Goal: Task Accomplishment & Management: Manage account settings

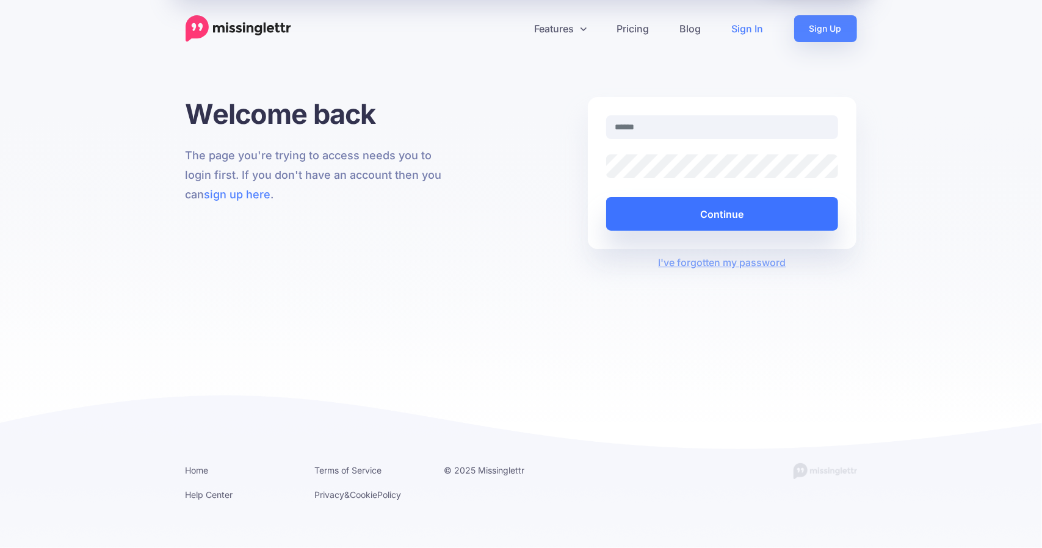
type input "**********"
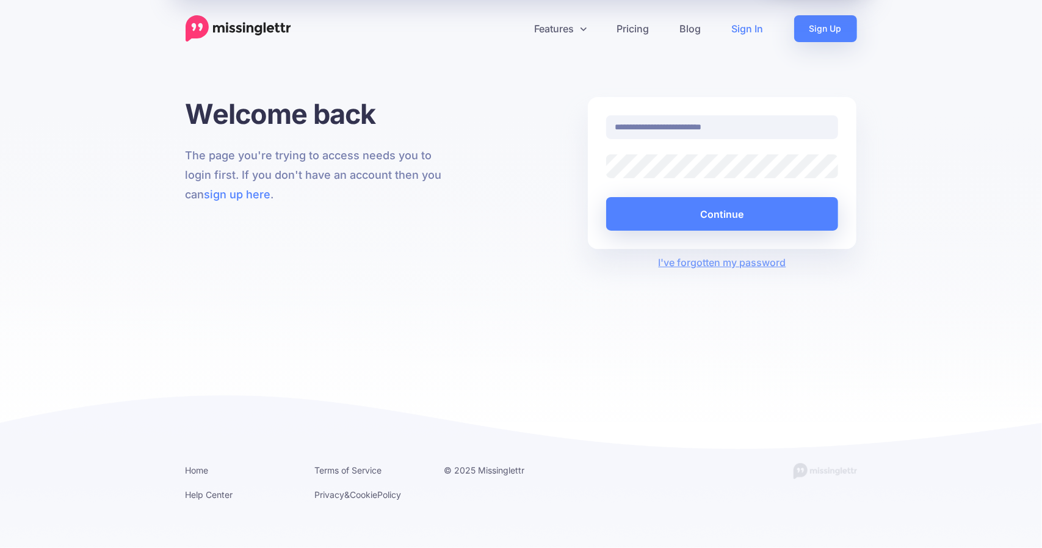
click at [606, 178] on div at bounding box center [606, 178] width 0 height 0
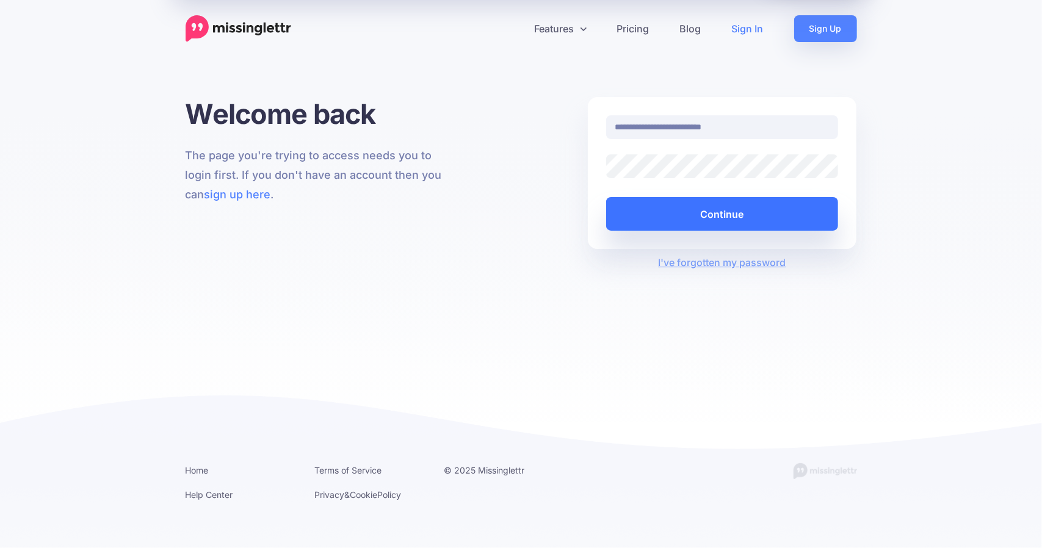
click at [720, 211] on button "Continue" at bounding box center [722, 214] width 233 height 34
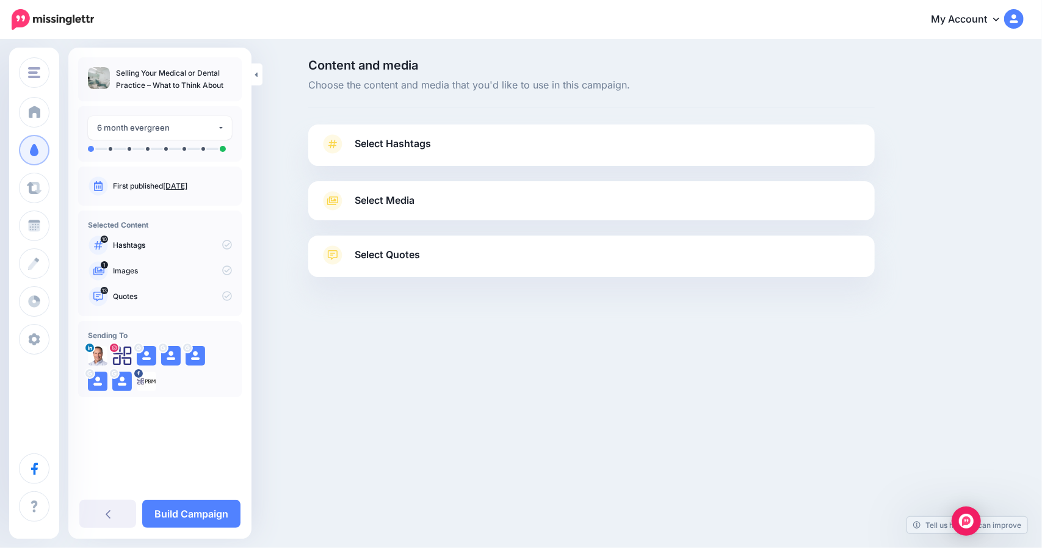
click at [521, 143] on link "Select Hashtags" at bounding box center [591, 150] width 542 height 32
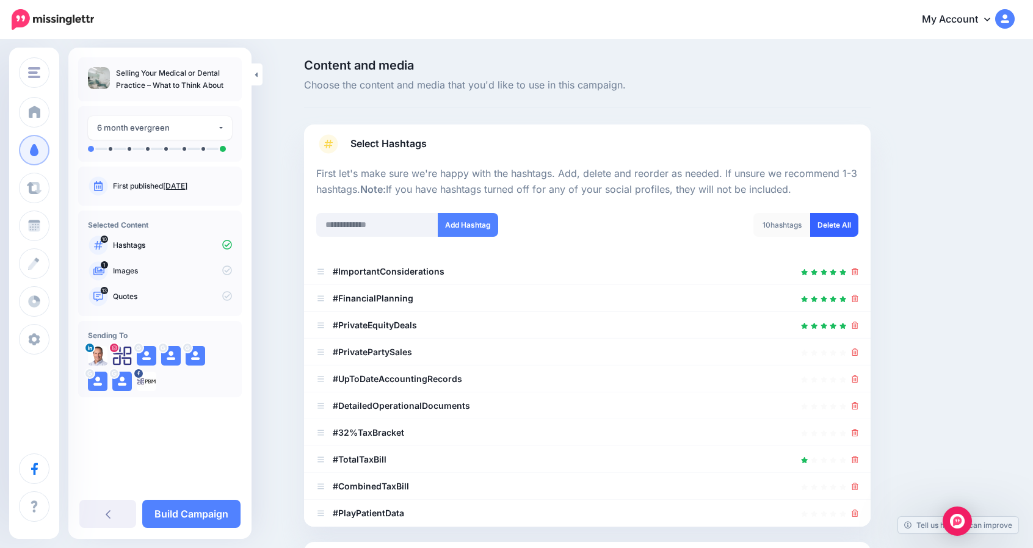
click at [829, 222] on link "Delete All" at bounding box center [834, 225] width 48 height 24
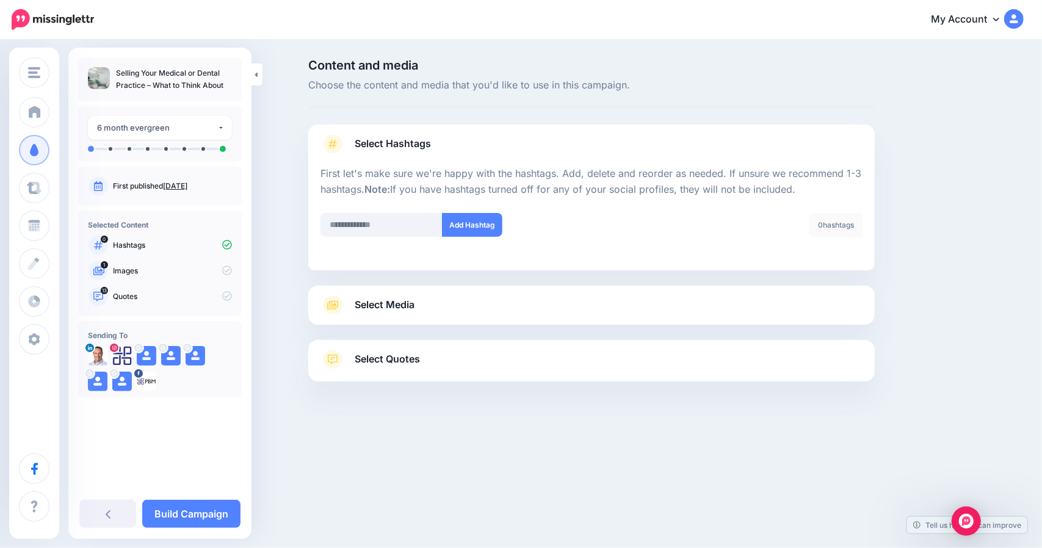
click at [433, 296] on link "Select Media" at bounding box center [591, 305] width 542 height 20
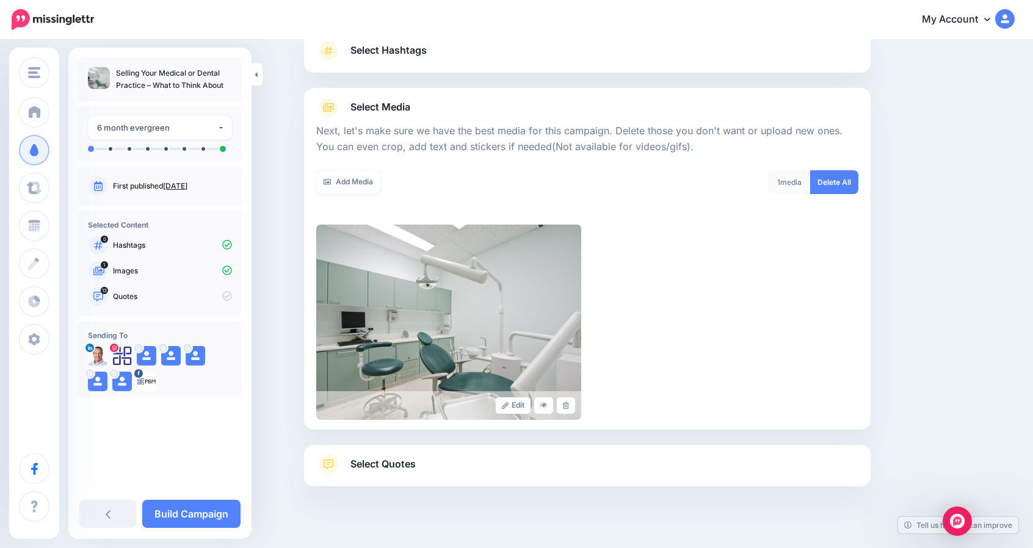
scroll to position [110, 0]
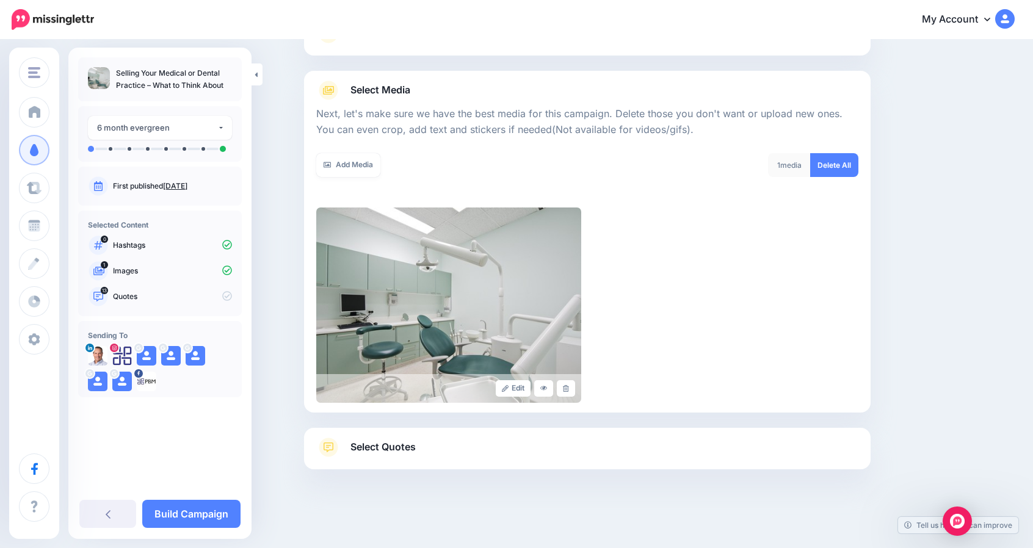
click at [400, 447] on span "Select Quotes" at bounding box center [382, 447] width 65 height 16
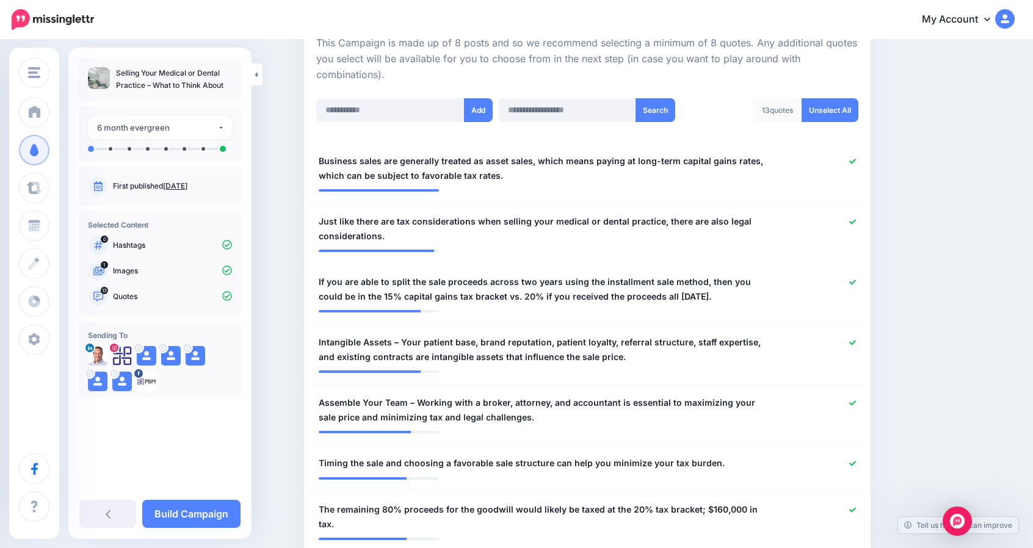
scroll to position [284, 0]
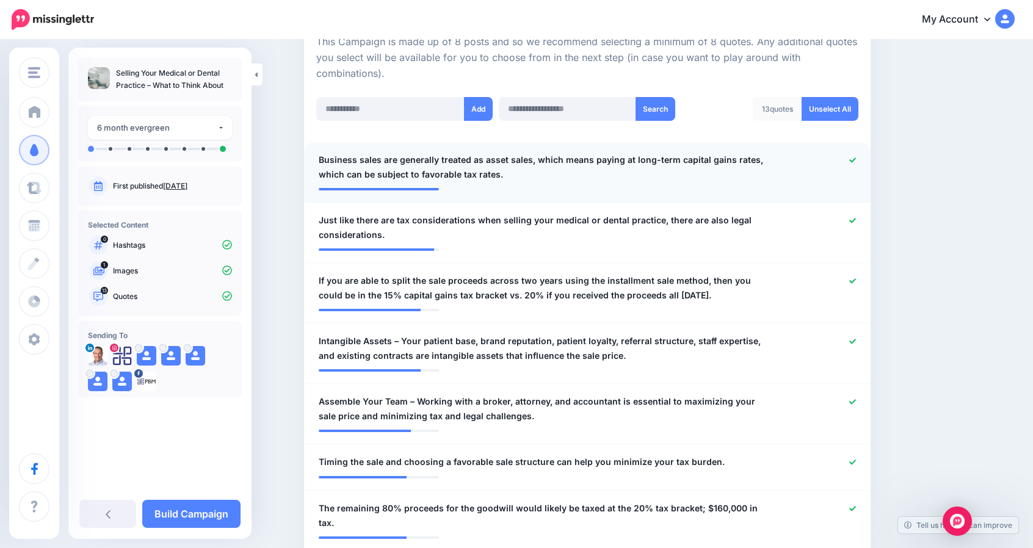
click at [414, 167] on span "Business sales are generally treated as asset sales, which means paying at long…" at bounding box center [541, 167] width 445 height 29
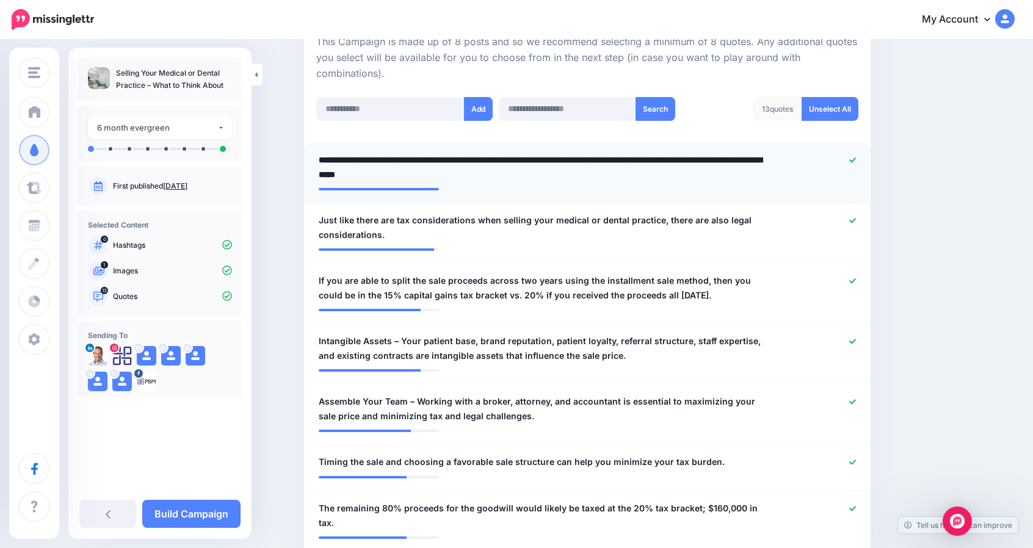
drag, startPoint x: 383, startPoint y: 158, endPoint x: 345, endPoint y: 157, distance: 37.9
click at [345, 157] on textarea "**********" at bounding box center [541, 167] width 445 height 29
drag, startPoint x: 398, startPoint y: 159, endPoint x: 313, endPoint y: 157, distance: 84.8
click at [313, 157] on li "**********" at bounding box center [587, 172] width 566 height 60
type textarea "**********"
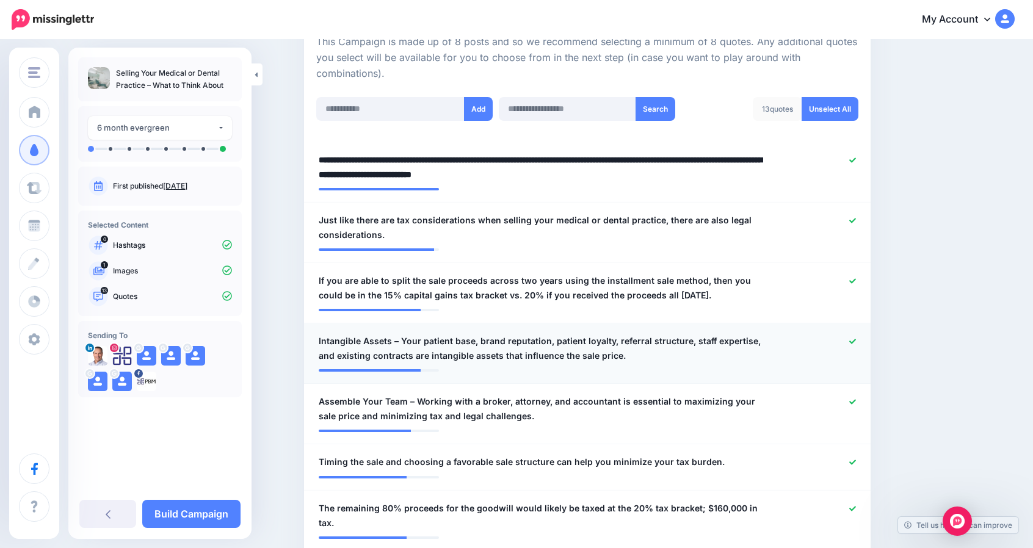
click at [403, 338] on span "Intangible Assets – Your patient base, brand reputation, patient loyalty, refer…" at bounding box center [541, 348] width 445 height 29
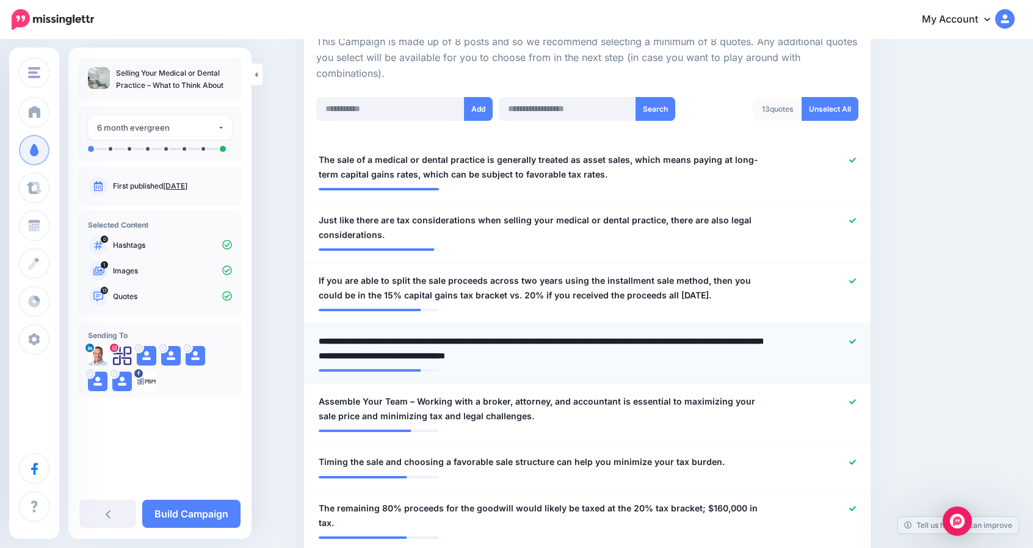
drag, startPoint x: 403, startPoint y: 339, endPoint x: 316, endPoint y: 341, distance: 86.7
click at [316, 341] on div "**********" at bounding box center [540, 348] width 463 height 29
click at [552, 355] on textarea "**********" at bounding box center [541, 348] width 445 height 29
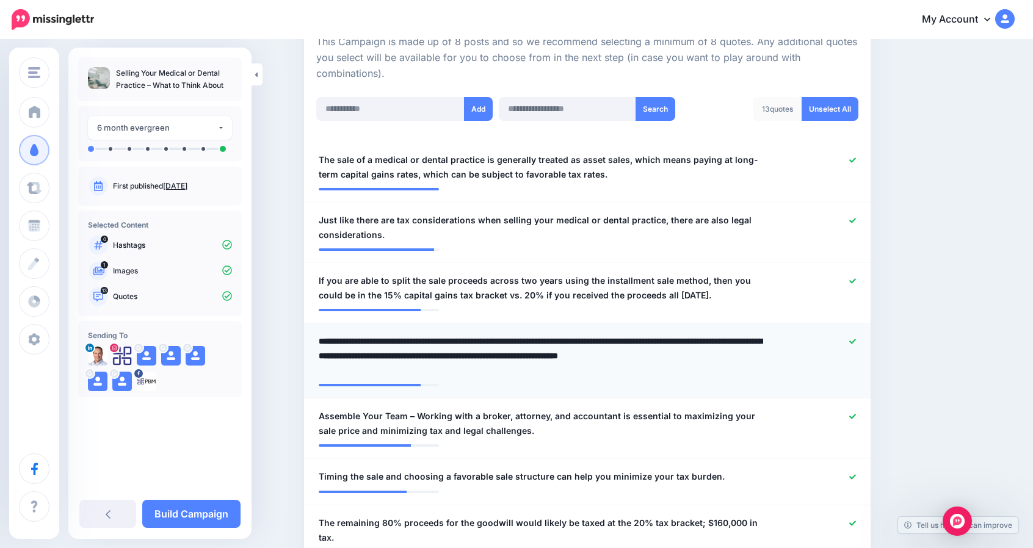
type textarea "**********"
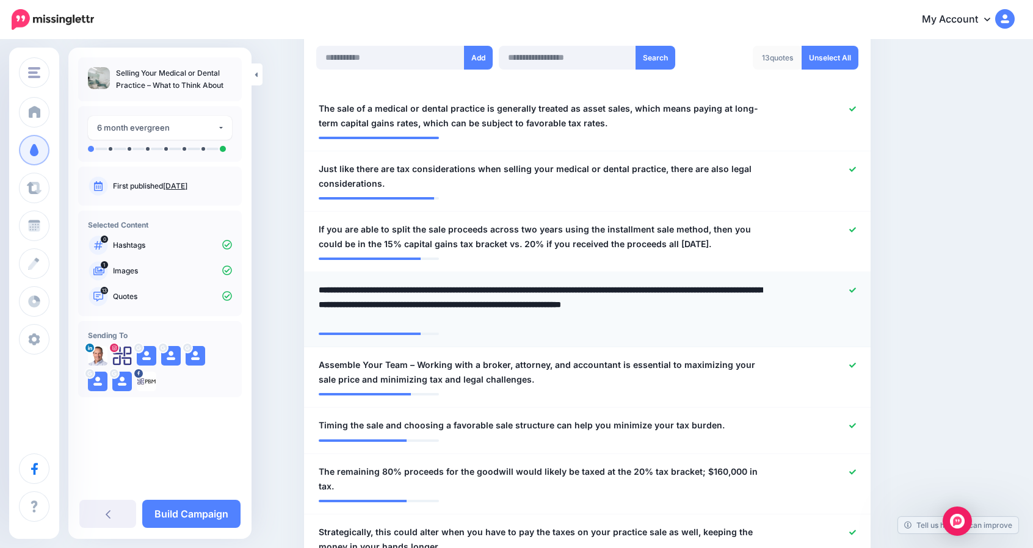
scroll to position [337, 0]
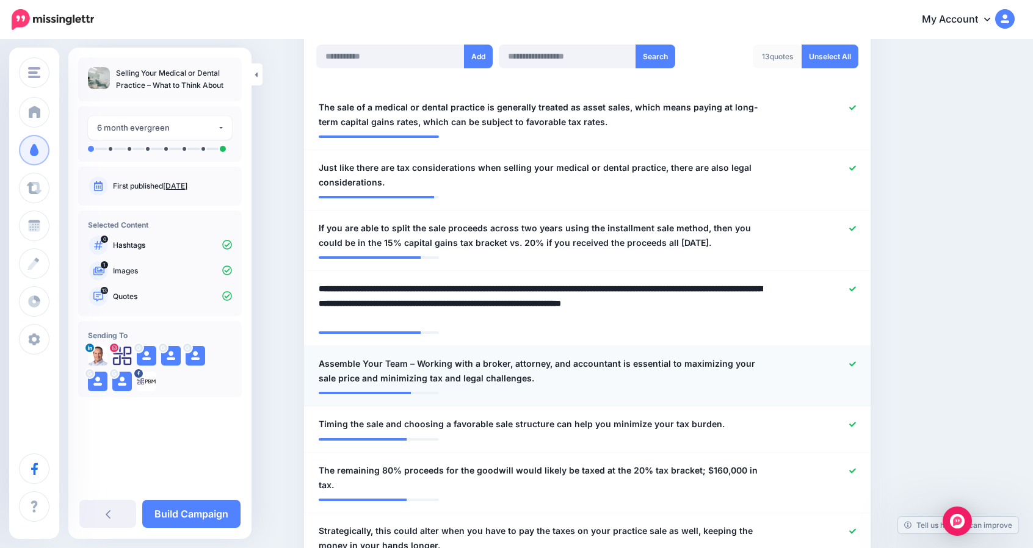
click at [425, 358] on span "Assemble Your Team – Working with a broker, attorney, and accountant is essenti…" at bounding box center [541, 370] width 445 height 29
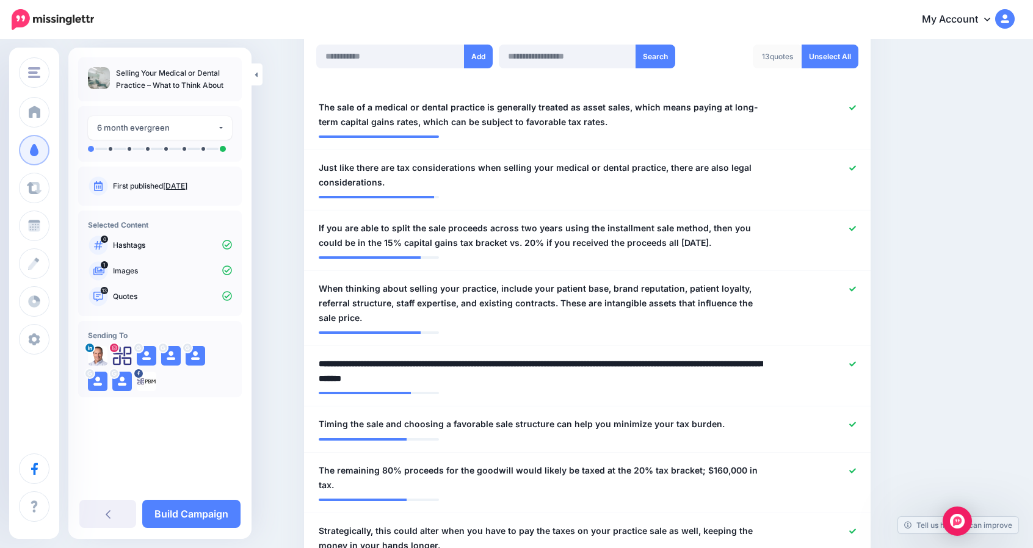
drag, startPoint x: 418, startPoint y: 361, endPoint x: 301, endPoint y: 366, distance: 116.7
type textarea "**********"
click at [855, 225] on link at bounding box center [852, 229] width 7 height 9
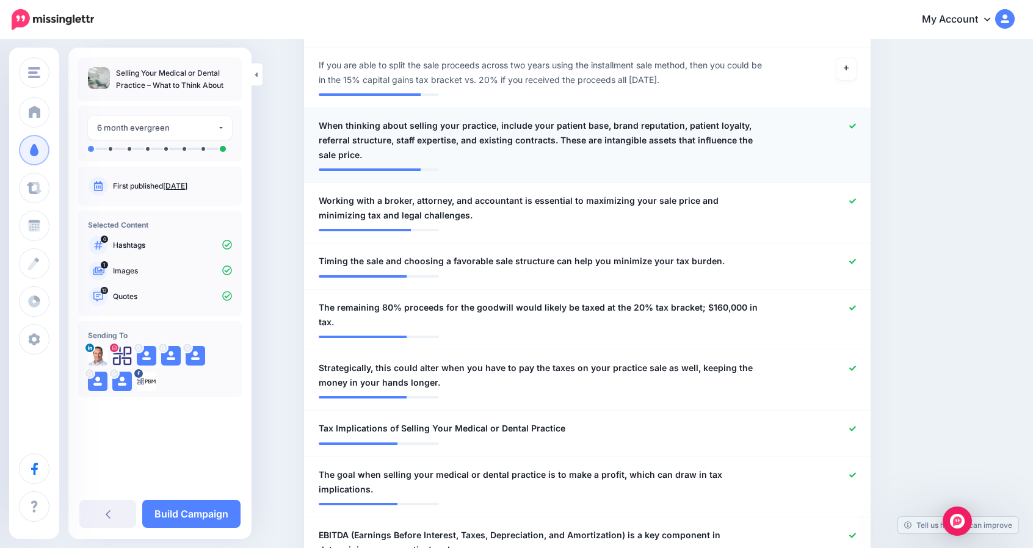
scroll to position [500, 0]
click at [853, 304] on icon at bounding box center [852, 307] width 7 height 7
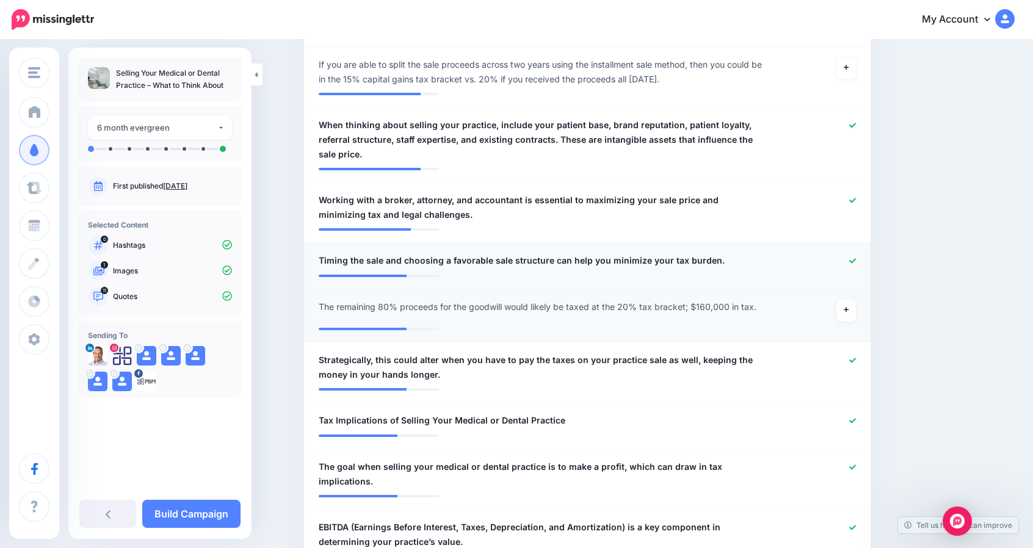
click at [381, 257] on span "Timing the sale and choosing a favorable sale structure can help you minimize y…" at bounding box center [522, 260] width 406 height 15
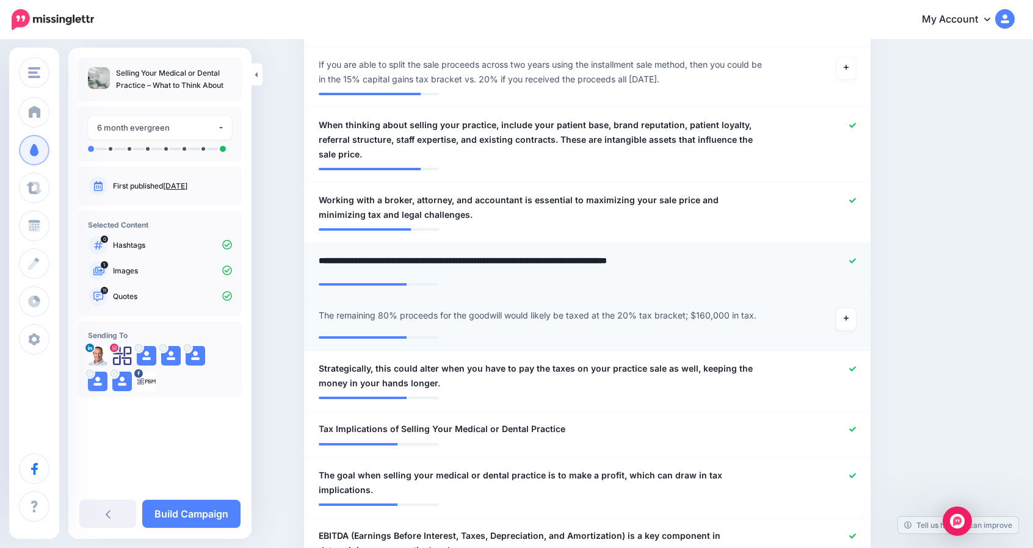
click at [384, 258] on textarea "**********" at bounding box center [541, 265] width 445 height 24
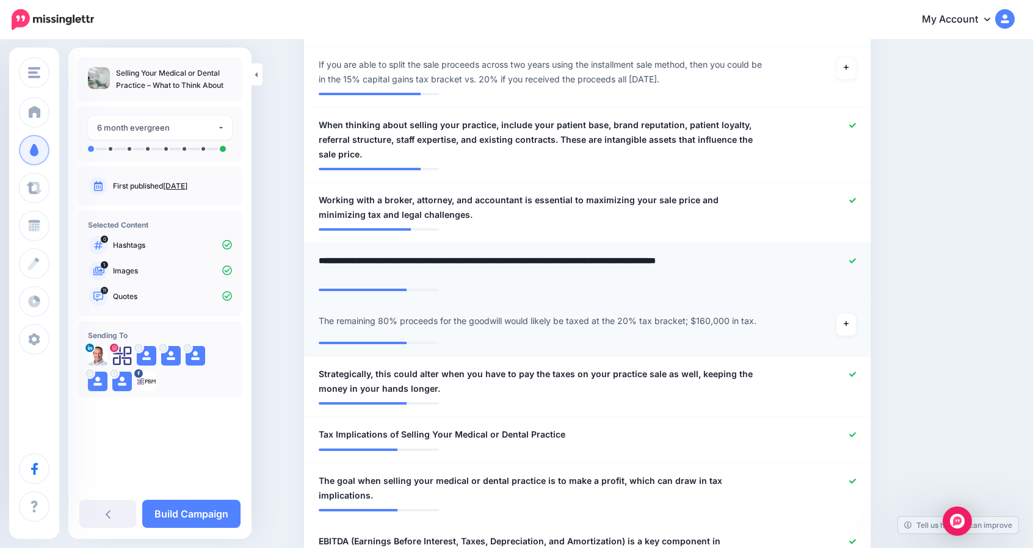
type textarea "**********"
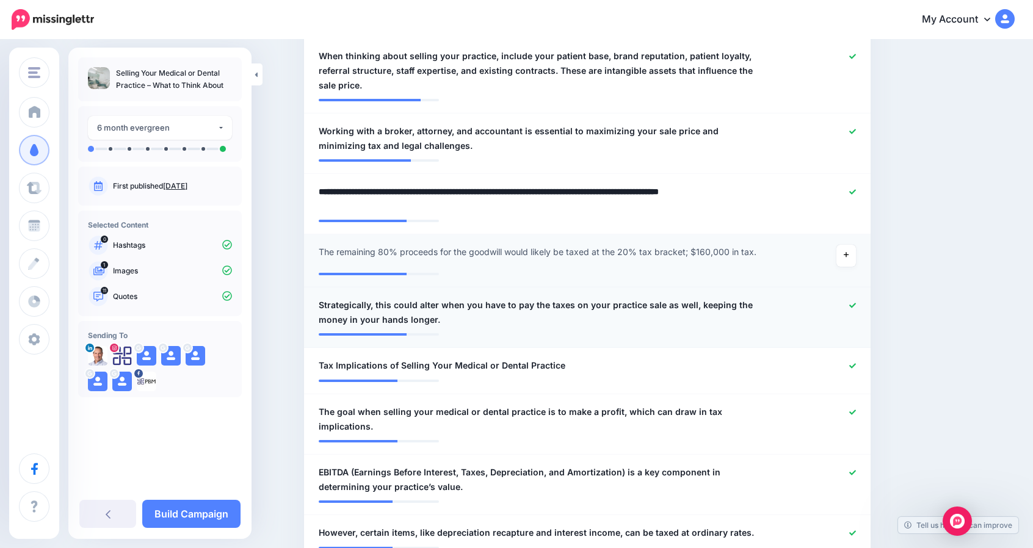
scroll to position [571, 0]
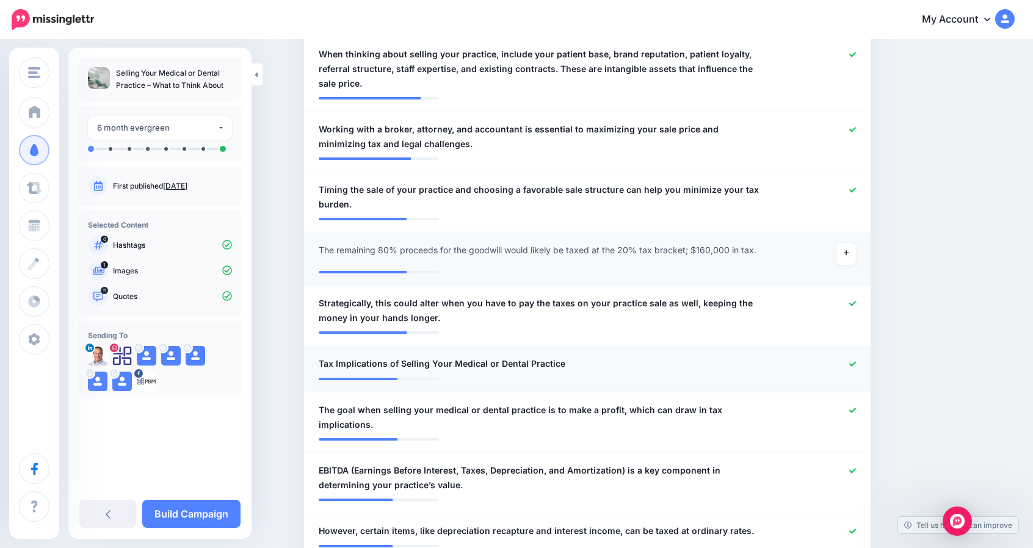
click at [853, 363] on icon at bounding box center [852, 364] width 7 height 7
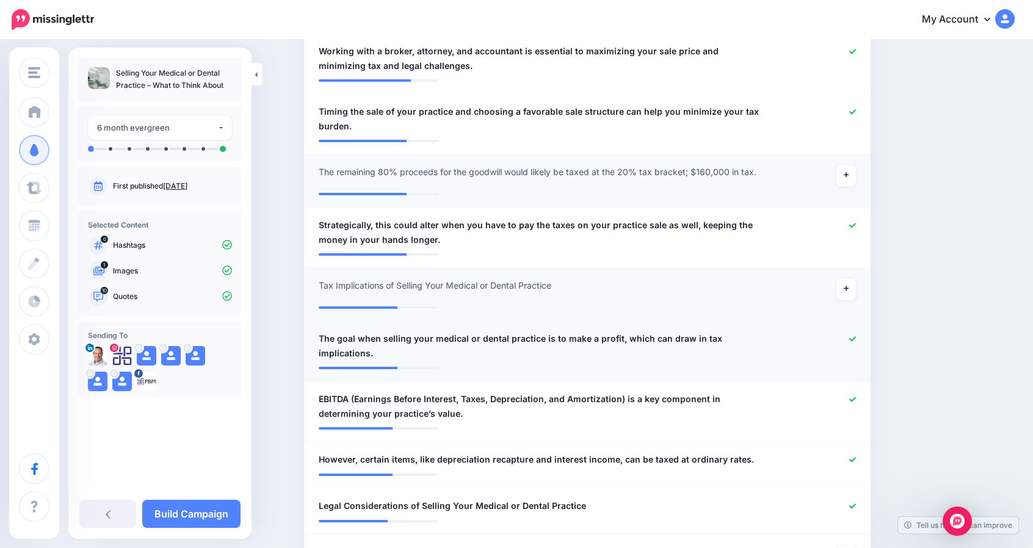
scroll to position [650, 0]
click at [856, 222] on icon at bounding box center [852, 225] width 7 height 7
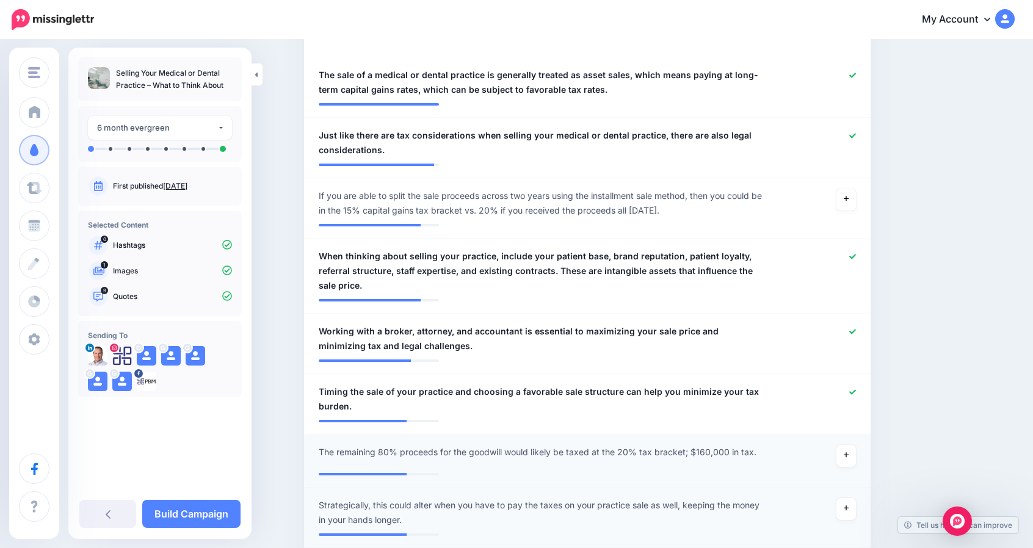
scroll to position [366, 0]
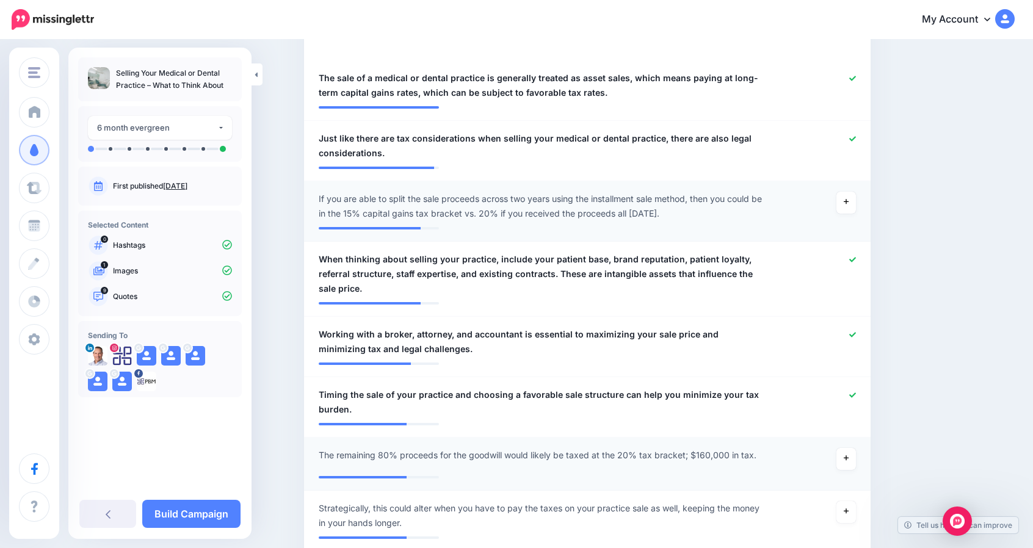
click at [603, 209] on span "If you are able to split the sale proceeds across two years using the installme…" at bounding box center [541, 206] width 445 height 29
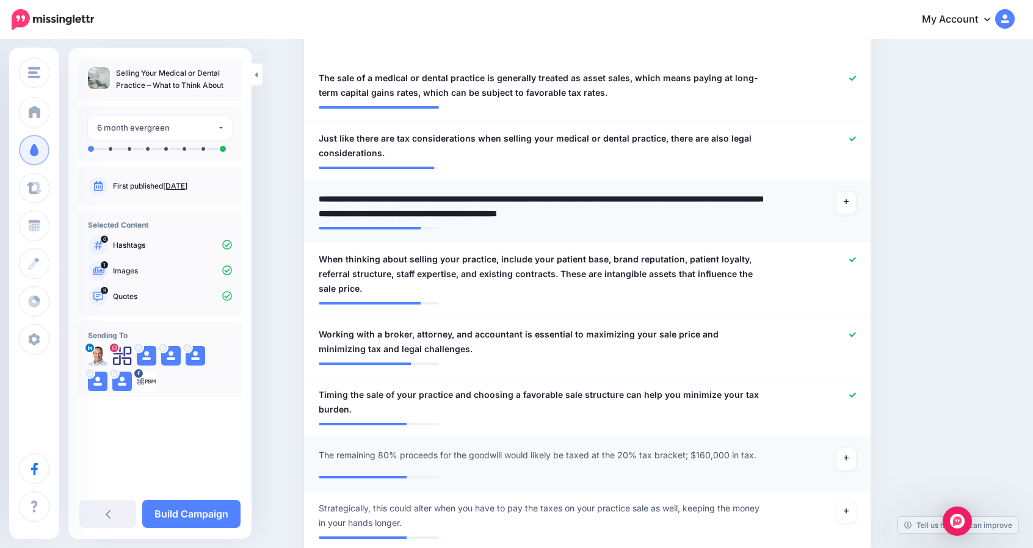
drag, startPoint x: 446, startPoint y: 197, endPoint x: 321, endPoint y: 205, distance: 124.8
click at [321, 205] on div "**********" at bounding box center [540, 206] width 463 height 29
click at [327, 195] on textarea "**********" at bounding box center [541, 206] width 445 height 29
click at [325, 201] on textarea "**********" at bounding box center [541, 206] width 445 height 29
type textarea "**********"
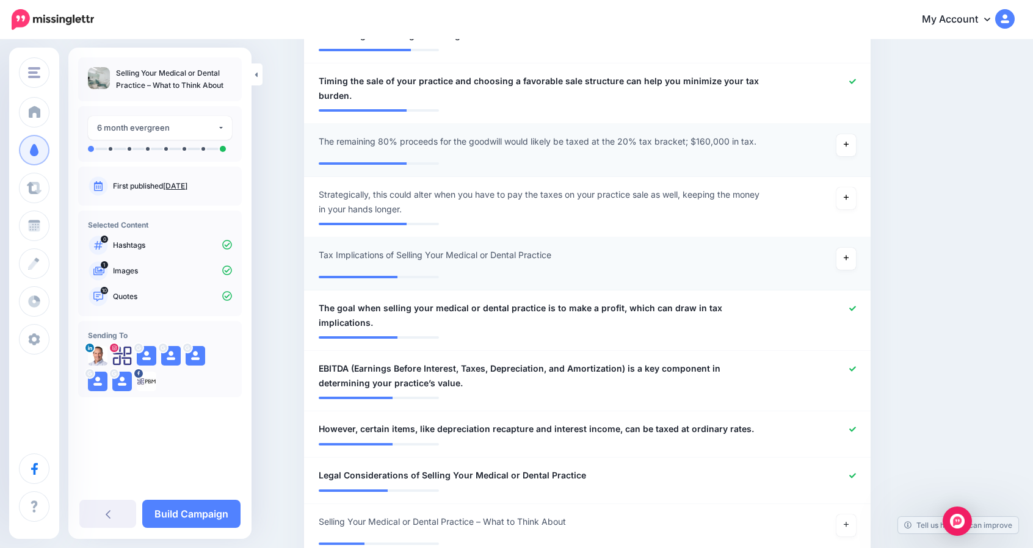
scroll to position [680, 0]
click at [856, 430] on icon at bounding box center [852, 428] width 7 height 7
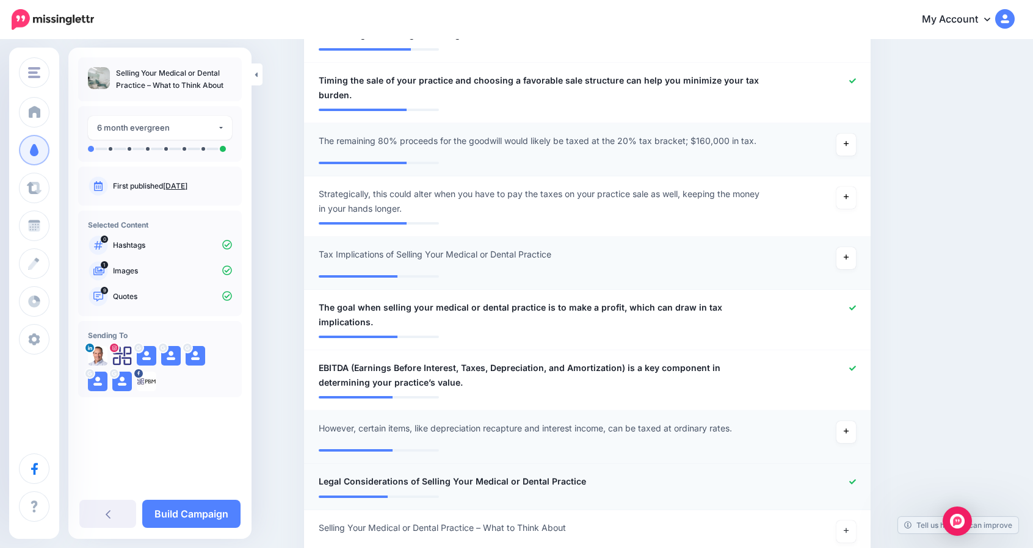
click at [856, 472] on li "**********" at bounding box center [587, 487] width 566 height 46
click at [854, 480] on icon at bounding box center [852, 481] width 7 height 7
click at [854, 480] on link at bounding box center [846, 485] width 20 height 22
click at [860, 478] on div at bounding box center [818, 481] width 93 height 15
click at [856, 483] on icon at bounding box center [852, 481] width 7 height 7
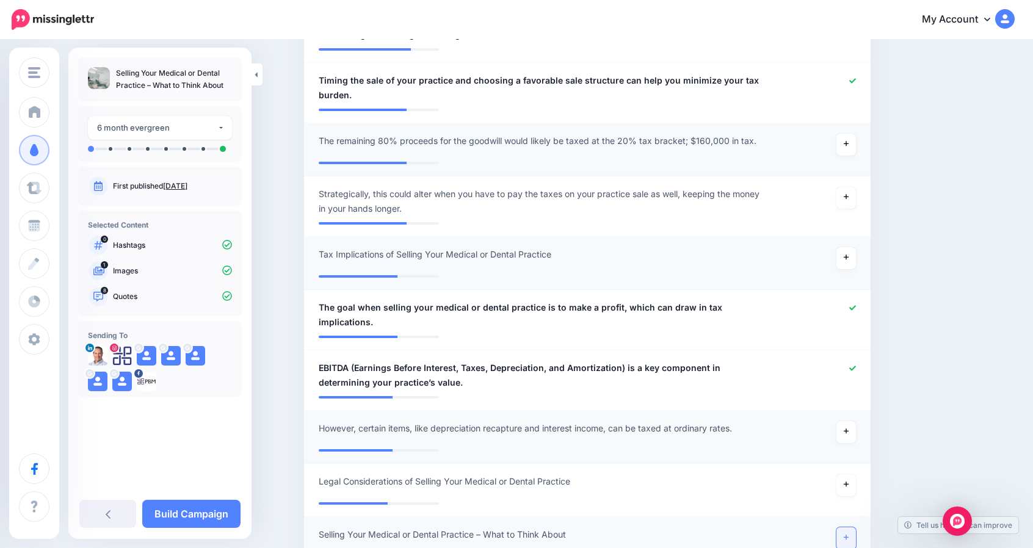
click at [847, 536] on link at bounding box center [846, 538] width 20 height 22
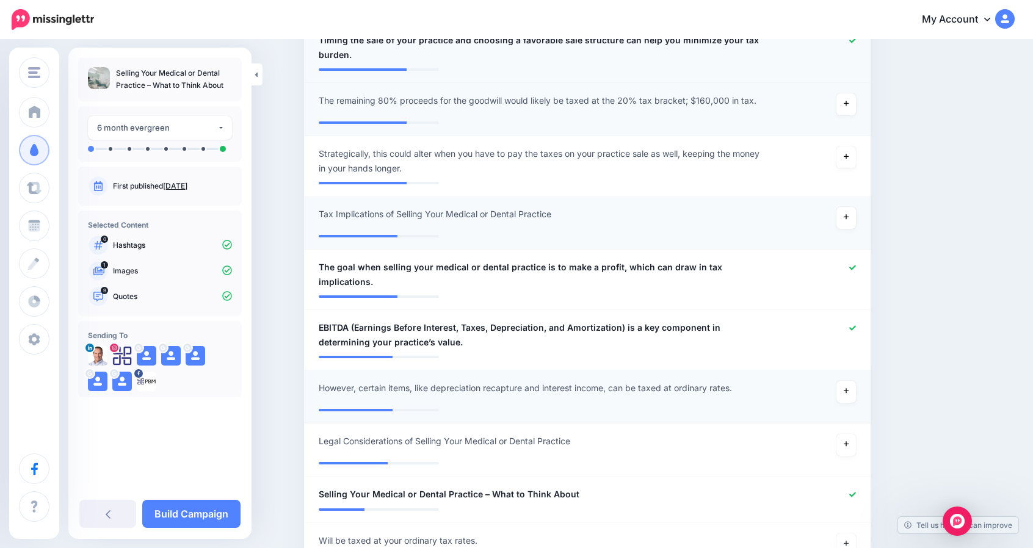
scroll to position [722, 0]
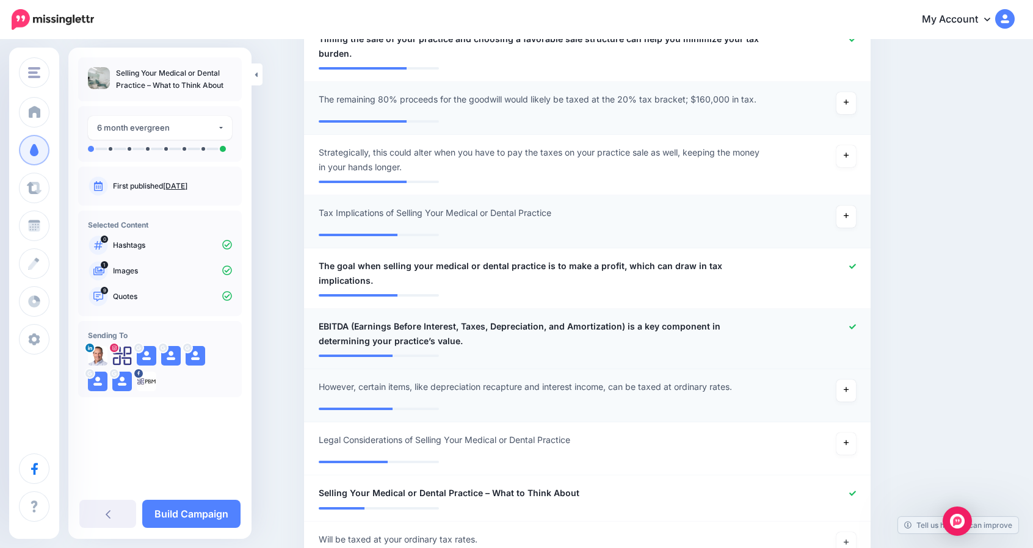
click at [856, 323] on icon at bounding box center [852, 326] width 7 height 7
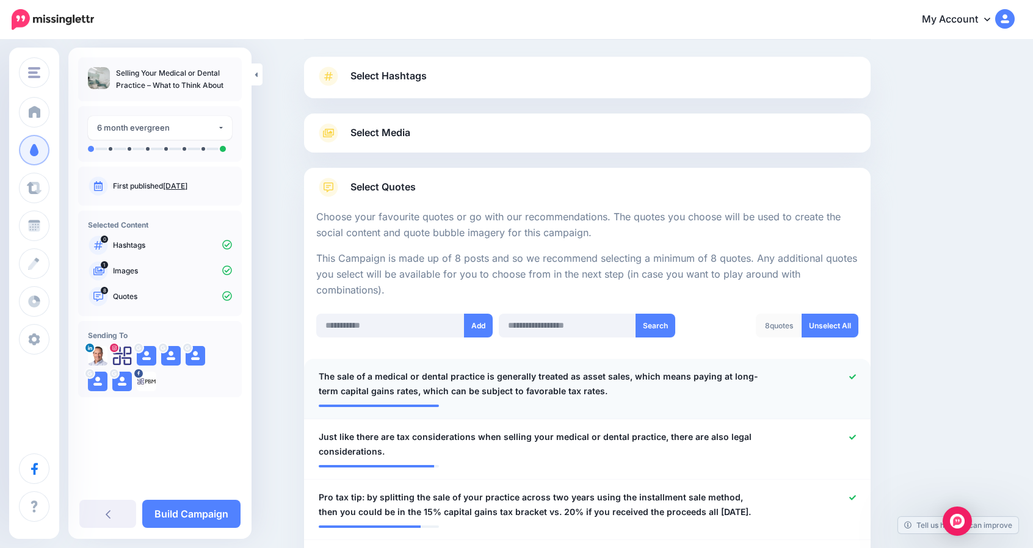
scroll to position [0, 0]
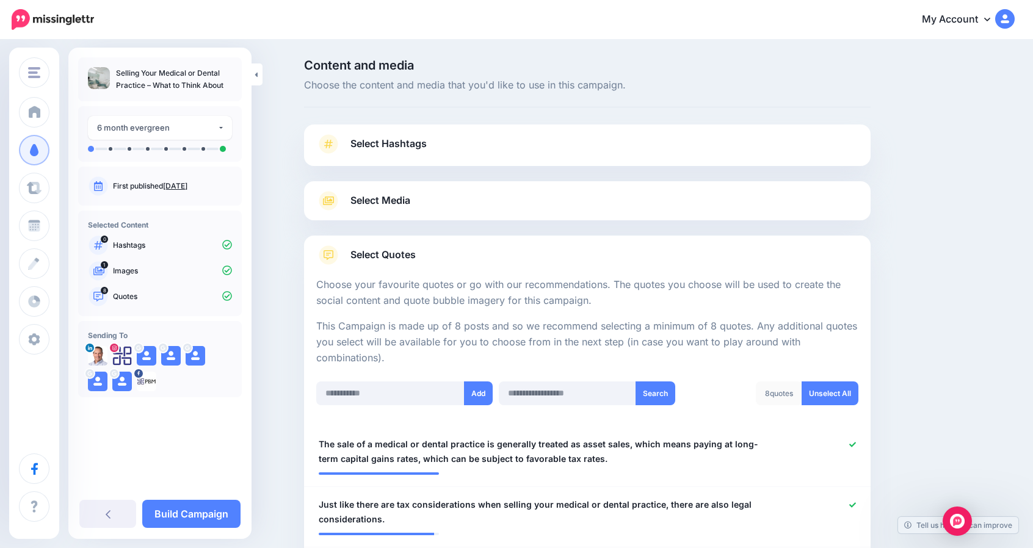
click at [374, 196] on span "Select Media" at bounding box center [380, 200] width 60 height 16
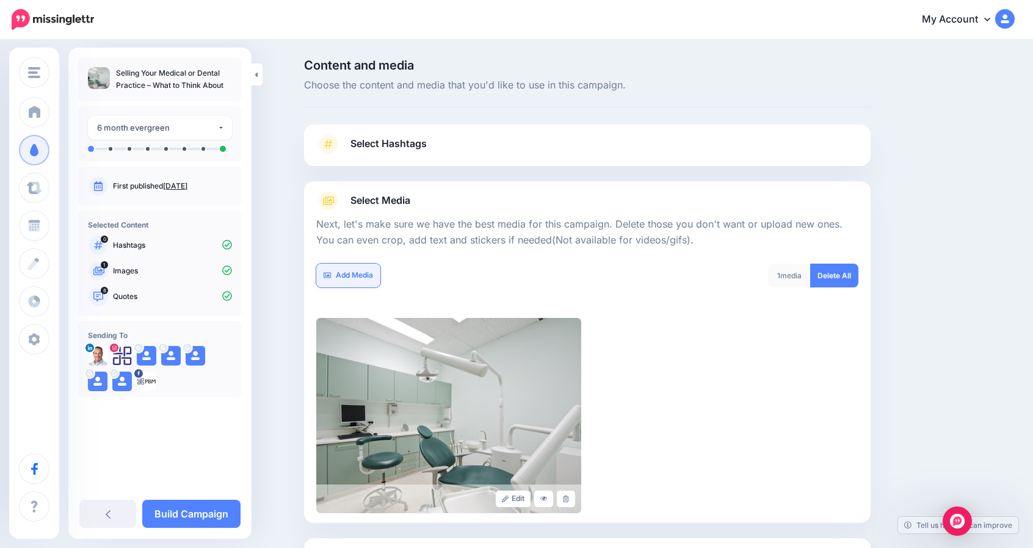
click at [359, 269] on link "Add Media" at bounding box center [348, 276] width 64 height 24
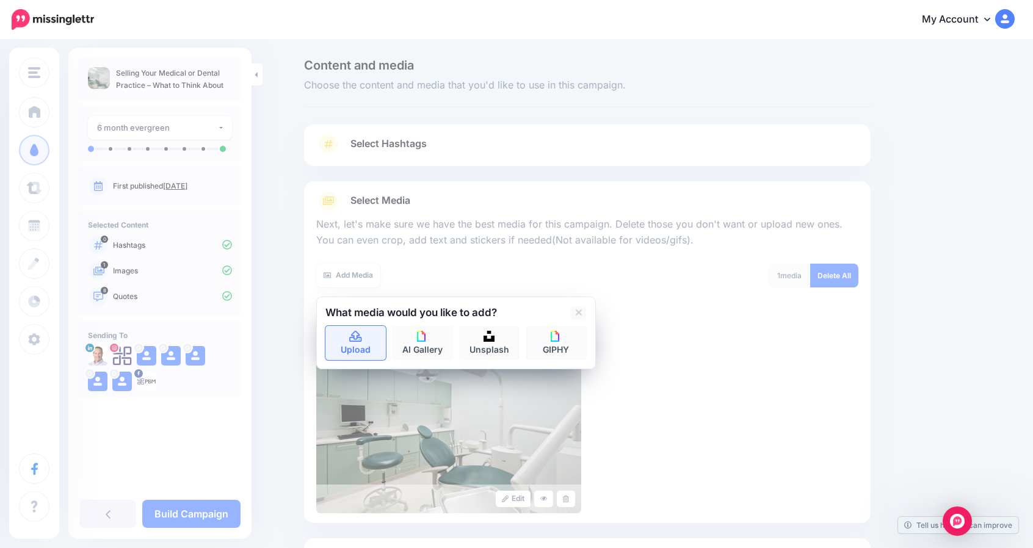
click at [356, 336] on icon at bounding box center [355, 336] width 14 height 11
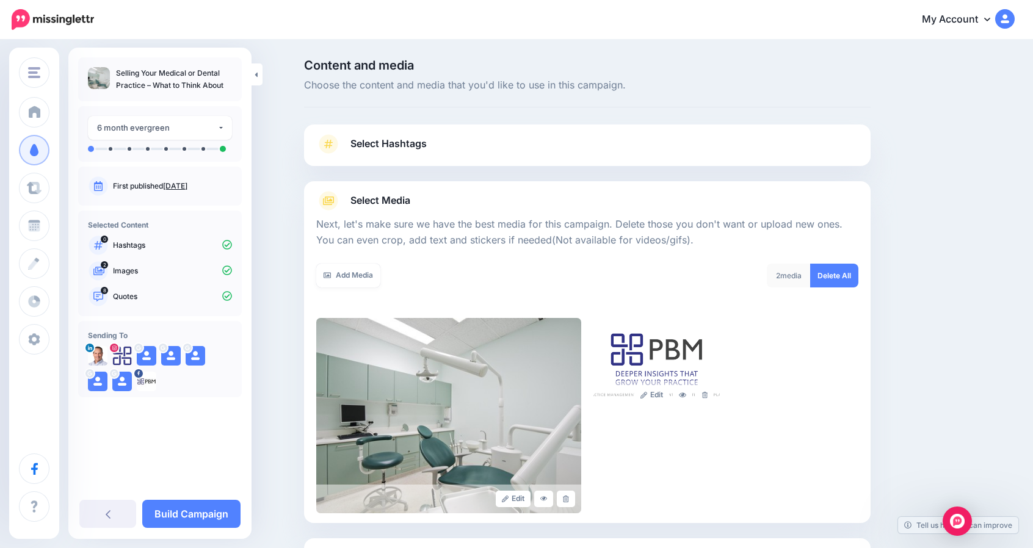
scroll to position [110, 0]
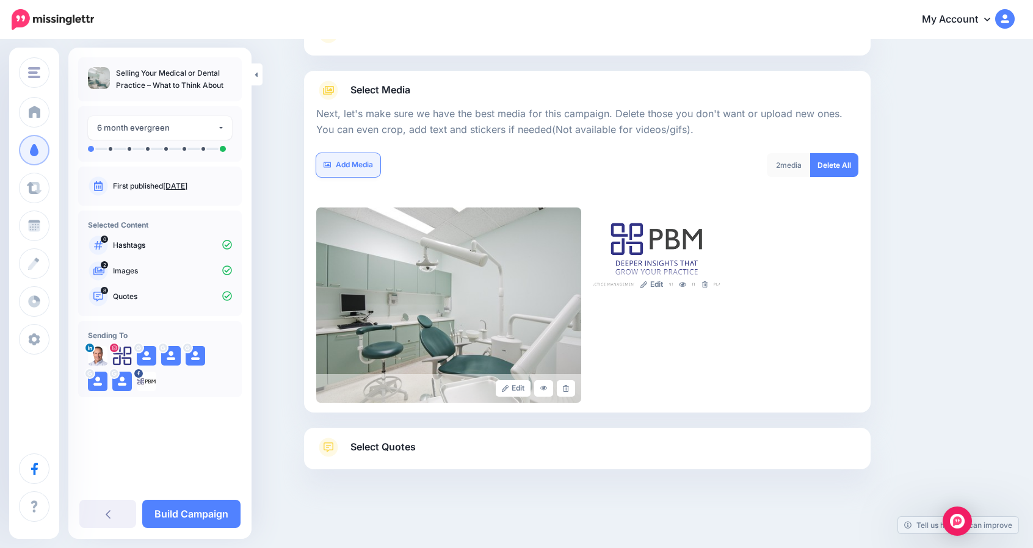
click at [375, 170] on link "Add Media" at bounding box center [348, 165] width 64 height 24
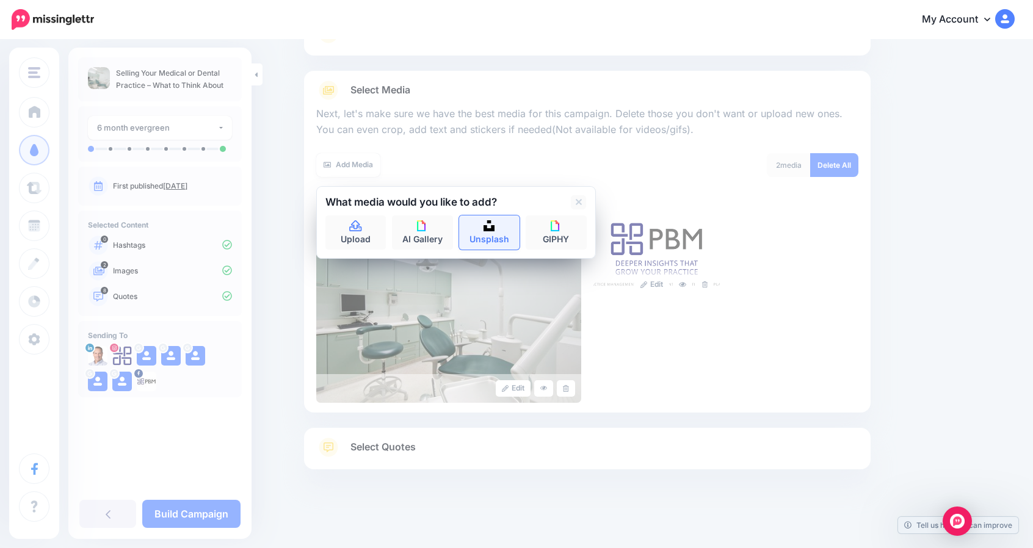
click at [491, 233] on link "Unsplash" at bounding box center [489, 232] width 61 height 34
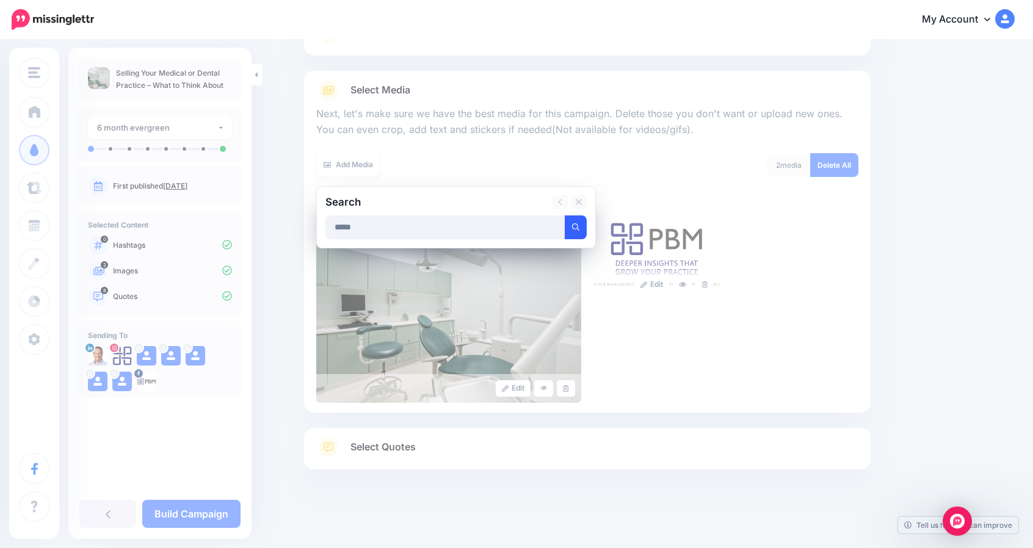
type input "*****"
click at [585, 228] on button "submit" at bounding box center [576, 227] width 22 height 24
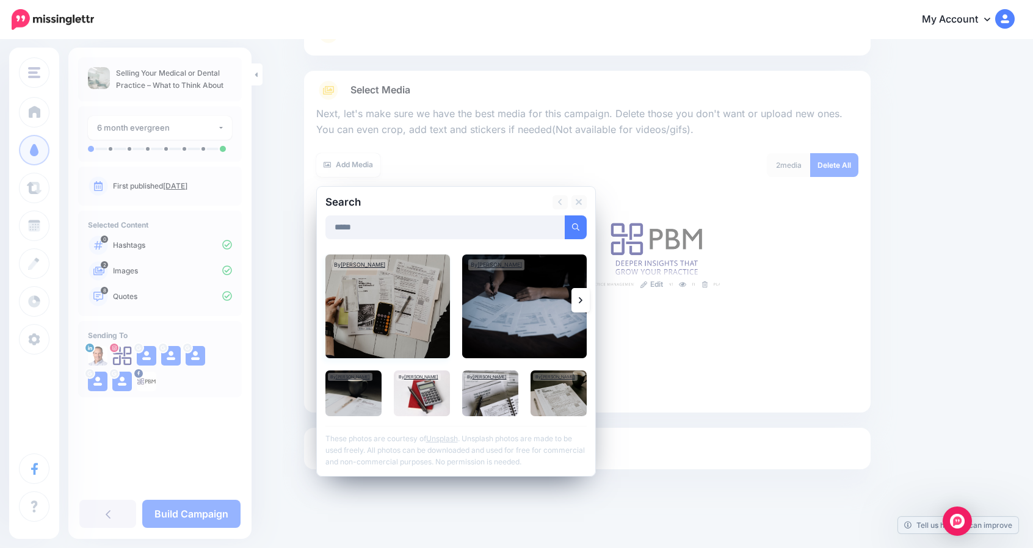
click at [406, 301] on img at bounding box center [387, 306] width 124 height 104
click at [486, 308] on img at bounding box center [524, 306] width 124 height 104
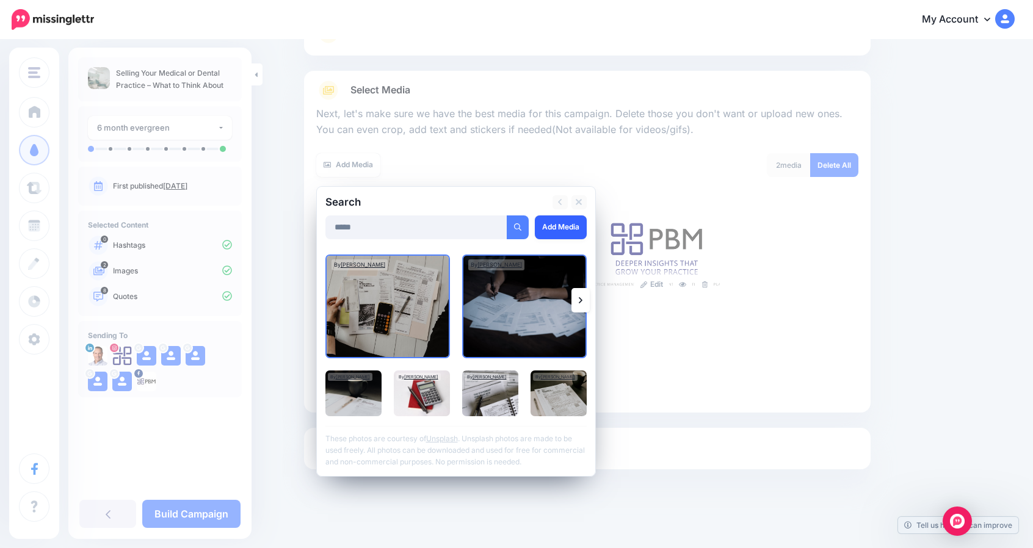
click at [557, 231] on link "Add Media" at bounding box center [561, 227] width 52 height 24
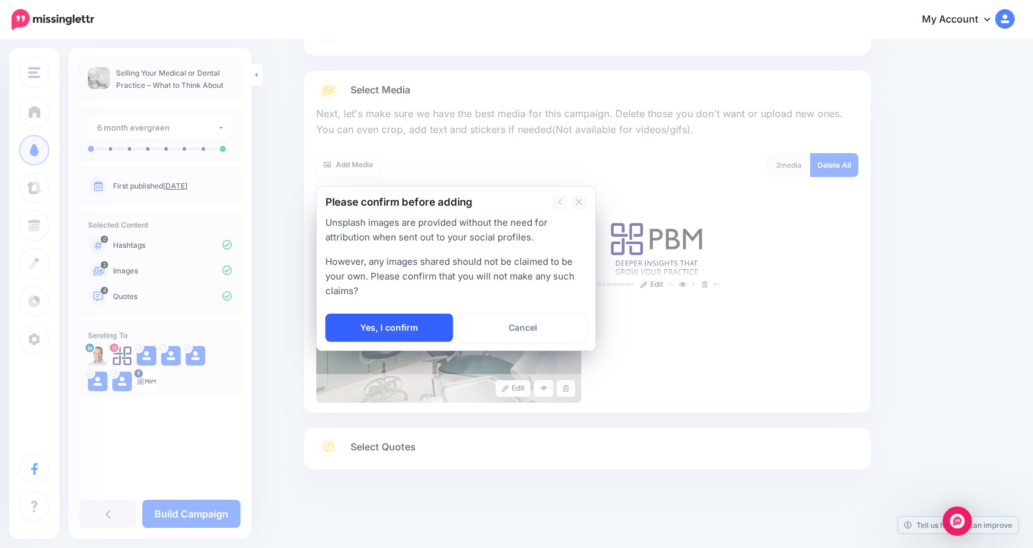
click at [408, 325] on link "Yes, I confirm" at bounding box center [389, 328] width 128 height 28
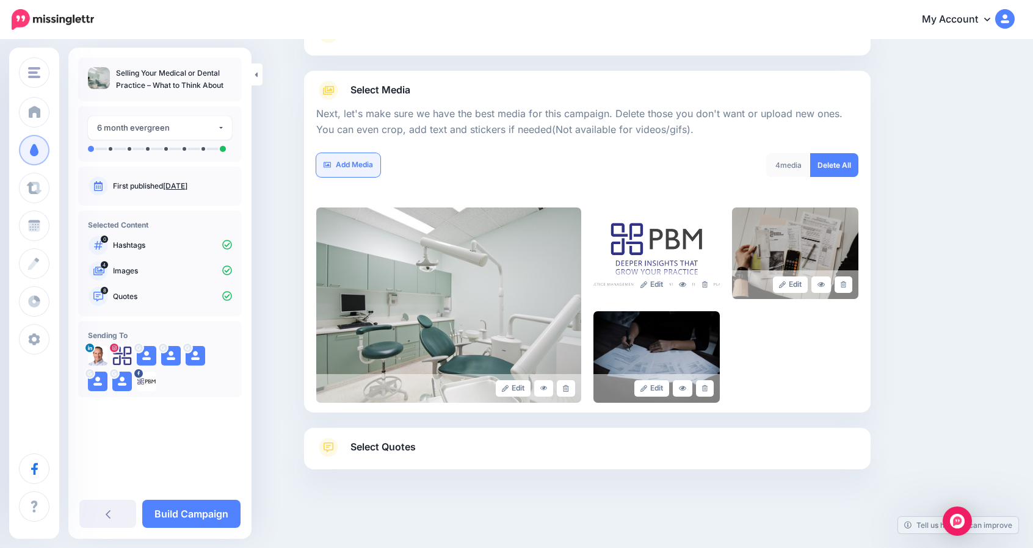
click at [359, 156] on link "Add Media" at bounding box center [348, 165] width 64 height 24
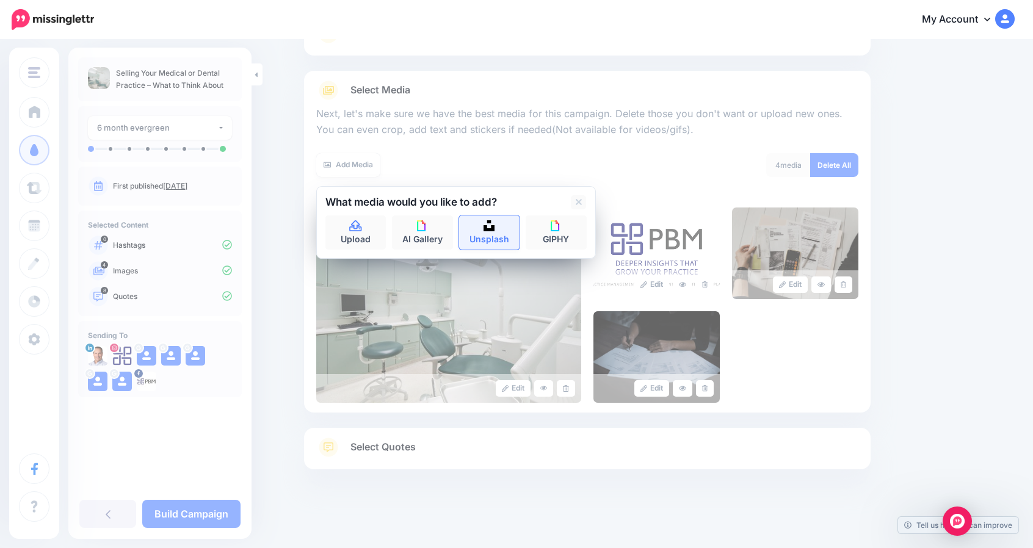
click at [494, 228] on img at bounding box center [488, 225] width 11 height 11
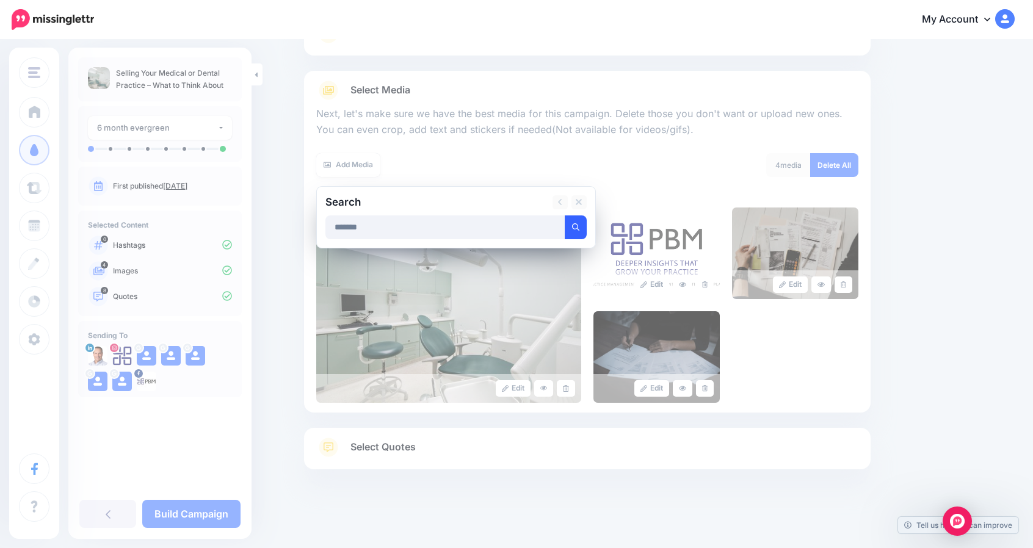
type input "*******"
click at [575, 227] on button "submit" at bounding box center [576, 227] width 22 height 24
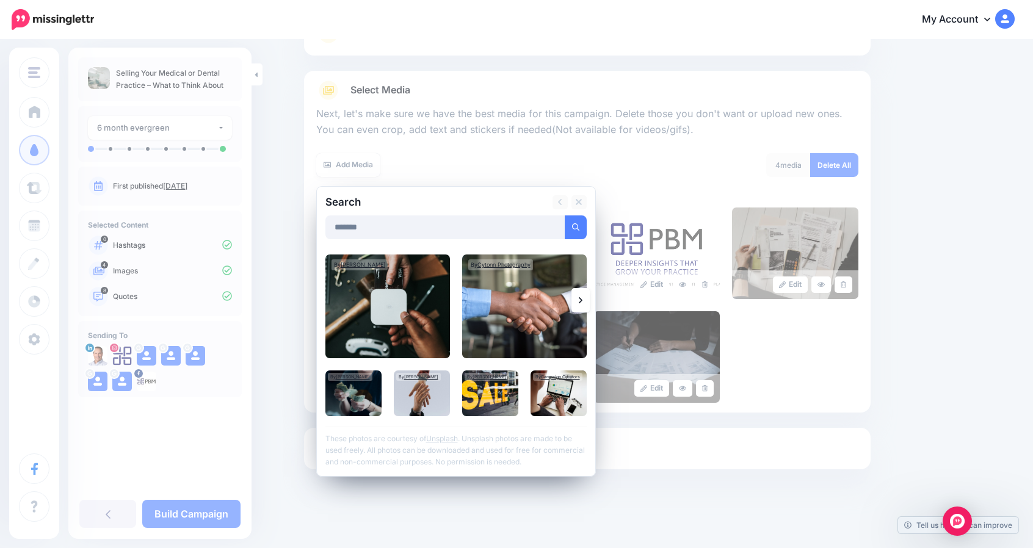
click at [582, 298] on link at bounding box center [580, 300] width 18 height 24
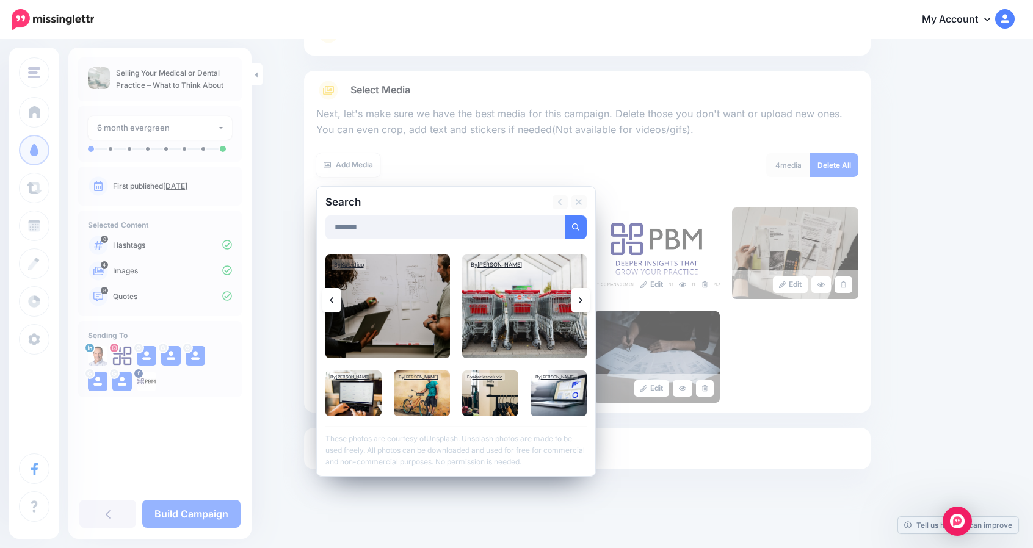
click at [338, 295] on link at bounding box center [331, 300] width 18 height 24
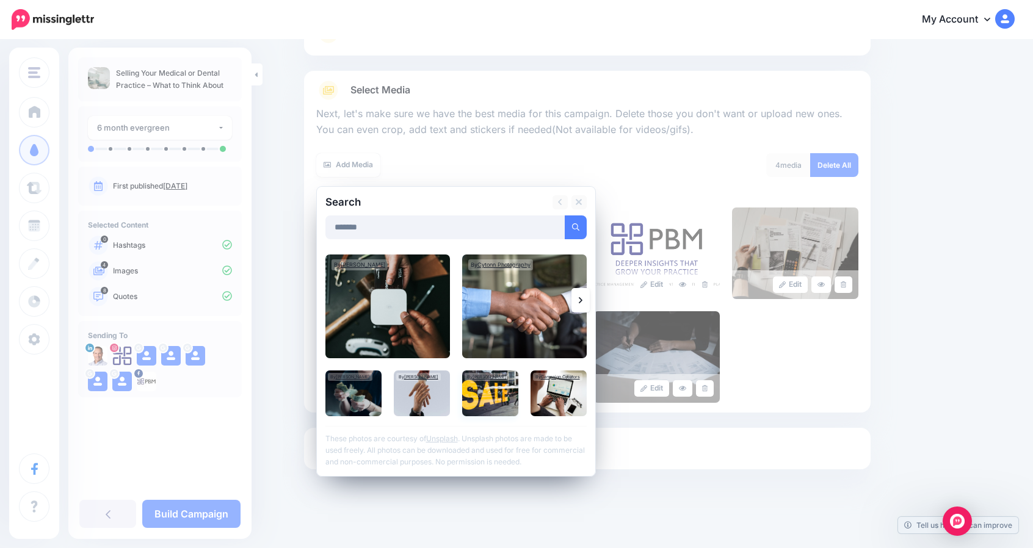
click at [491, 395] on img at bounding box center [490, 393] width 56 height 46
click at [556, 219] on link "Add Media" at bounding box center [561, 227] width 52 height 24
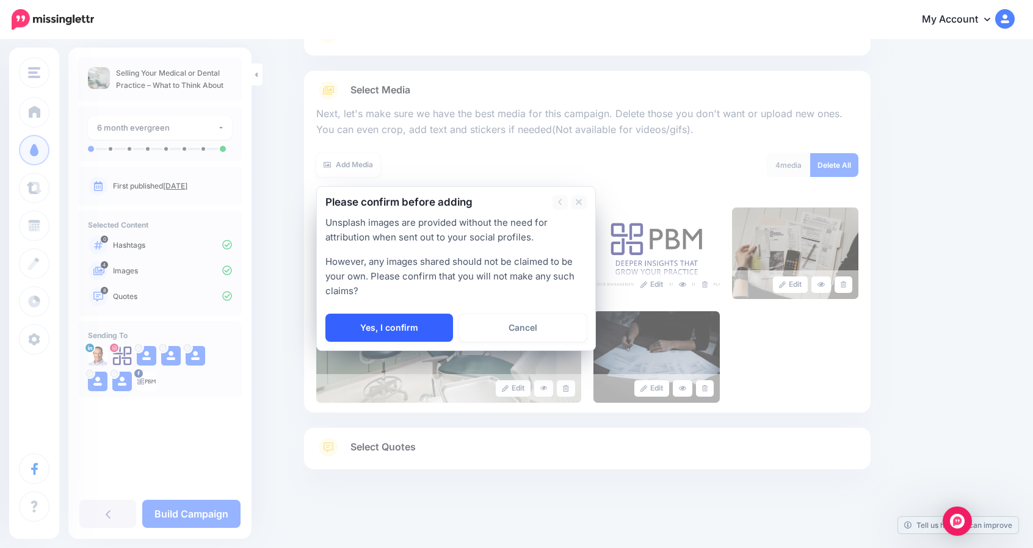
click at [386, 322] on link "Yes, I confirm" at bounding box center [389, 328] width 128 height 28
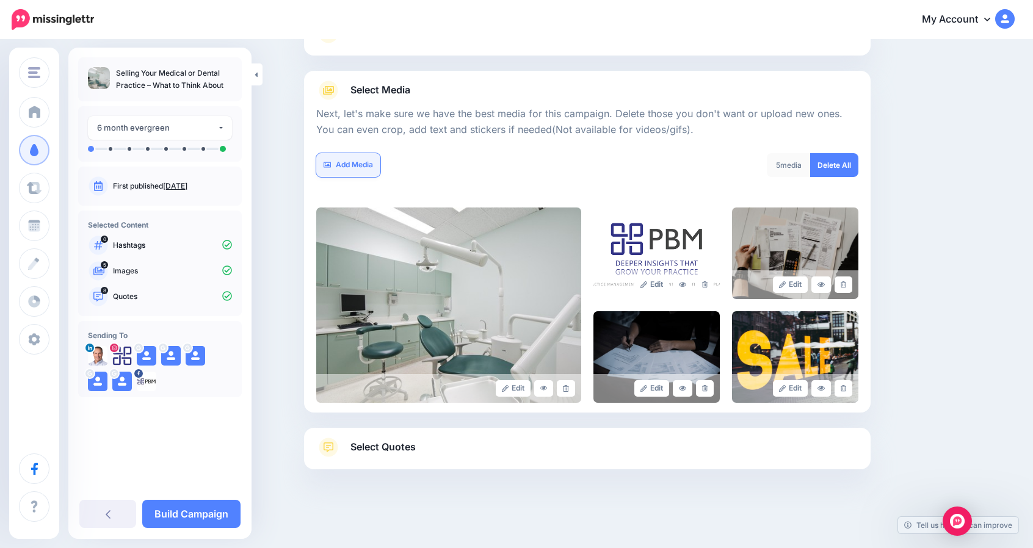
click at [356, 163] on link "Add Media" at bounding box center [348, 165] width 64 height 24
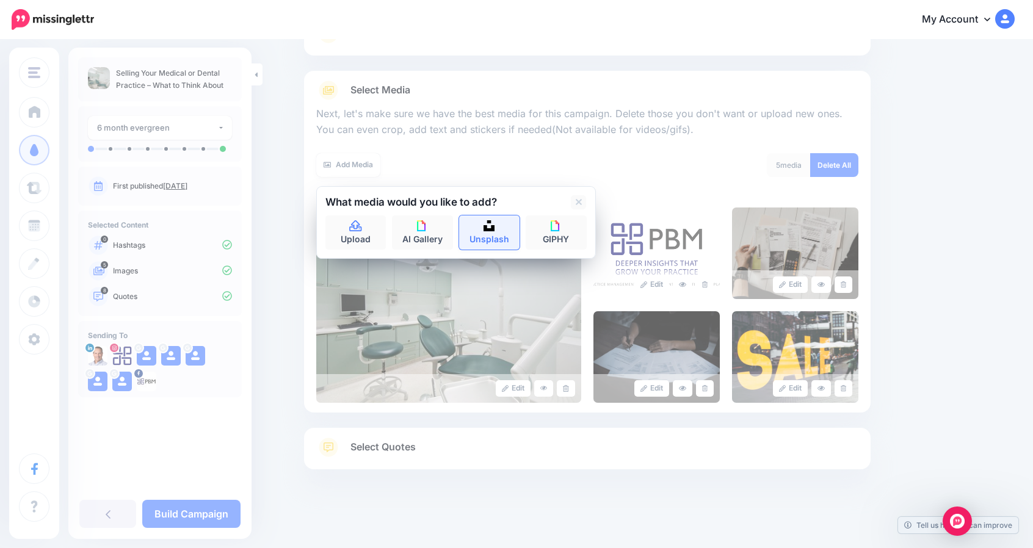
click at [485, 229] on link "Unsplash" at bounding box center [489, 232] width 61 height 34
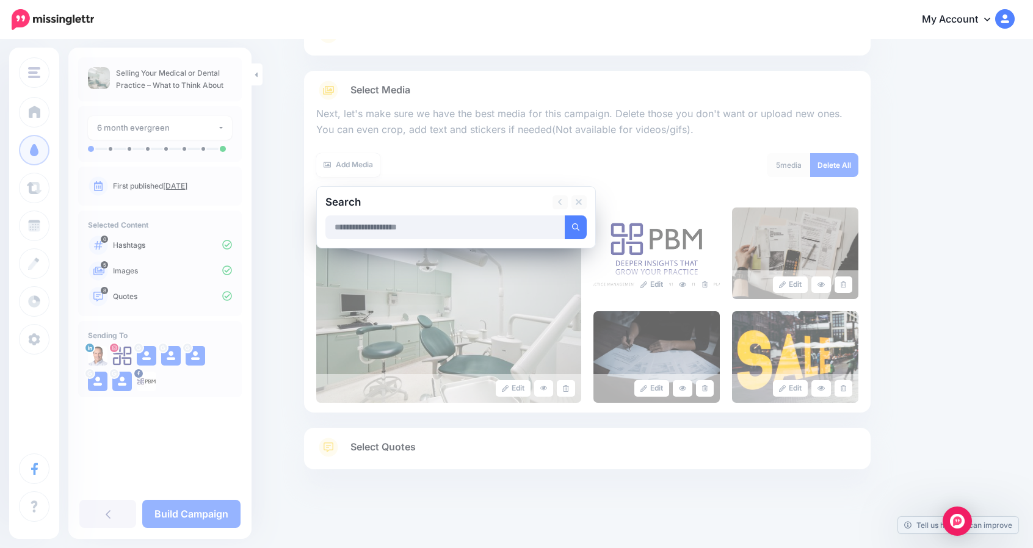
click at [411, 225] on input "text" at bounding box center [445, 227] width 240 height 24
type input "****"
click at [565, 215] on button "submit" at bounding box center [576, 227] width 22 height 24
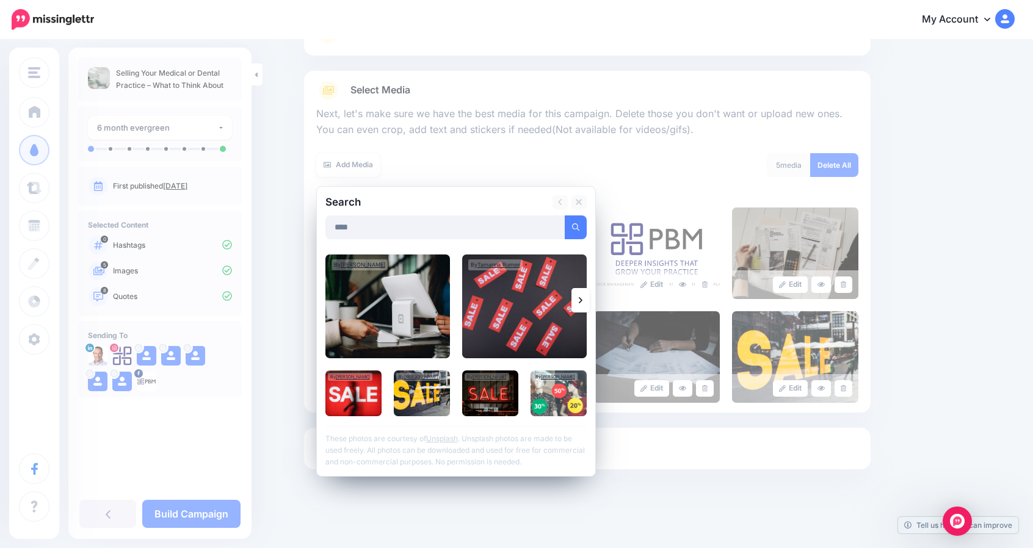
click at [582, 299] on icon at bounding box center [581, 300] width 4 height 6
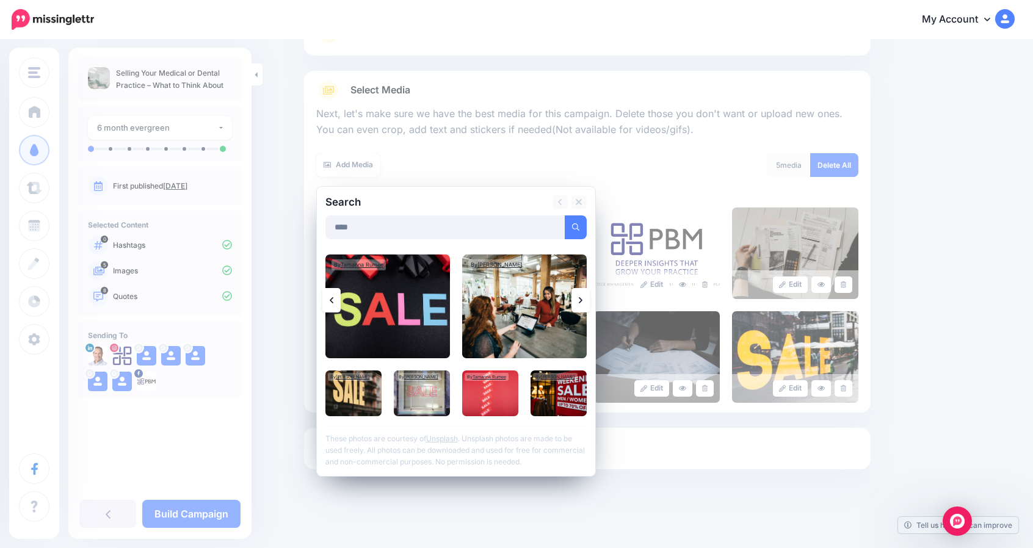
click at [582, 299] on icon at bounding box center [581, 300] width 4 height 6
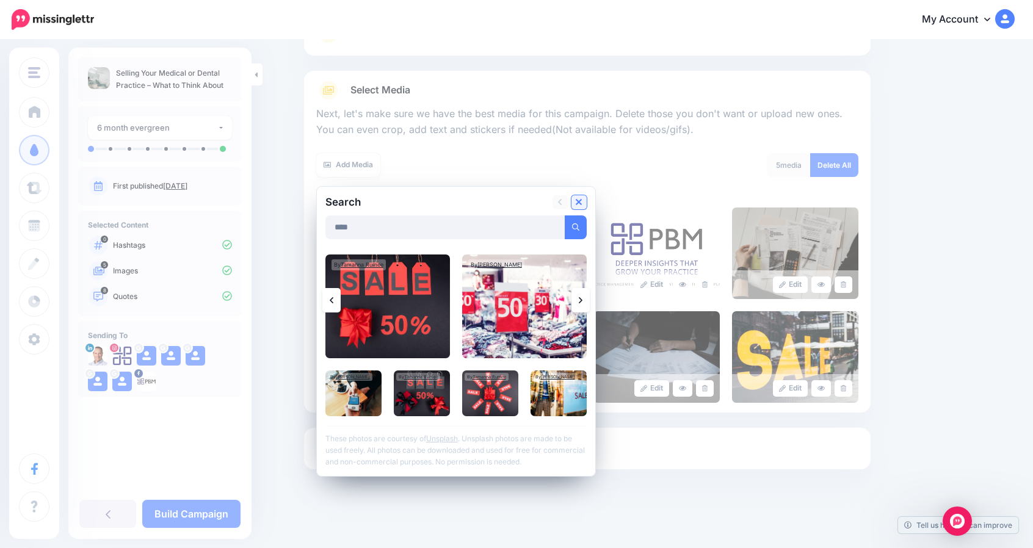
click at [582, 197] on icon at bounding box center [578, 202] width 6 height 10
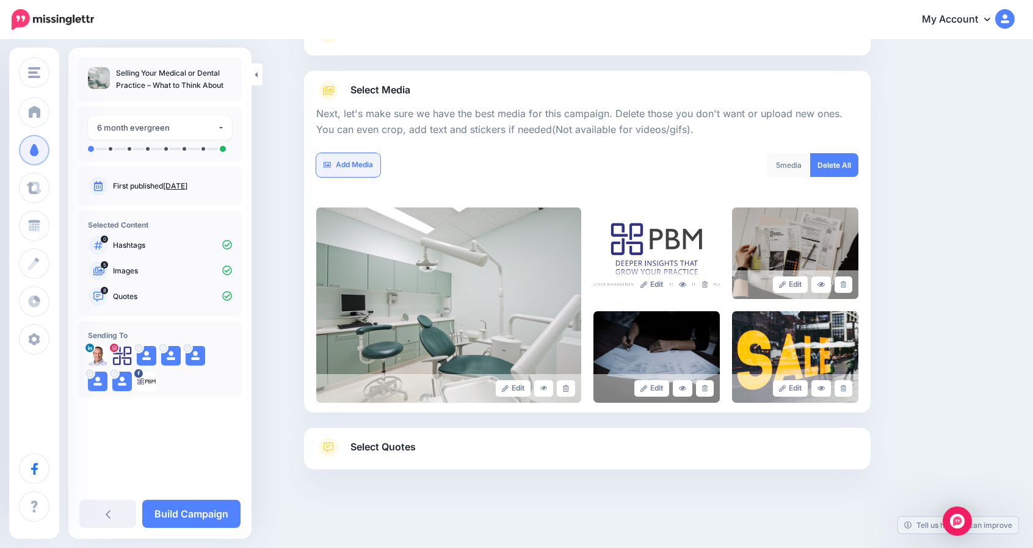
click at [344, 164] on link "Add Media" at bounding box center [348, 165] width 64 height 24
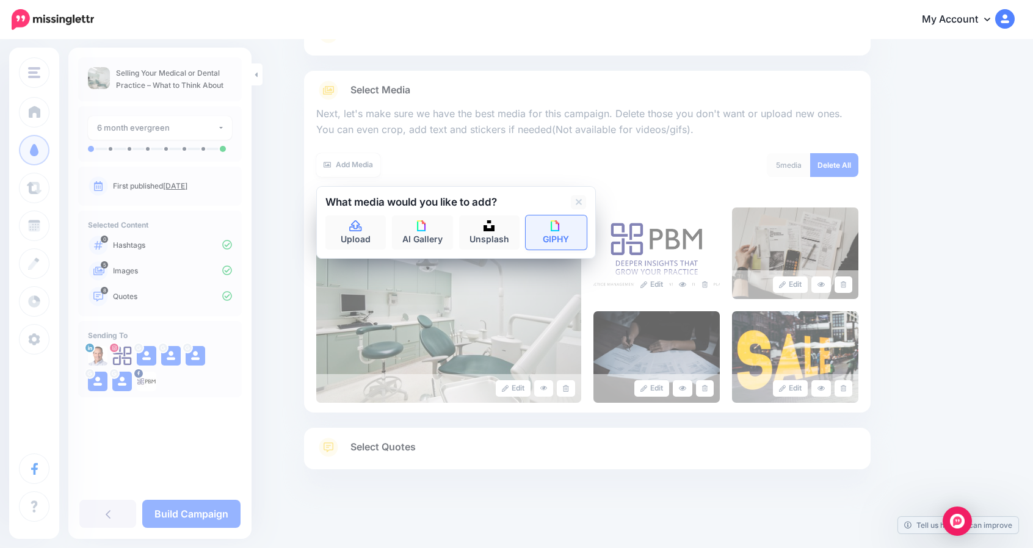
click at [559, 233] on link "GIPHY" at bounding box center [555, 232] width 61 height 34
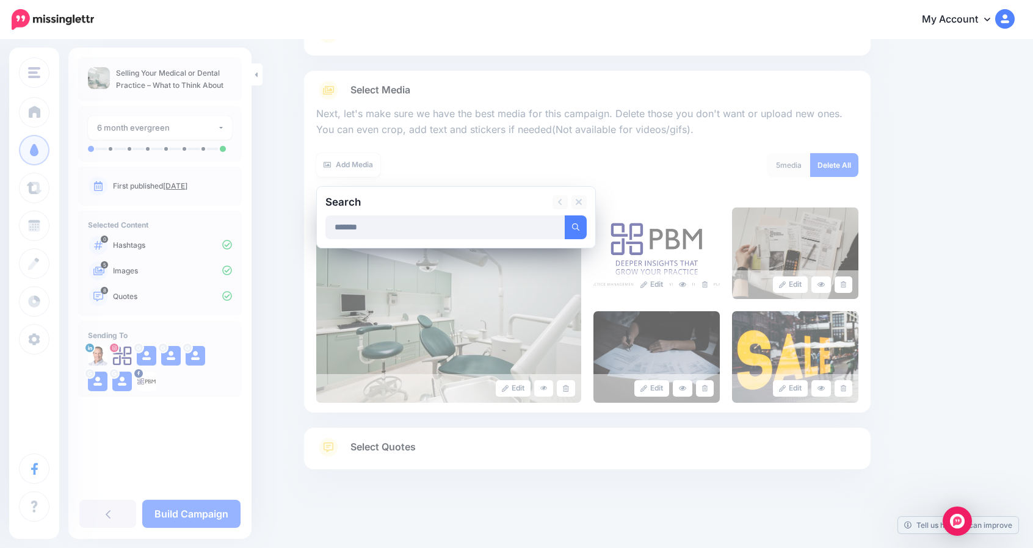
type input "*******"
click at [565, 215] on button "submit" at bounding box center [576, 227] width 22 height 24
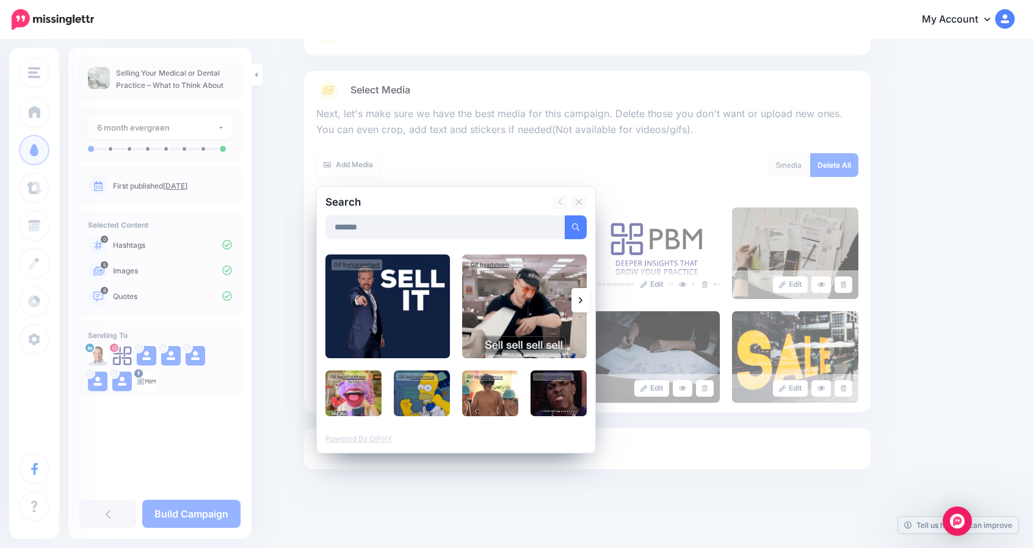
click at [589, 297] on link at bounding box center [580, 300] width 18 height 24
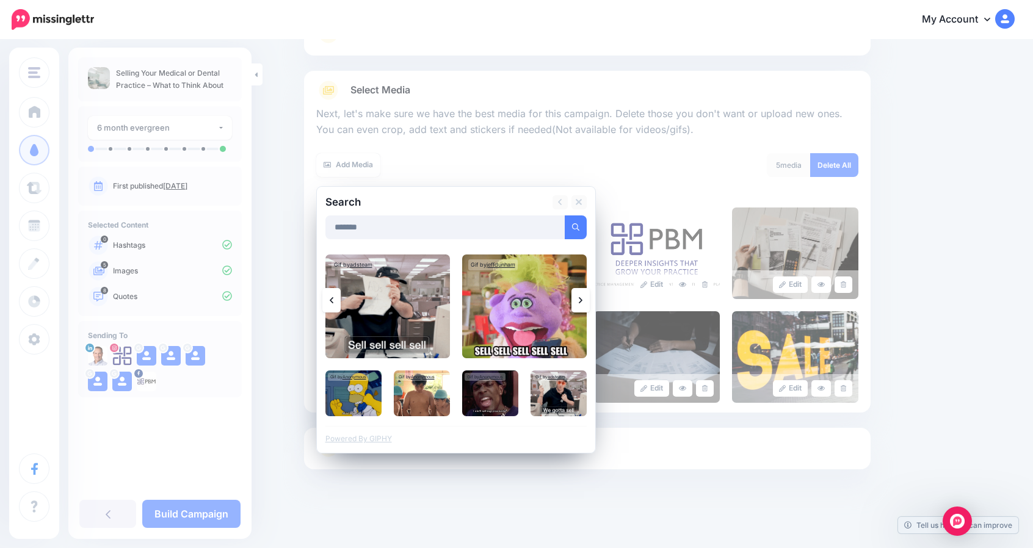
click at [582, 297] on icon at bounding box center [581, 300] width 4 height 6
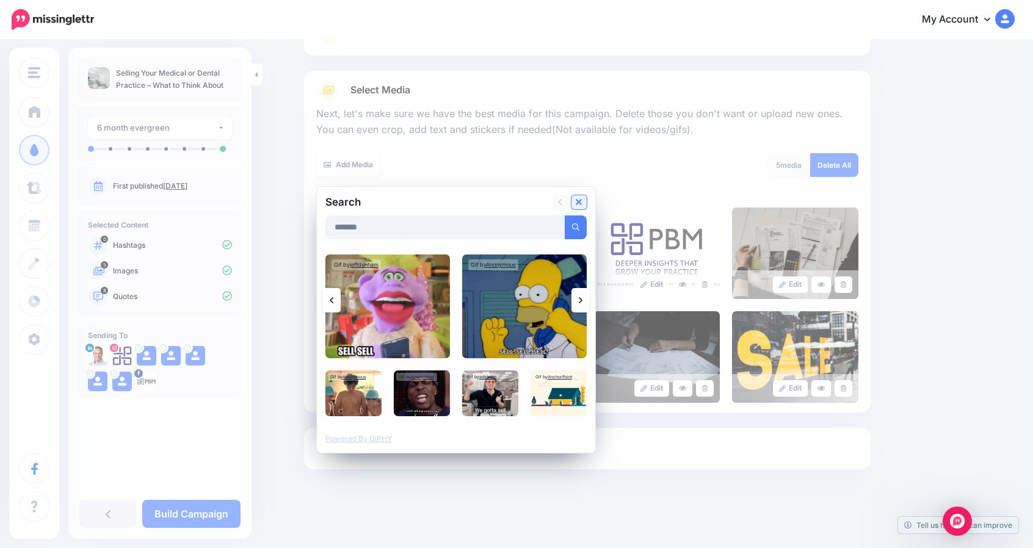
click at [582, 200] on icon at bounding box center [578, 202] width 6 height 10
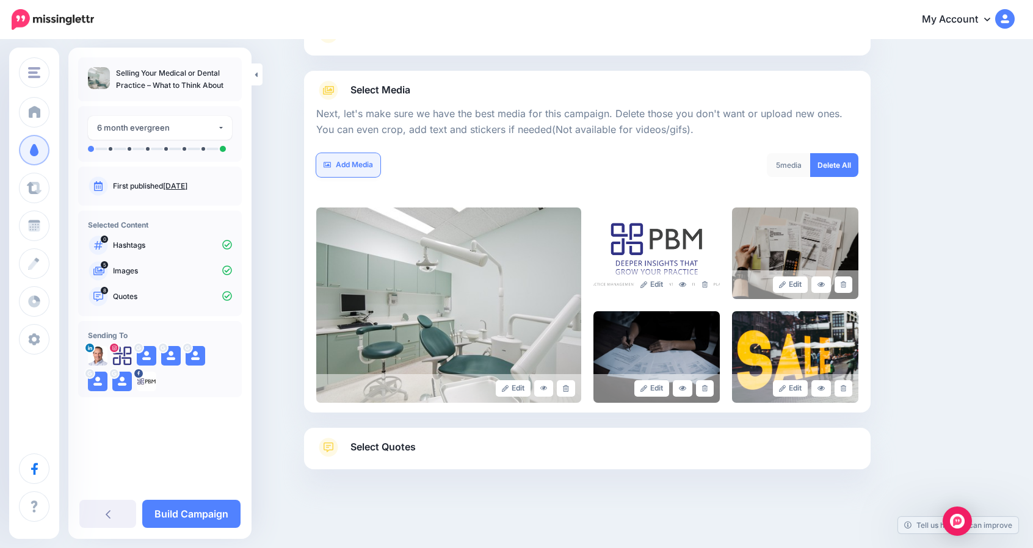
click at [360, 164] on link "Add Media" at bounding box center [348, 165] width 64 height 24
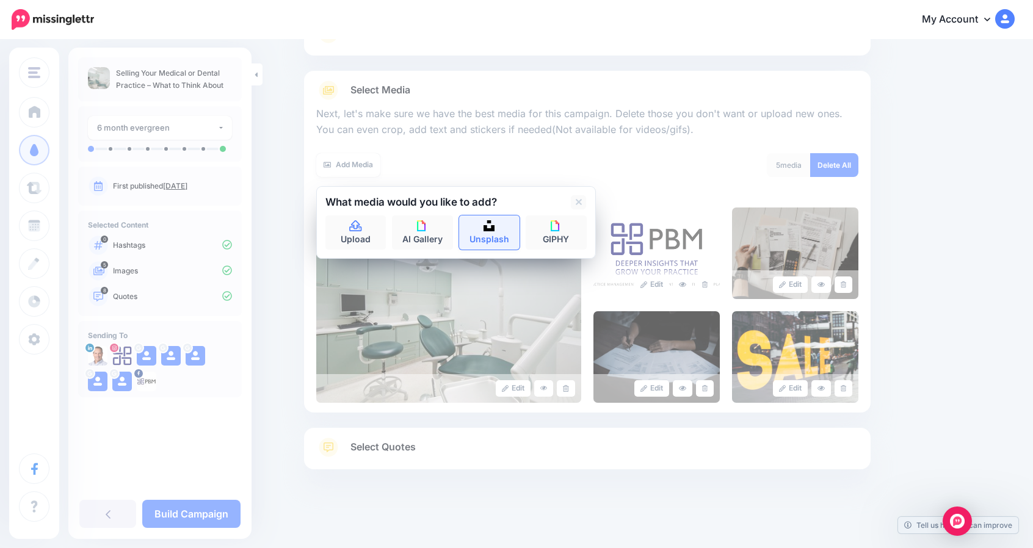
click at [493, 226] on img at bounding box center [488, 225] width 11 height 11
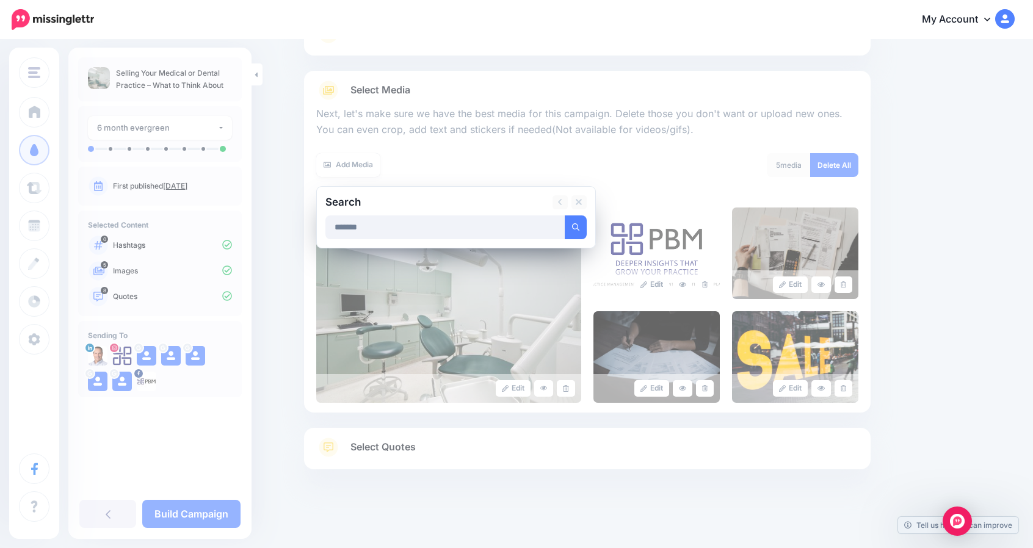
click at [565, 215] on button "submit" at bounding box center [576, 227] width 22 height 24
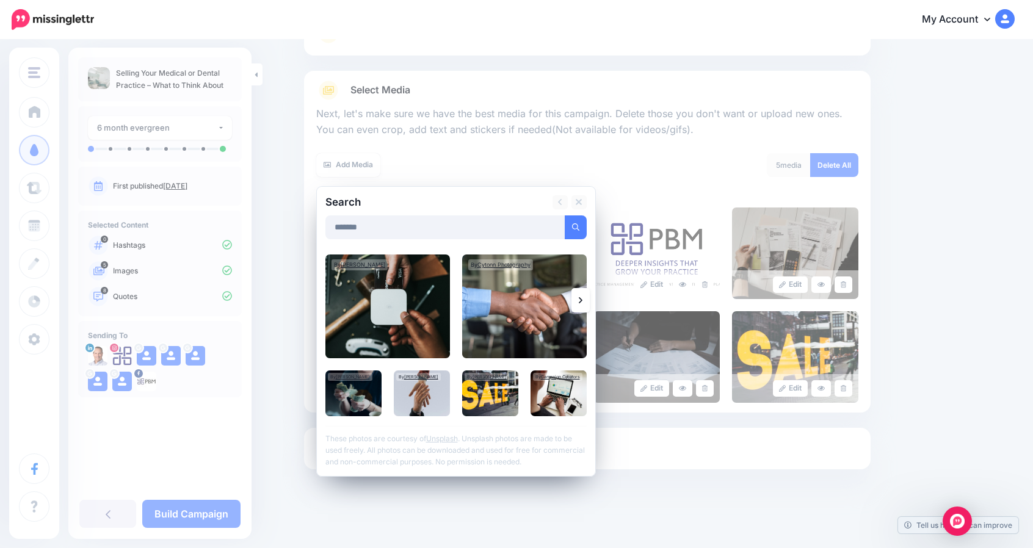
click at [583, 292] on link at bounding box center [580, 300] width 18 height 24
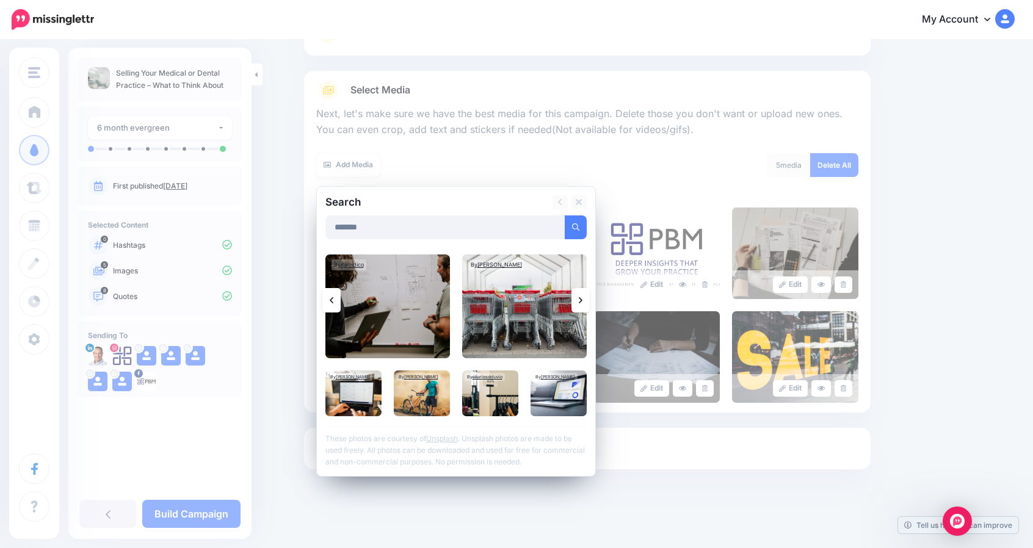
click at [583, 292] on link at bounding box center [580, 300] width 18 height 24
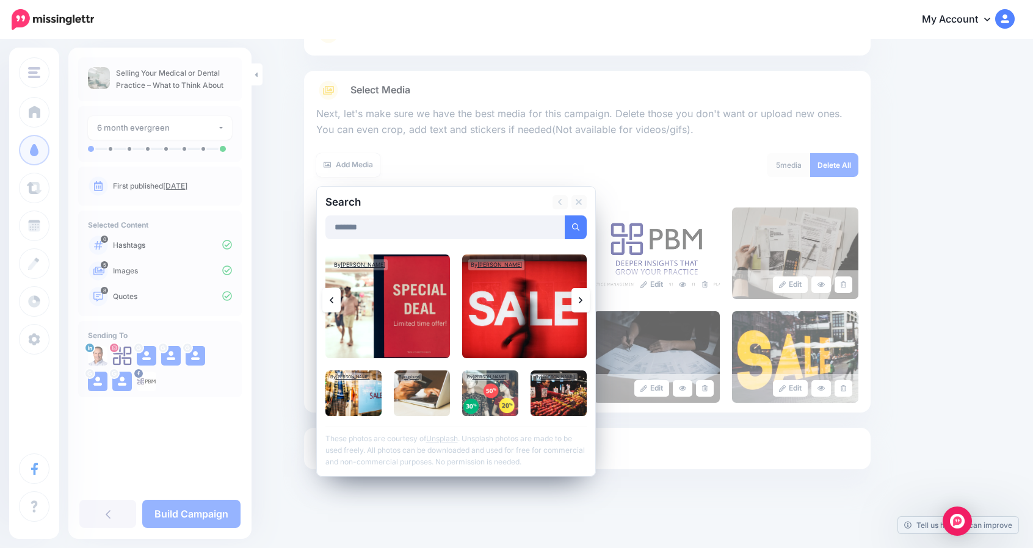
click at [583, 292] on link at bounding box center [580, 300] width 18 height 24
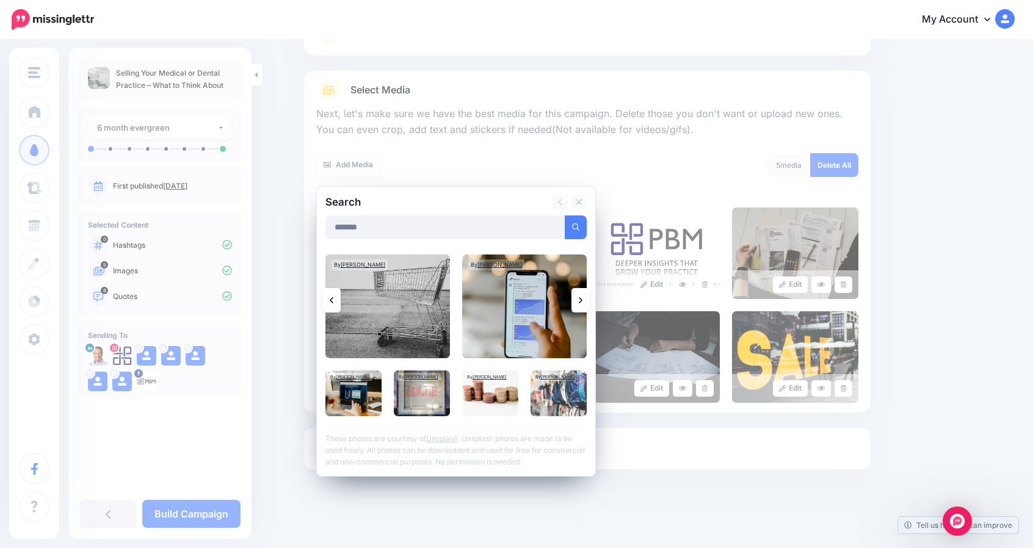
click at [583, 292] on link at bounding box center [580, 300] width 18 height 24
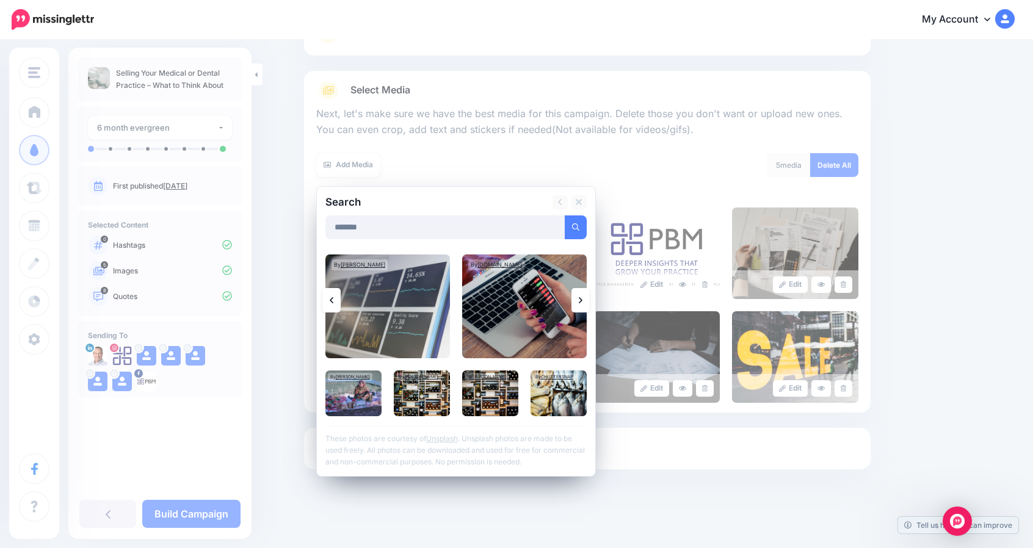
click at [583, 292] on link at bounding box center [580, 300] width 18 height 24
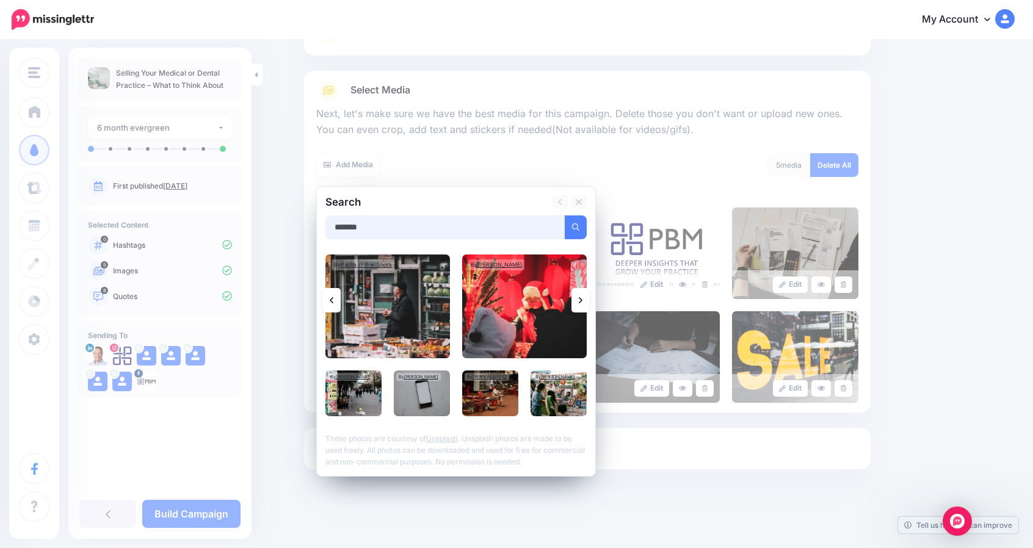
click at [358, 225] on input "*******" at bounding box center [445, 227] width 240 height 24
click at [565, 215] on button "submit" at bounding box center [576, 227] width 22 height 24
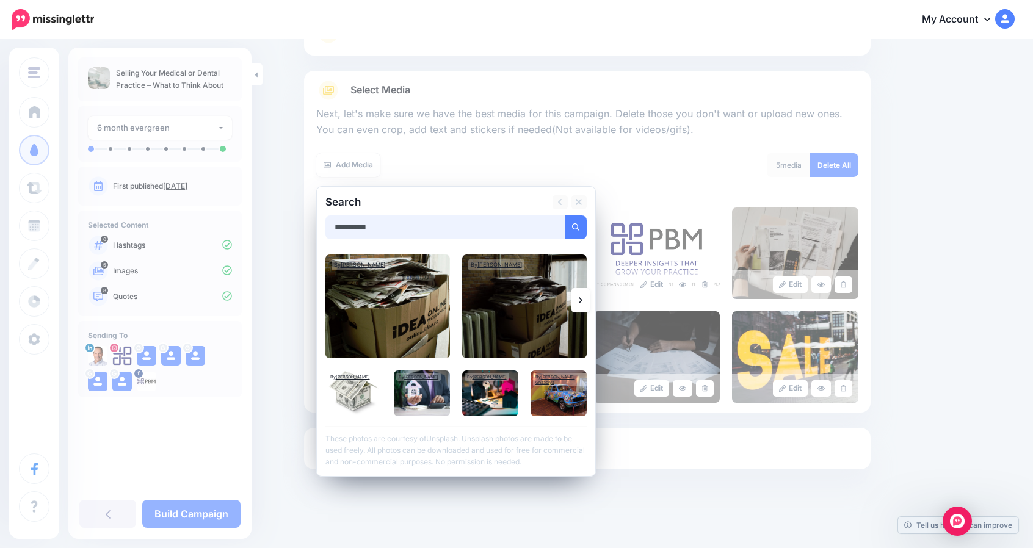
drag, startPoint x: 394, startPoint y: 226, endPoint x: 301, endPoint y: 217, distance: 93.2
click at [301, 217] on div "Content and media Choose the content and media that you'd like to use in this c…" at bounding box center [587, 240] width 585 height 582
click at [565, 215] on button "submit" at bounding box center [576, 227] width 22 height 24
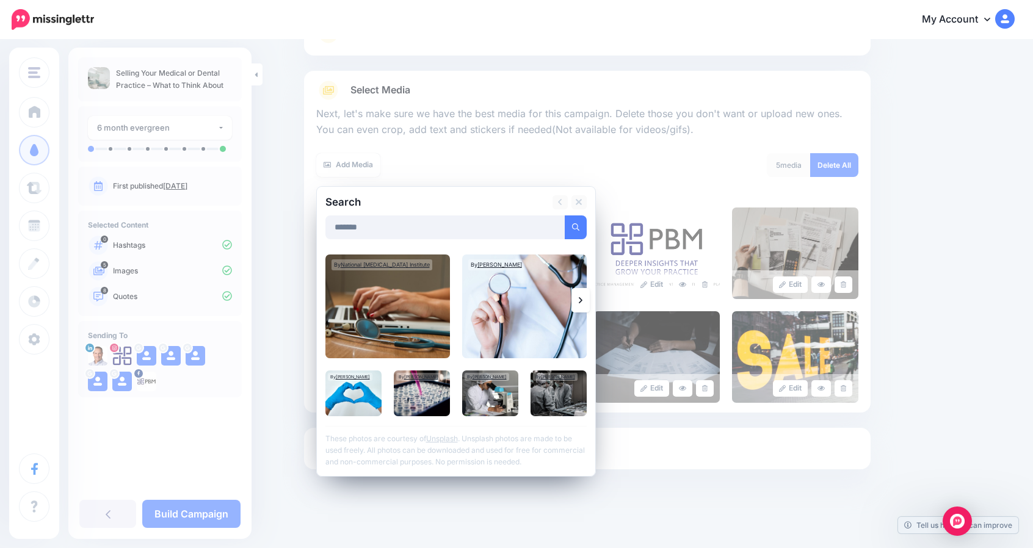
click at [582, 303] on icon at bounding box center [581, 300] width 4 height 10
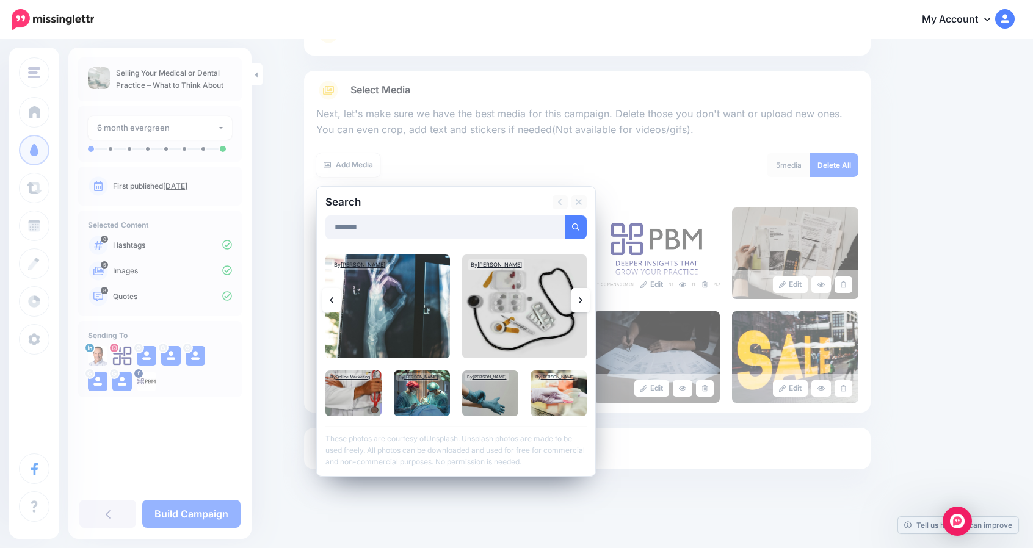
click at [582, 303] on icon at bounding box center [581, 300] width 4 height 10
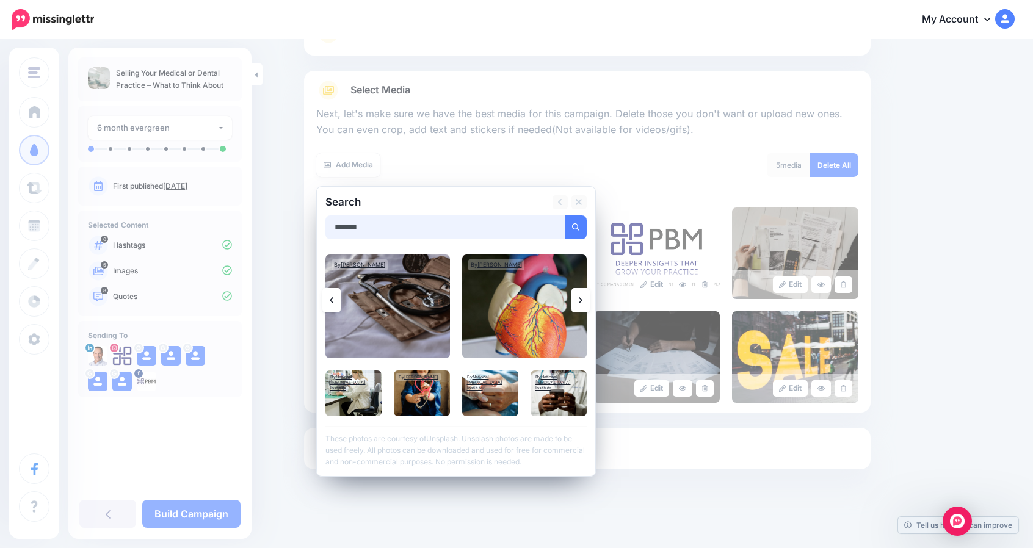
click at [366, 226] on input "*******" at bounding box center [445, 227] width 240 height 24
type input "*****"
click at [565, 215] on button "submit" at bounding box center [576, 227] width 22 height 24
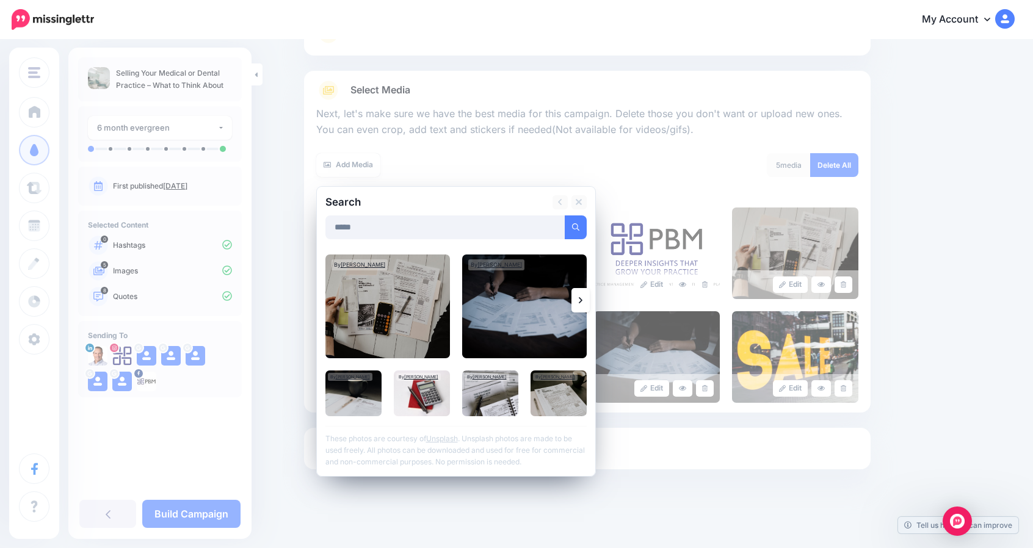
click at [589, 295] on link at bounding box center [580, 300] width 18 height 24
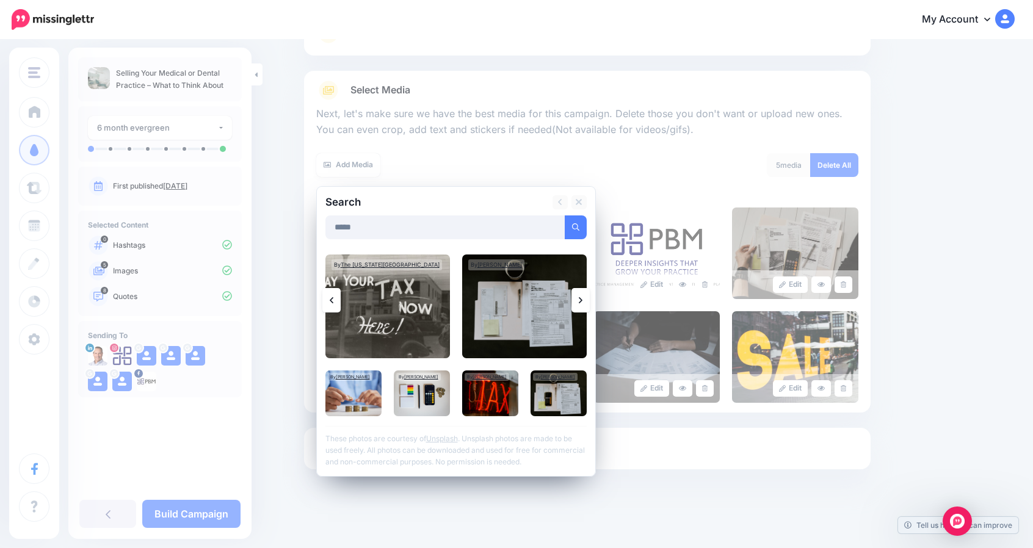
click at [582, 300] on icon at bounding box center [581, 300] width 4 height 10
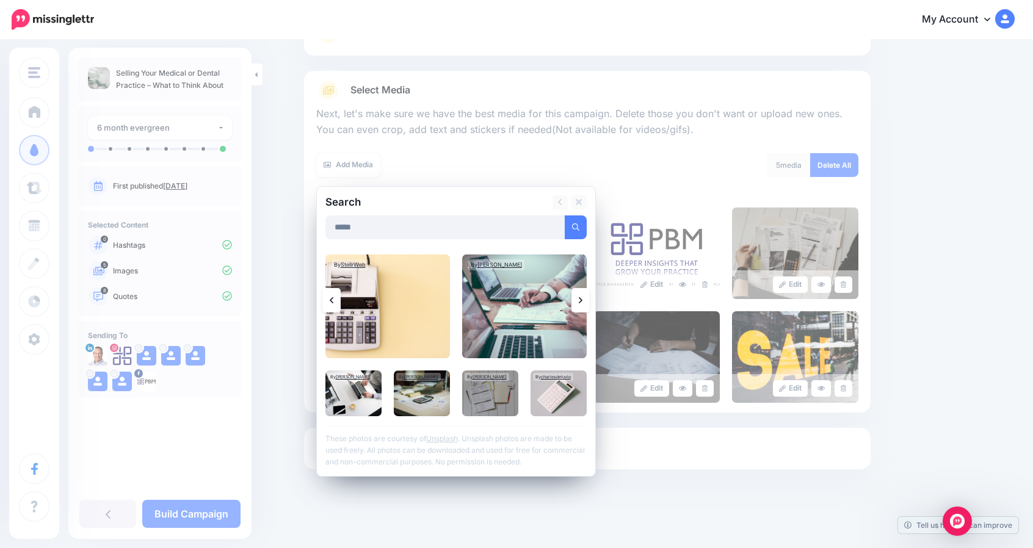
click at [582, 301] on icon at bounding box center [581, 300] width 4 height 10
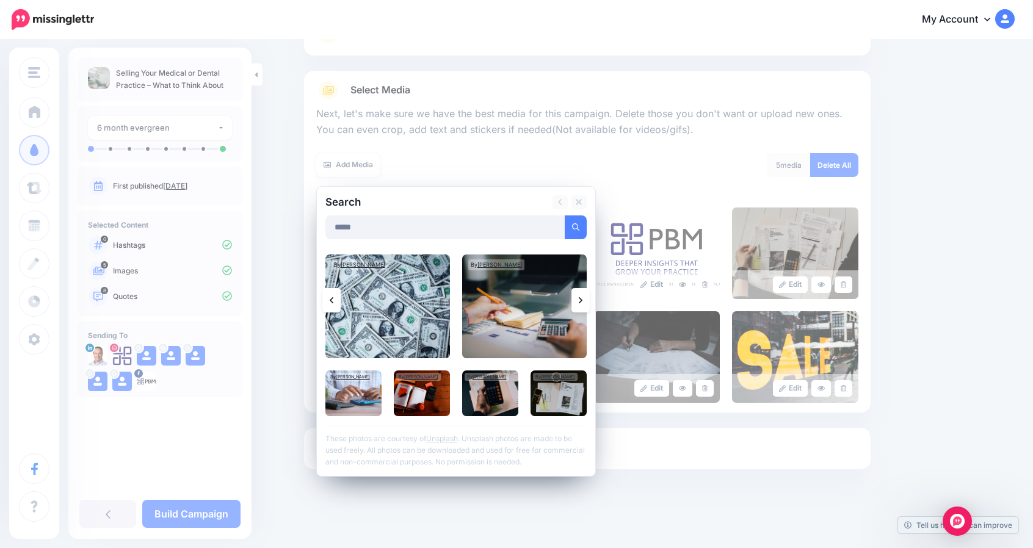
click at [588, 297] on link at bounding box center [580, 300] width 18 height 24
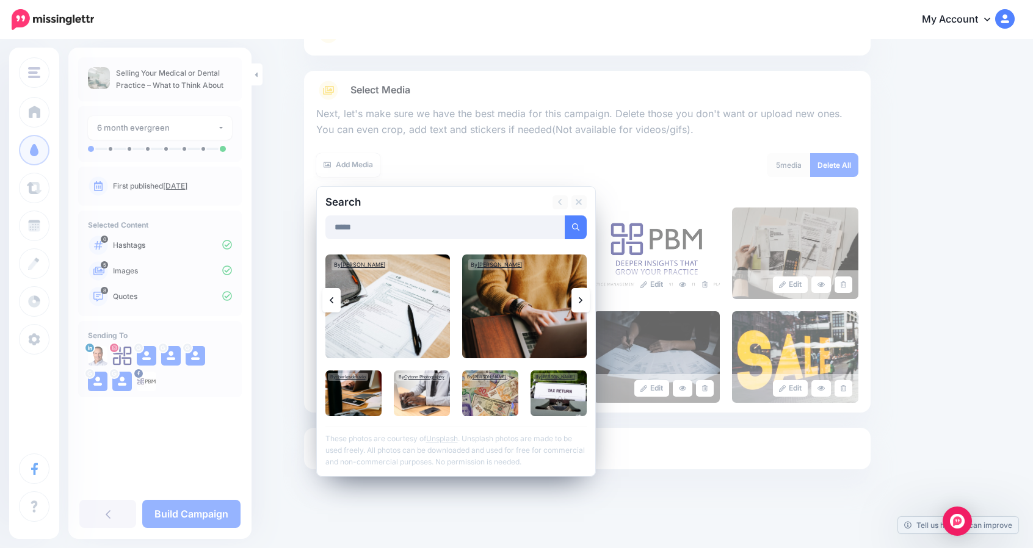
click at [581, 295] on link at bounding box center [580, 300] width 18 height 24
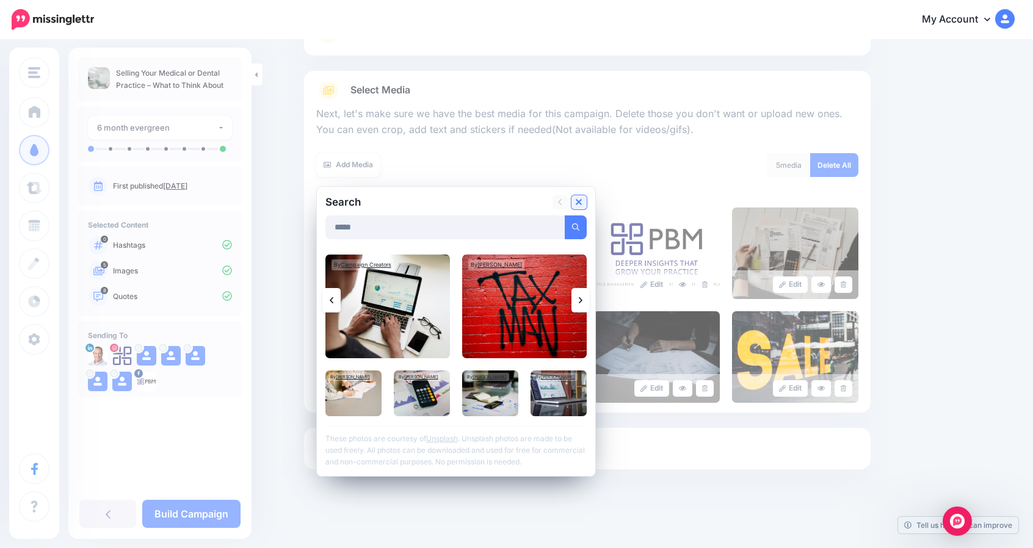
click at [582, 201] on icon at bounding box center [578, 202] width 6 height 6
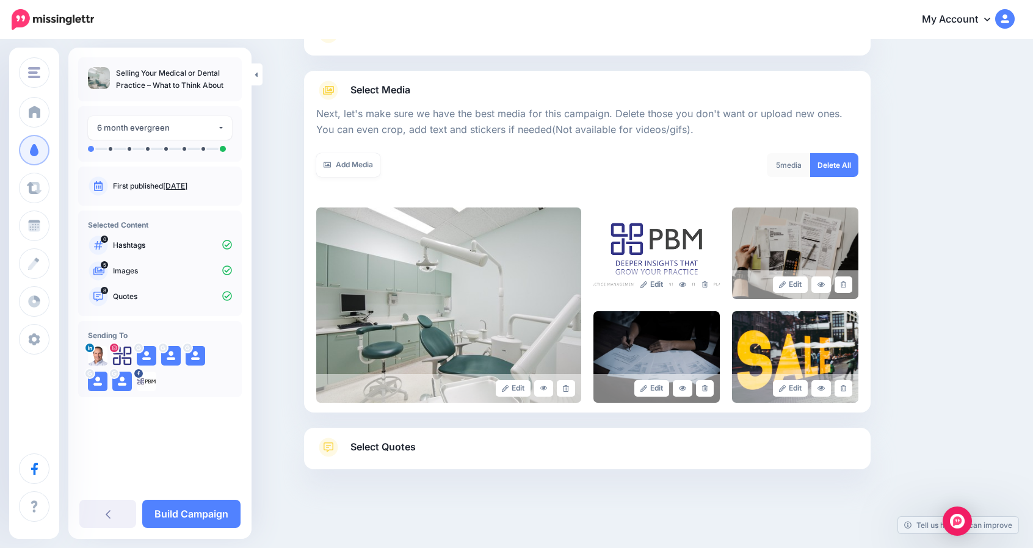
click at [370, 442] on span "Select Quotes" at bounding box center [382, 447] width 65 height 16
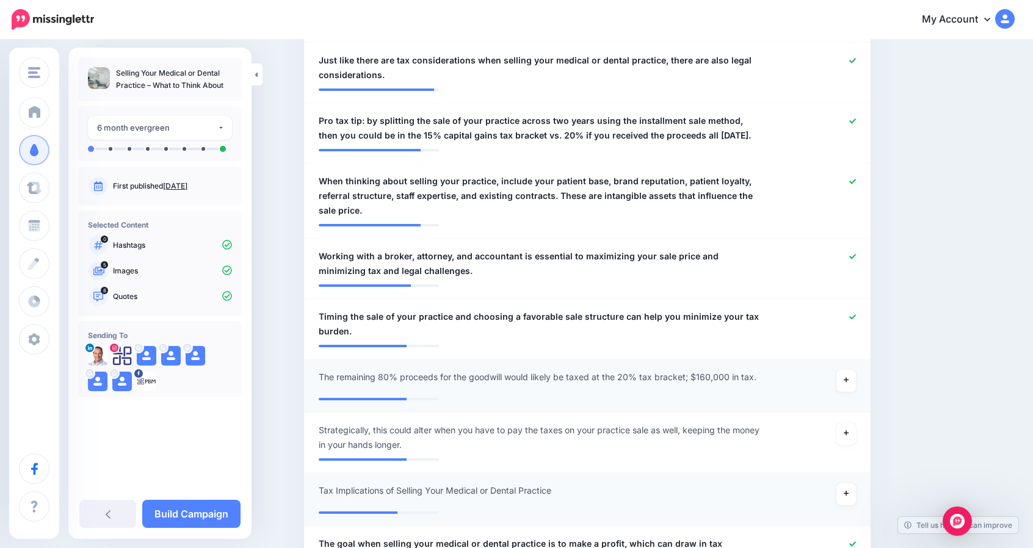
scroll to position [0, 0]
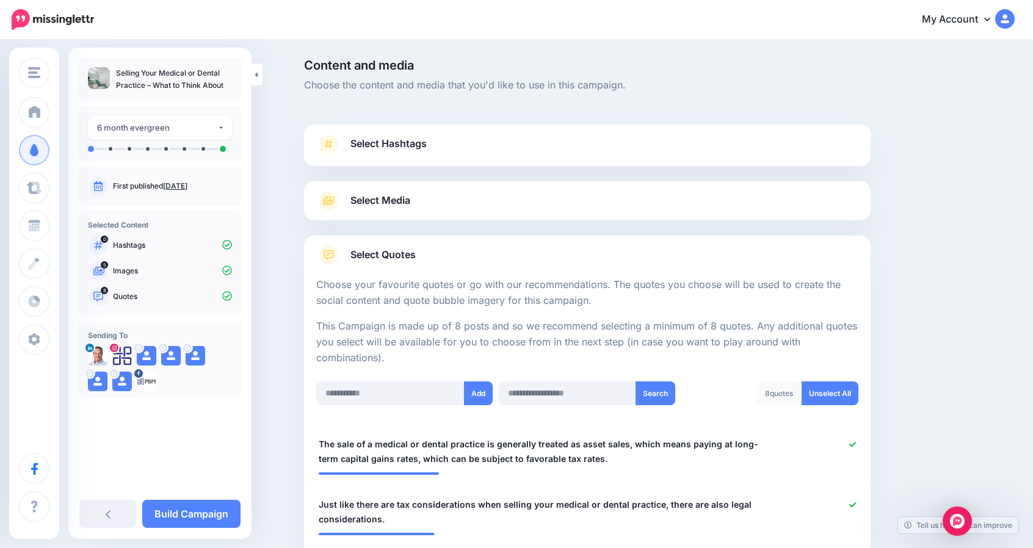
click at [384, 202] on span "Select Media" at bounding box center [380, 200] width 60 height 16
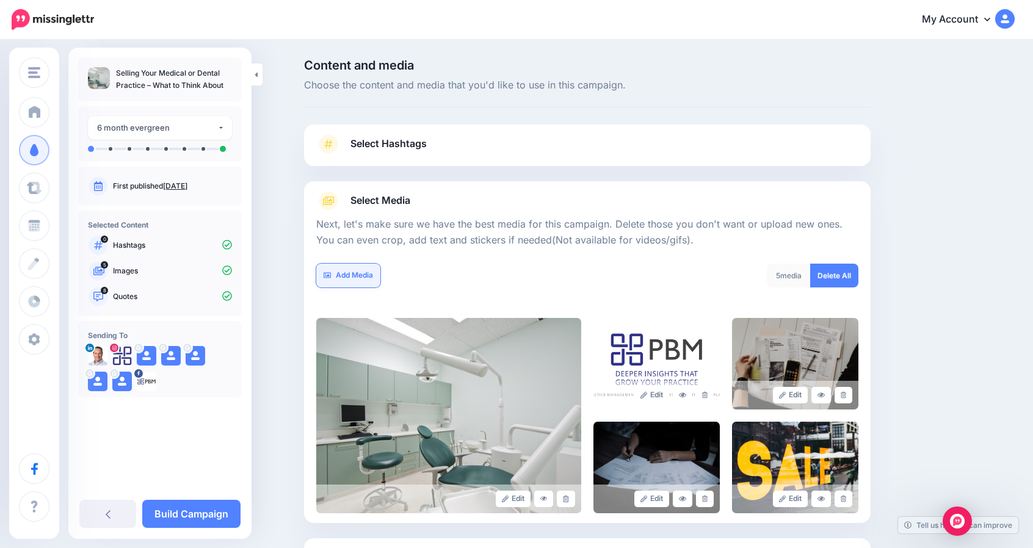
click at [366, 274] on link "Add Media" at bounding box center [348, 276] width 64 height 24
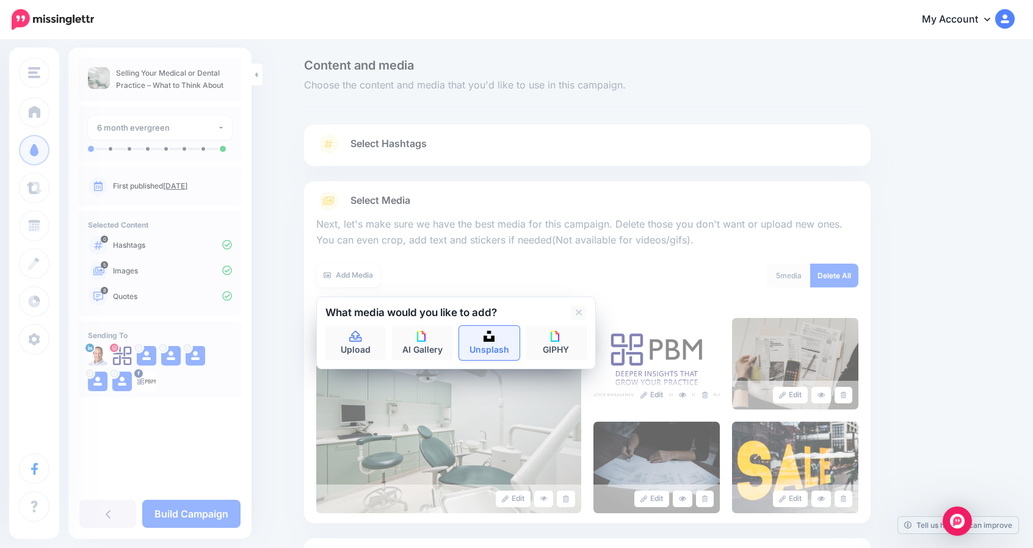
click at [484, 337] on link "Unsplash" at bounding box center [489, 343] width 61 height 34
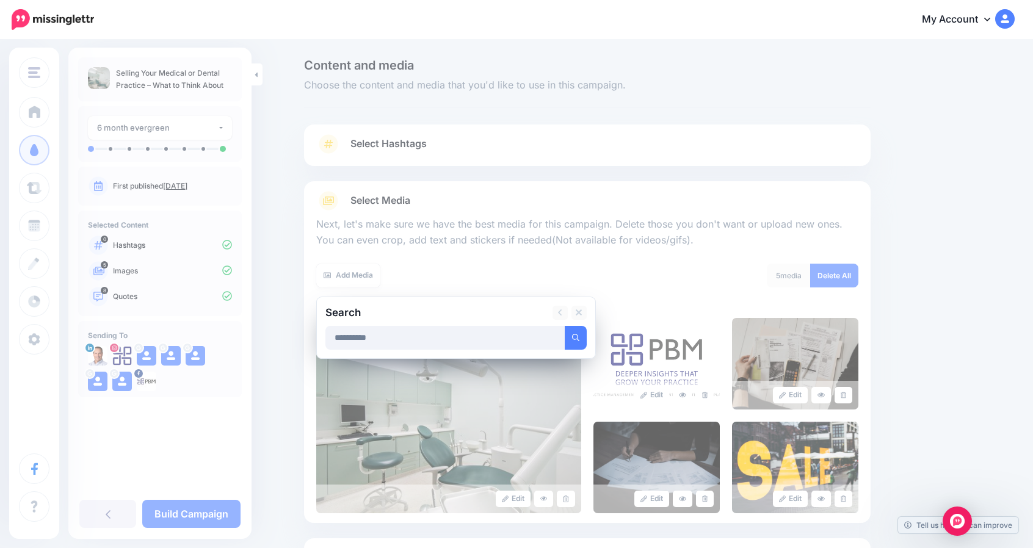
click at [565, 326] on button "submit" at bounding box center [576, 338] width 22 height 24
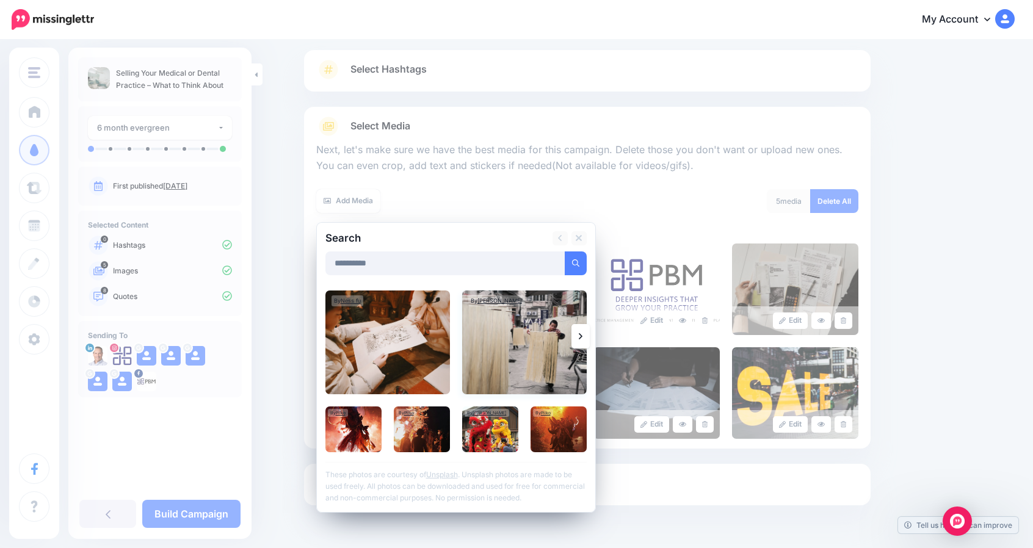
scroll to position [75, 0]
click at [364, 263] on input "**********" at bounding box center [445, 263] width 240 height 24
type input "*"
click at [565, 251] on button "submit" at bounding box center [576, 263] width 22 height 24
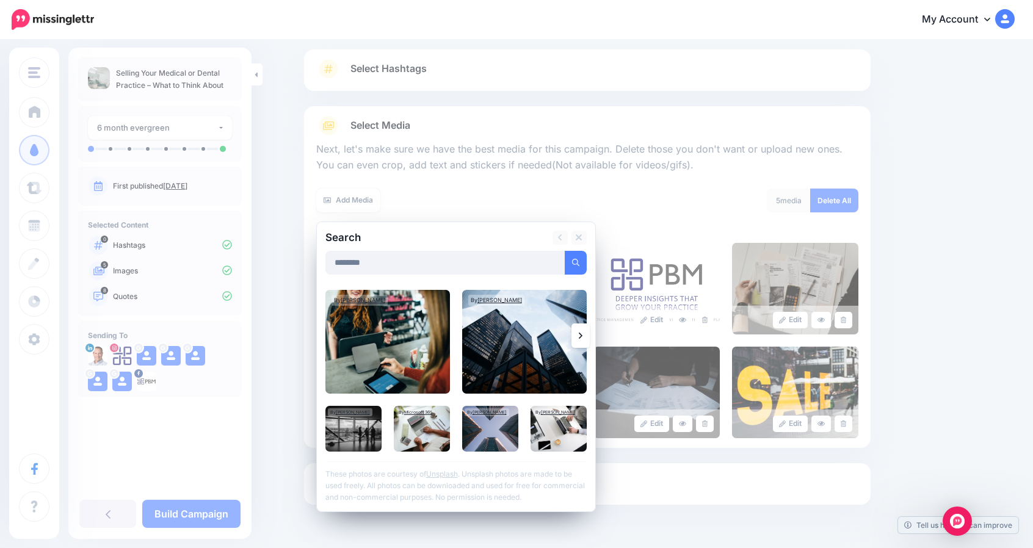
click at [594, 338] on div "Search ******** Add Media By Blake Wisz Unsplash" at bounding box center [456, 367] width 280 height 290
click at [588, 336] on link at bounding box center [580, 335] width 18 height 24
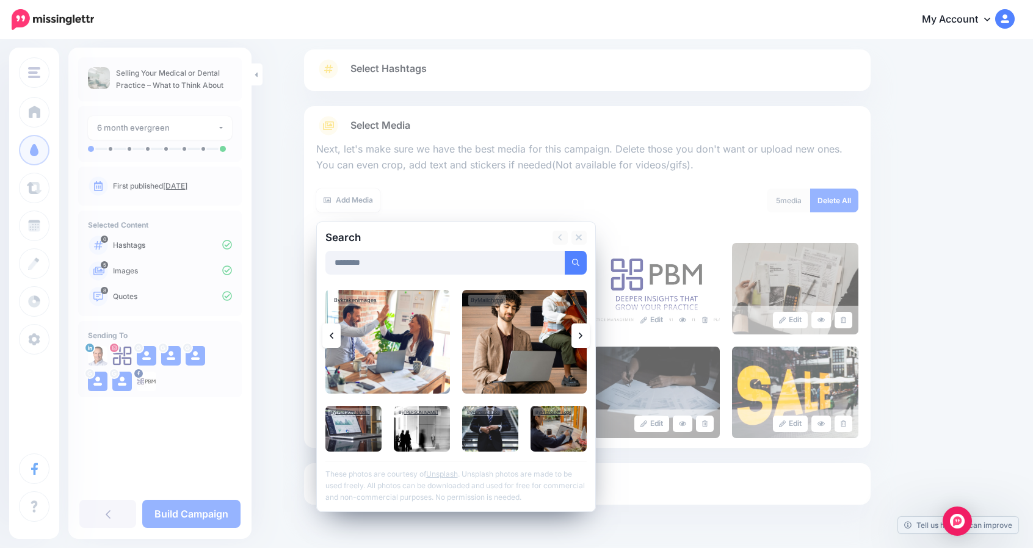
click at [588, 336] on link at bounding box center [580, 335] width 18 height 24
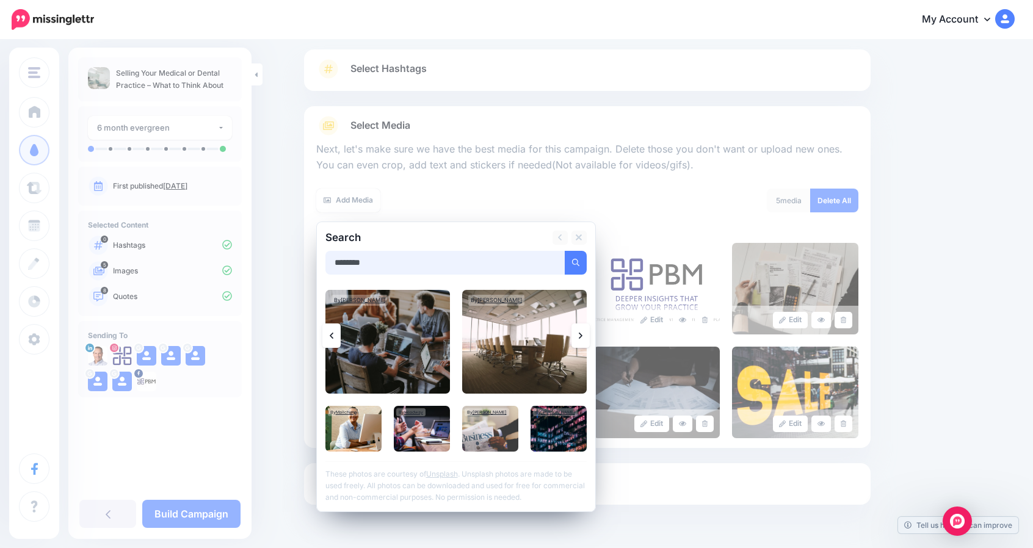
drag, startPoint x: 588, startPoint y: 336, endPoint x: 372, endPoint y: 261, distance: 228.9
click at [372, 261] on input "********" at bounding box center [445, 263] width 240 height 24
type input "*****"
click at [565, 251] on button "submit" at bounding box center [576, 263] width 22 height 24
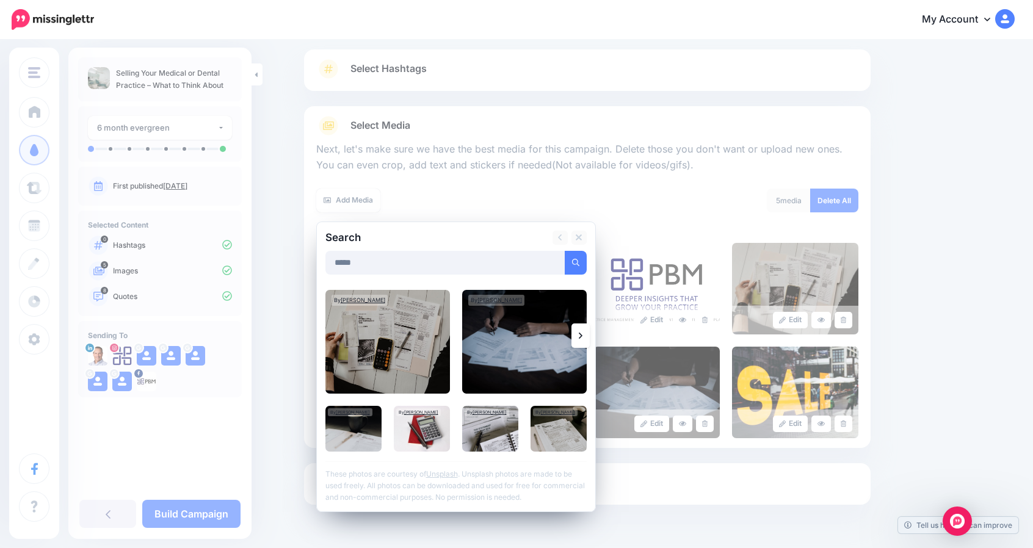
click at [586, 329] on link at bounding box center [580, 335] width 18 height 24
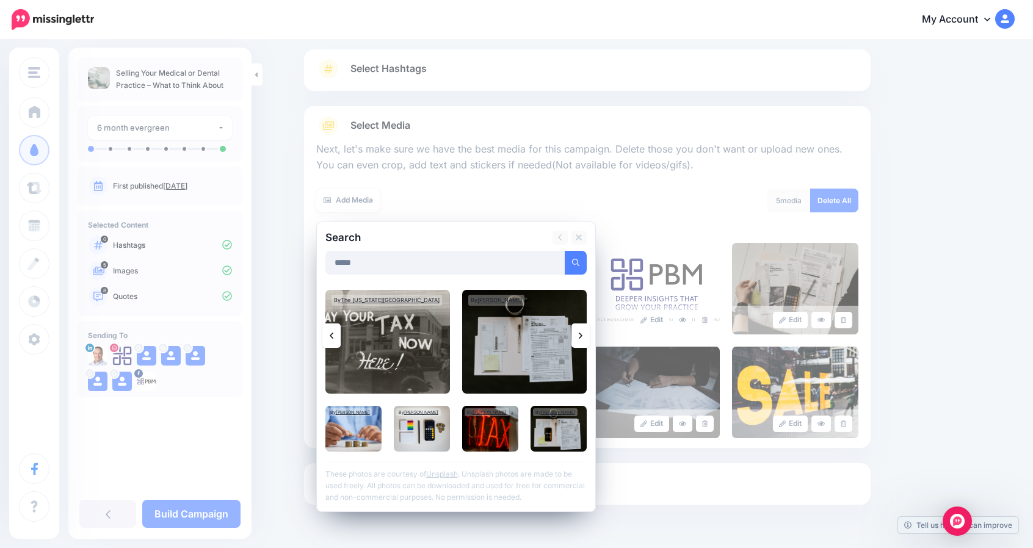
click at [586, 329] on link at bounding box center [580, 335] width 18 height 24
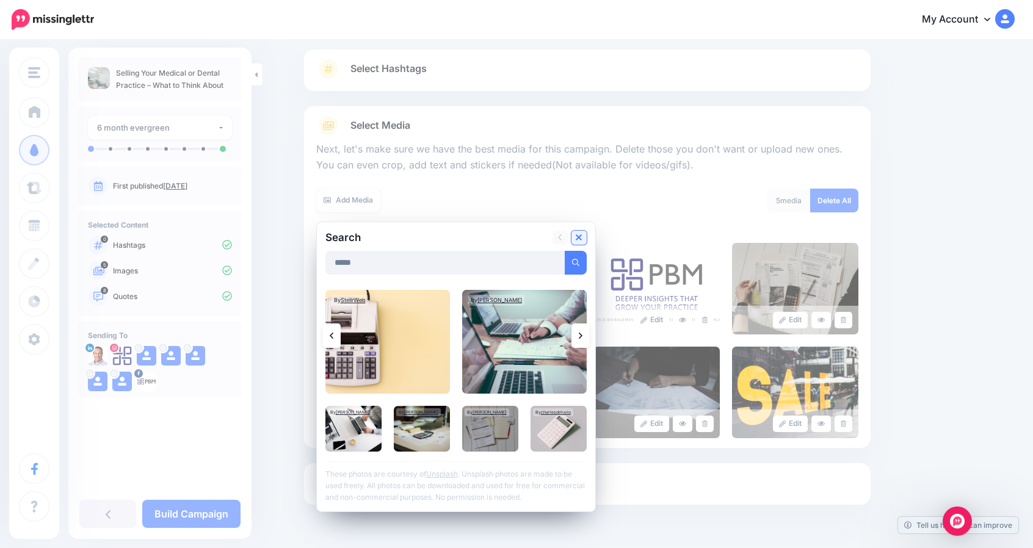
click at [586, 231] on link at bounding box center [578, 238] width 15 height 14
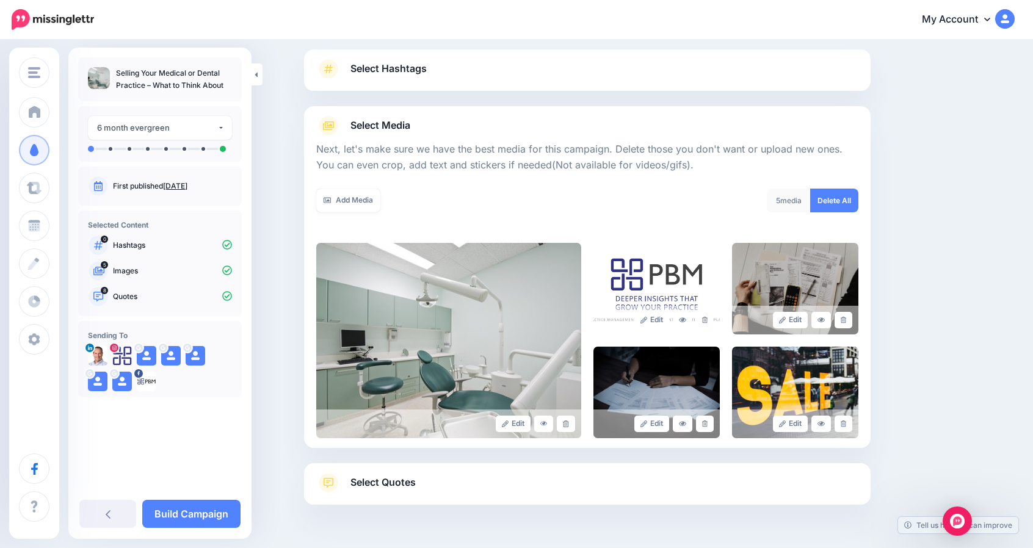
click at [381, 487] on span "Select Quotes" at bounding box center [382, 482] width 65 height 16
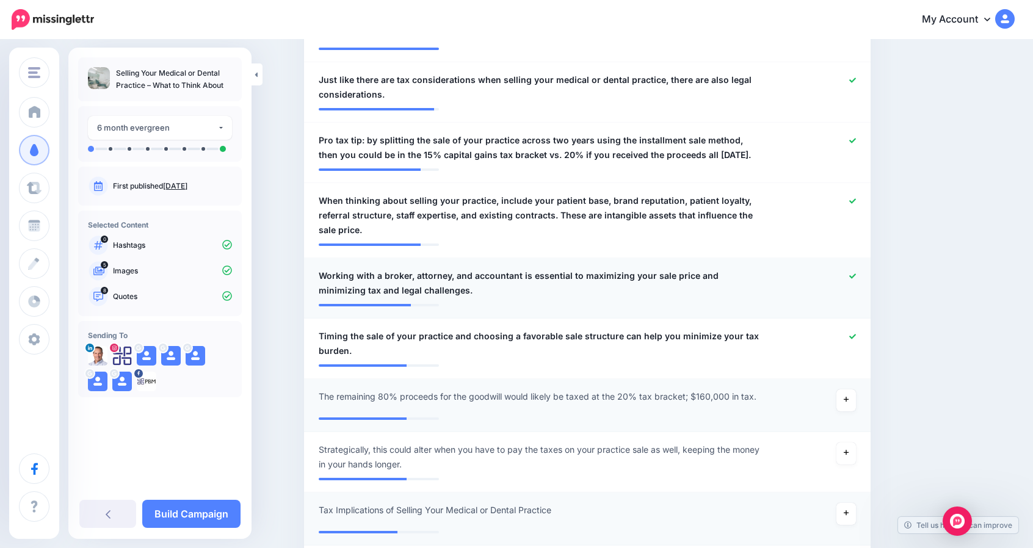
scroll to position [0, 0]
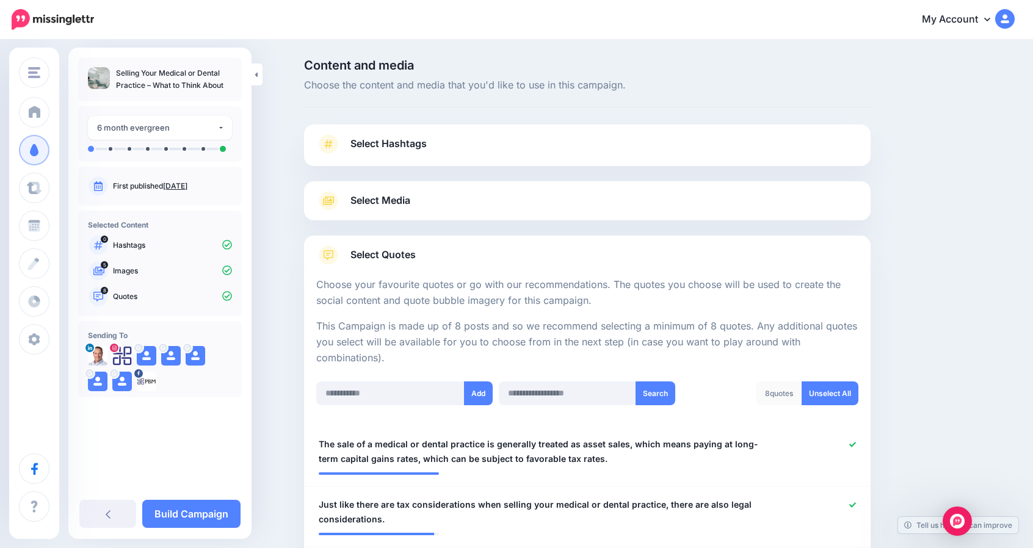
click at [392, 198] on span "Select Media" at bounding box center [380, 200] width 60 height 16
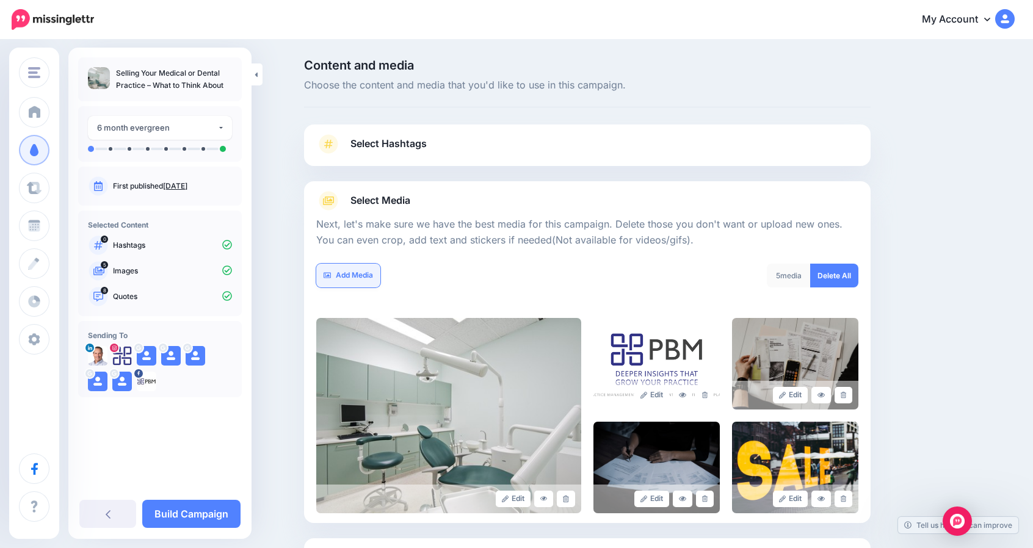
click at [371, 283] on link "Add Media" at bounding box center [348, 276] width 64 height 24
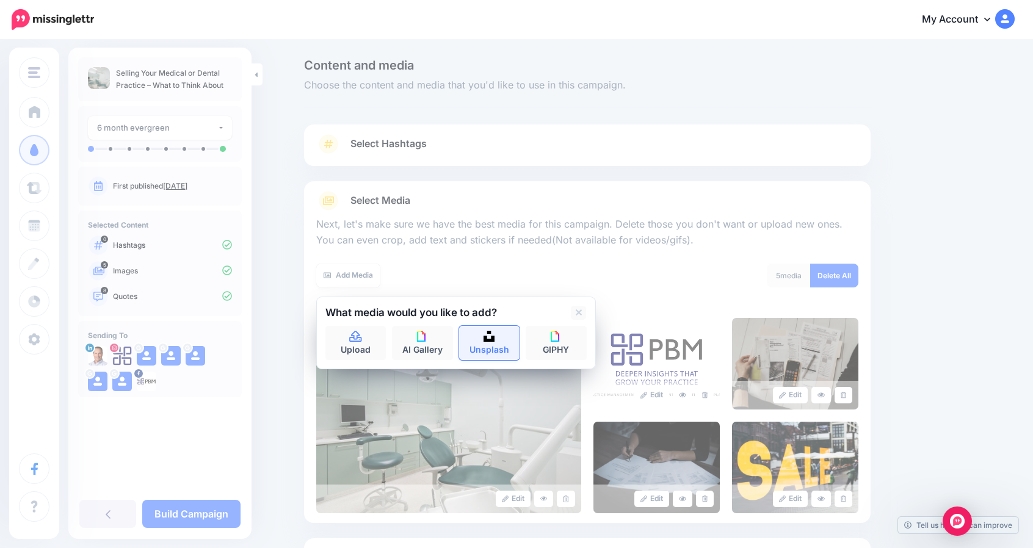
click at [481, 334] on link "Unsplash" at bounding box center [489, 343] width 61 height 34
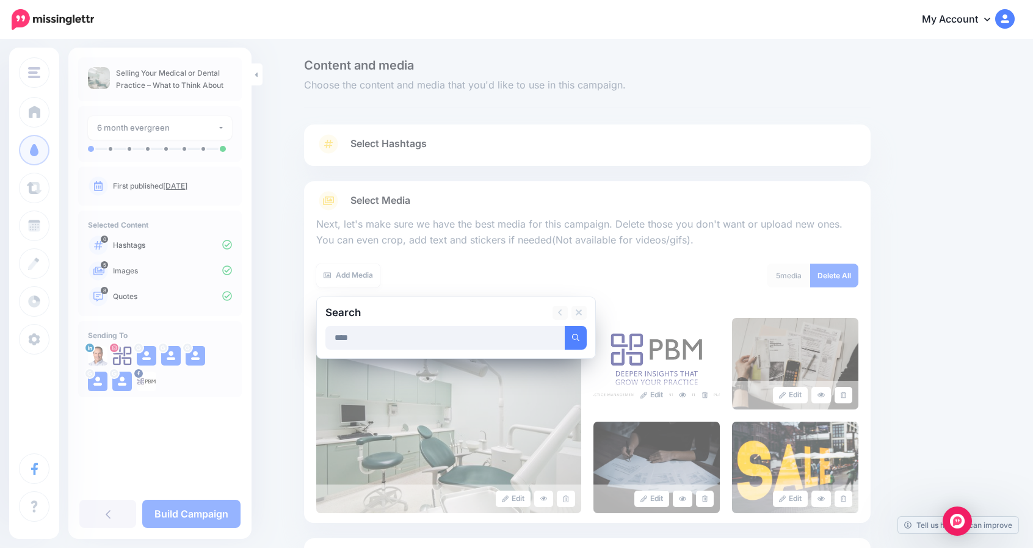
type input "****"
click at [565, 326] on button "submit" at bounding box center [576, 338] width 22 height 24
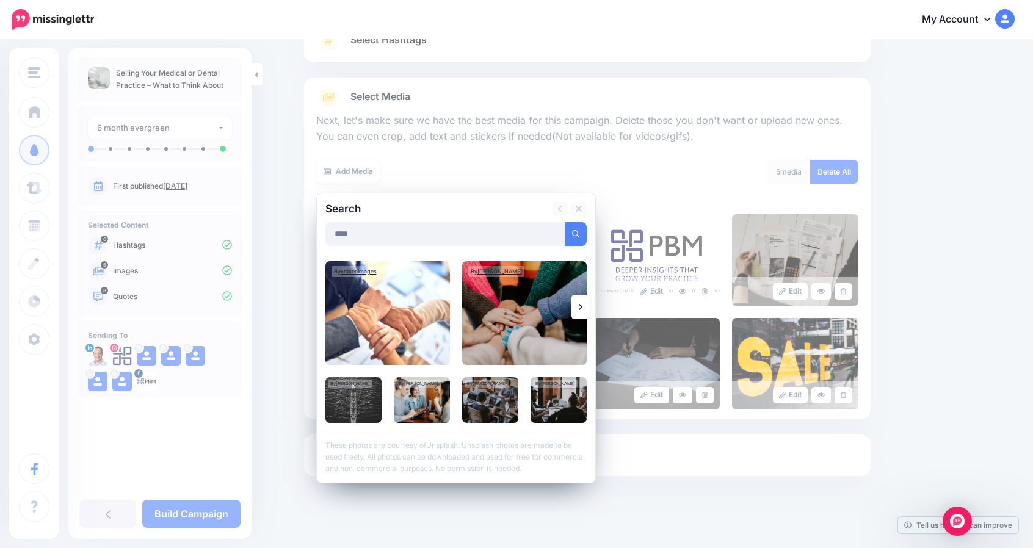
scroll to position [110, 0]
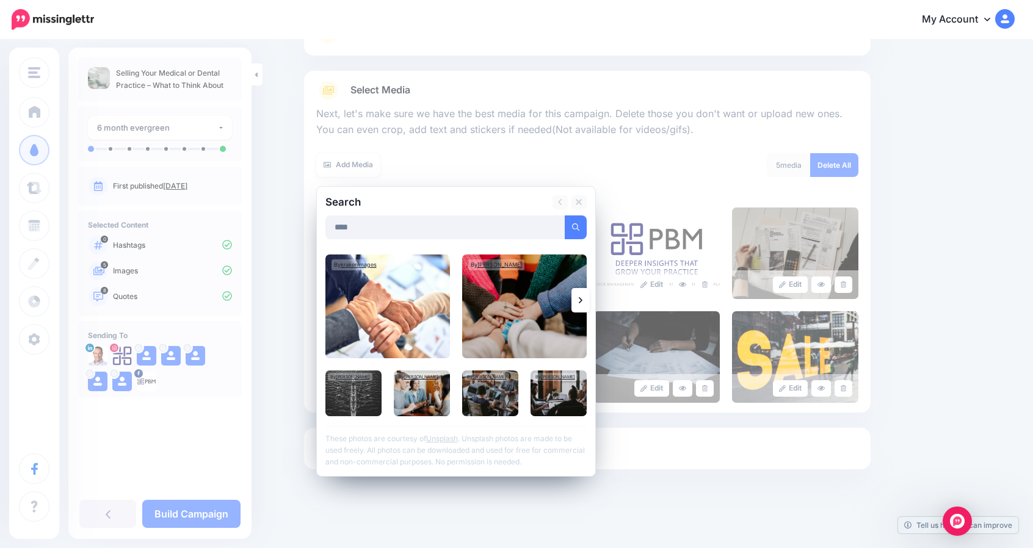
click at [581, 290] on link at bounding box center [580, 300] width 18 height 24
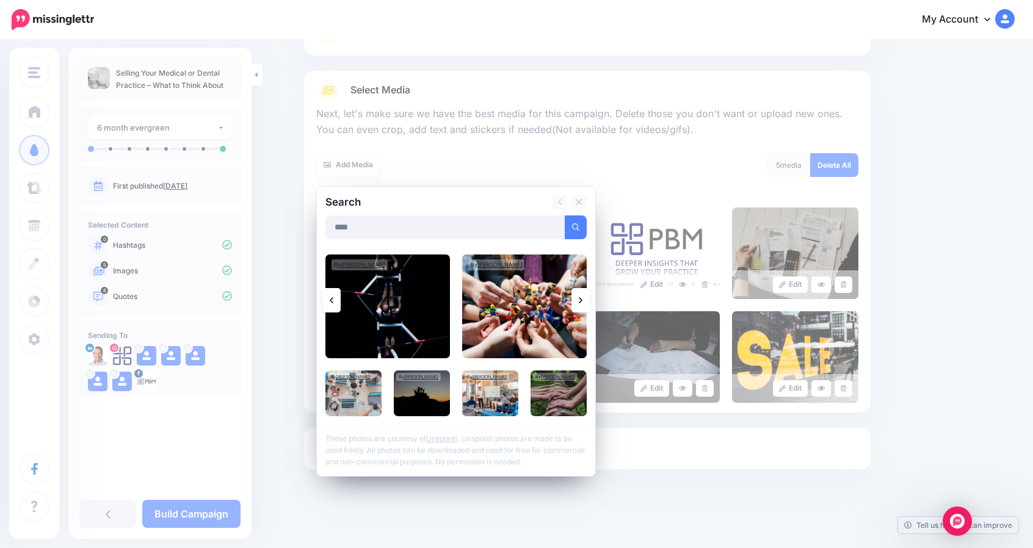
click at [582, 303] on link at bounding box center [580, 300] width 18 height 24
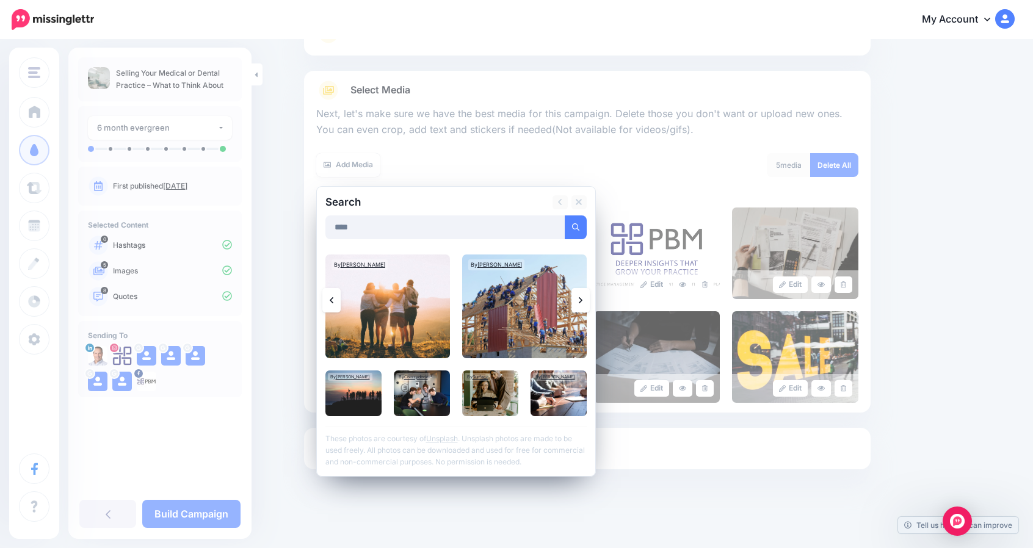
click at [582, 303] on icon at bounding box center [581, 300] width 4 height 10
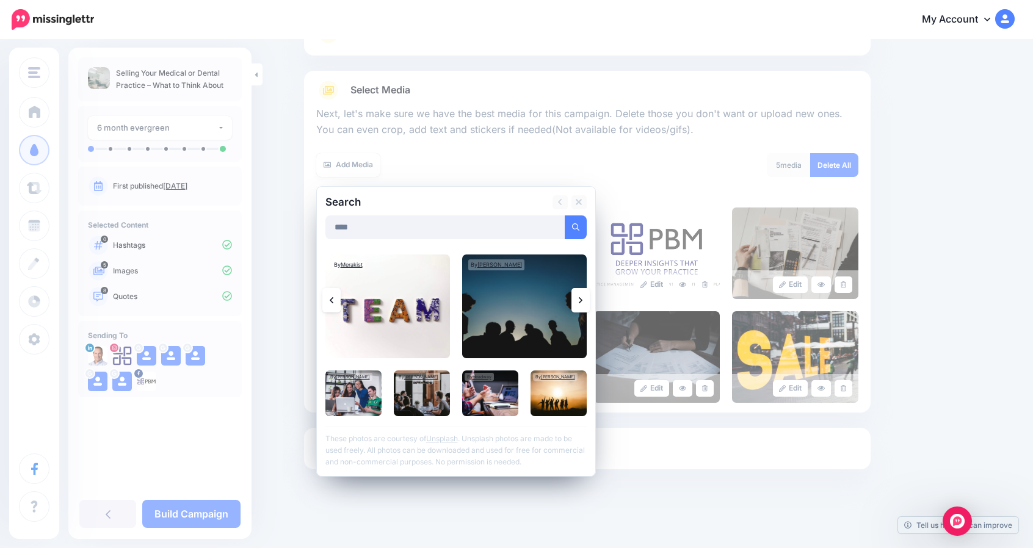
click at [582, 303] on icon at bounding box center [581, 300] width 4 height 10
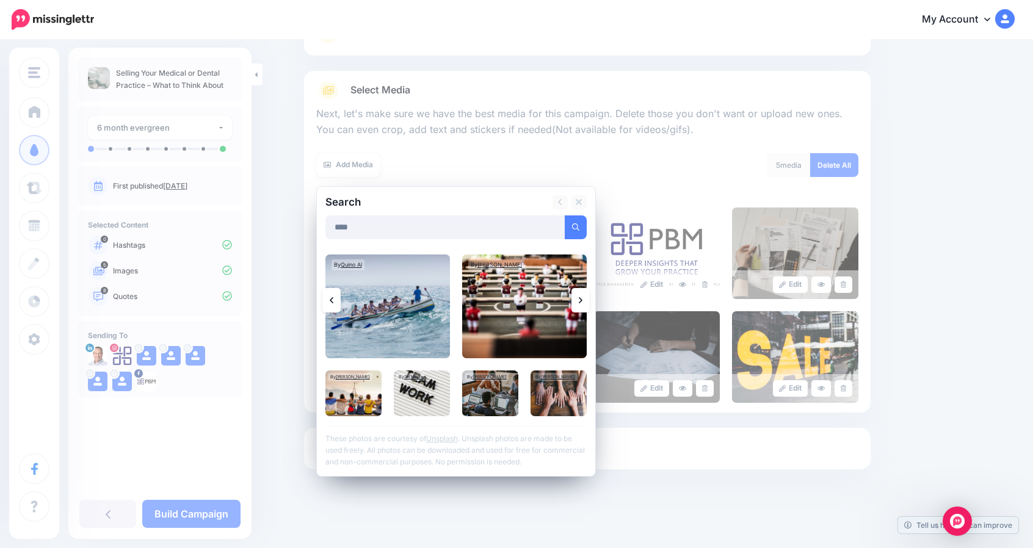
click at [582, 303] on icon at bounding box center [581, 300] width 4 height 10
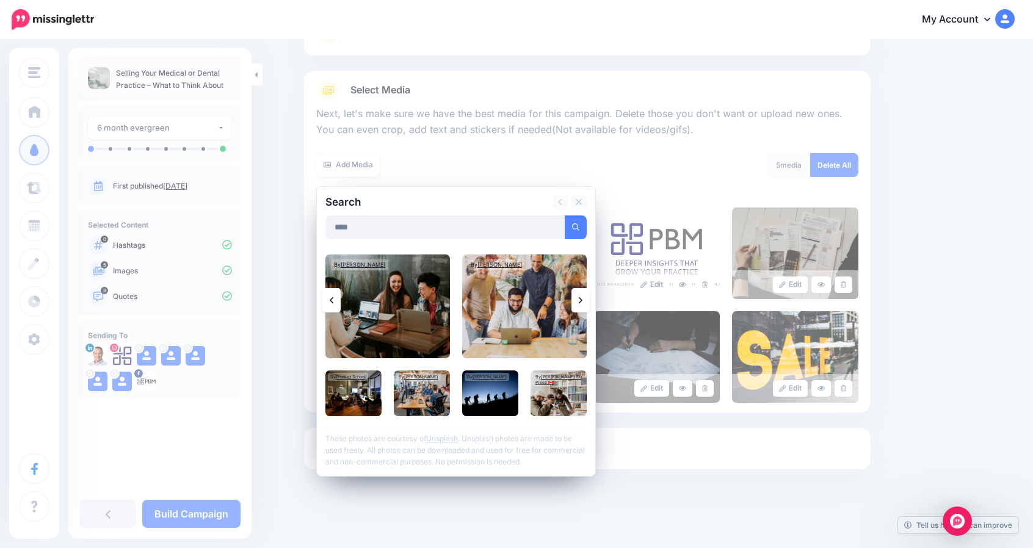
click at [582, 303] on icon at bounding box center [581, 300] width 4 height 10
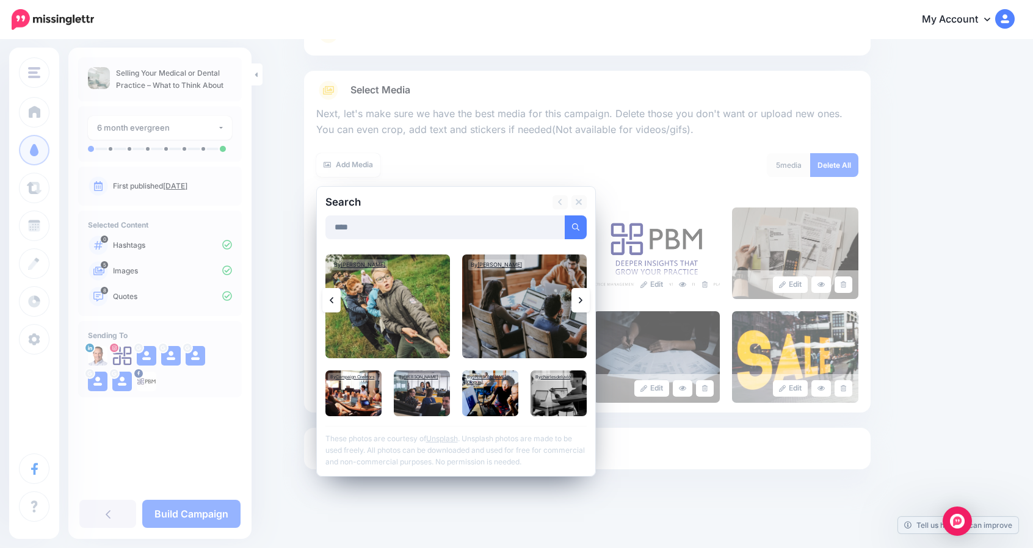
click at [582, 303] on icon at bounding box center [581, 300] width 4 height 10
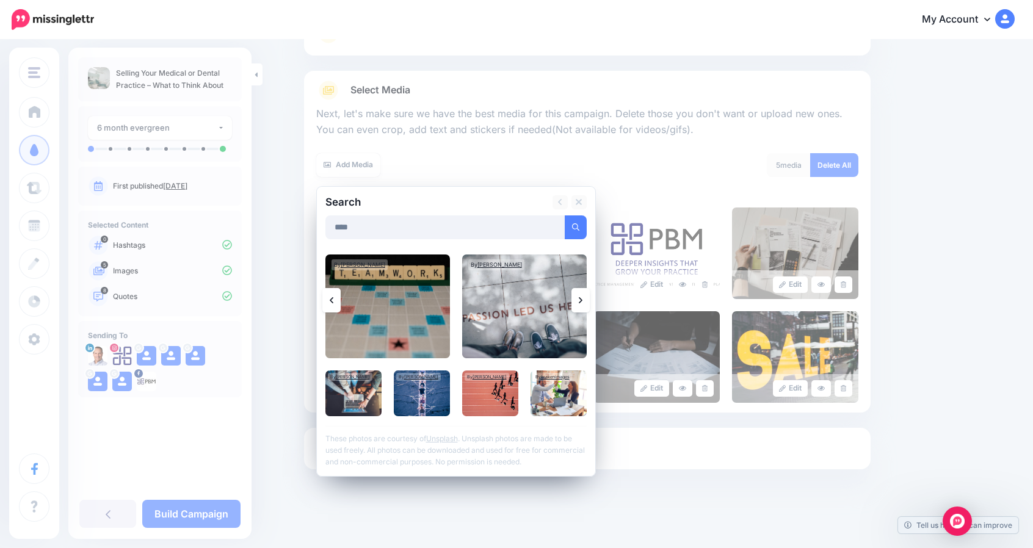
click at [582, 303] on icon at bounding box center [581, 300] width 4 height 10
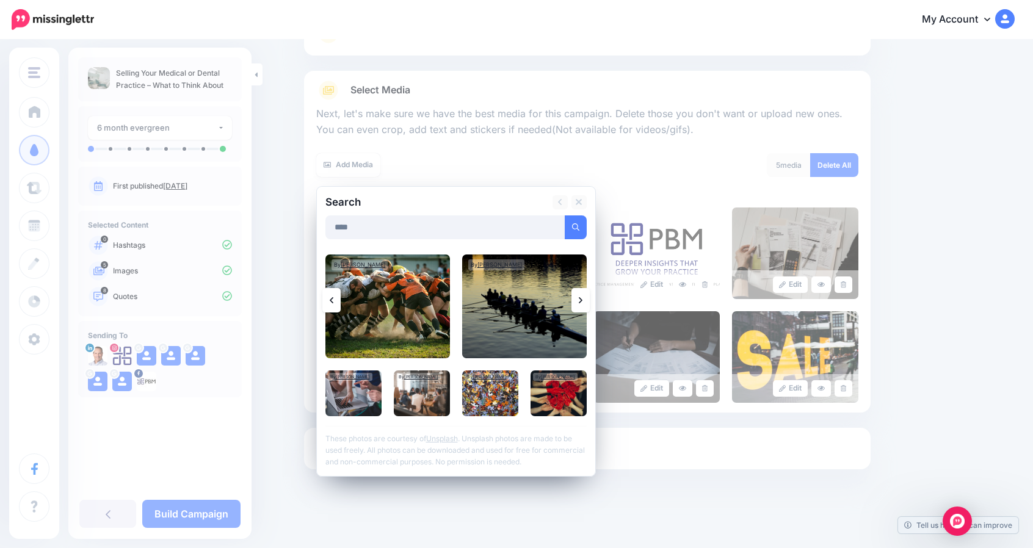
click at [582, 303] on icon at bounding box center [581, 300] width 4 height 10
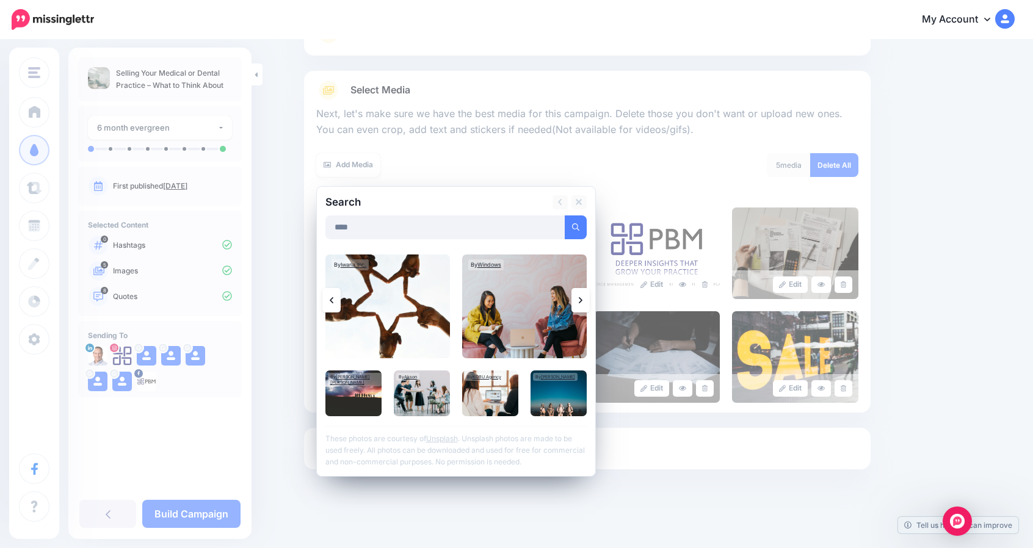
click at [582, 303] on icon at bounding box center [581, 300] width 4 height 10
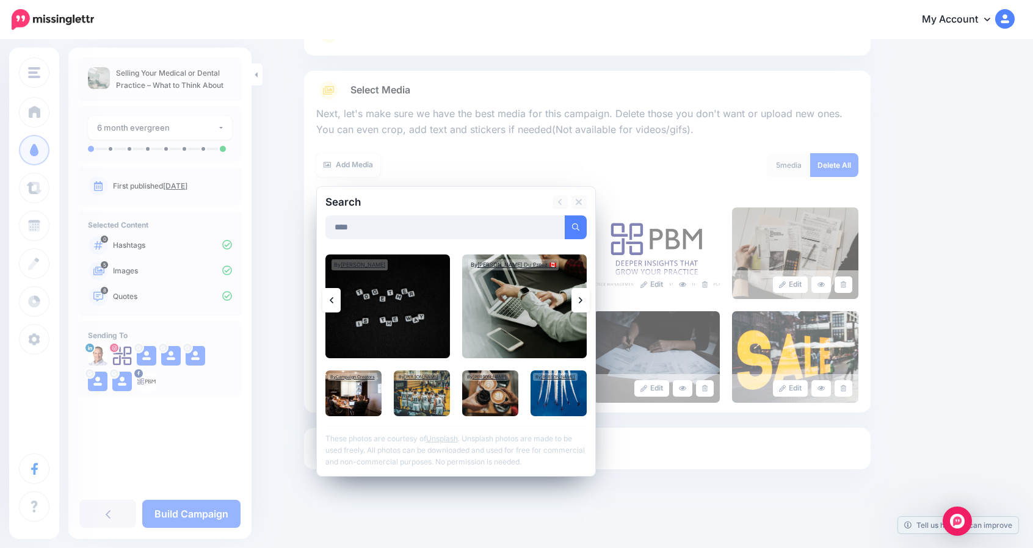
click at [582, 303] on icon at bounding box center [581, 300] width 4 height 10
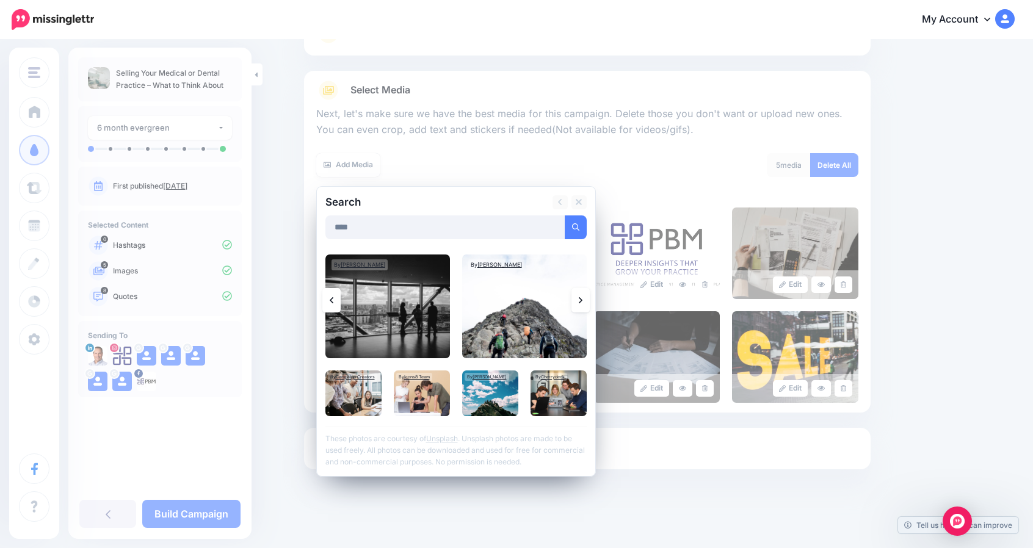
click at [582, 303] on icon at bounding box center [581, 300] width 4 height 10
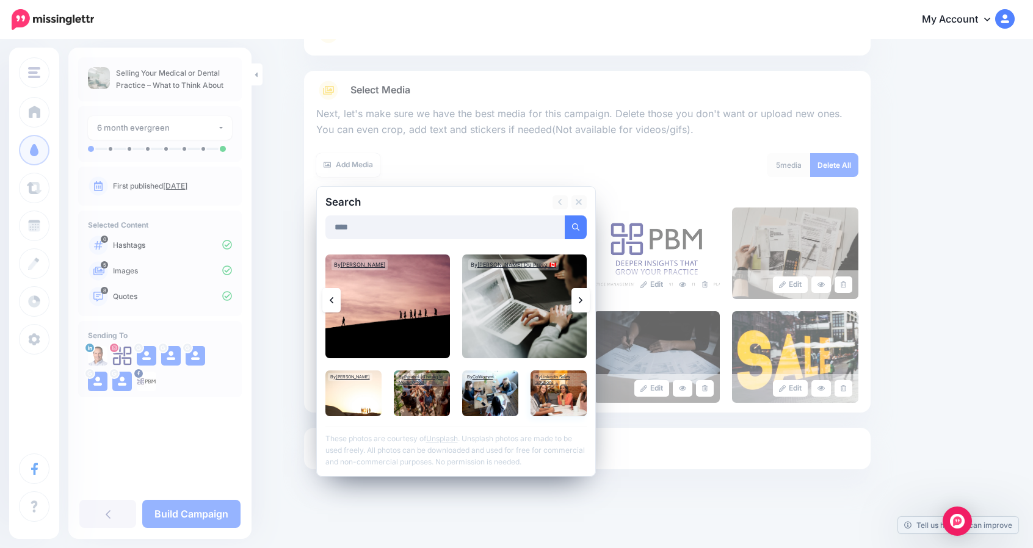
click at [555, 394] on img at bounding box center [558, 393] width 56 height 46
click at [566, 229] on link "Add Media" at bounding box center [561, 227] width 52 height 24
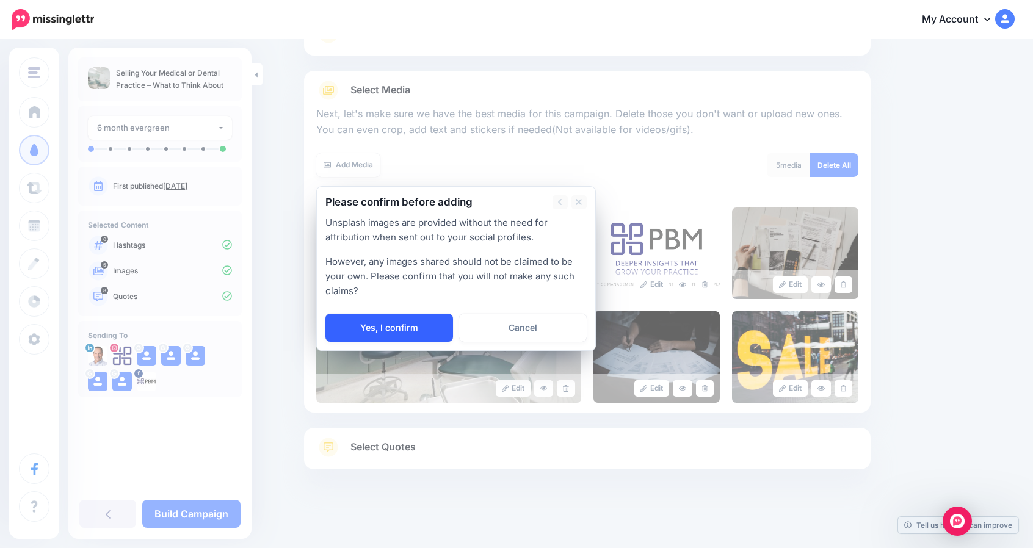
click at [392, 330] on link "Yes, I confirm" at bounding box center [389, 328] width 128 height 28
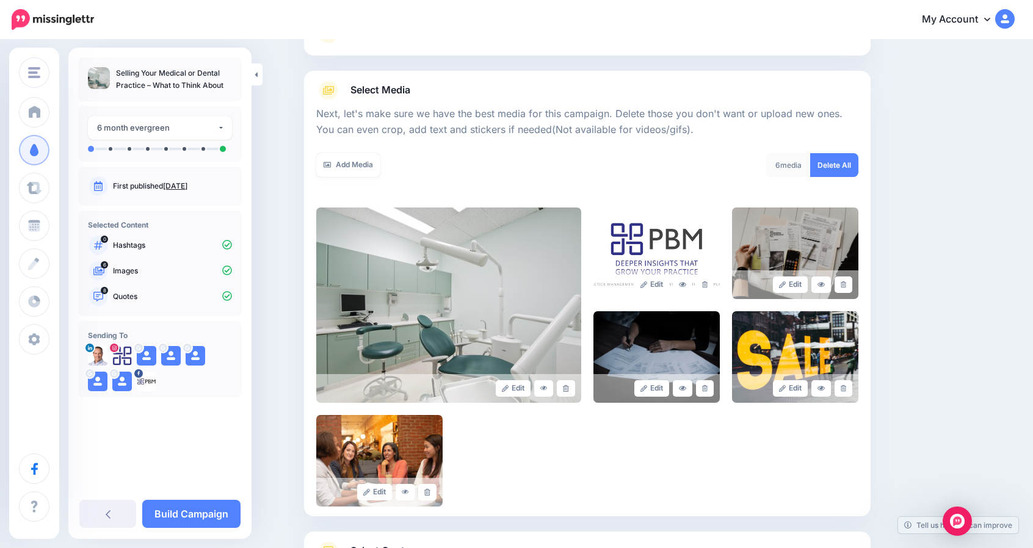
scroll to position [214, 0]
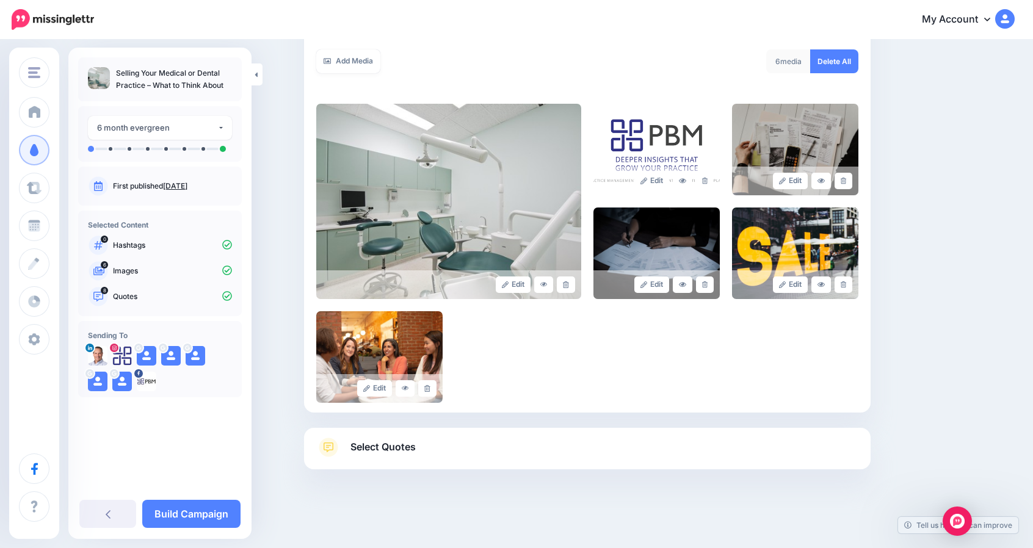
click at [403, 449] on span "Select Quotes" at bounding box center [382, 447] width 65 height 16
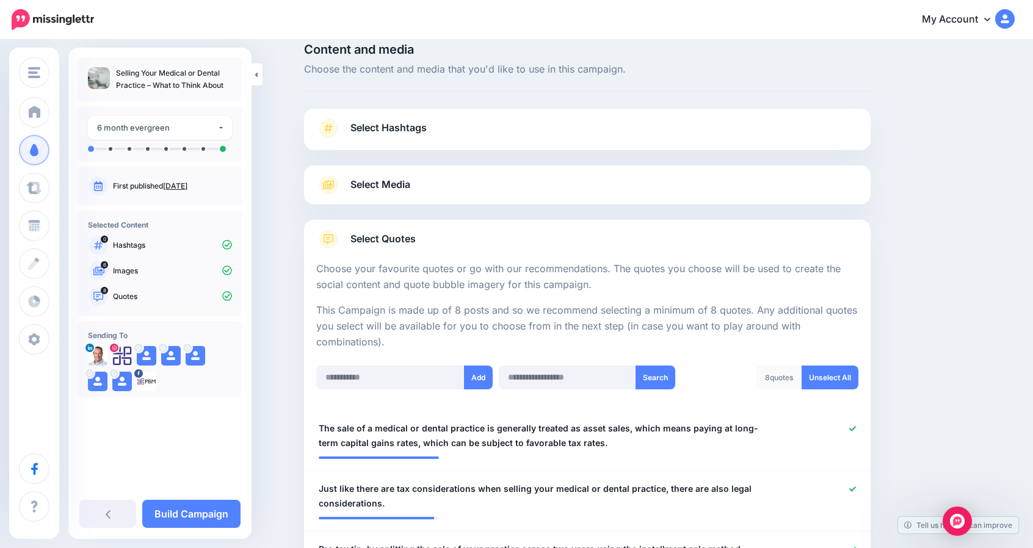
scroll to position [0, 0]
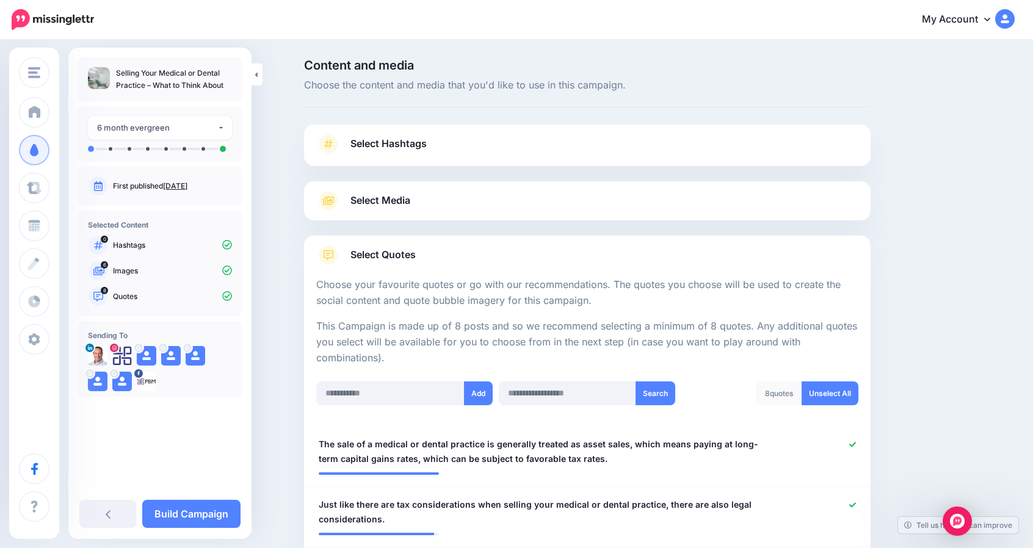
click at [386, 196] on span "Select Media" at bounding box center [380, 200] width 60 height 16
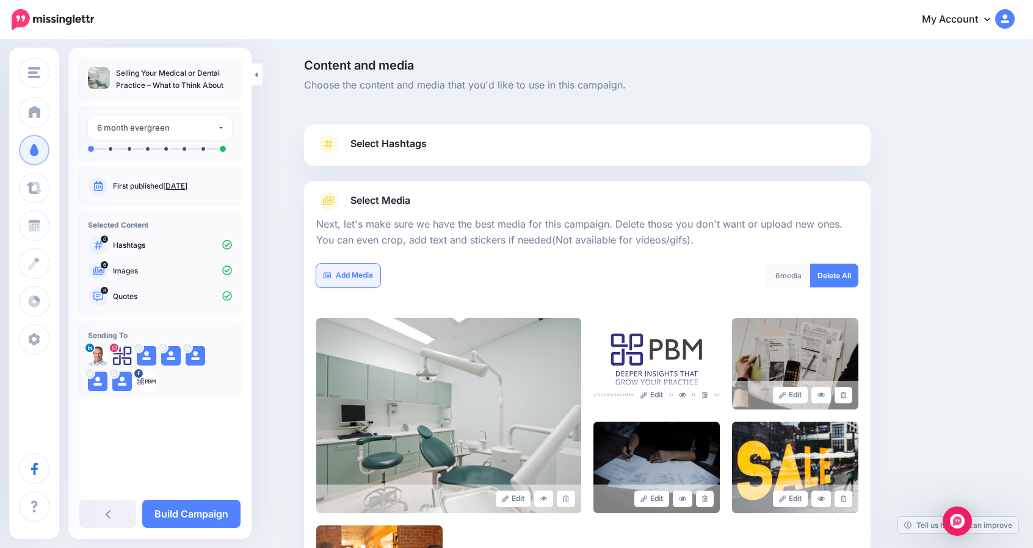
click at [365, 276] on link "Add Media" at bounding box center [348, 276] width 64 height 24
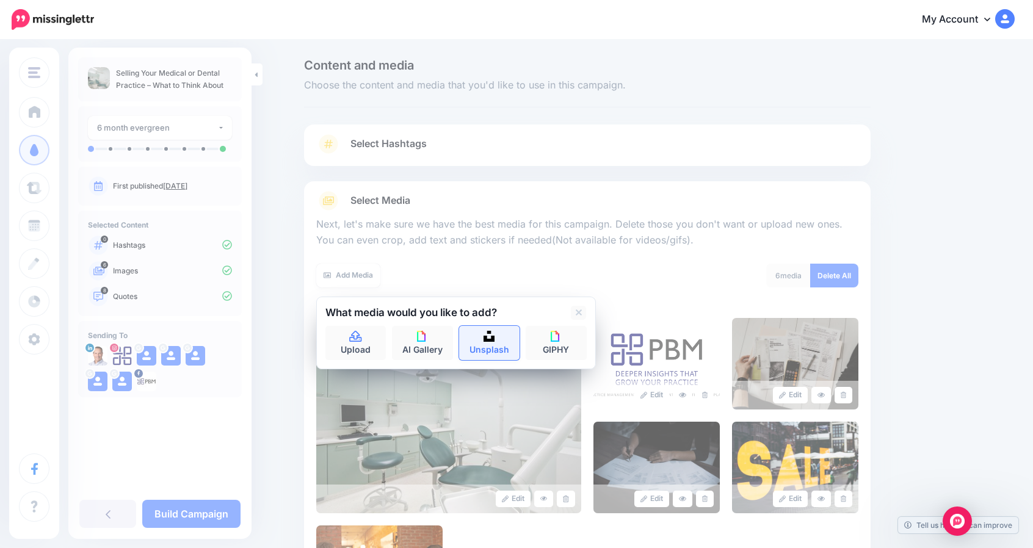
click at [491, 339] on img at bounding box center [488, 336] width 11 height 11
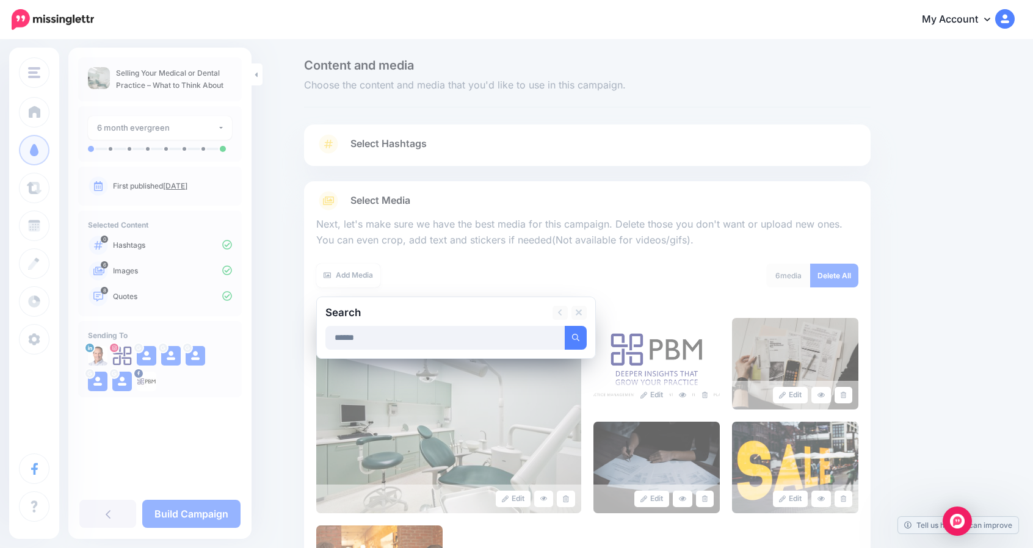
type input "******"
click at [565, 326] on button "submit" at bounding box center [576, 338] width 22 height 24
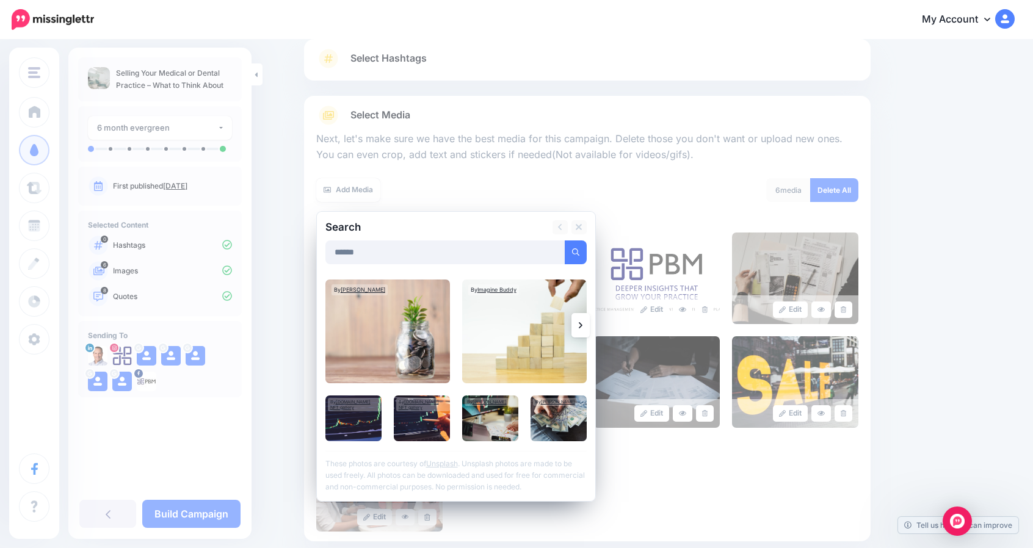
scroll to position [86, 0]
click at [579, 321] on link at bounding box center [580, 324] width 18 height 24
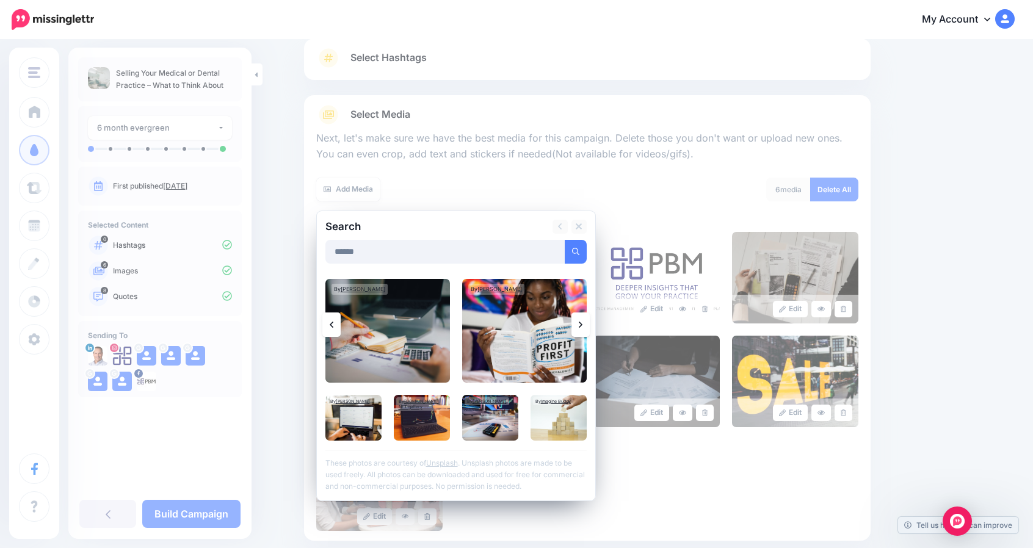
click at [579, 321] on link at bounding box center [580, 324] width 18 height 24
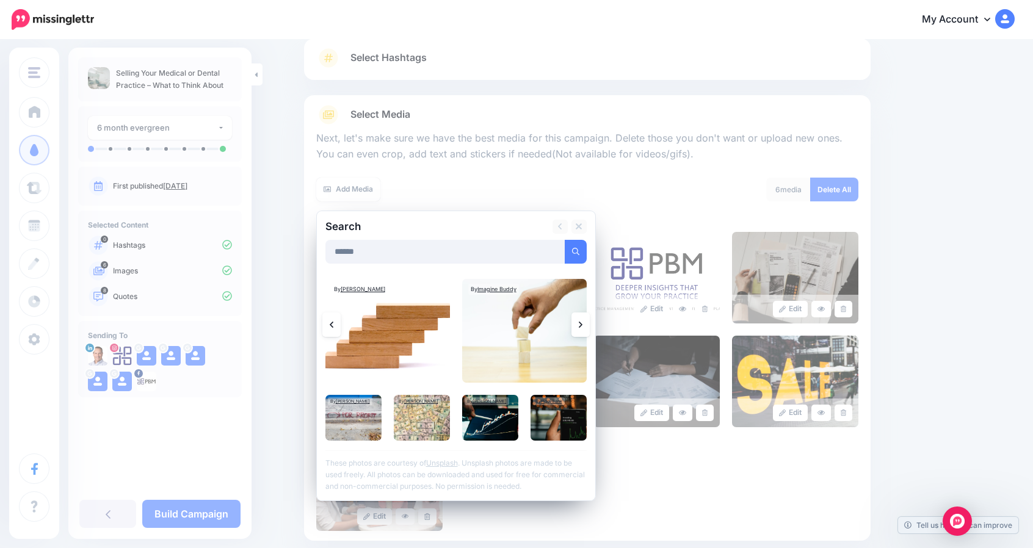
click at [579, 321] on link at bounding box center [580, 324] width 18 height 24
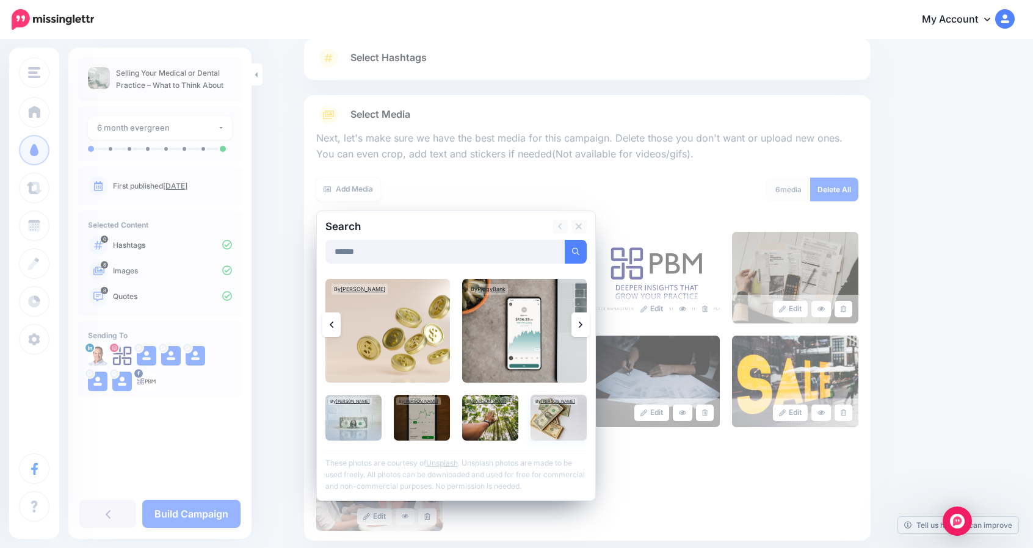
click at [557, 422] on img at bounding box center [558, 418] width 56 height 46
click at [555, 256] on link "Add Media" at bounding box center [561, 252] width 52 height 24
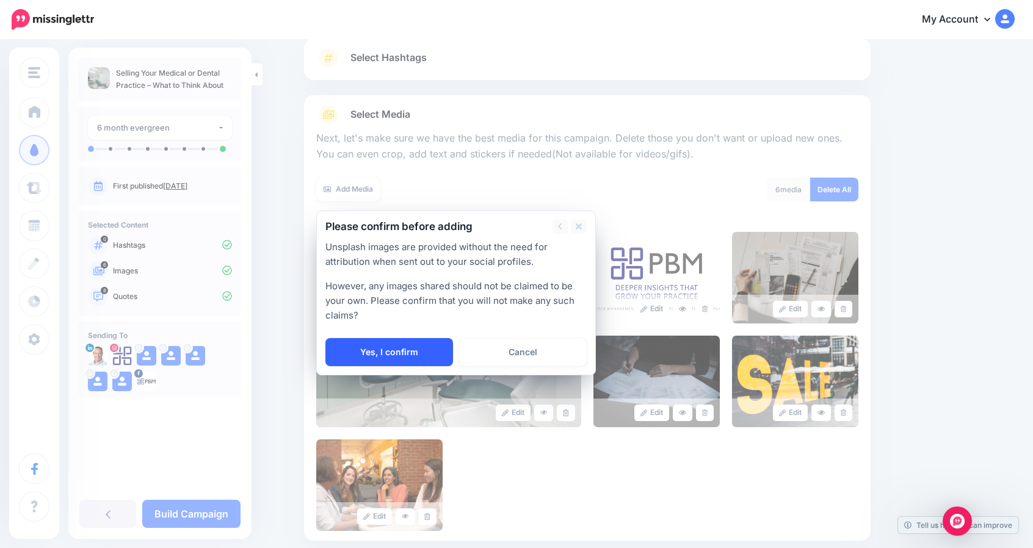
click at [387, 357] on link "Yes, I confirm" at bounding box center [389, 352] width 128 height 28
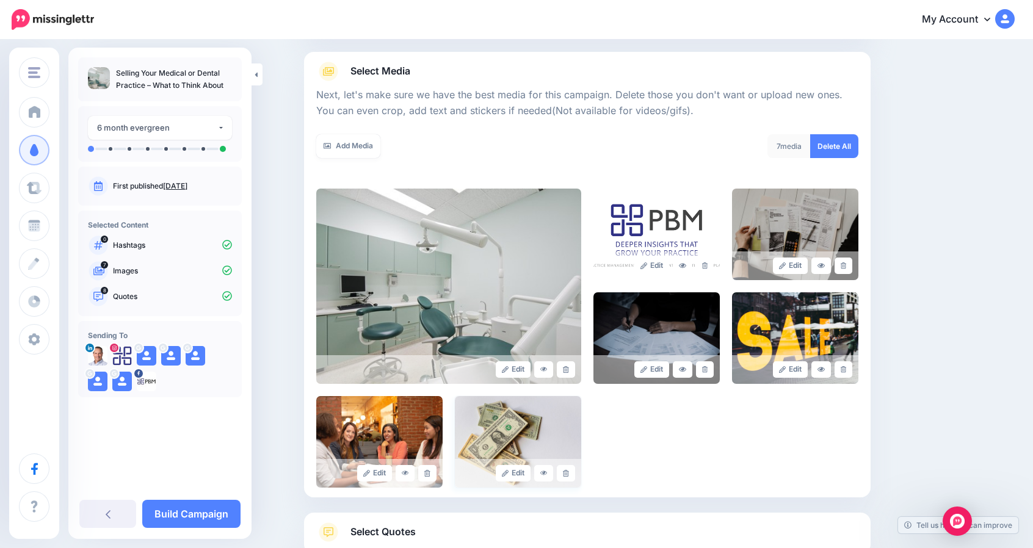
scroll to position [126, 0]
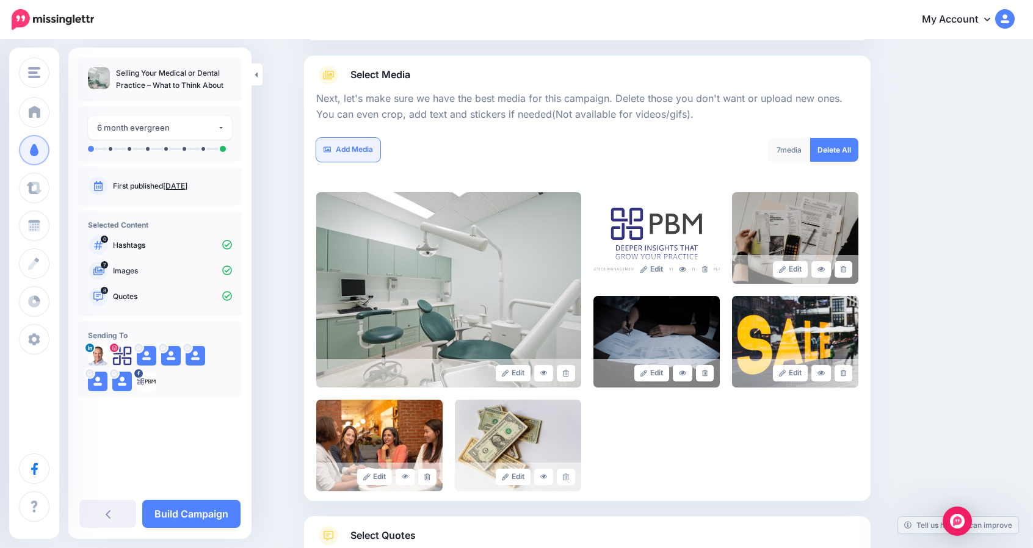
click at [367, 147] on link "Add Media" at bounding box center [348, 150] width 64 height 24
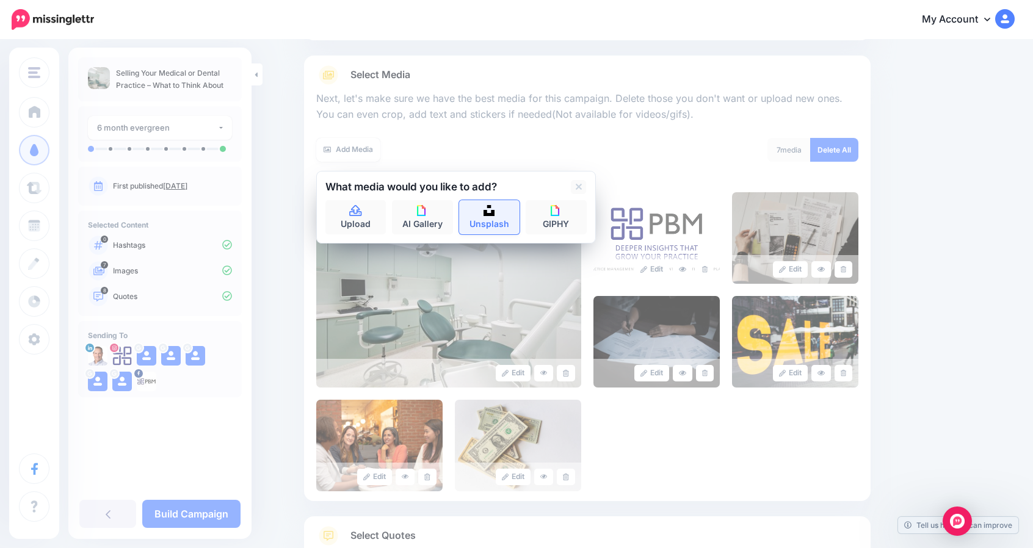
click at [493, 212] on img at bounding box center [488, 210] width 11 height 11
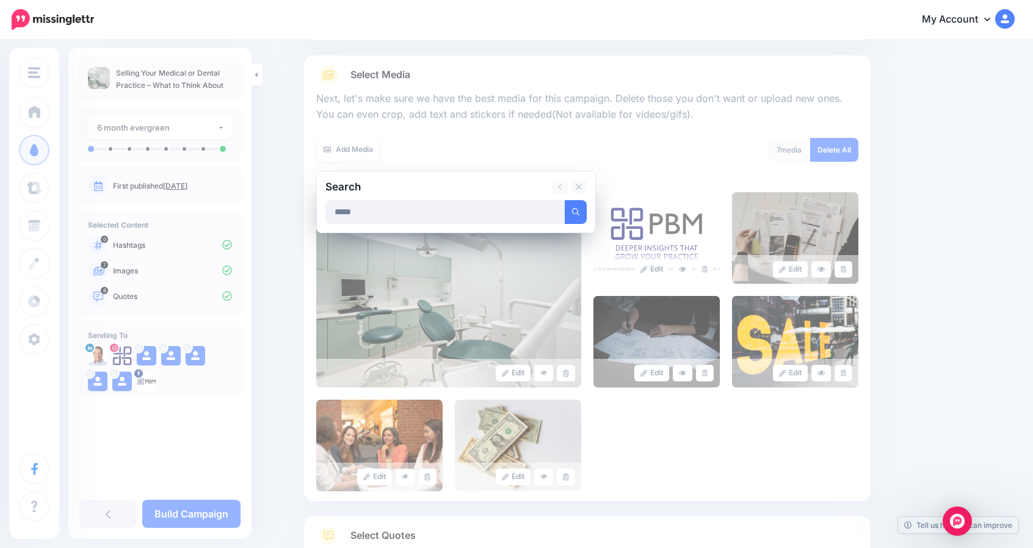
type input "*****"
click at [565, 200] on button "submit" at bounding box center [576, 212] width 22 height 24
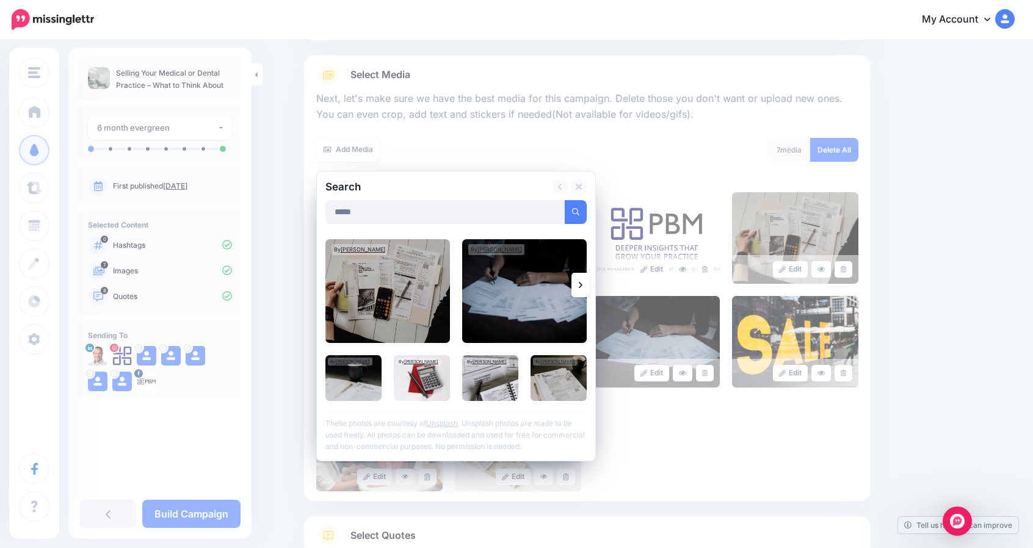
click at [588, 290] on link at bounding box center [580, 285] width 18 height 24
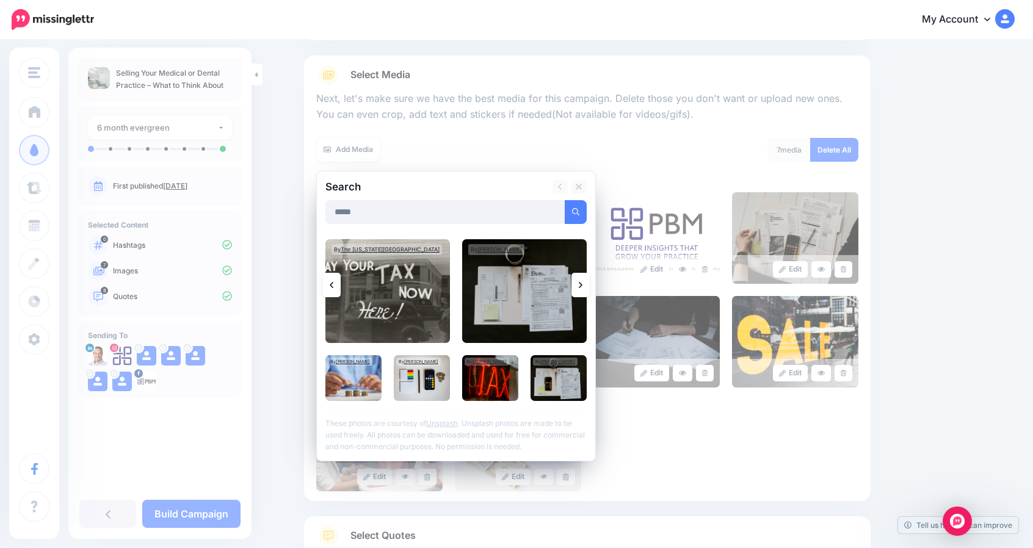
click at [588, 290] on link at bounding box center [580, 285] width 18 height 24
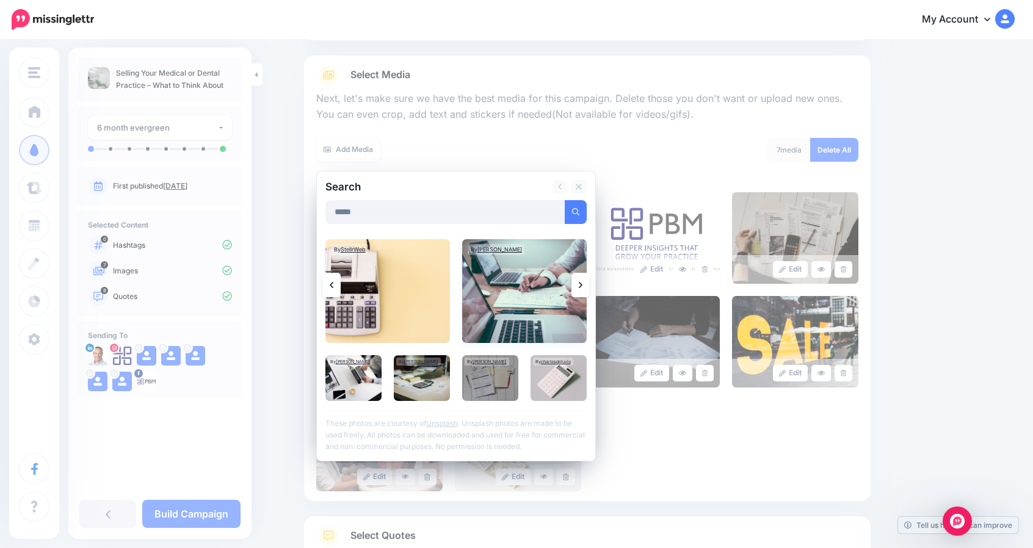
click at [544, 302] on img at bounding box center [524, 291] width 124 height 104
click at [569, 215] on link "Add Media" at bounding box center [561, 212] width 52 height 24
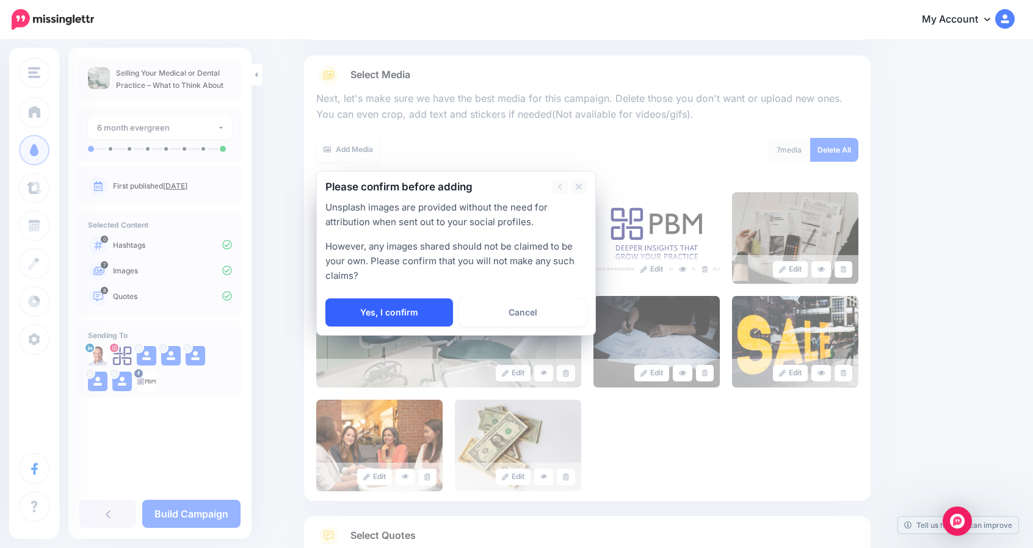
click at [419, 309] on link "Yes, I confirm" at bounding box center [389, 312] width 128 height 28
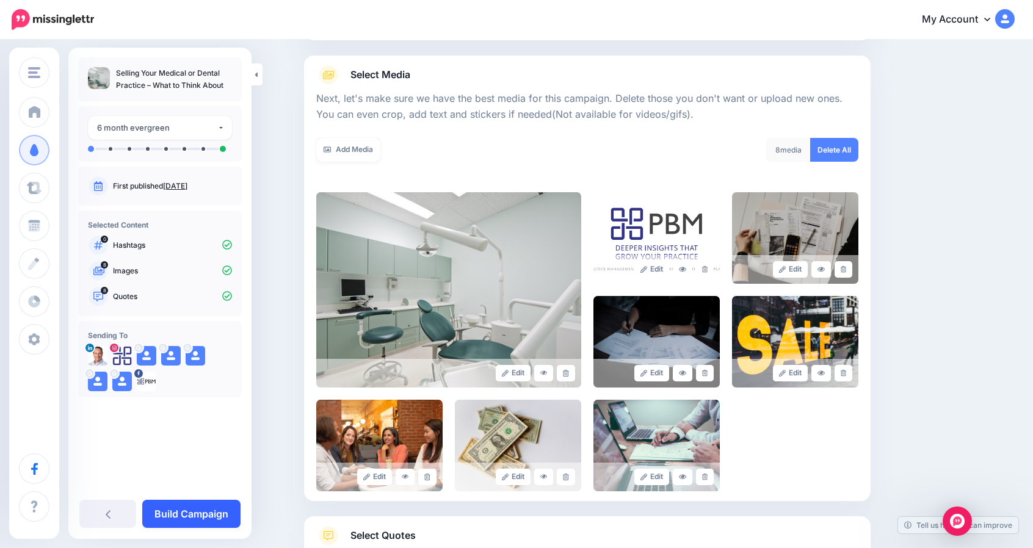
scroll to position [214, 0]
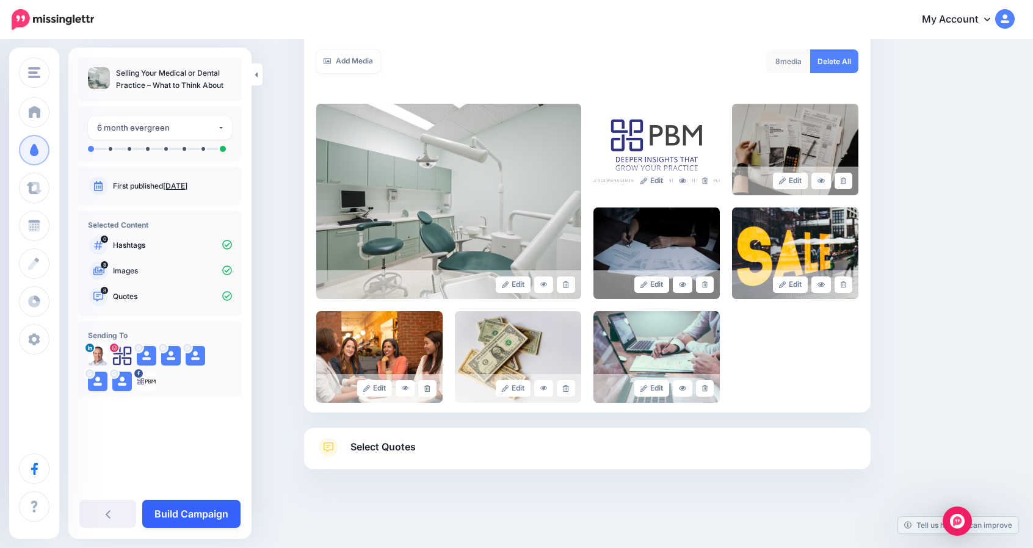
click at [195, 513] on link "Build Campaign" at bounding box center [191, 514] width 98 height 28
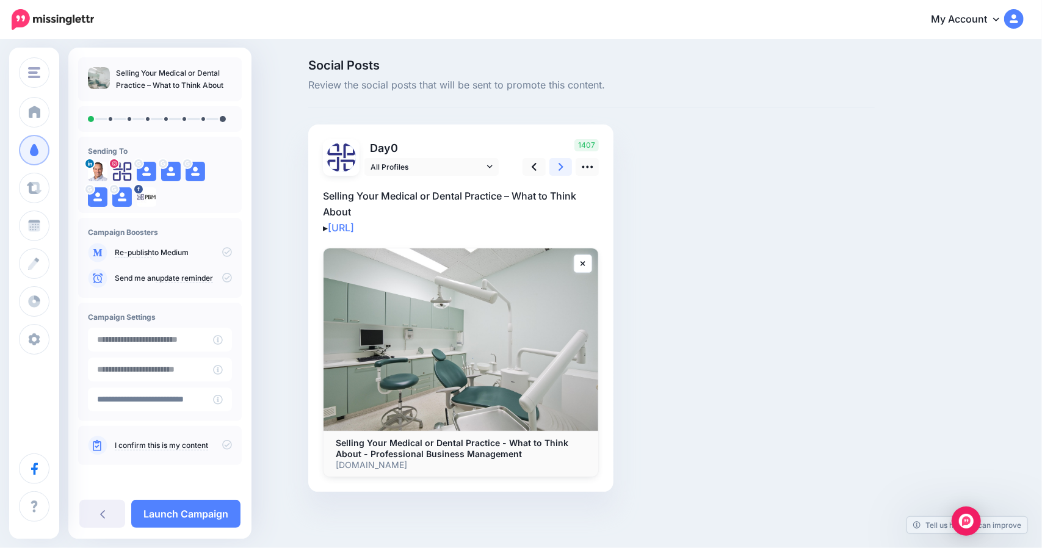
click at [558, 171] on icon at bounding box center [560, 167] width 5 height 13
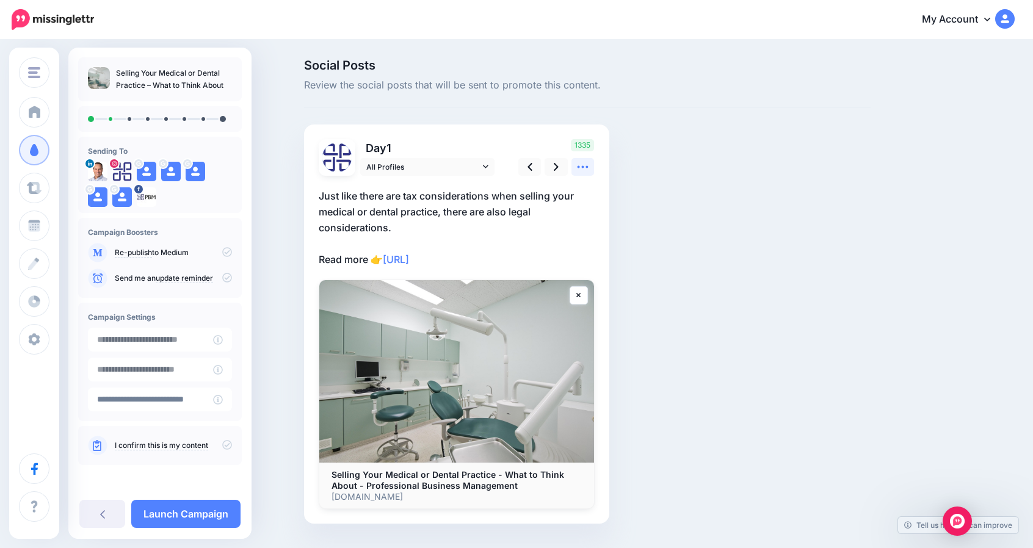
click at [586, 165] on icon at bounding box center [582, 167] width 13 height 13
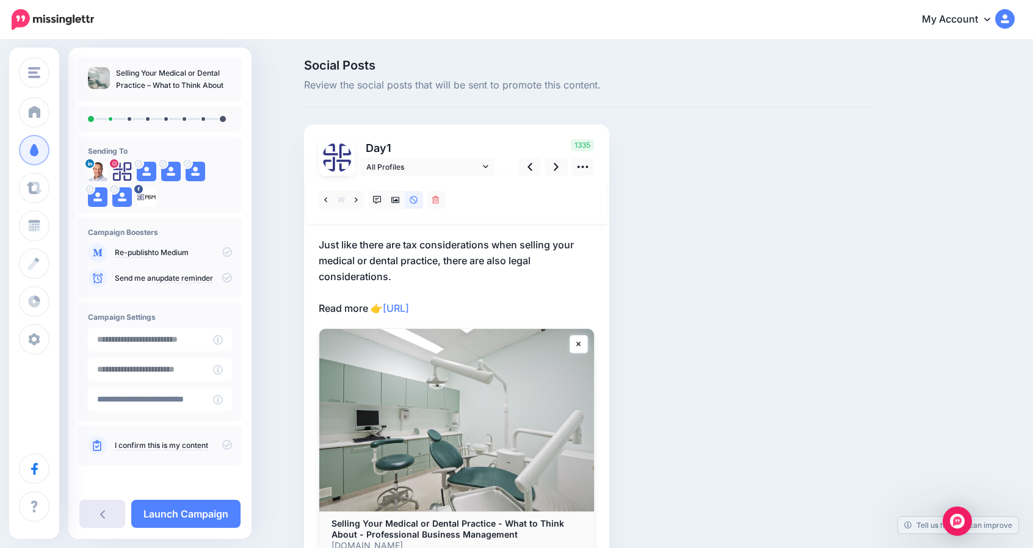
click at [111, 513] on link at bounding box center [102, 514] width 46 height 28
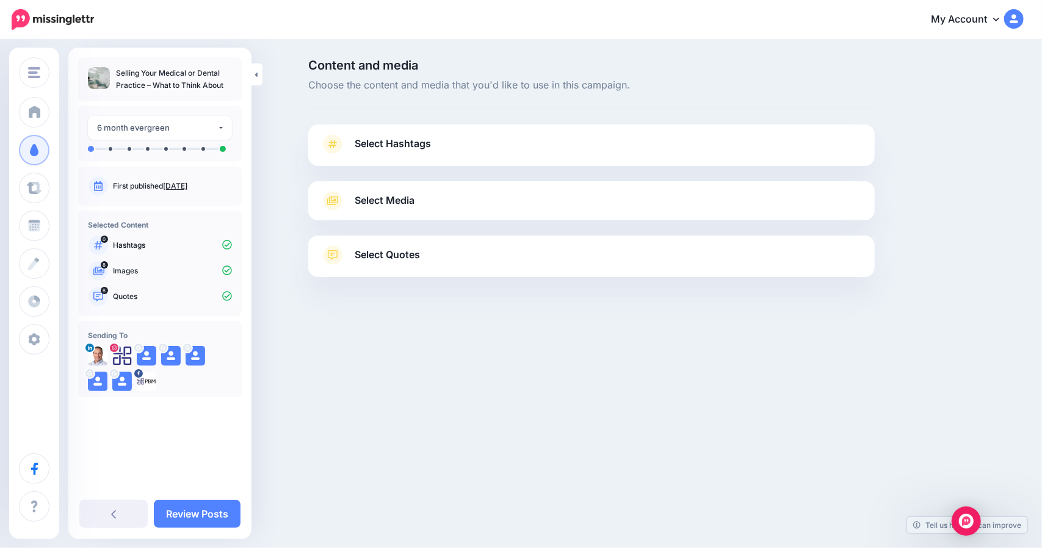
click at [405, 200] on span "Select Media" at bounding box center [385, 200] width 60 height 16
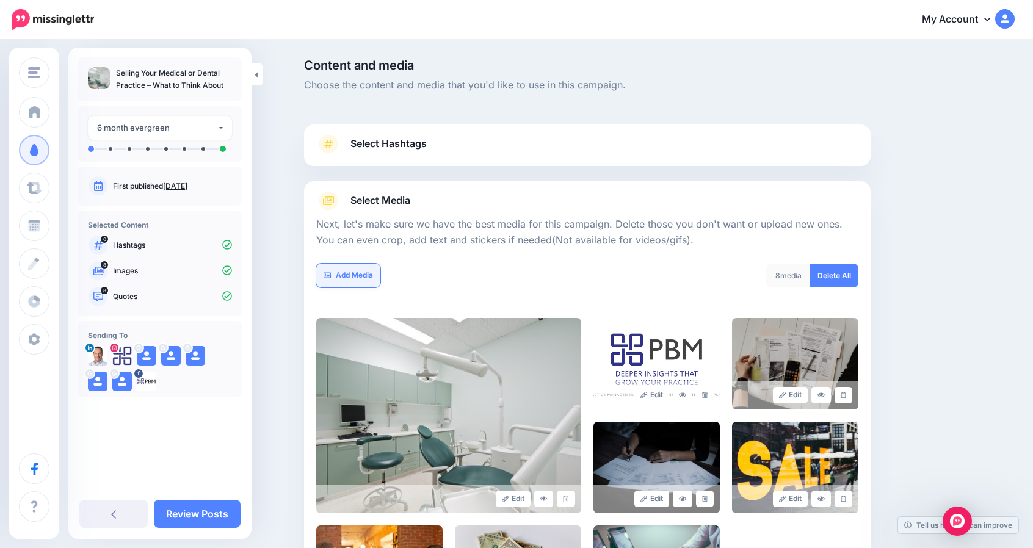
click at [358, 270] on link "Add Media" at bounding box center [348, 276] width 64 height 24
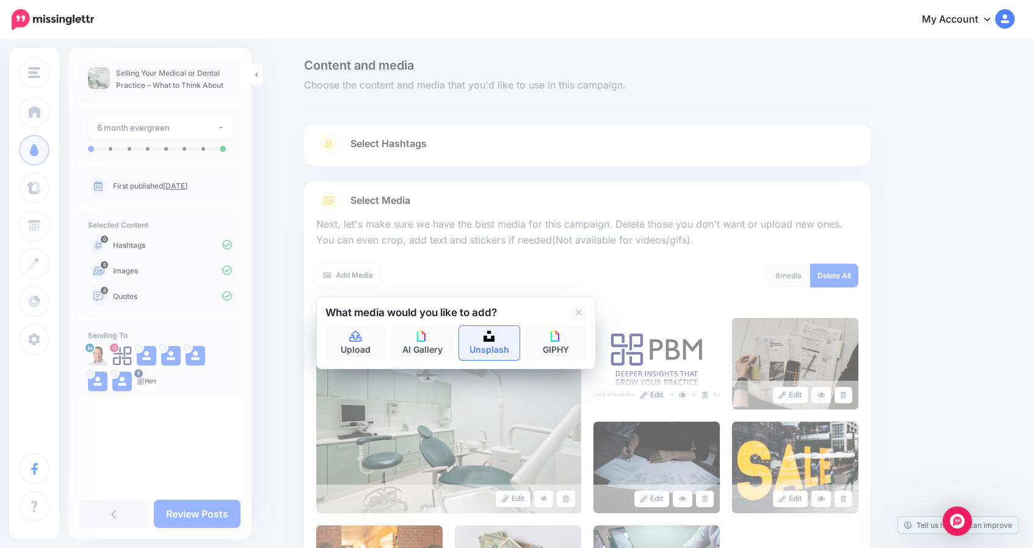
click at [487, 336] on link "Unsplash" at bounding box center [489, 343] width 61 height 34
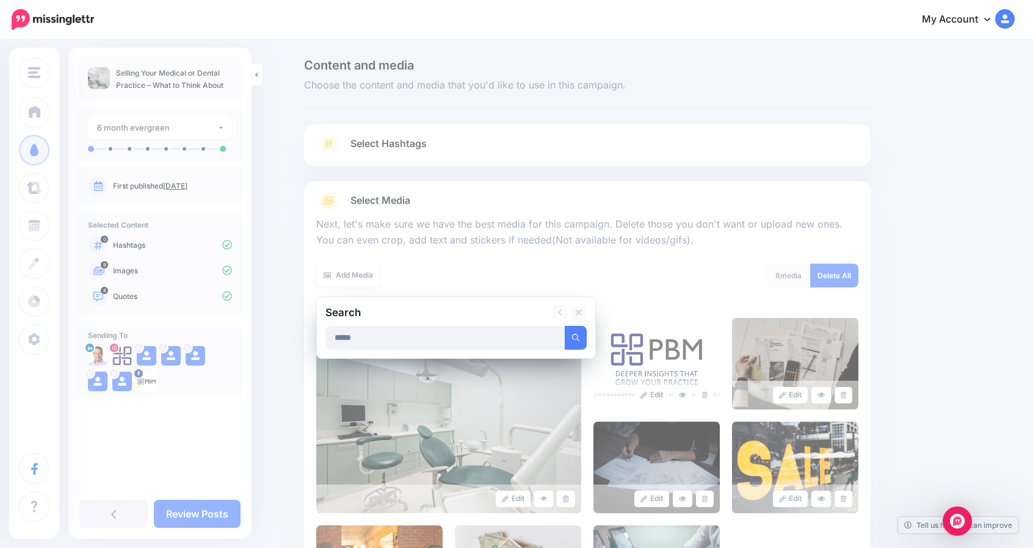
type input "*****"
click at [565, 326] on button "submit" at bounding box center [576, 338] width 22 height 24
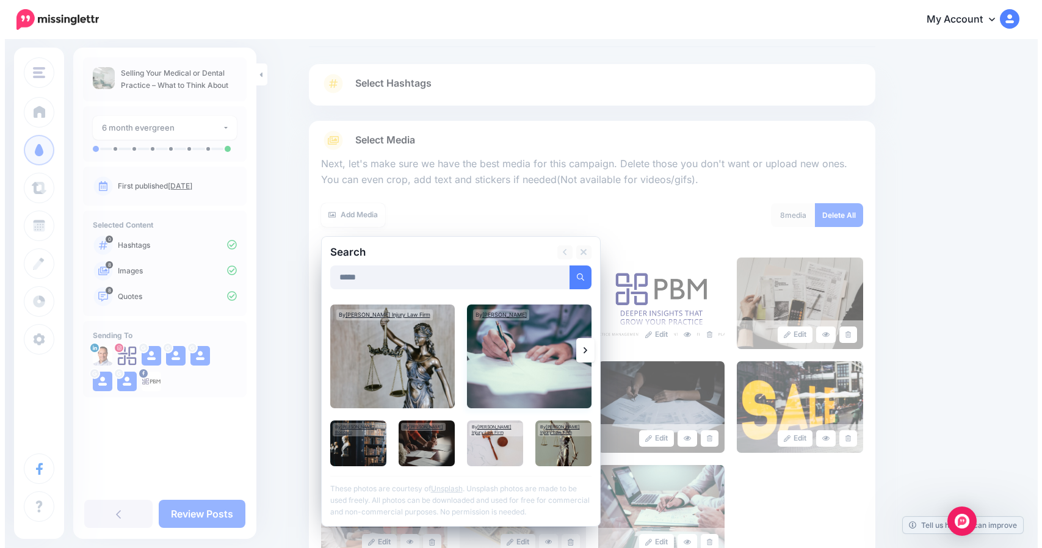
scroll to position [68, 0]
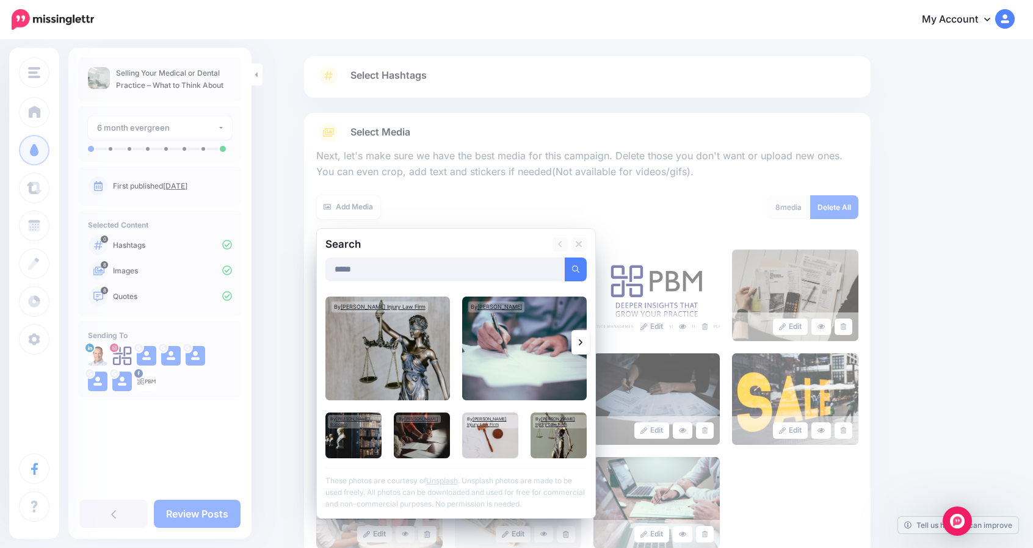
click at [583, 350] on link at bounding box center [580, 342] width 18 height 24
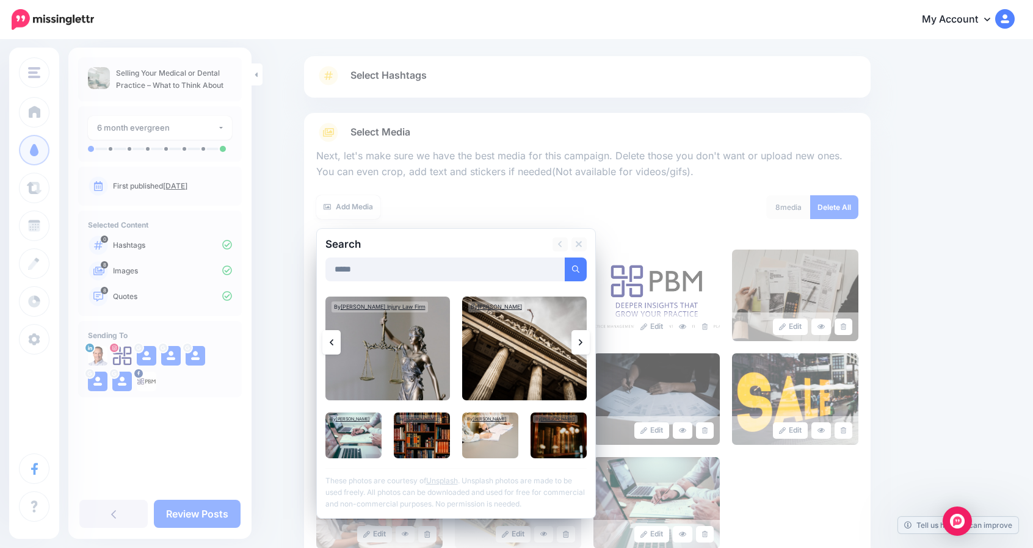
click at [583, 350] on link at bounding box center [580, 342] width 18 height 24
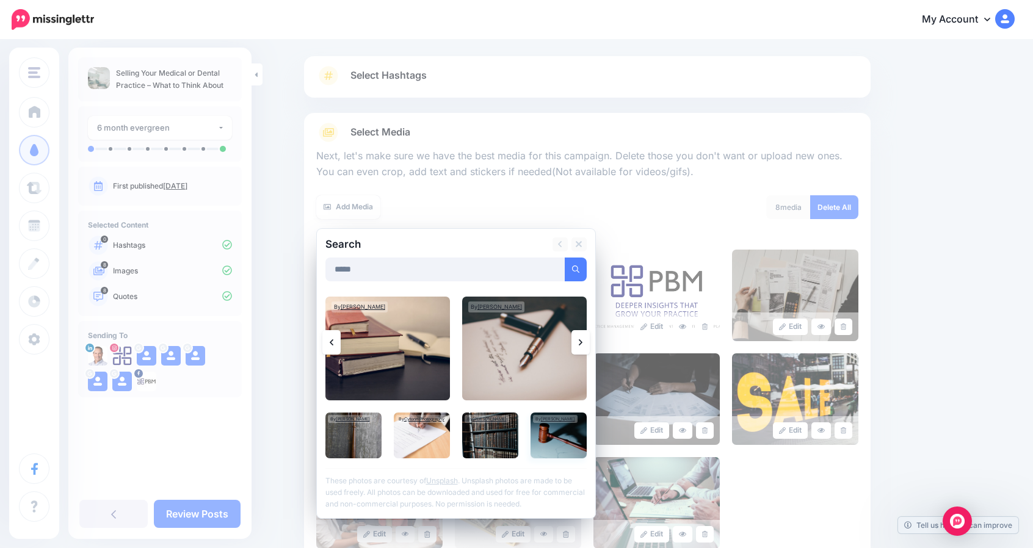
click at [565, 427] on img at bounding box center [558, 436] width 56 height 46
click at [548, 277] on link "Add Media" at bounding box center [561, 270] width 52 height 24
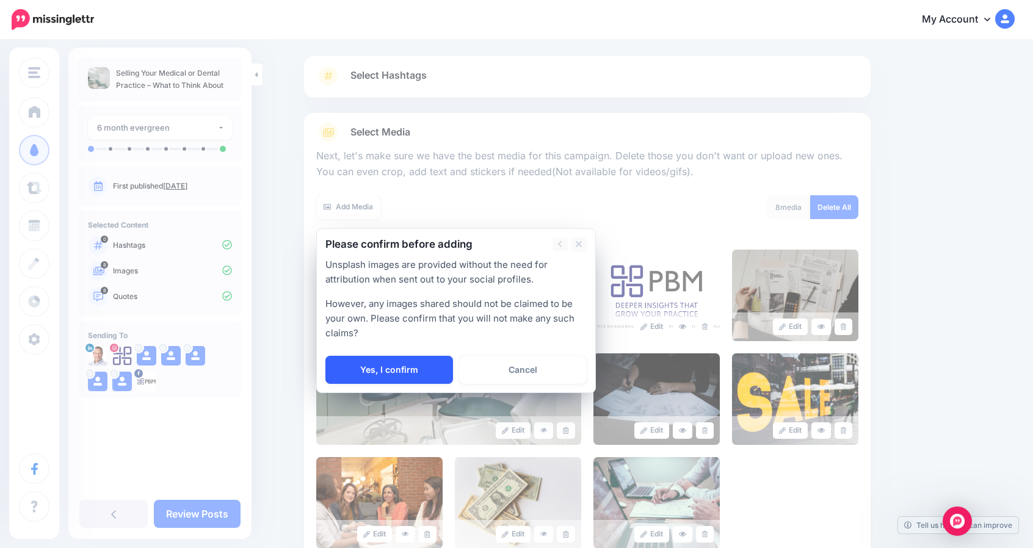
click at [413, 359] on link "Yes, I confirm" at bounding box center [389, 370] width 128 height 28
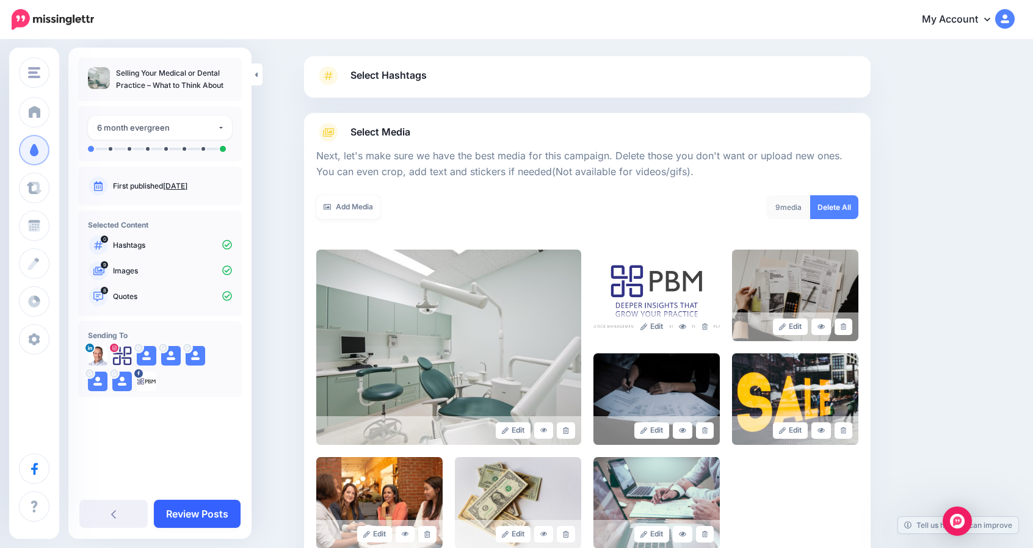
click at [197, 505] on link "Review Posts" at bounding box center [197, 514] width 87 height 28
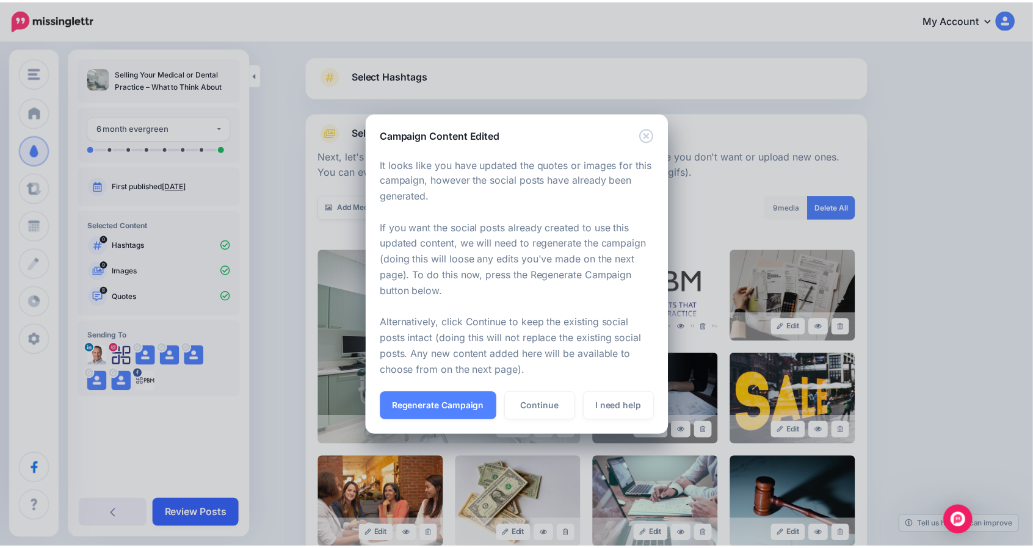
scroll to position [214, 0]
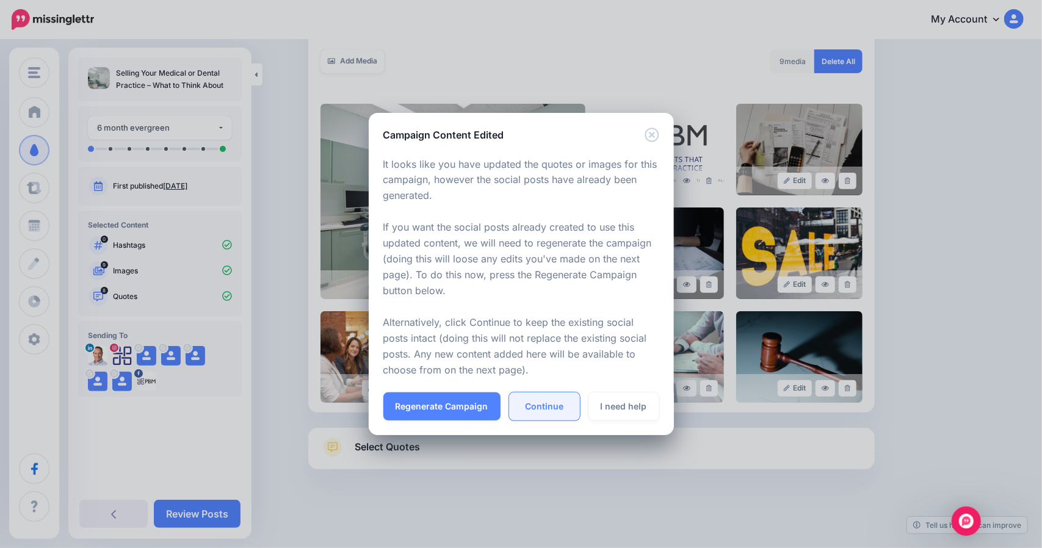
click at [544, 403] on link "Continue" at bounding box center [544, 406] width 71 height 28
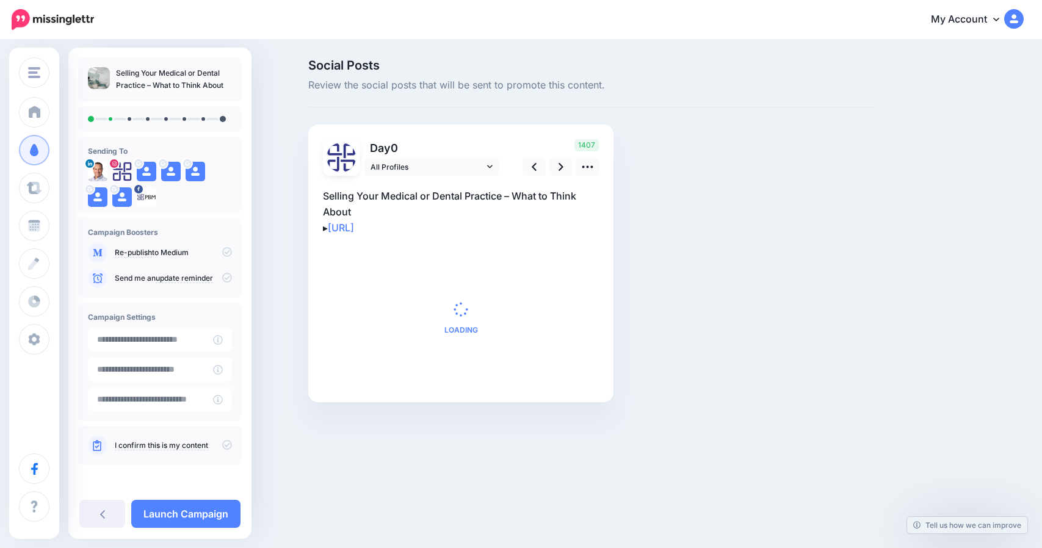
type input "**********"
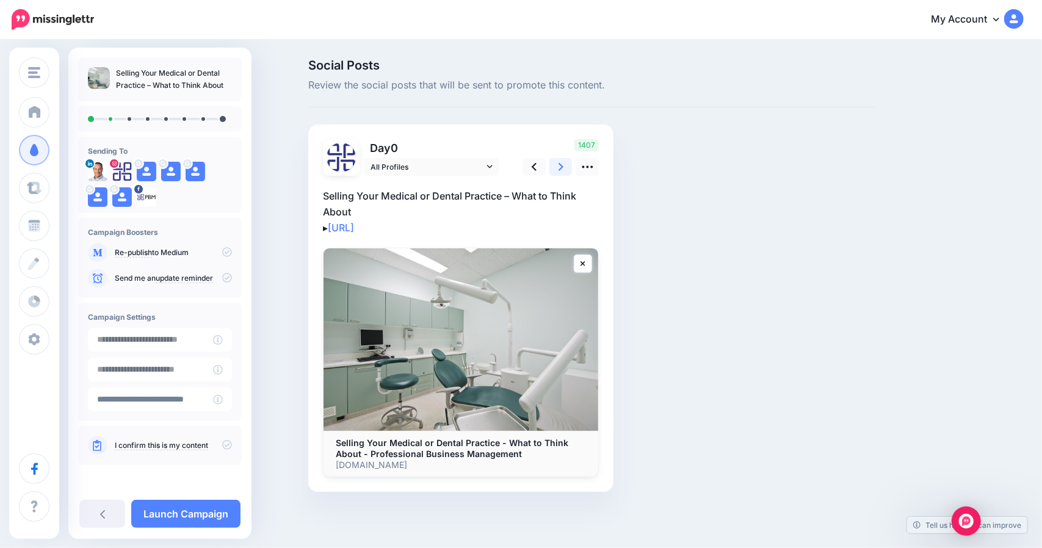
click at [563, 167] on icon at bounding box center [560, 167] width 5 height 8
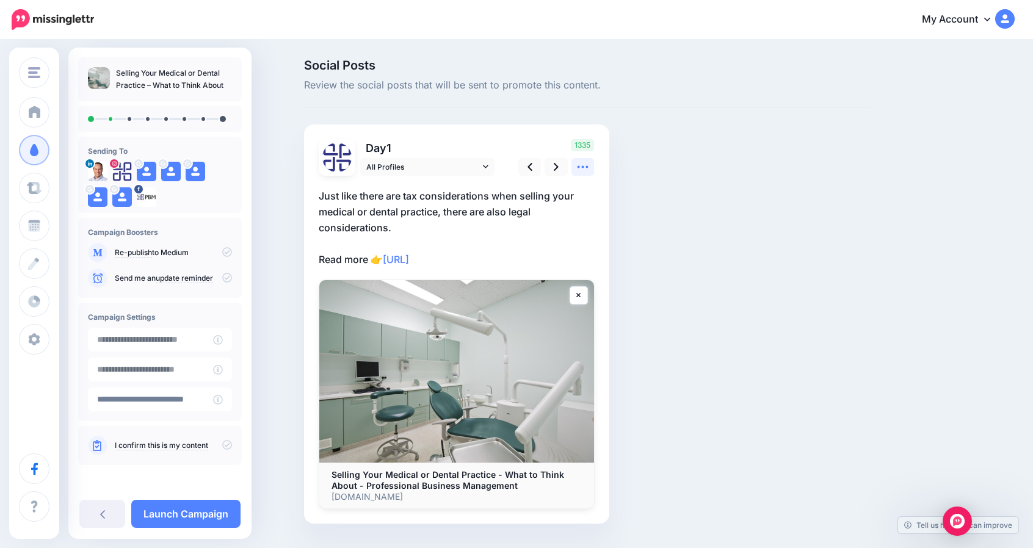
click at [582, 171] on icon at bounding box center [582, 167] width 13 height 13
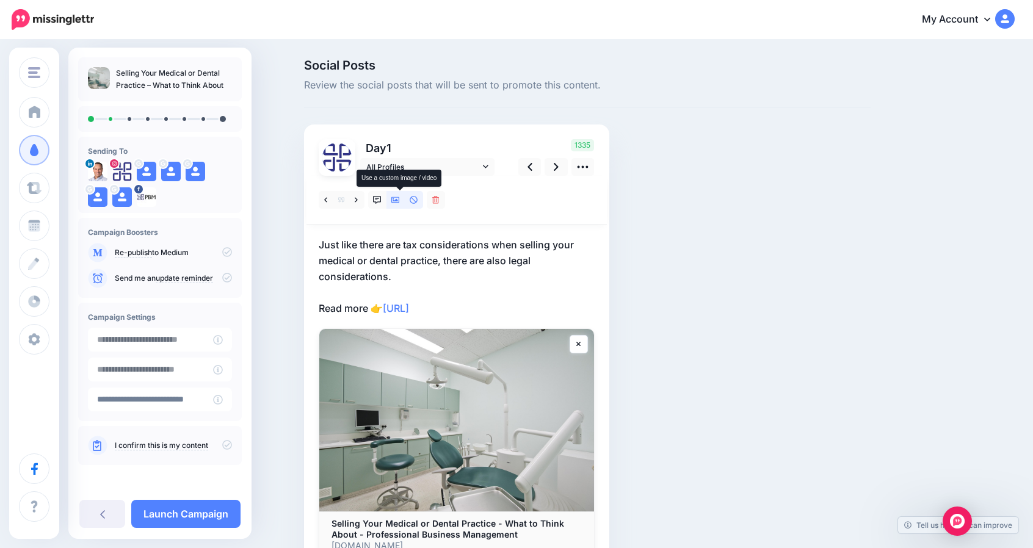
click at [397, 204] on link at bounding box center [395, 200] width 18 height 18
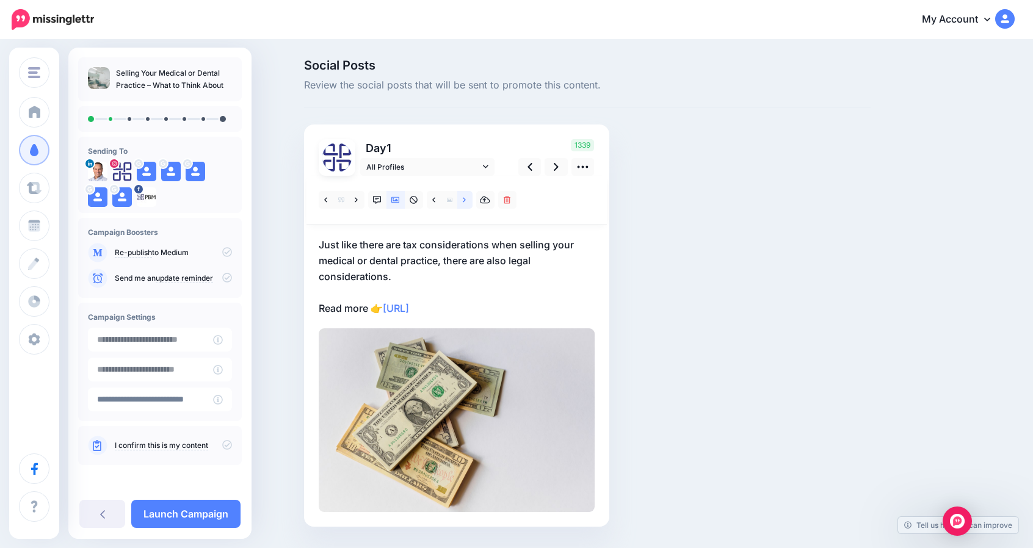
click at [471, 200] on link at bounding box center [464, 200] width 15 height 18
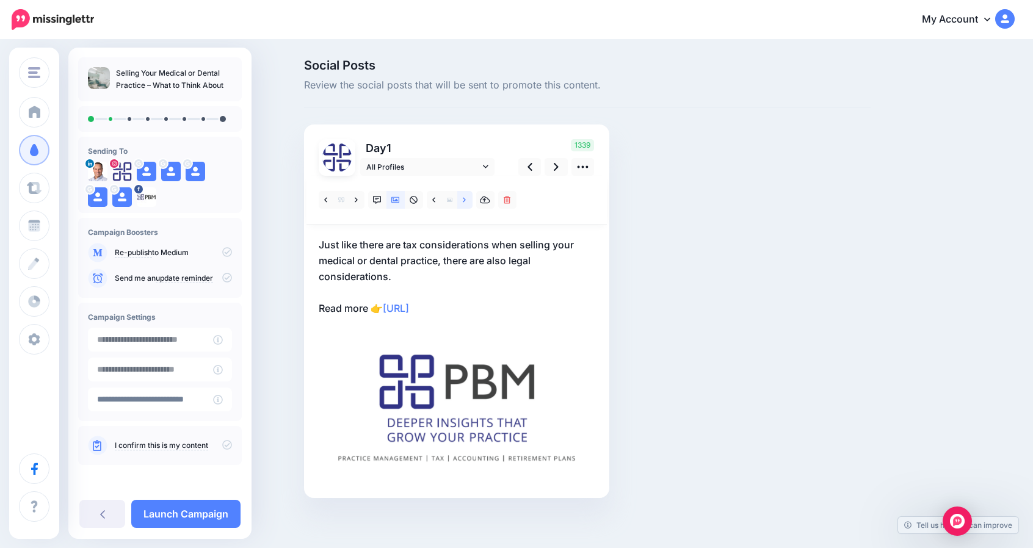
click at [471, 200] on link at bounding box center [464, 200] width 15 height 18
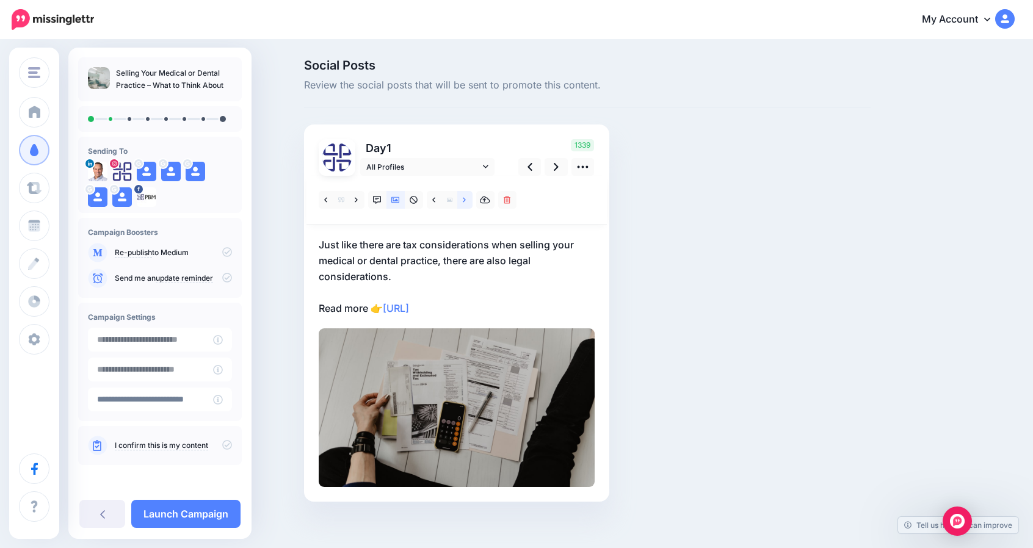
click at [471, 200] on link at bounding box center [464, 200] width 15 height 18
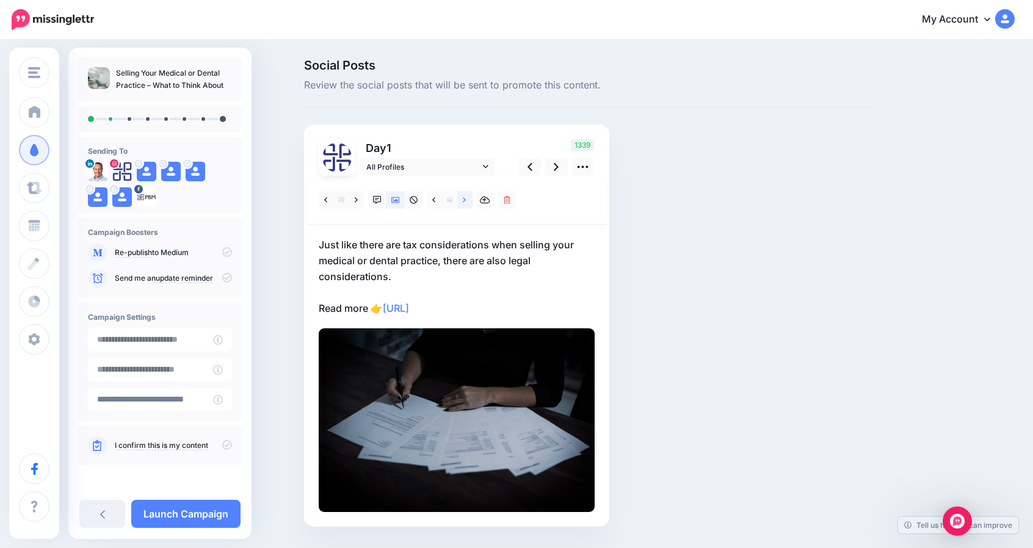
click at [471, 200] on link at bounding box center [464, 200] width 15 height 18
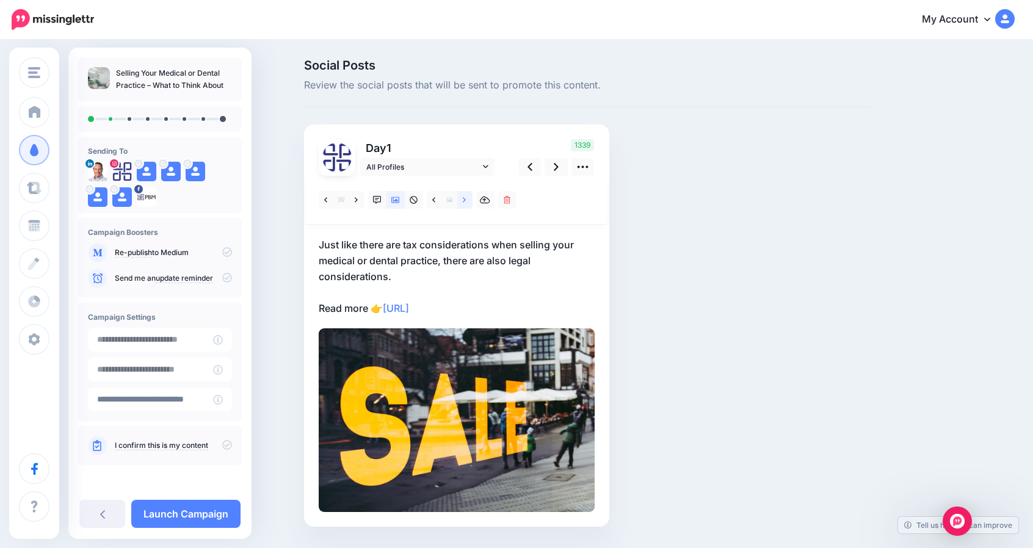
click at [471, 200] on link at bounding box center [464, 200] width 15 height 18
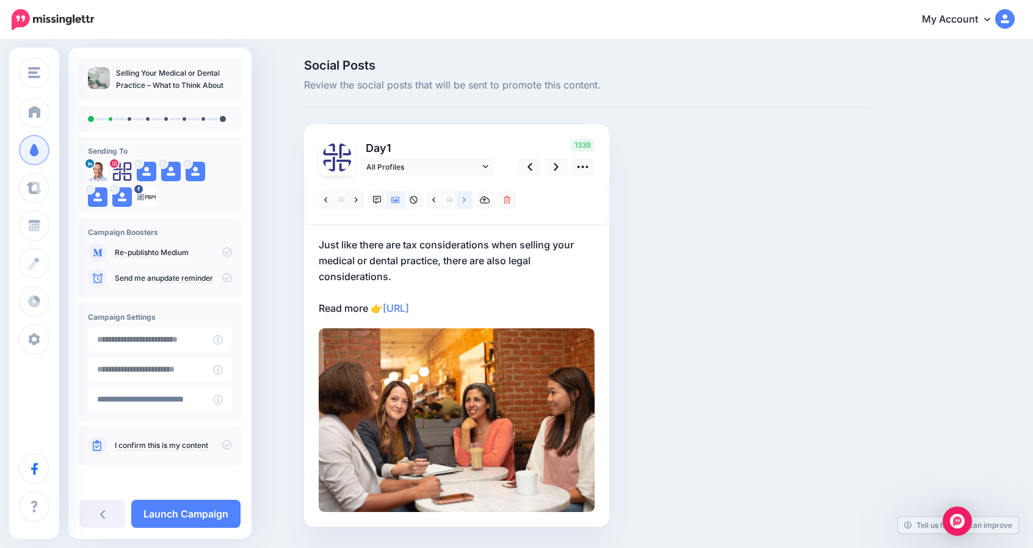
click at [471, 200] on link at bounding box center [464, 200] width 15 height 18
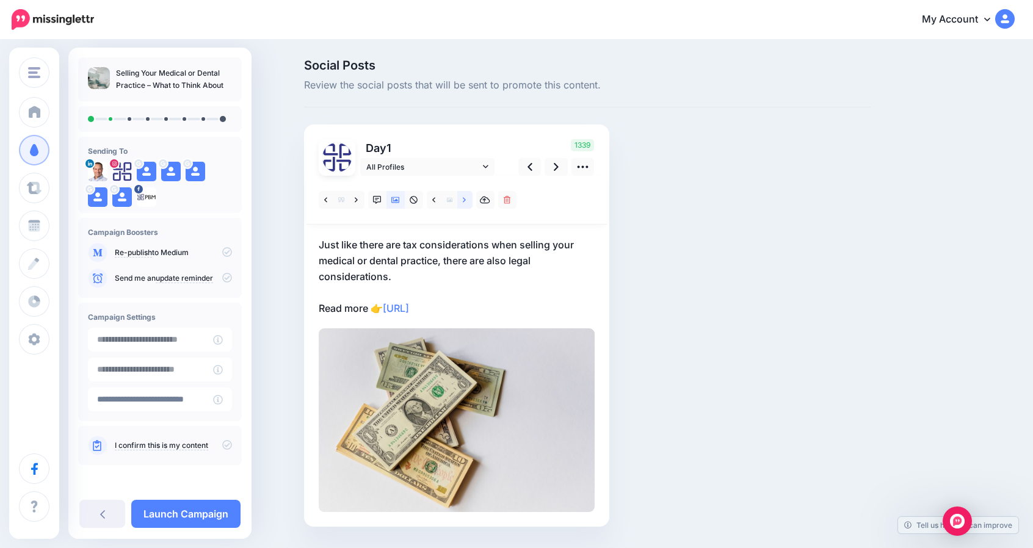
click at [471, 200] on link at bounding box center [464, 200] width 15 height 18
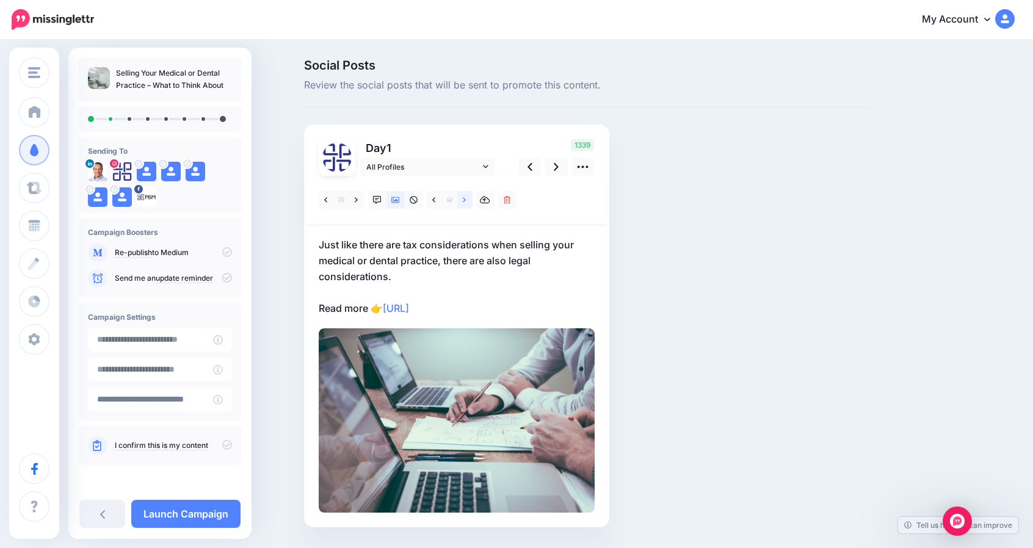
click at [471, 200] on link at bounding box center [464, 200] width 15 height 18
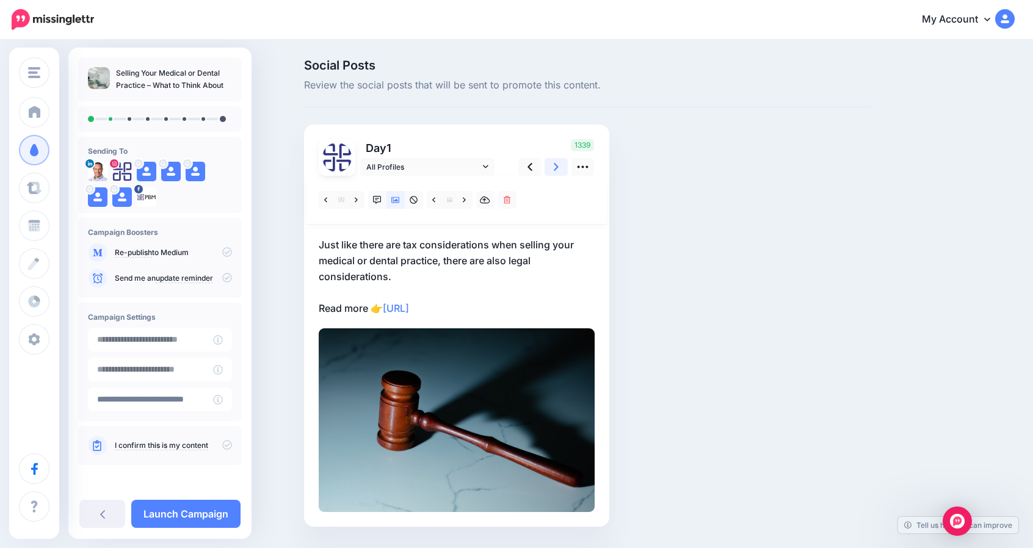
click at [558, 163] on icon at bounding box center [556, 167] width 5 height 13
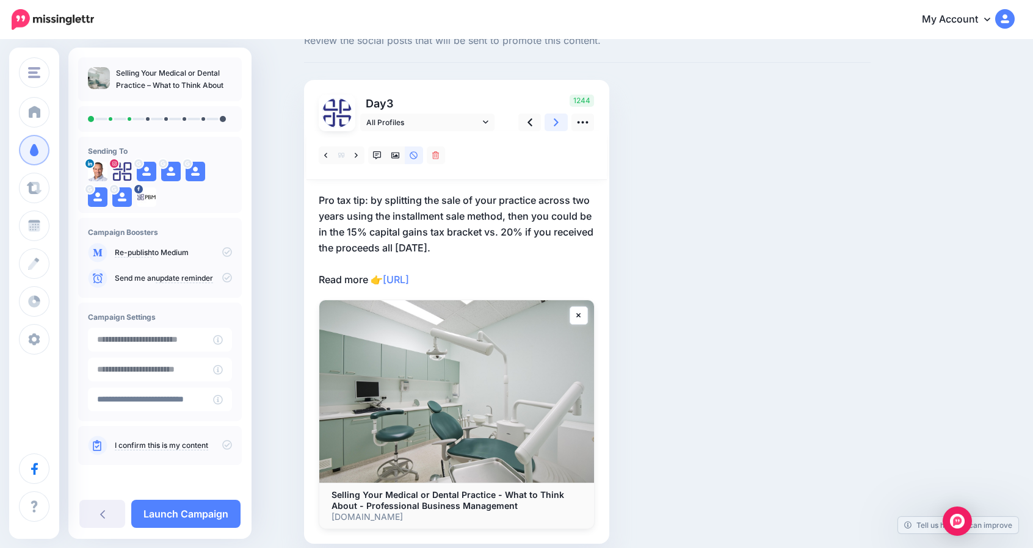
scroll to position [45, 0]
click at [400, 156] on icon at bounding box center [395, 155] width 9 height 9
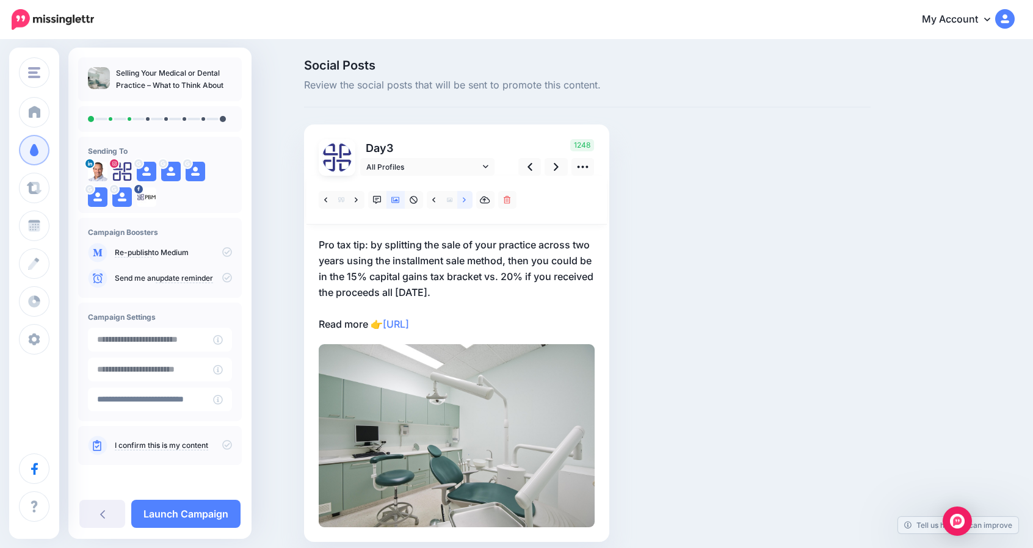
click at [469, 195] on link at bounding box center [464, 200] width 15 height 18
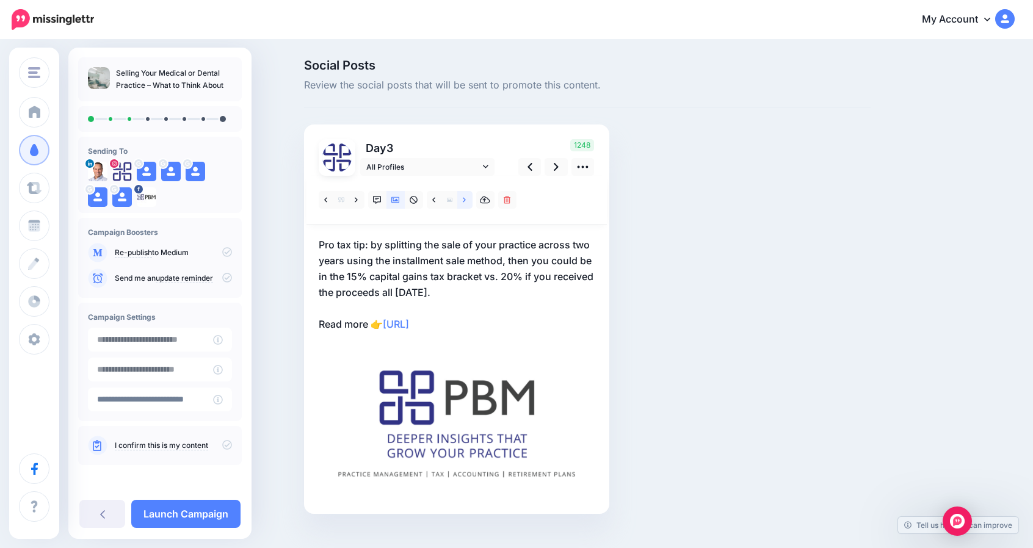
click at [469, 195] on link at bounding box center [464, 200] width 15 height 18
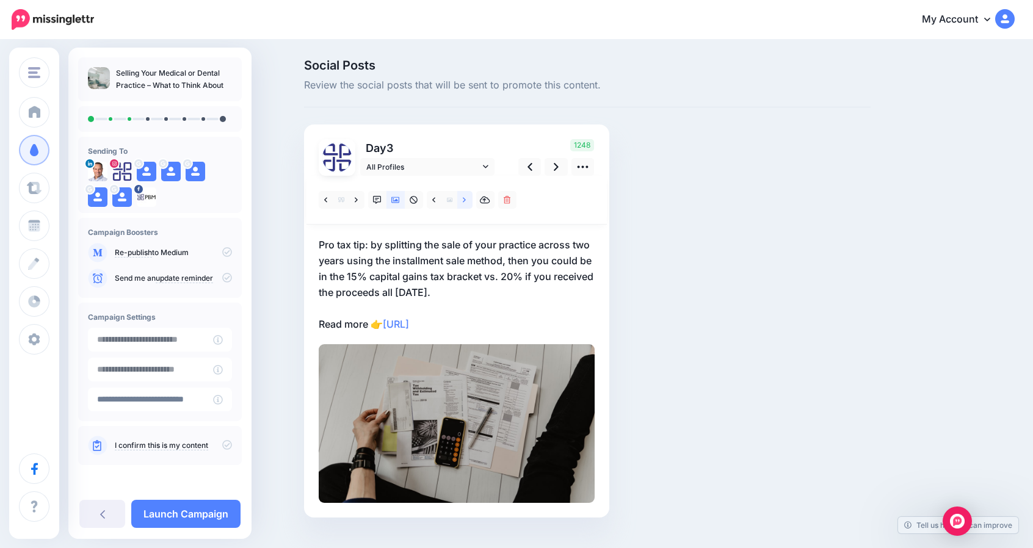
click at [469, 195] on link at bounding box center [464, 200] width 15 height 18
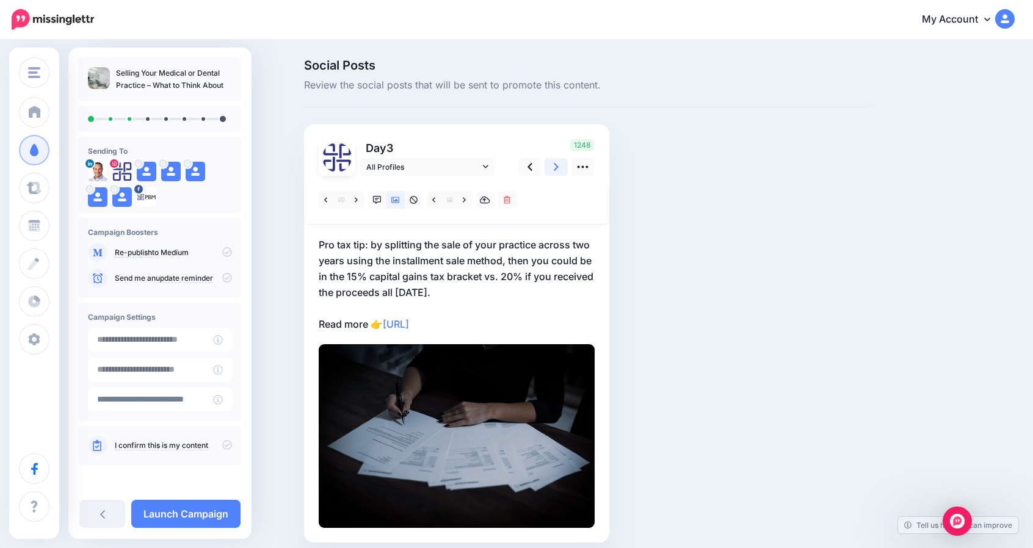
click at [558, 167] on icon at bounding box center [556, 167] width 5 height 13
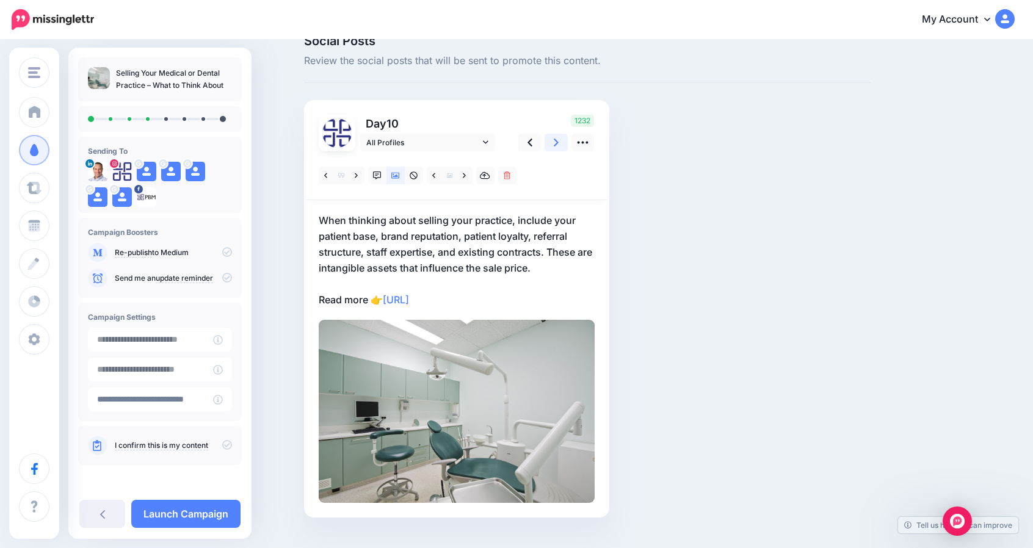
scroll to position [31, 0]
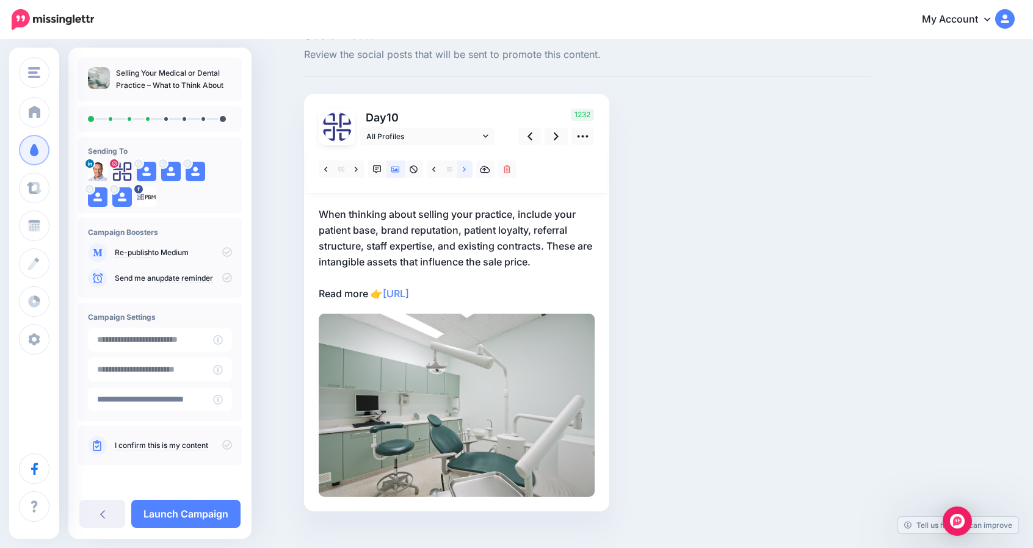
click at [467, 175] on link at bounding box center [464, 170] width 15 height 18
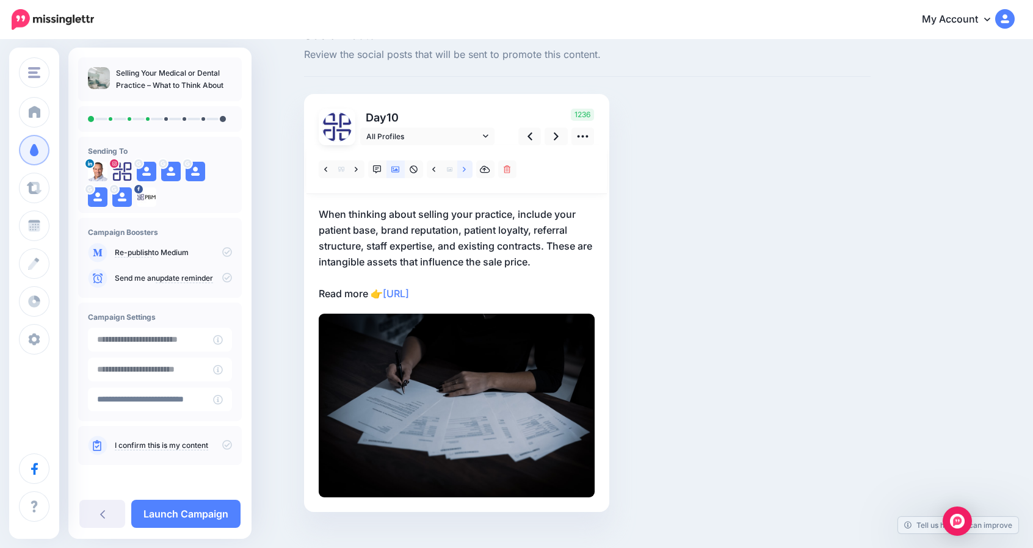
click at [467, 175] on link at bounding box center [464, 170] width 15 height 18
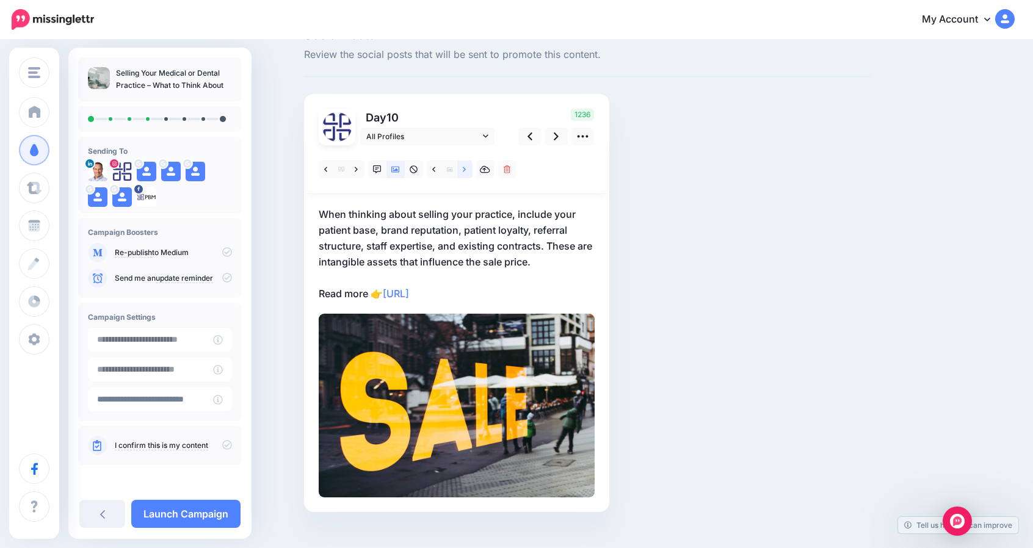
click at [467, 175] on link at bounding box center [464, 170] width 15 height 18
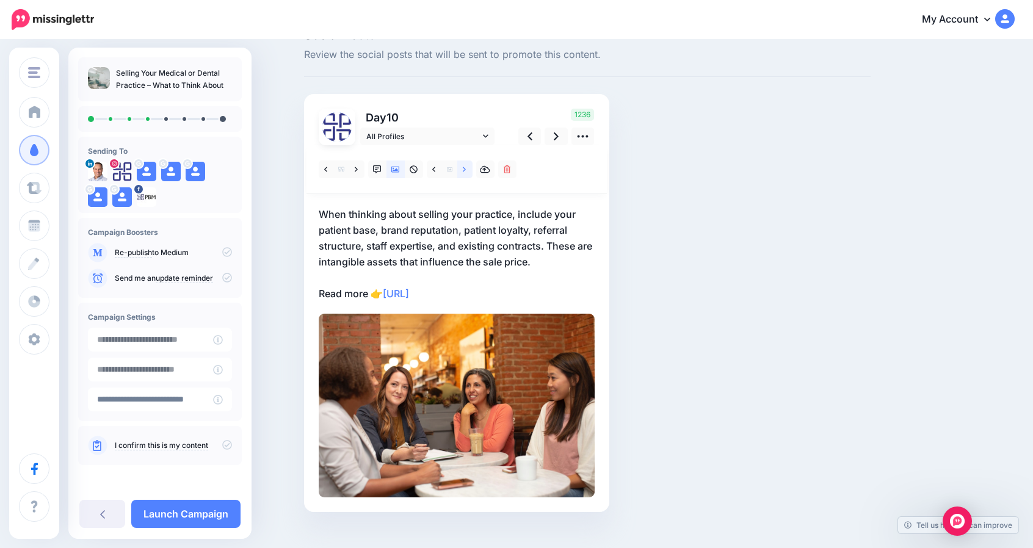
click at [467, 175] on link at bounding box center [464, 170] width 15 height 18
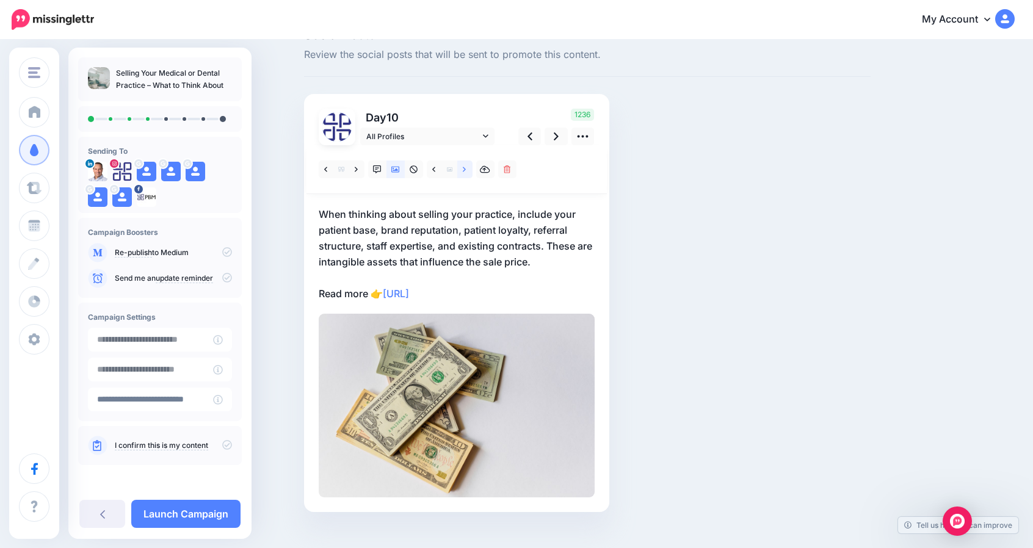
click at [467, 175] on link at bounding box center [464, 170] width 15 height 18
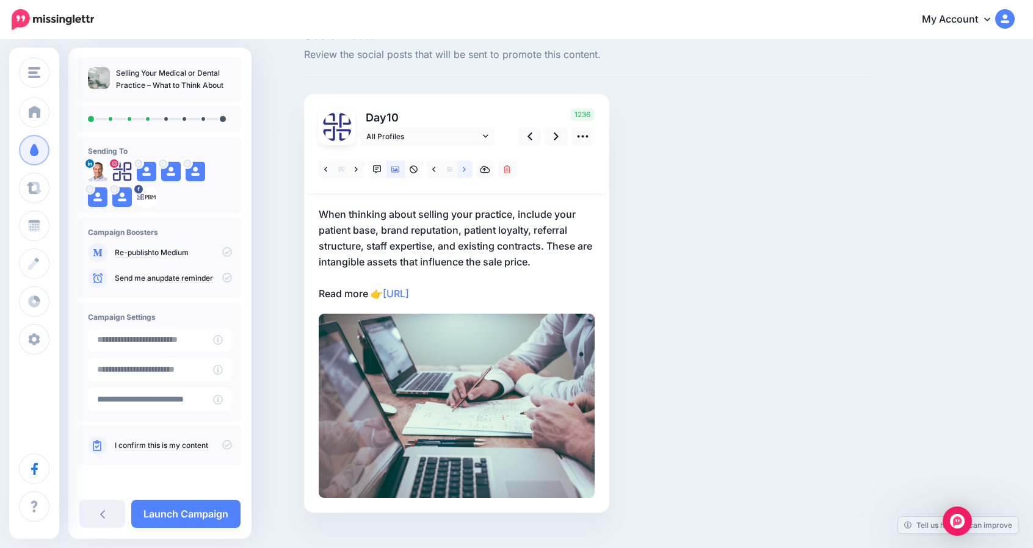
click at [467, 175] on link at bounding box center [464, 170] width 15 height 18
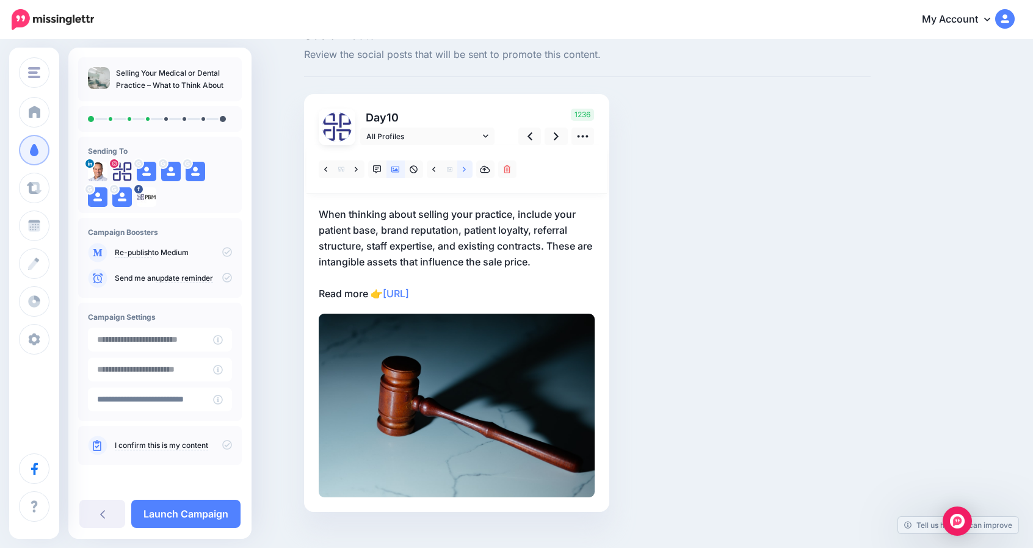
click at [467, 175] on link at bounding box center [464, 170] width 15 height 18
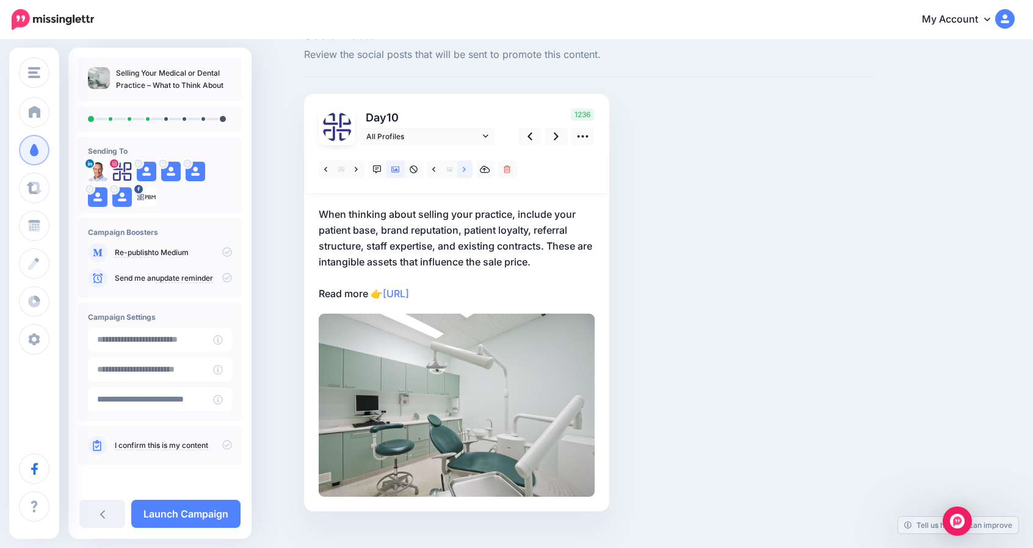
click at [467, 175] on link at bounding box center [464, 170] width 15 height 18
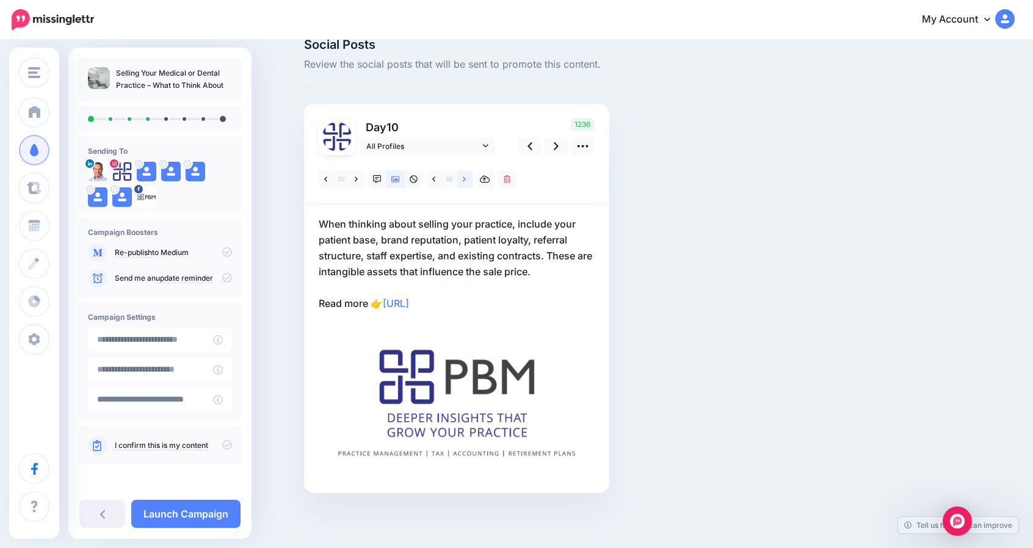
scroll to position [21, 0]
click at [532, 143] on icon at bounding box center [529, 146] width 5 height 13
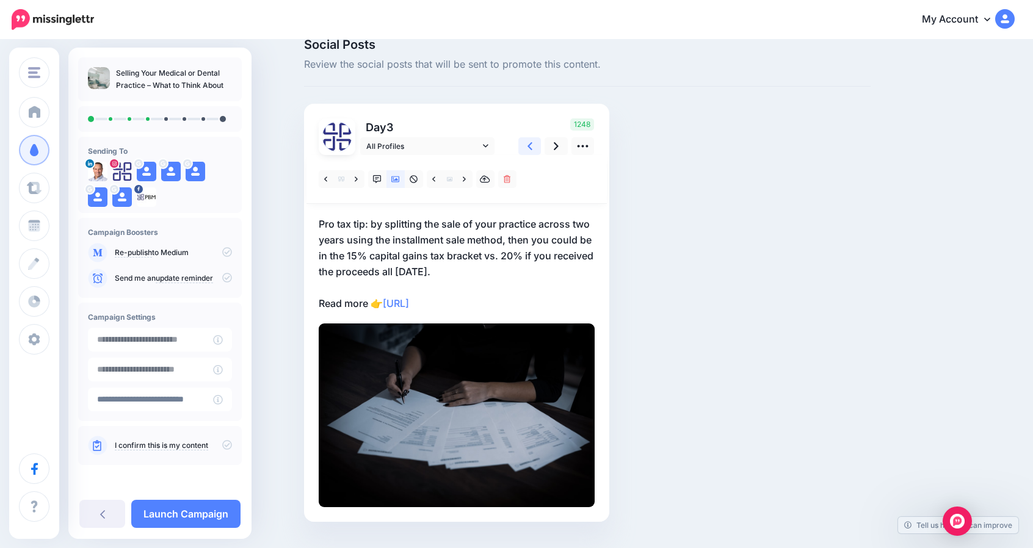
click at [532, 143] on icon at bounding box center [529, 146] width 5 height 13
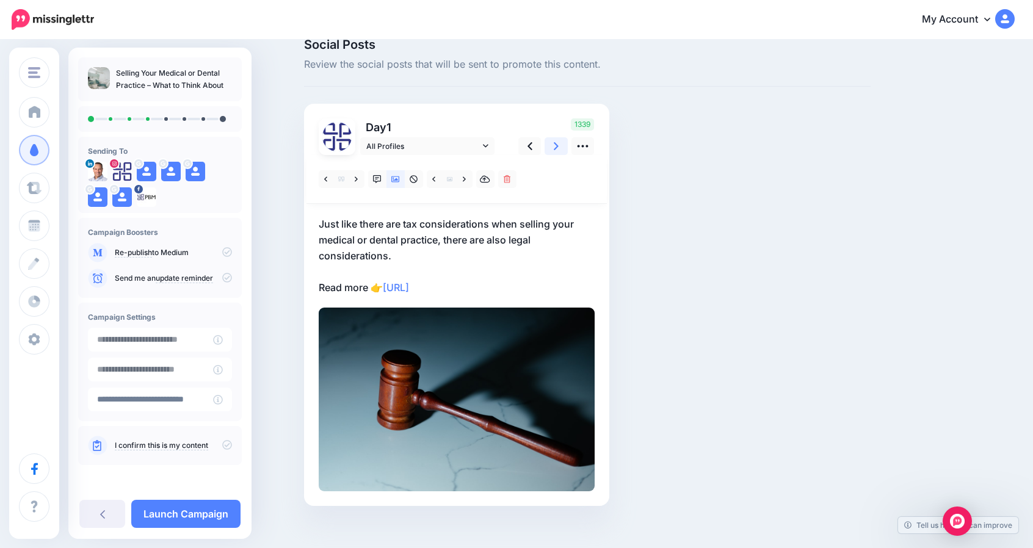
click at [558, 141] on icon at bounding box center [556, 146] width 5 height 13
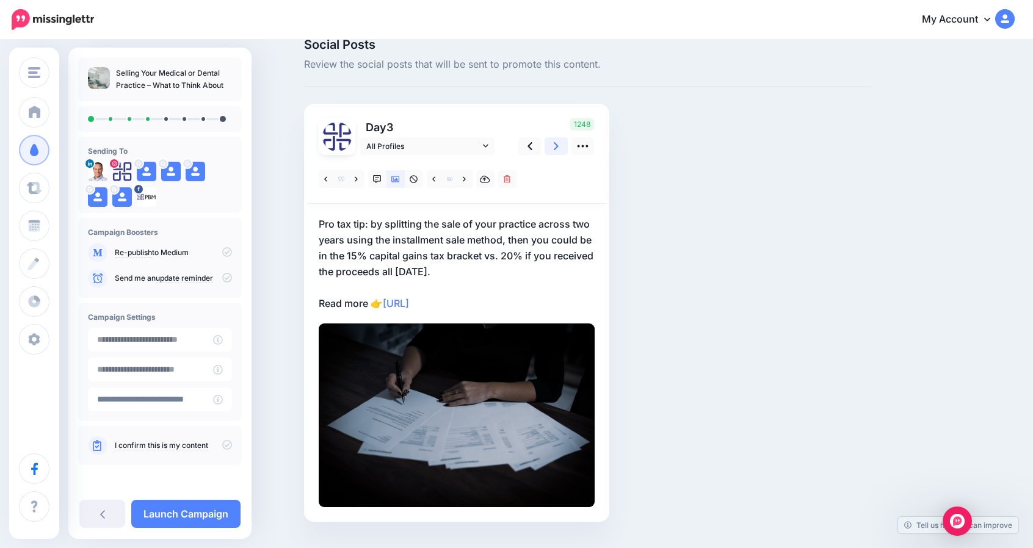
click at [558, 141] on icon at bounding box center [556, 146] width 5 height 13
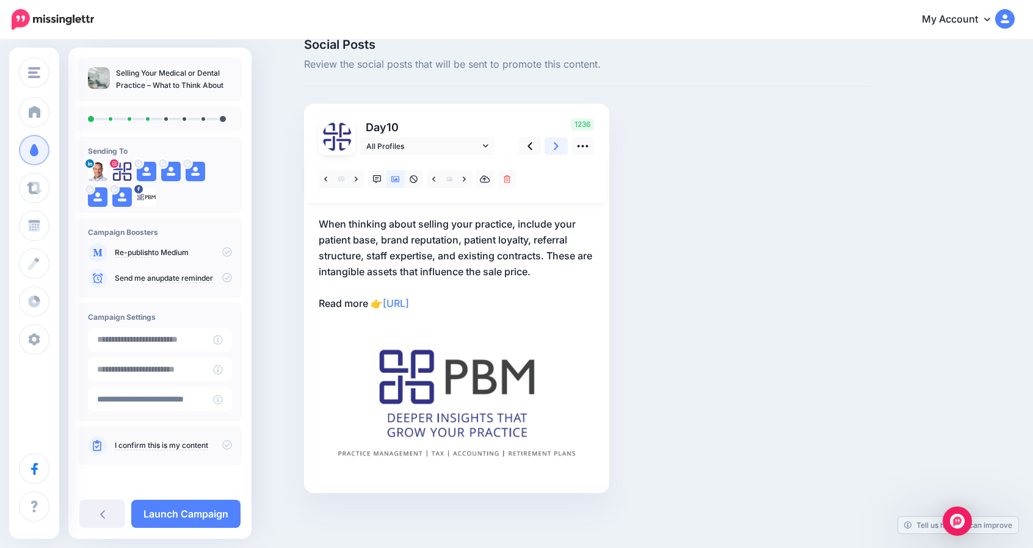
click at [558, 141] on icon at bounding box center [556, 146] width 5 height 13
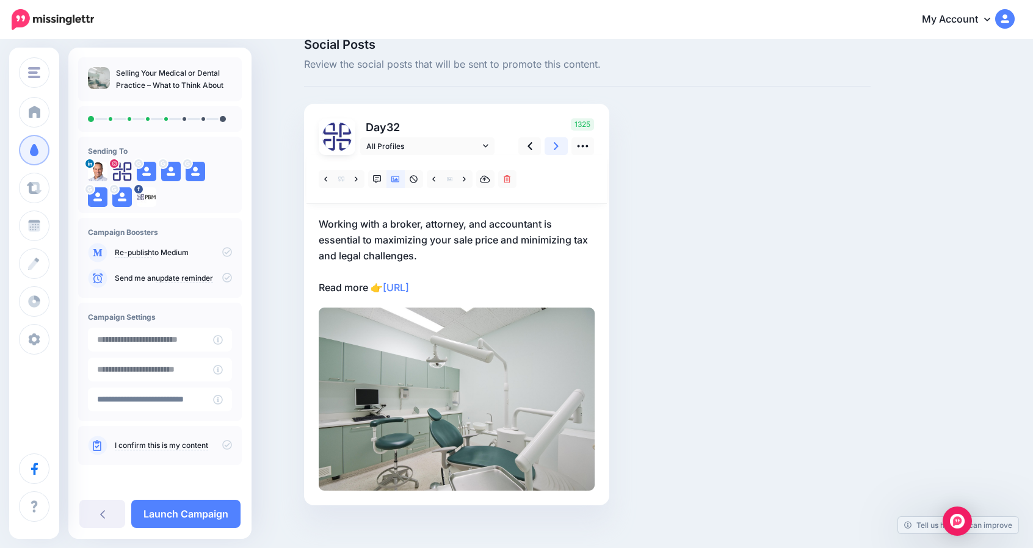
click at [557, 145] on link at bounding box center [555, 146] width 23 height 18
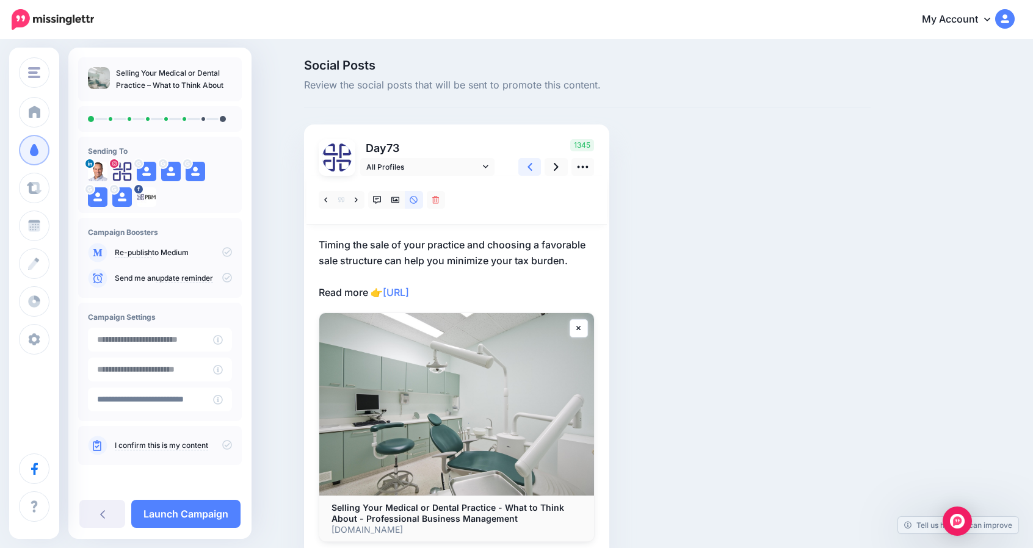
click at [532, 166] on icon at bounding box center [529, 167] width 5 height 8
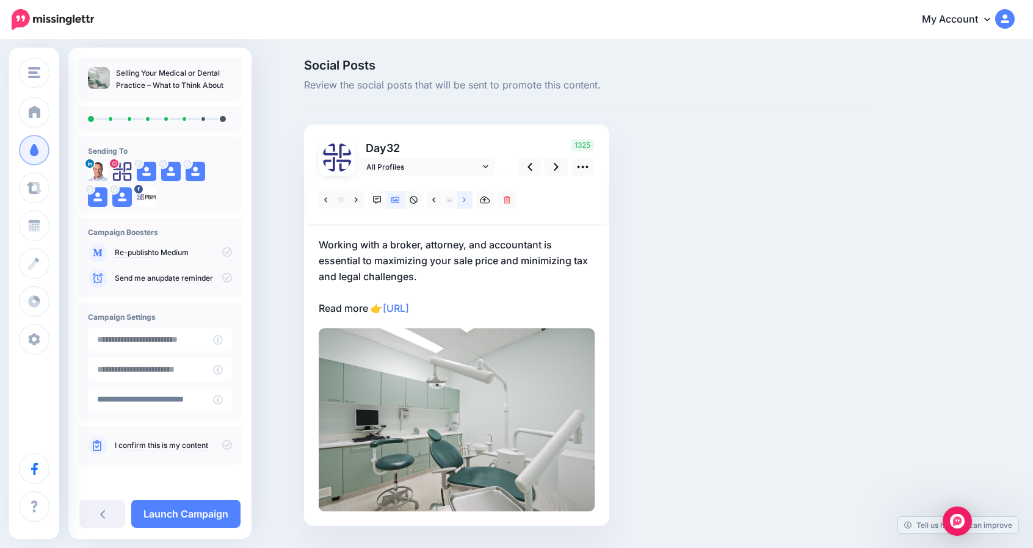
click at [472, 198] on link at bounding box center [464, 200] width 15 height 18
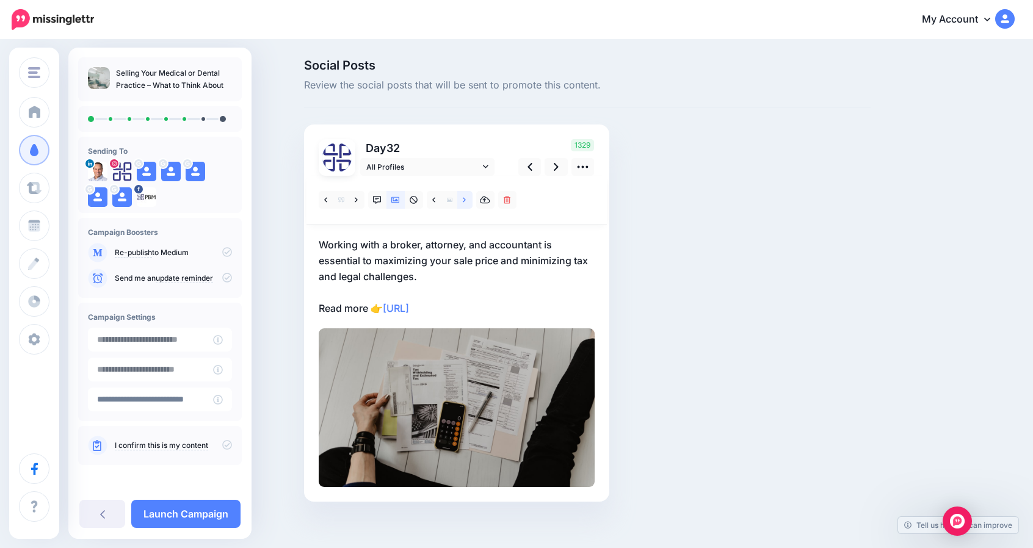
click at [472, 198] on link at bounding box center [464, 200] width 15 height 18
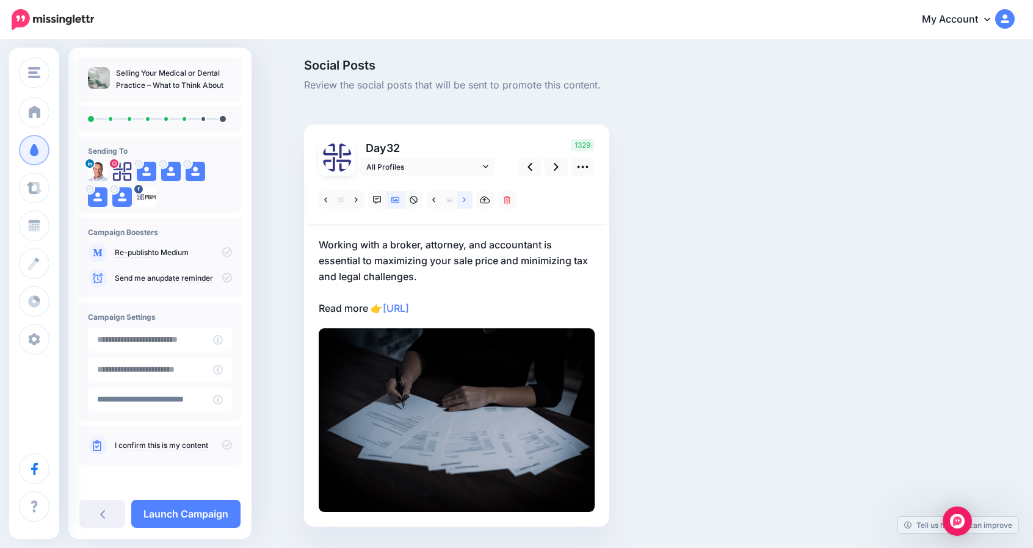
click at [472, 198] on link at bounding box center [464, 200] width 15 height 18
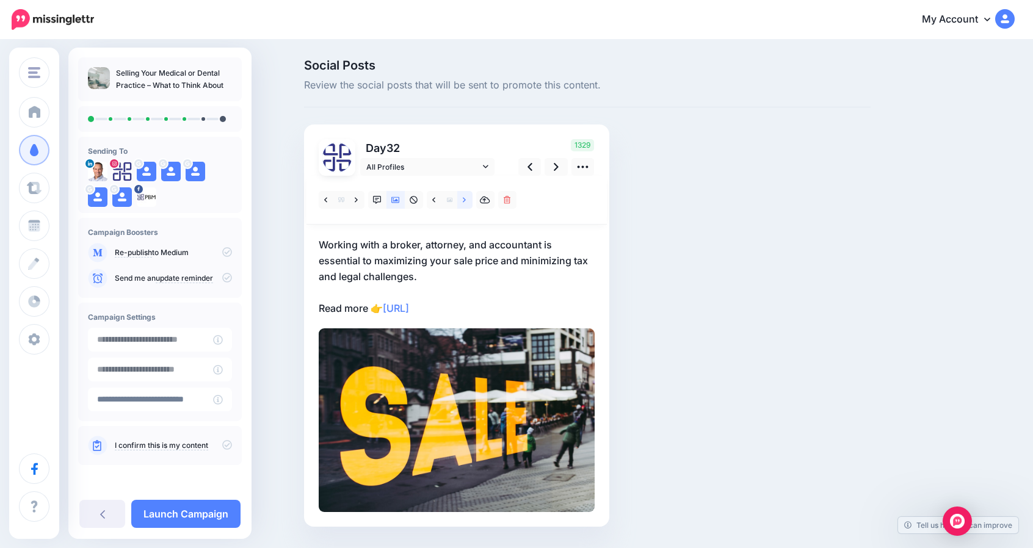
click at [472, 198] on link at bounding box center [464, 200] width 15 height 18
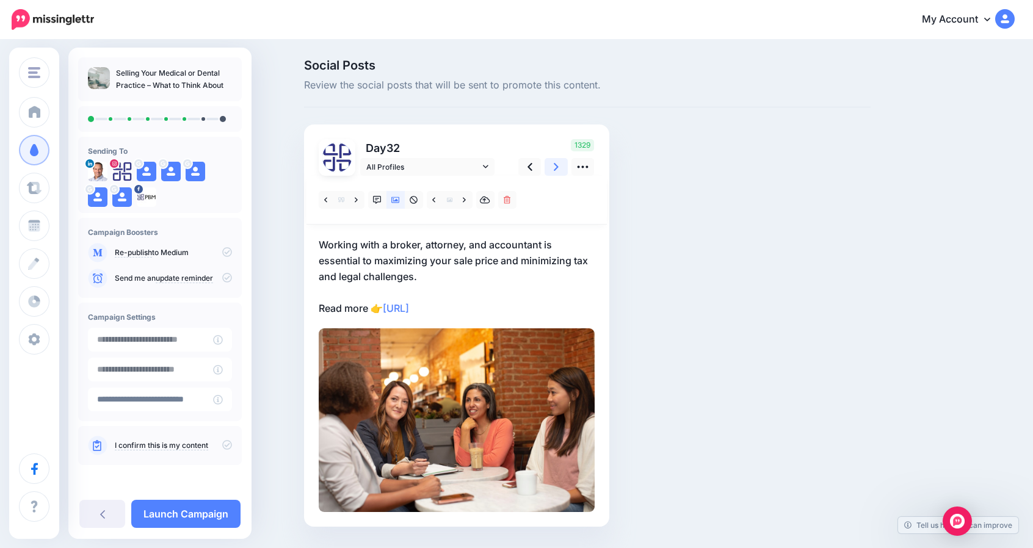
click at [558, 166] on icon at bounding box center [556, 167] width 5 height 13
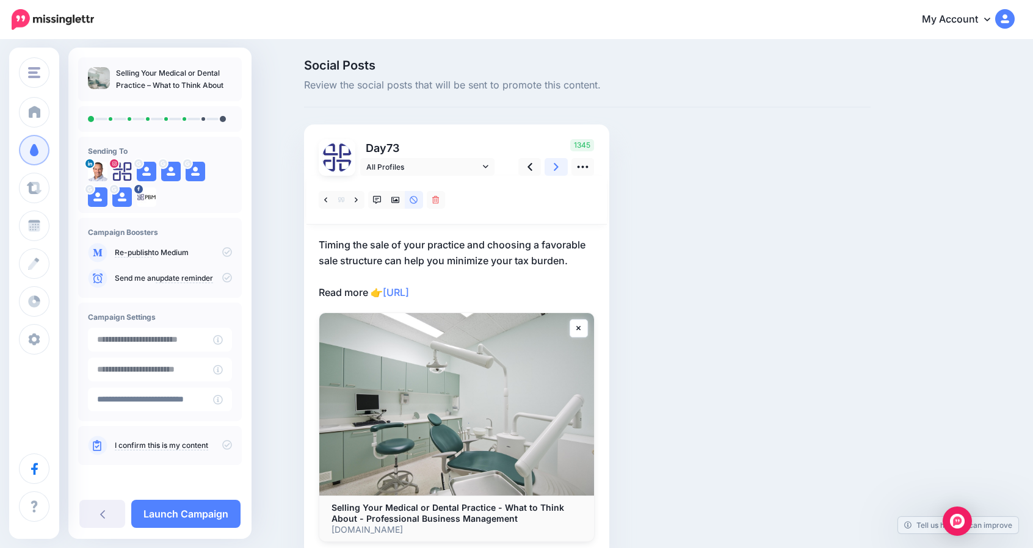
click at [558, 166] on icon at bounding box center [556, 167] width 5 height 13
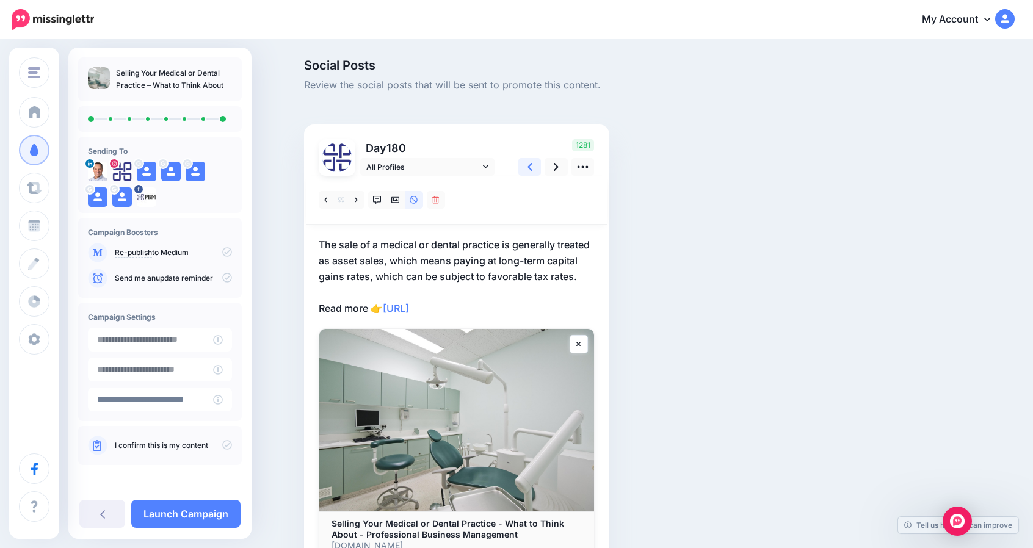
click at [532, 172] on icon at bounding box center [529, 167] width 5 height 13
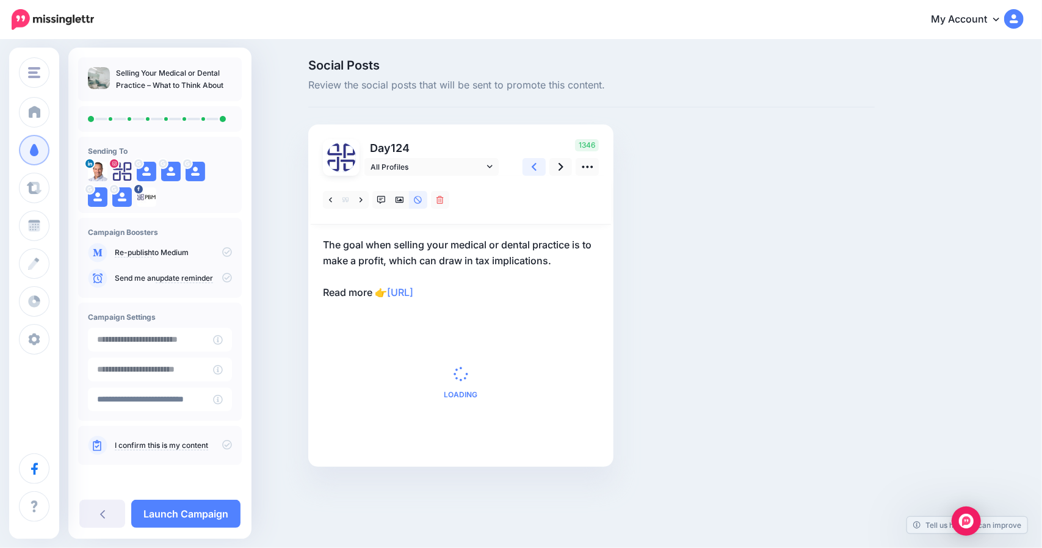
click at [535, 172] on icon at bounding box center [534, 167] width 5 height 13
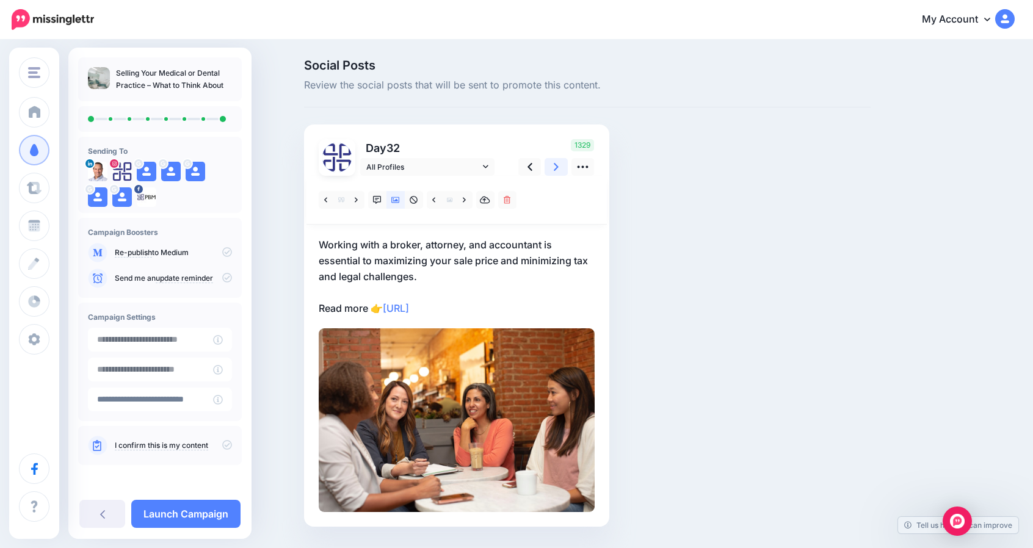
click at [558, 167] on icon at bounding box center [556, 167] width 5 height 13
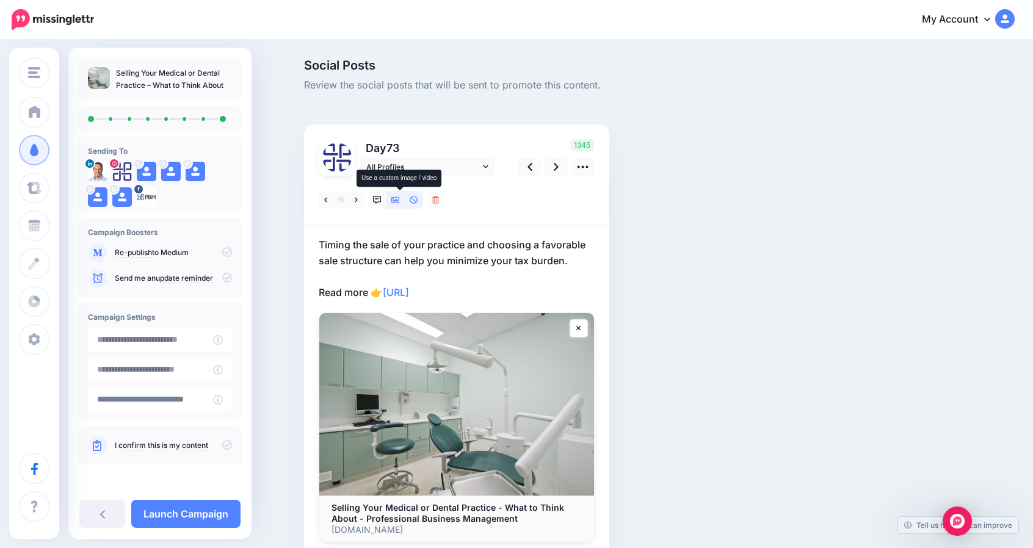
click at [398, 204] on link at bounding box center [395, 200] width 18 height 18
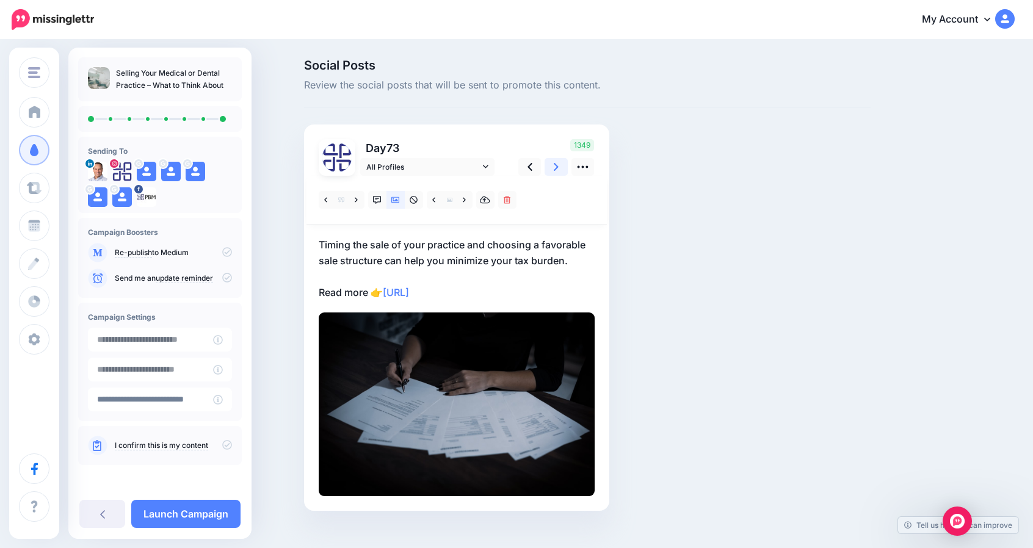
click at [558, 162] on icon at bounding box center [556, 167] width 5 height 13
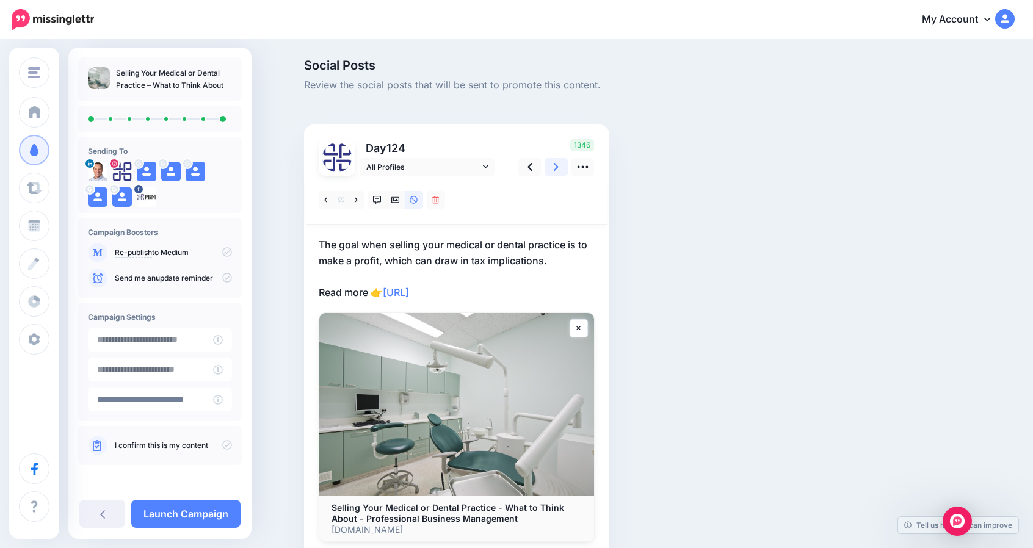
click at [558, 164] on icon at bounding box center [556, 167] width 5 height 8
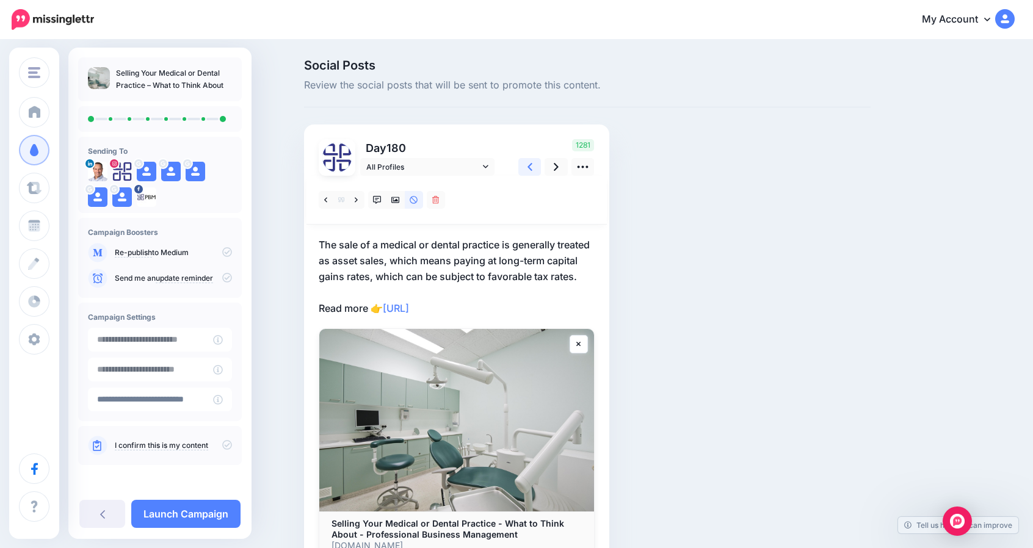
click at [539, 167] on link at bounding box center [529, 167] width 23 height 18
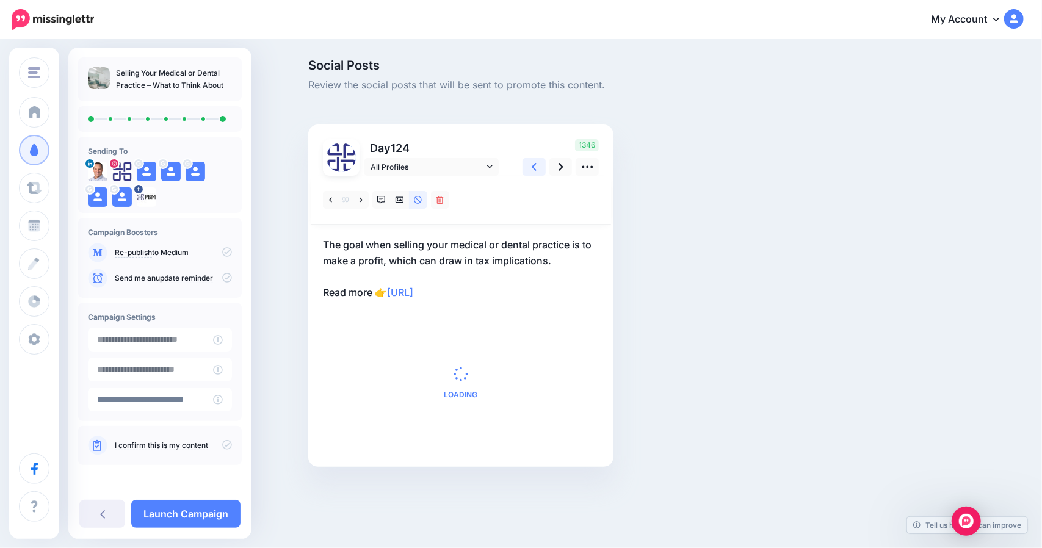
click at [539, 167] on link at bounding box center [533, 167] width 23 height 18
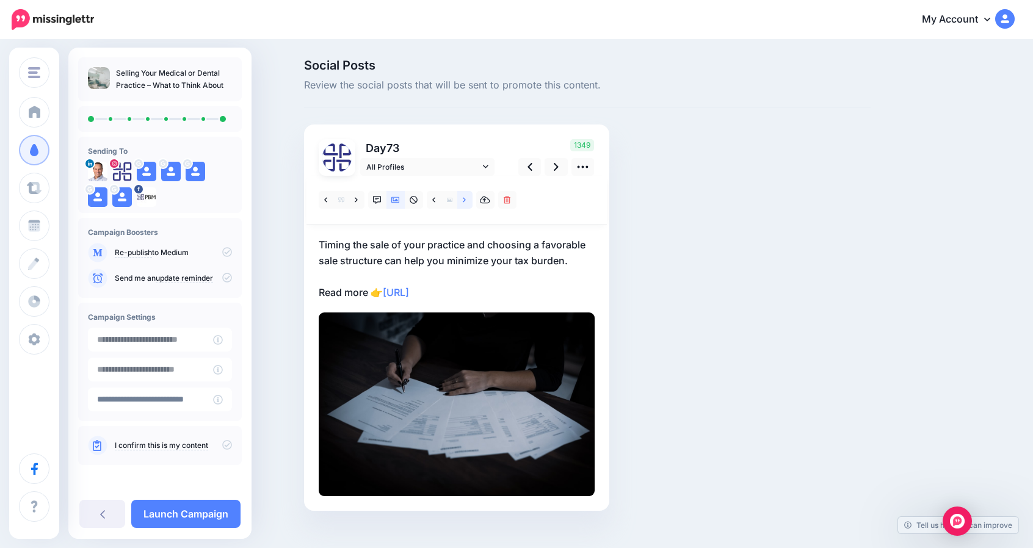
click at [466, 201] on icon at bounding box center [464, 200] width 3 height 9
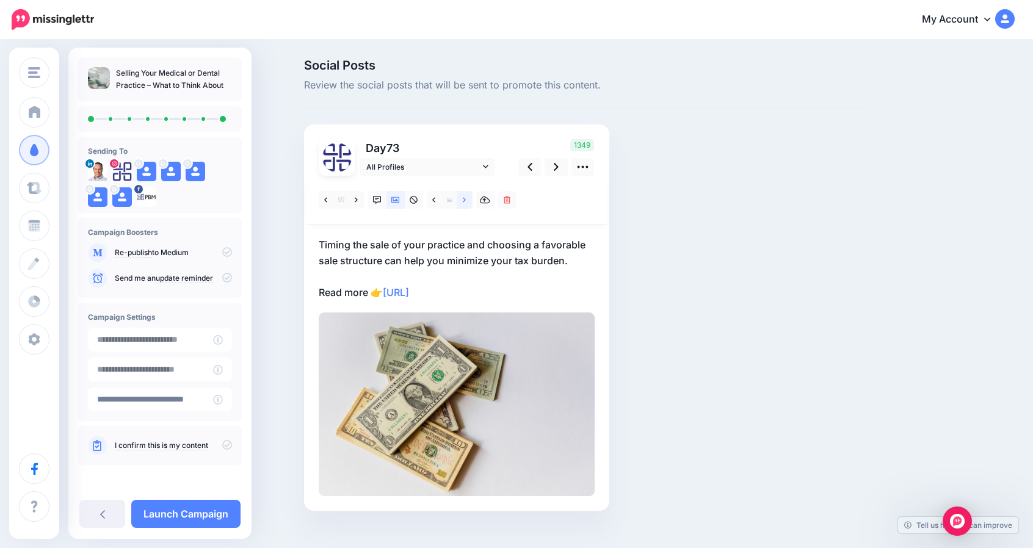
click at [466, 201] on icon at bounding box center [464, 200] width 3 height 9
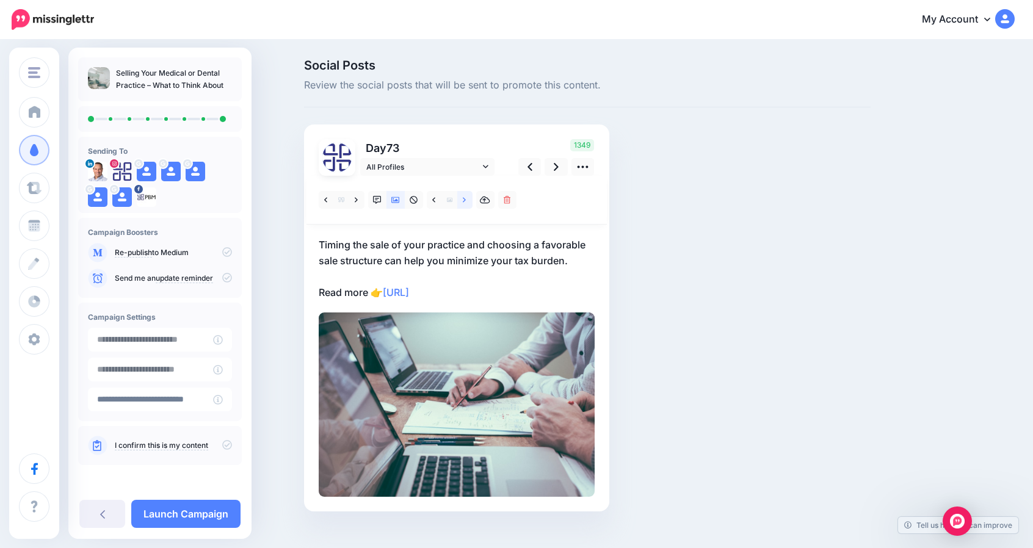
click at [466, 201] on icon at bounding box center [464, 200] width 3 height 9
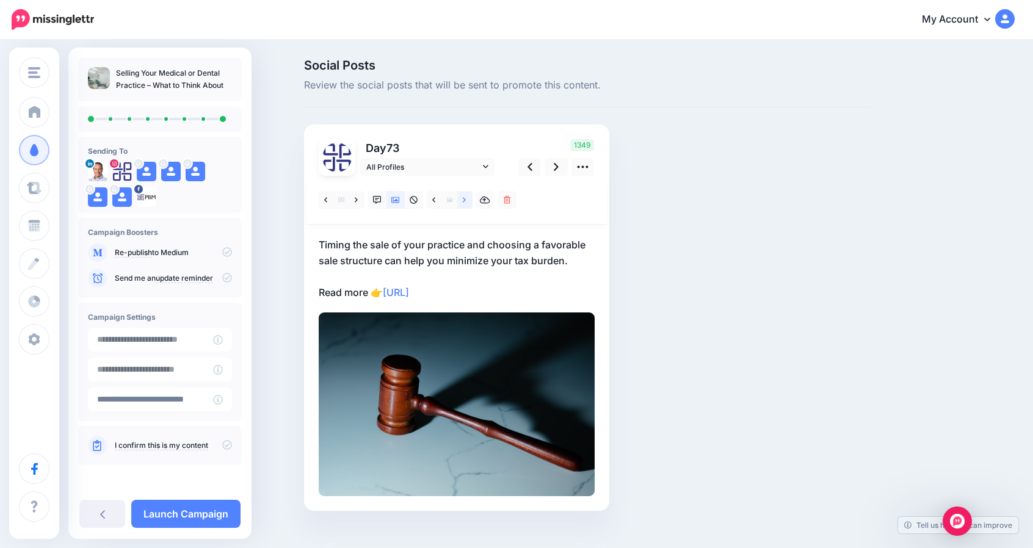
click at [466, 201] on icon at bounding box center [464, 200] width 3 height 9
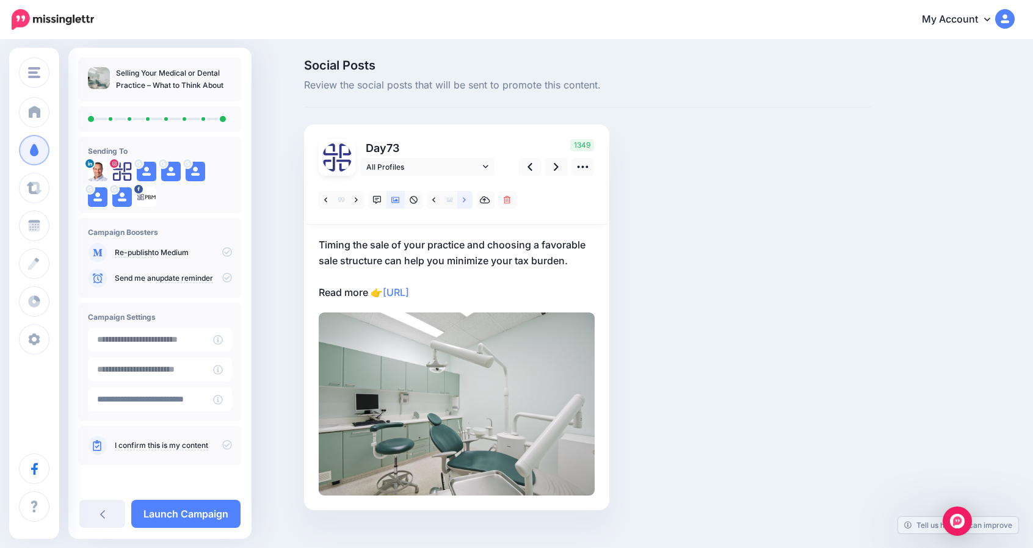
click at [466, 201] on icon at bounding box center [464, 200] width 3 height 9
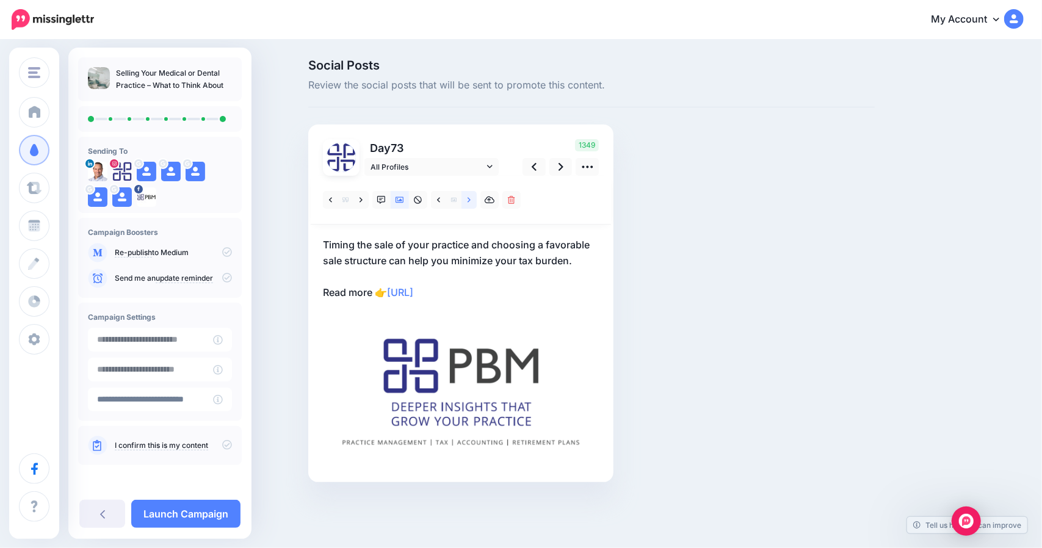
click at [470, 201] on icon at bounding box center [468, 200] width 3 height 9
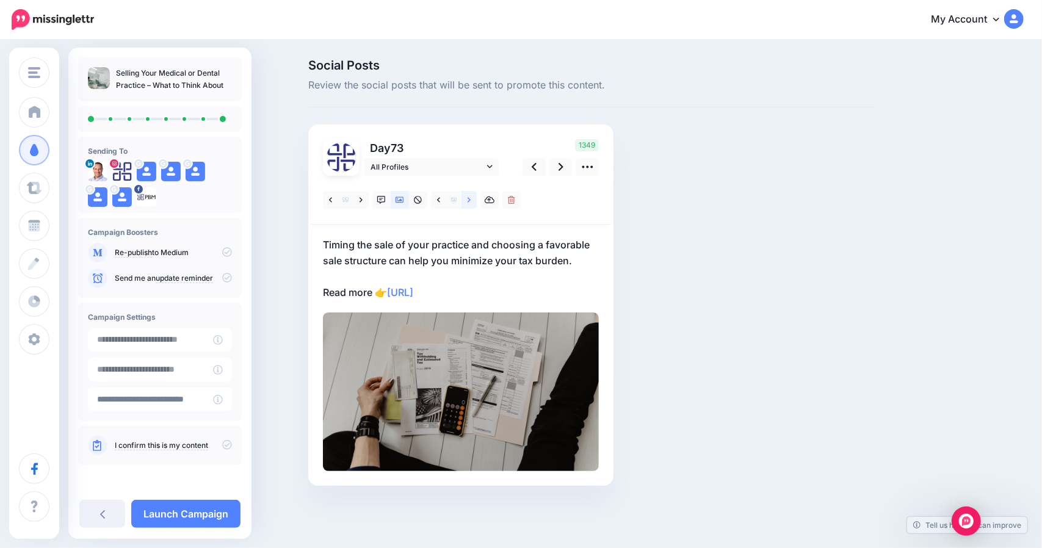
click at [470, 201] on icon at bounding box center [468, 200] width 3 height 9
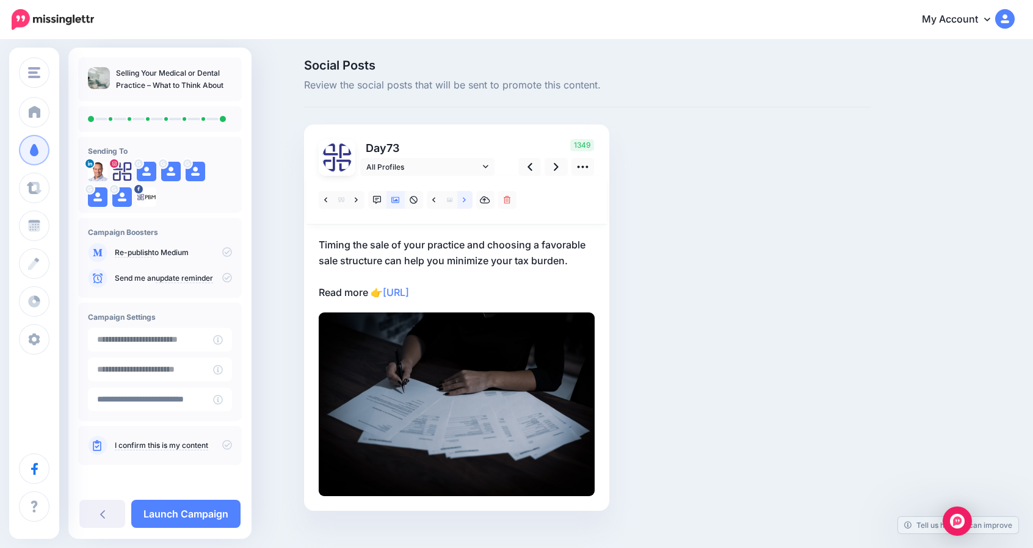
click at [466, 201] on icon at bounding box center [464, 200] width 3 height 9
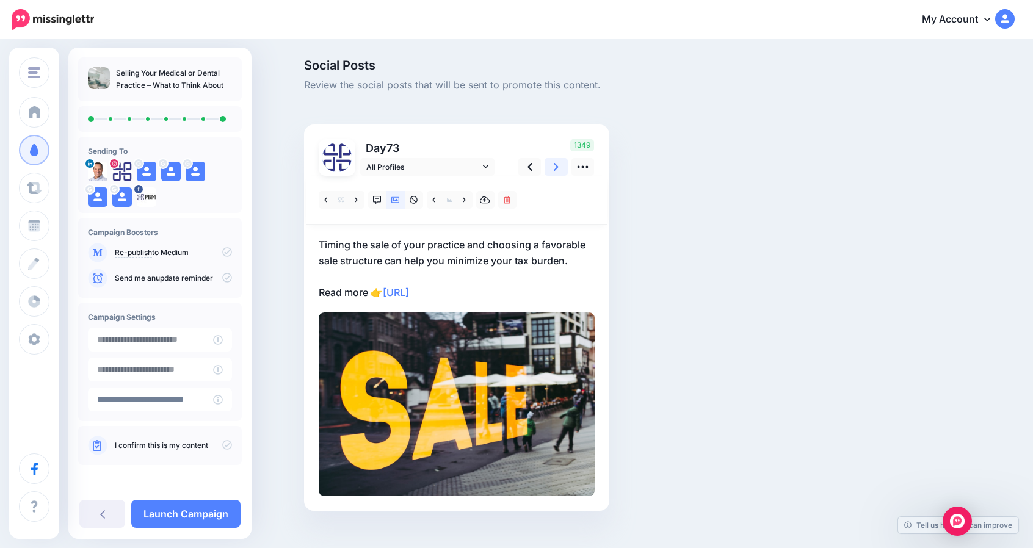
click at [565, 164] on link at bounding box center [555, 167] width 23 height 18
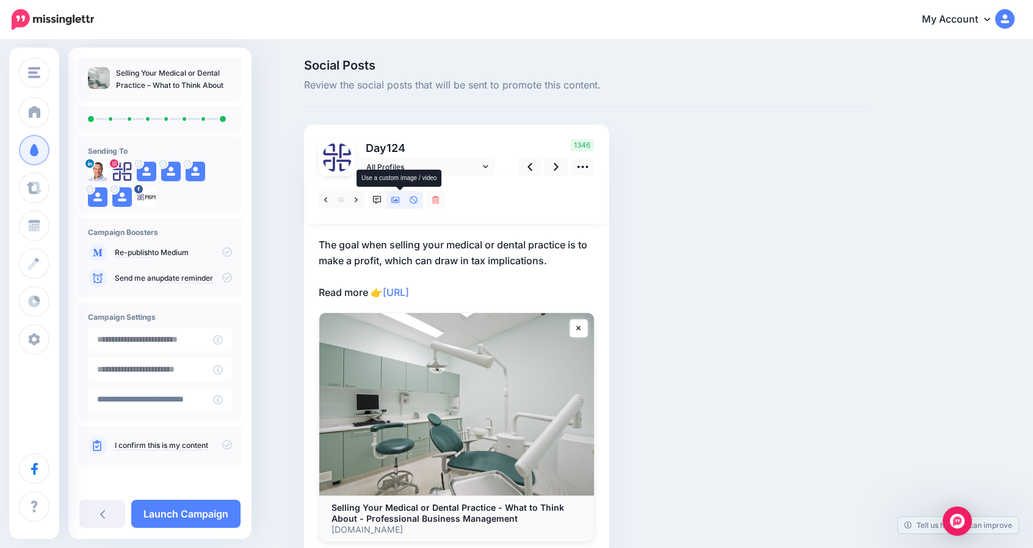
click at [394, 198] on link at bounding box center [395, 200] width 18 height 18
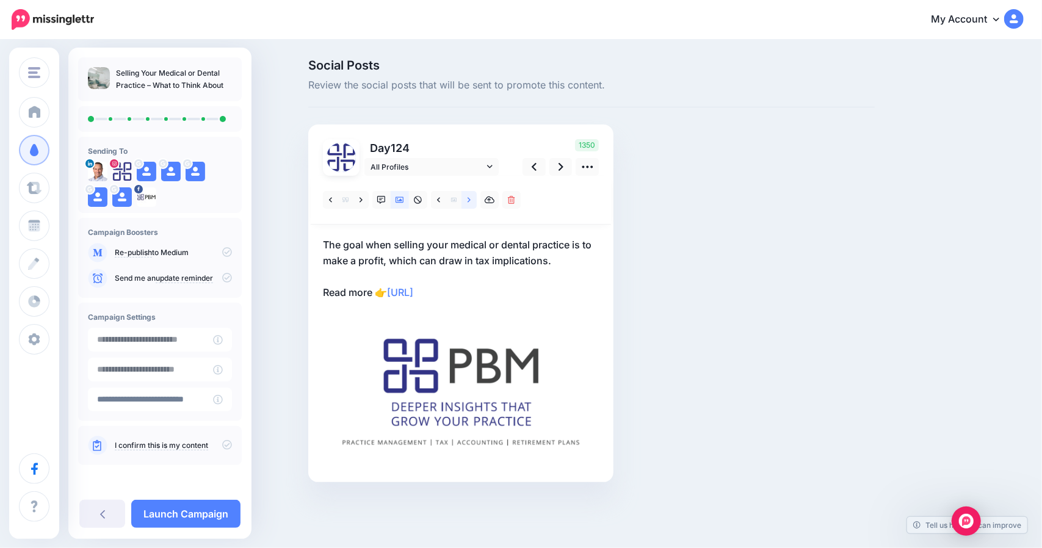
click at [466, 197] on link at bounding box center [468, 200] width 15 height 18
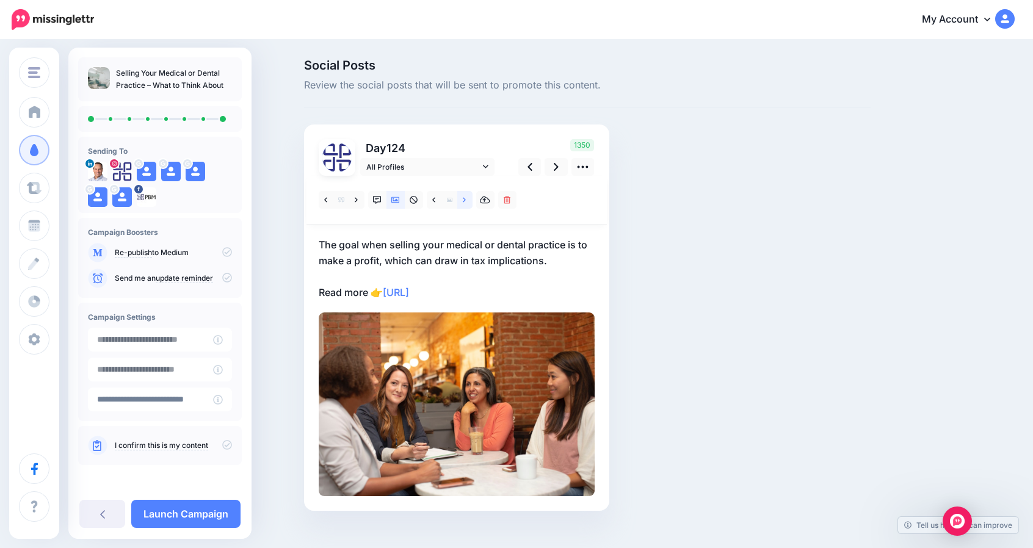
click at [466, 197] on link at bounding box center [464, 200] width 15 height 18
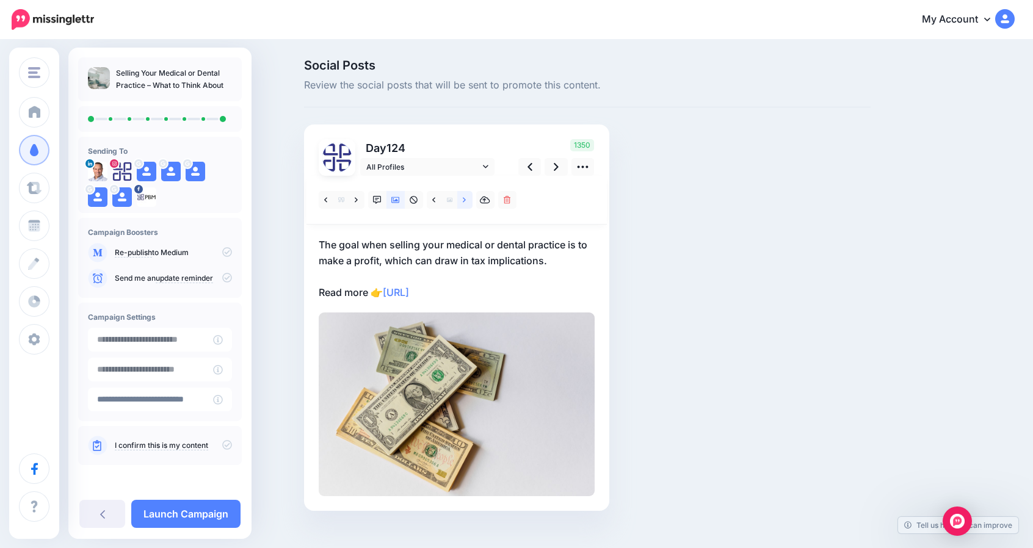
click at [466, 197] on link at bounding box center [464, 200] width 15 height 18
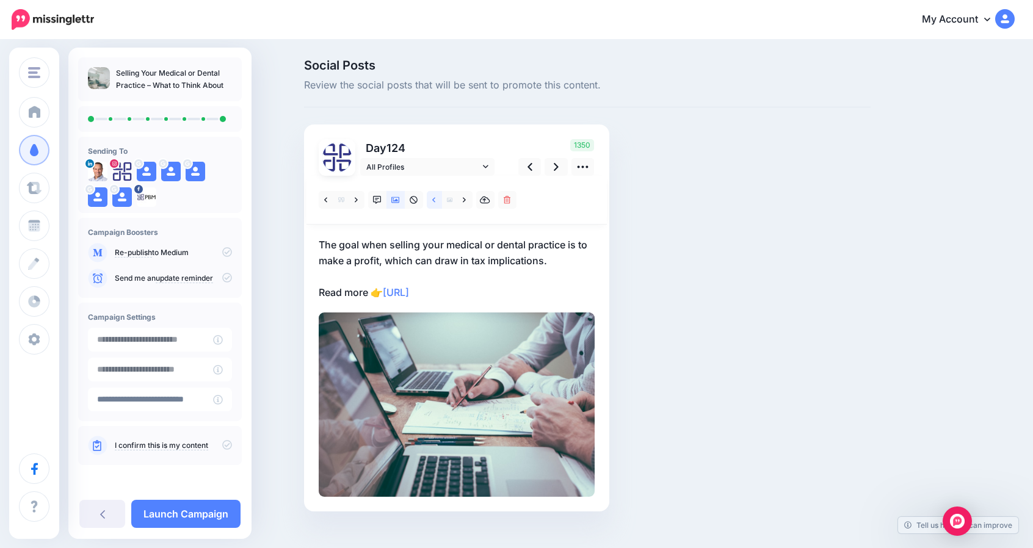
click at [435, 201] on icon at bounding box center [433, 199] width 3 height 5
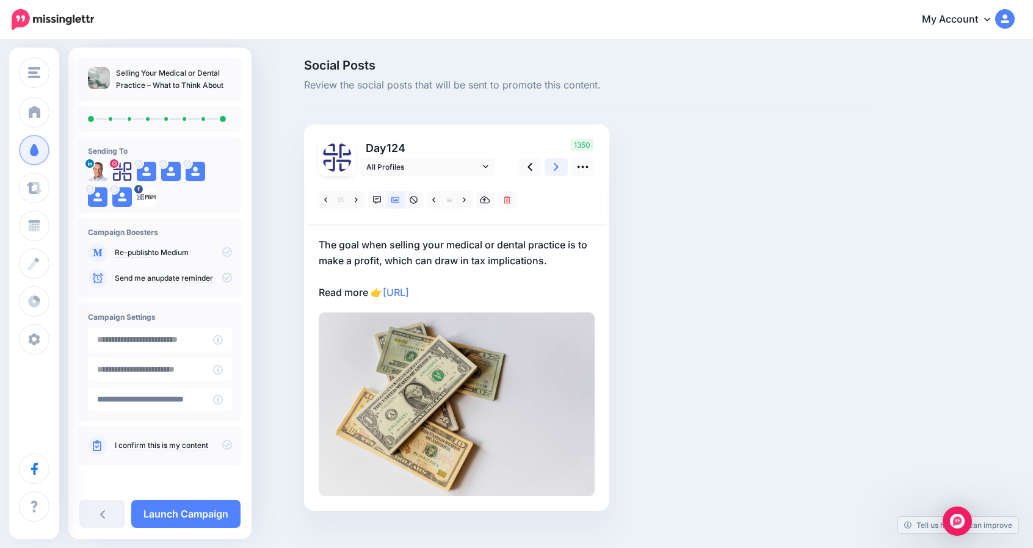
click at [557, 167] on link at bounding box center [555, 167] width 23 height 18
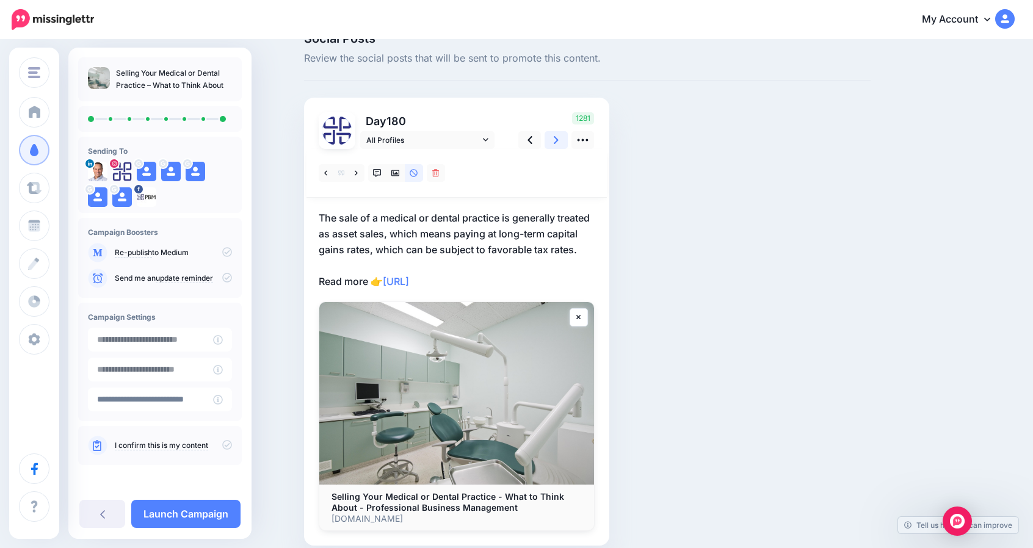
scroll to position [30, 0]
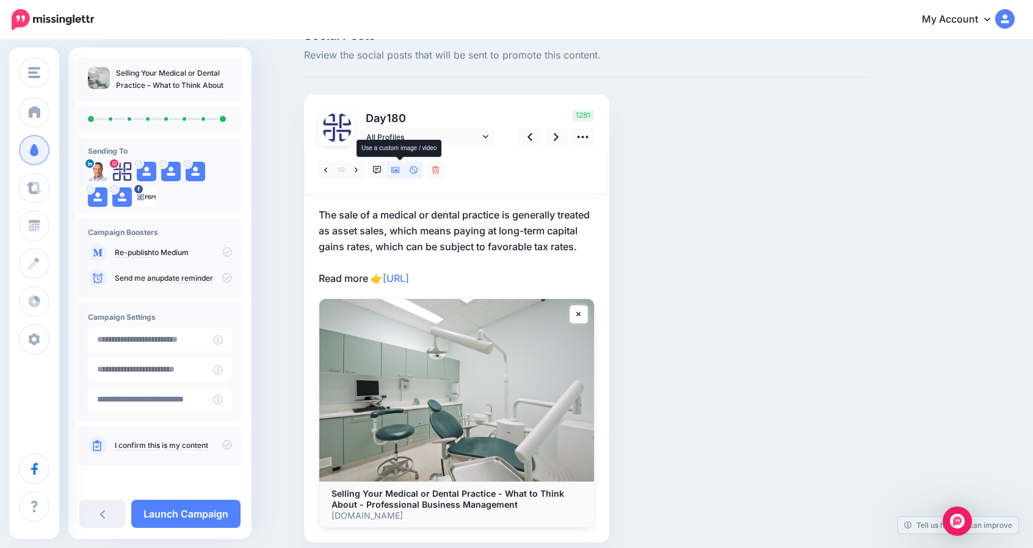
click at [397, 171] on icon at bounding box center [395, 170] width 9 height 9
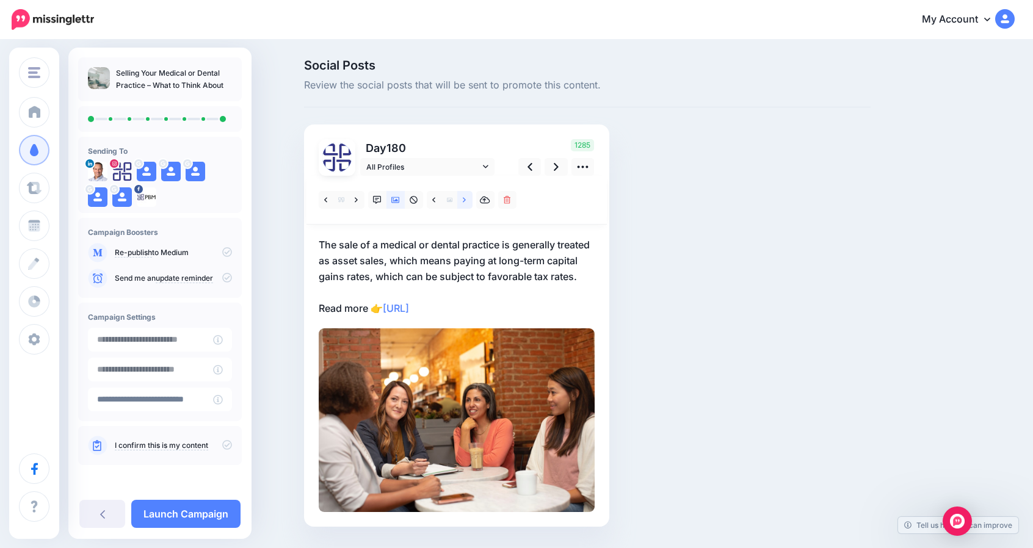
click at [466, 203] on icon at bounding box center [464, 200] width 3 height 9
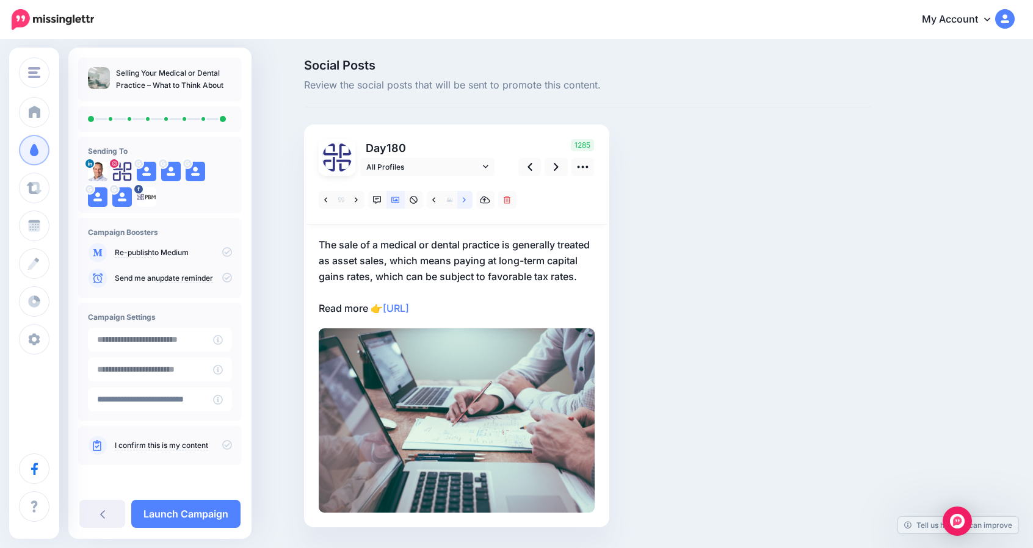
click at [466, 203] on icon at bounding box center [464, 200] width 3 height 9
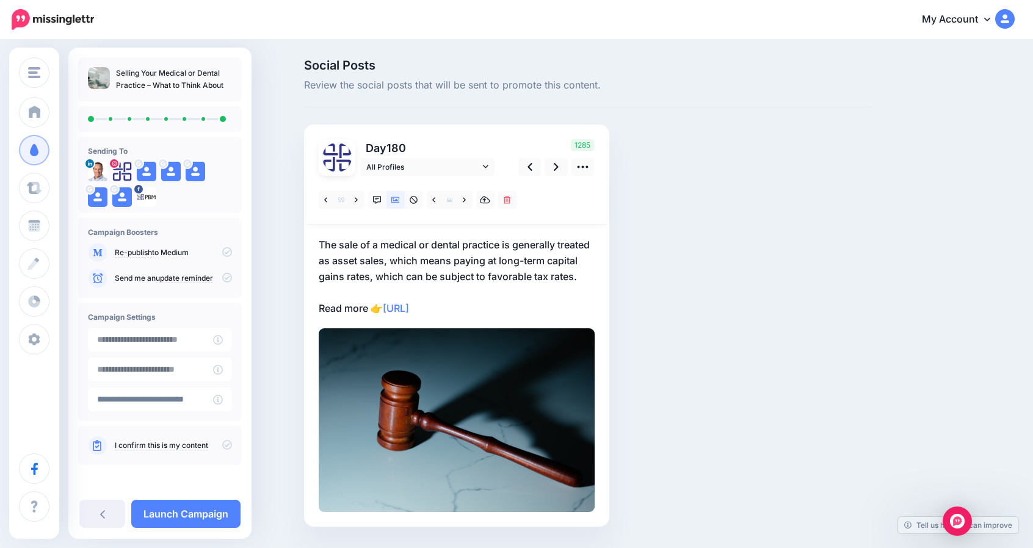
click at [367, 259] on p "The sale of a medical or dental practice is generally treated as asset sales, w…" at bounding box center [457, 276] width 276 height 79
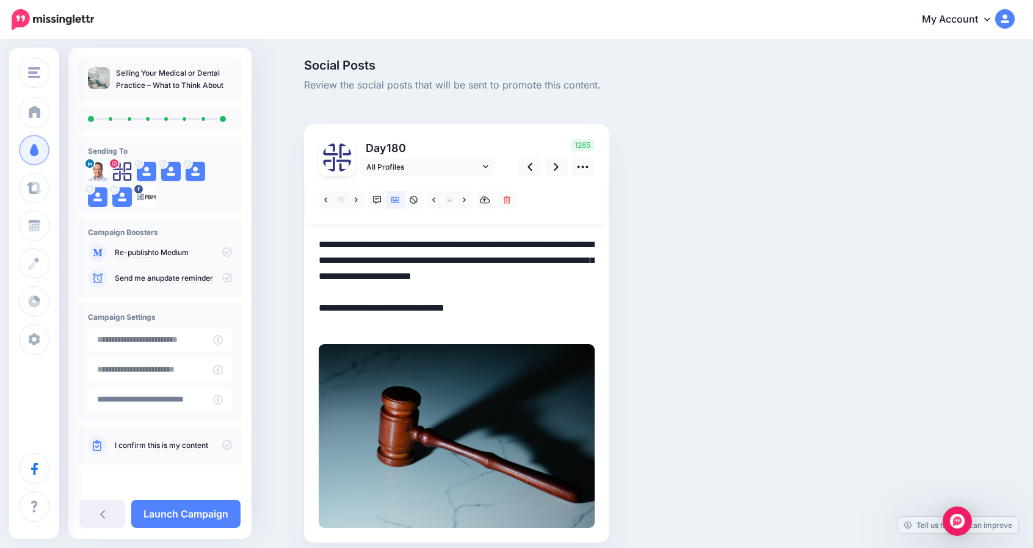
click at [369, 259] on textarea "**********" at bounding box center [457, 284] width 276 height 95
click at [438, 259] on textarea "**********" at bounding box center [457, 284] width 276 height 95
click at [461, 283] on textarea "**********" at bounding box center [457, 284] width 276 height 95
type textarea "**********"
click at [465, 201] on link at bounding box center [464, 200] width 15 height 18
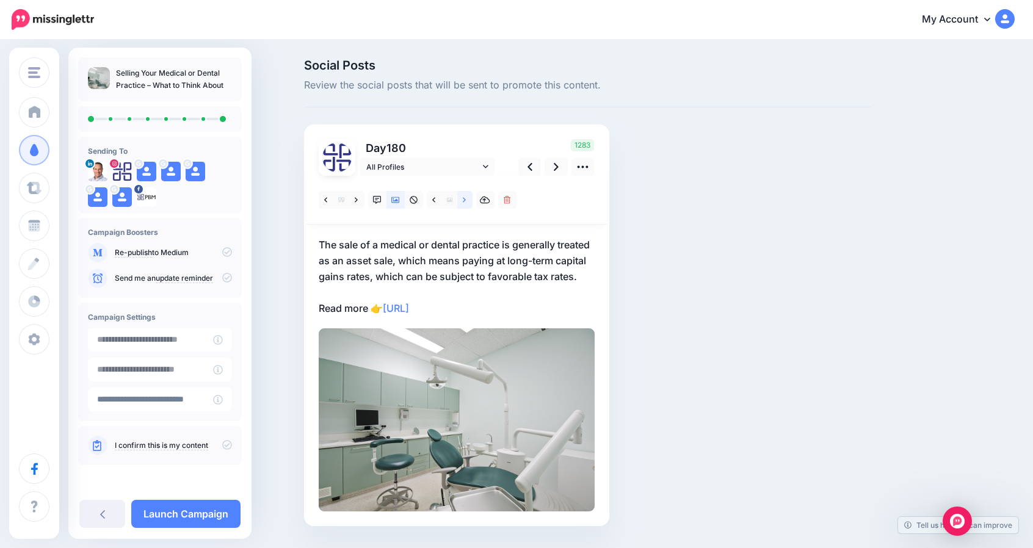
click at [465, 201] on link at bounding box center [464, 200] width 15 height 18
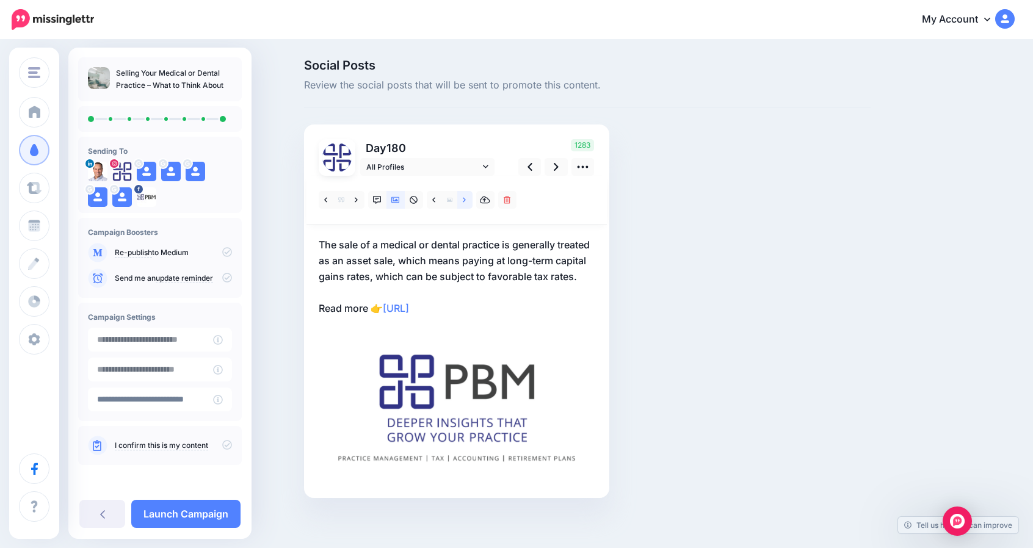
click at [465, 201] on link at bounding box center [464, 200] width 15 height 18
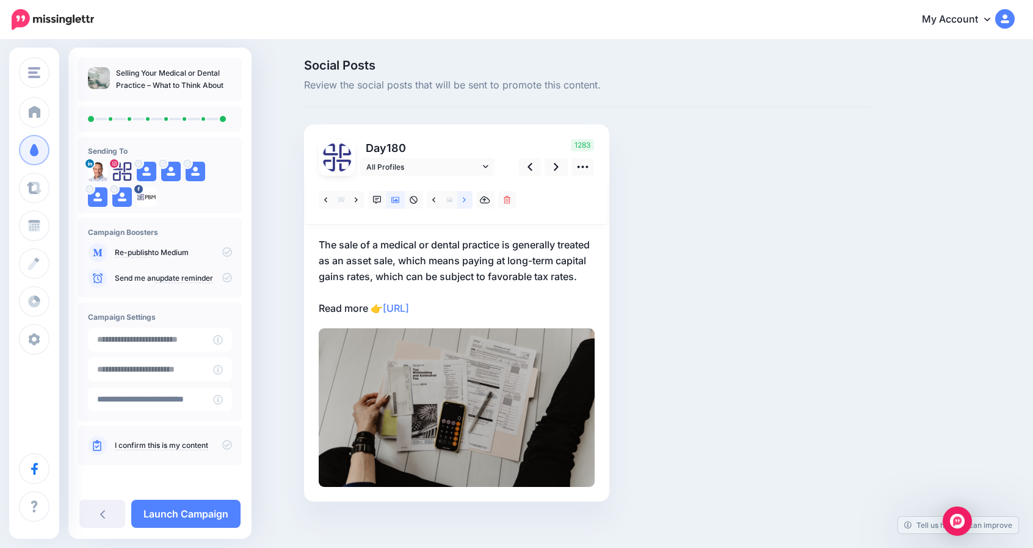
click at [465, 201] on link at bounding box center [464, 200] width 15 height 18
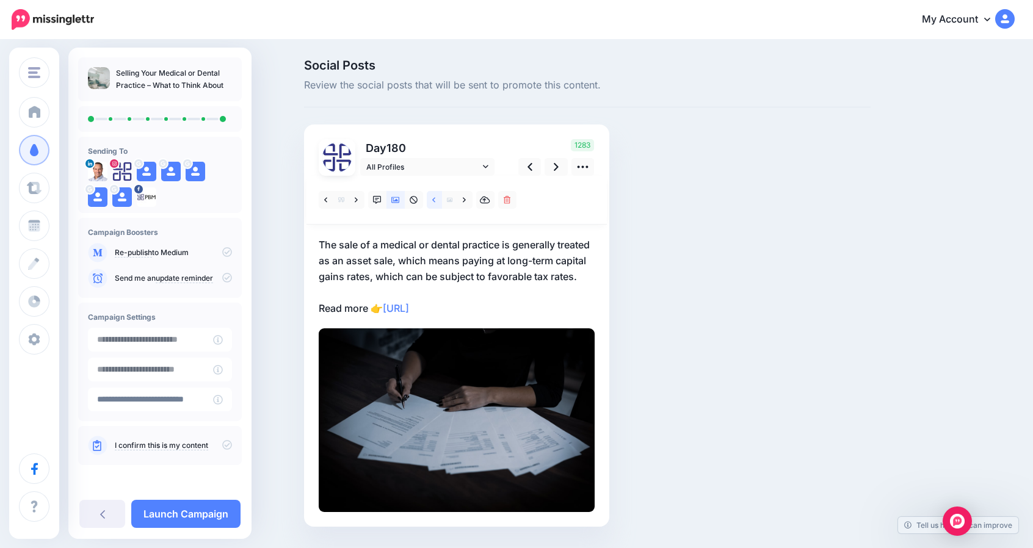
click at [435, 203] on icon at bounding box center [433, 200] width 3 height 9
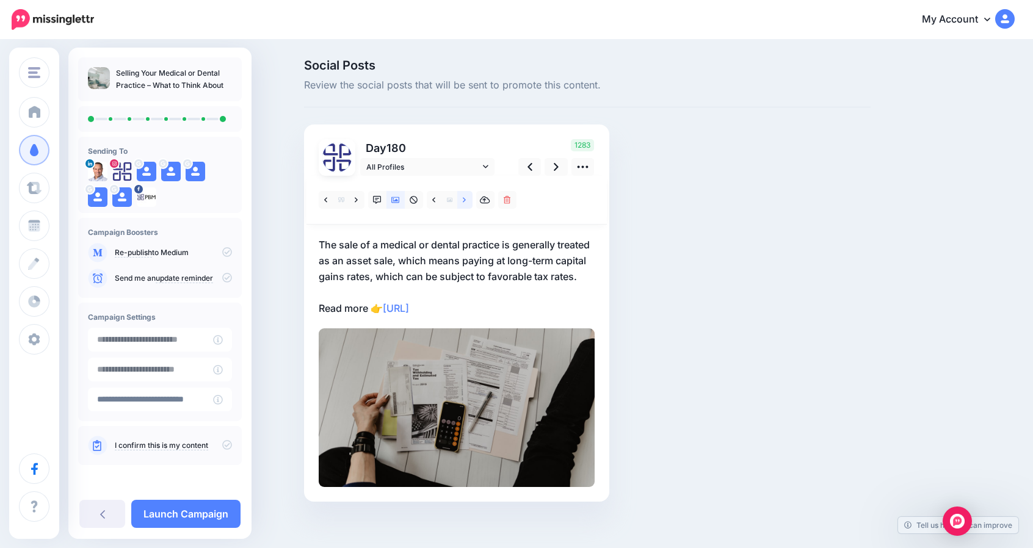
click at [466, 200] on icon at bounding box center [464, 200] width 3 height 9
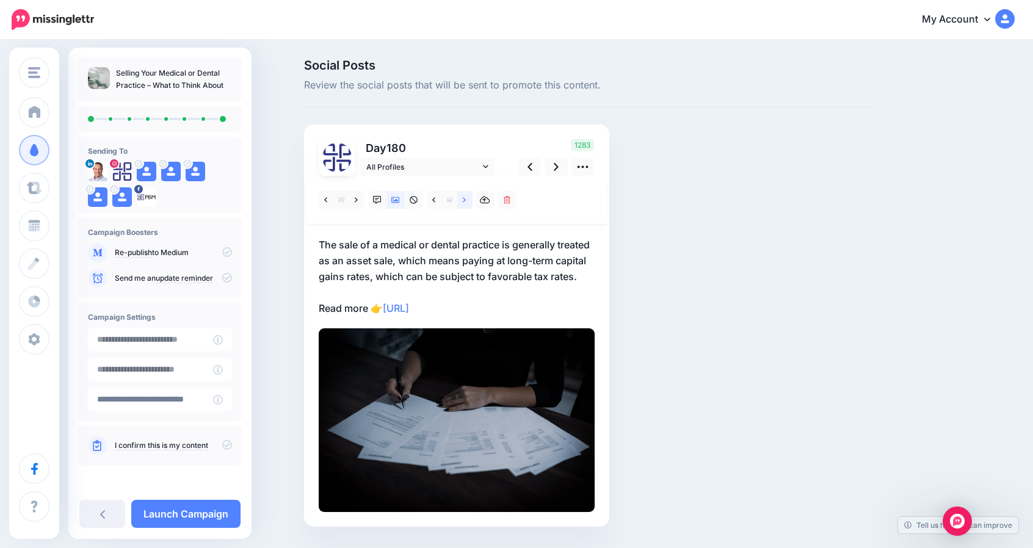
click at [466, 200] on icon at bounding box center [464, 200] width 3 height 9
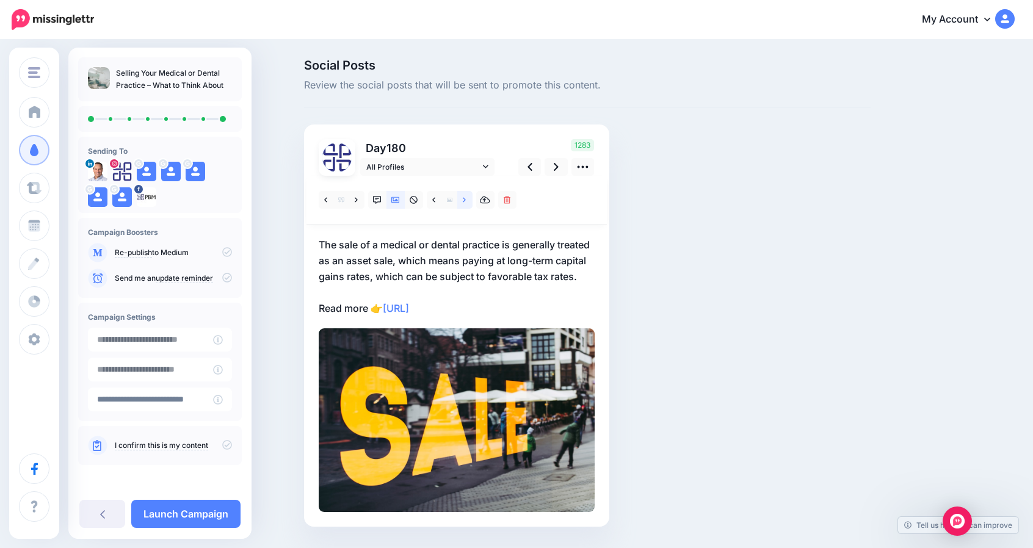
click at [466, 200] on icon at bounding box center [464, 200] width 3 height 9
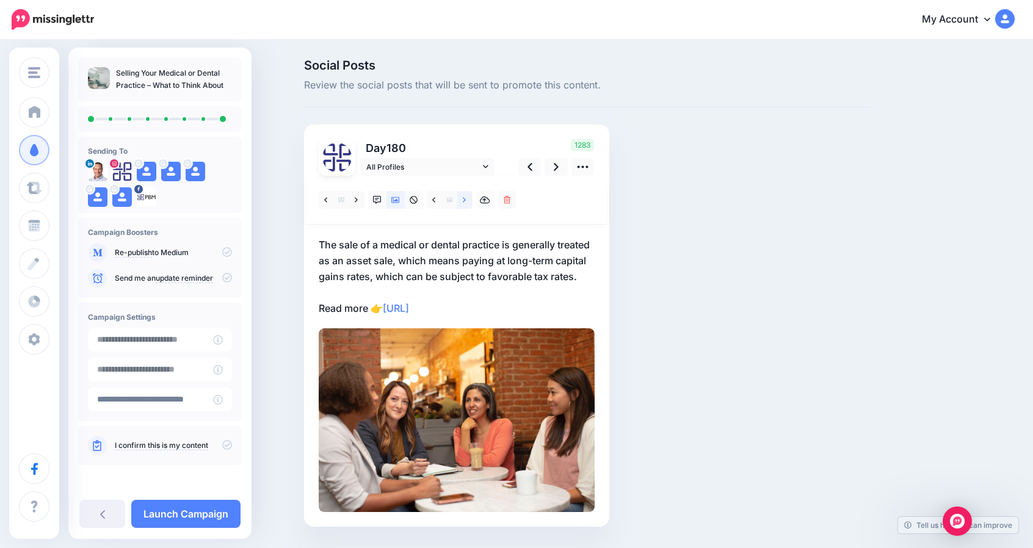
click at [466, 200] on icon at bounding box center [464, 200] width 3 height 9
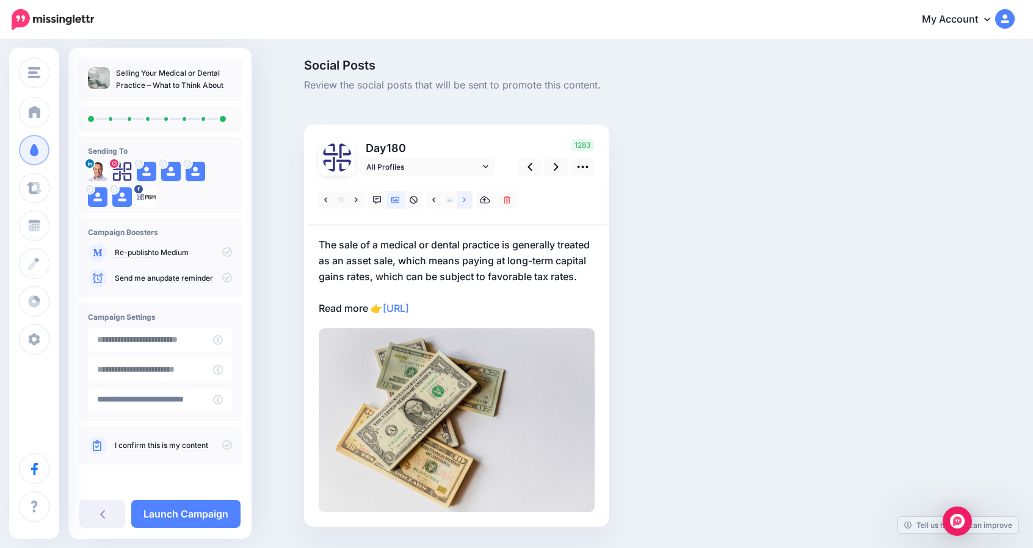
click at [466, 200] on icon at bounding box center [464, 200] width 3 height 9
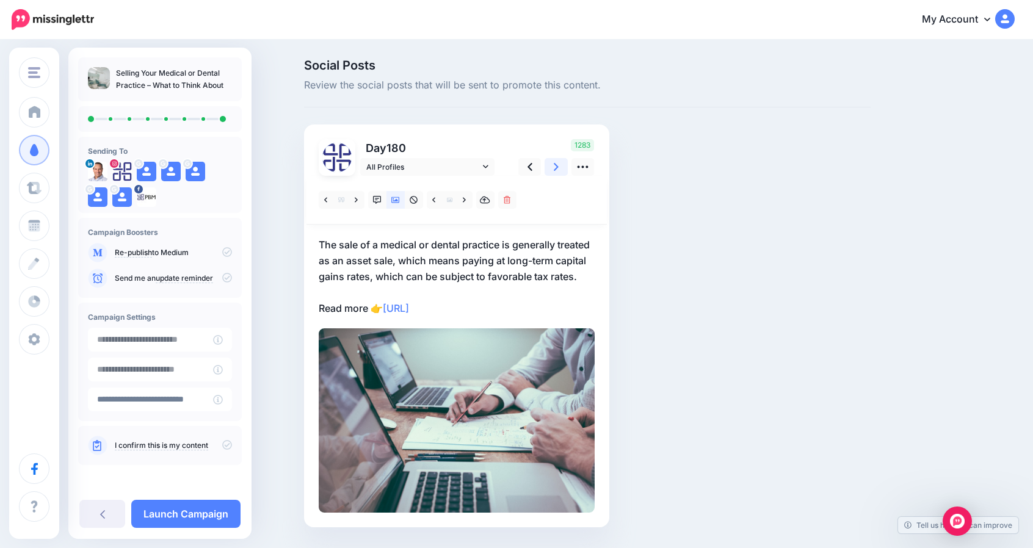
click at [557, 165] on link at bounding box center [555, 167] width 23 height 18
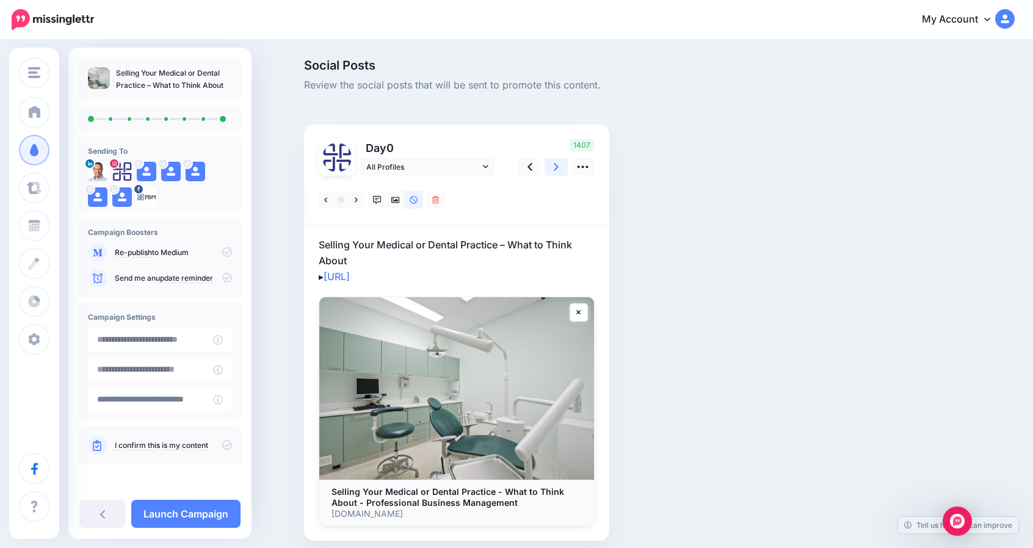
click at [557, 165] on link at bounding box center [555, 167] width 23 height 18
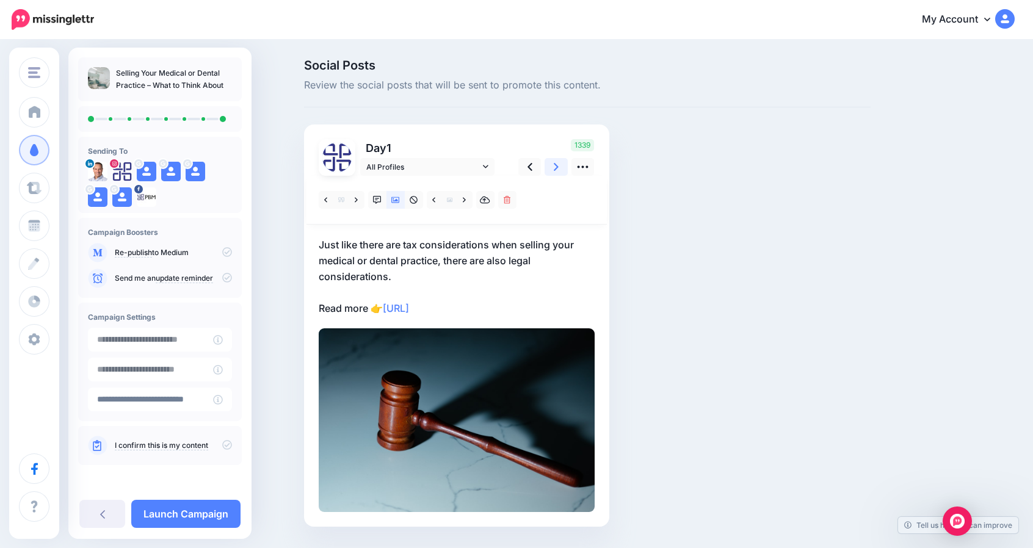
click at [557, 165] on link at bounding box center [555, 167] width 23 height 18
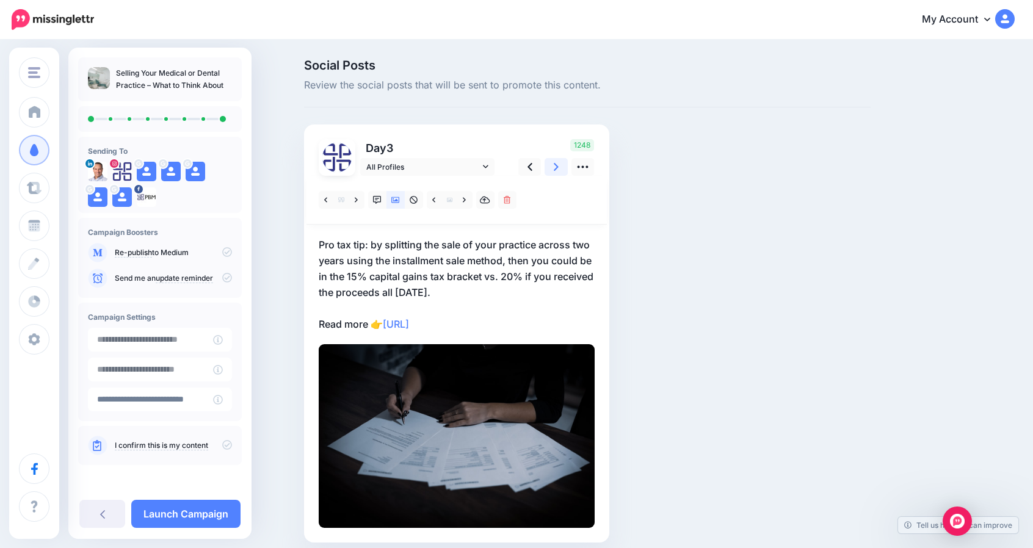
click at [557, 165] on link at bounding box center [555, 167] width 23 height 18
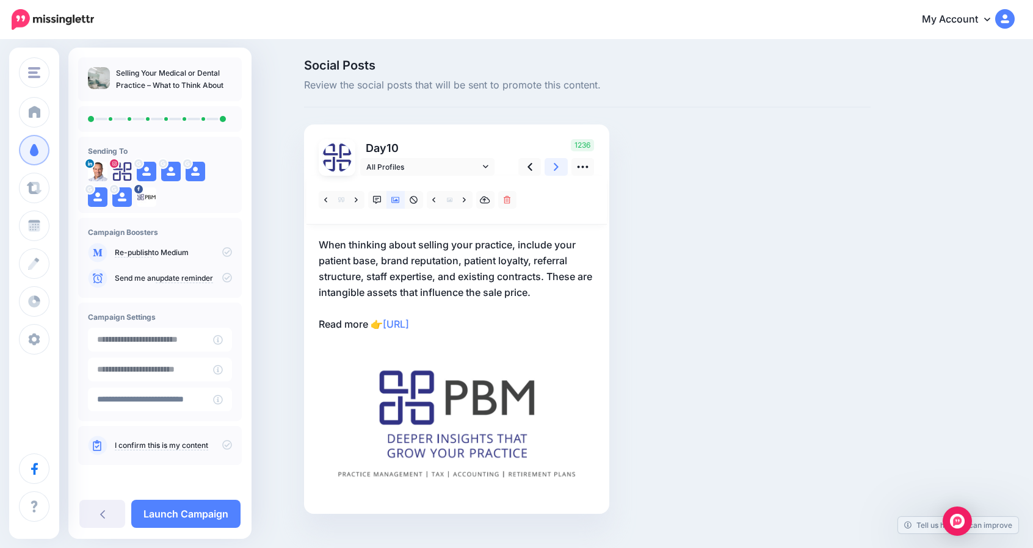
click at [557, 165] on link at bounding box center [555, 167] width 23 height 18
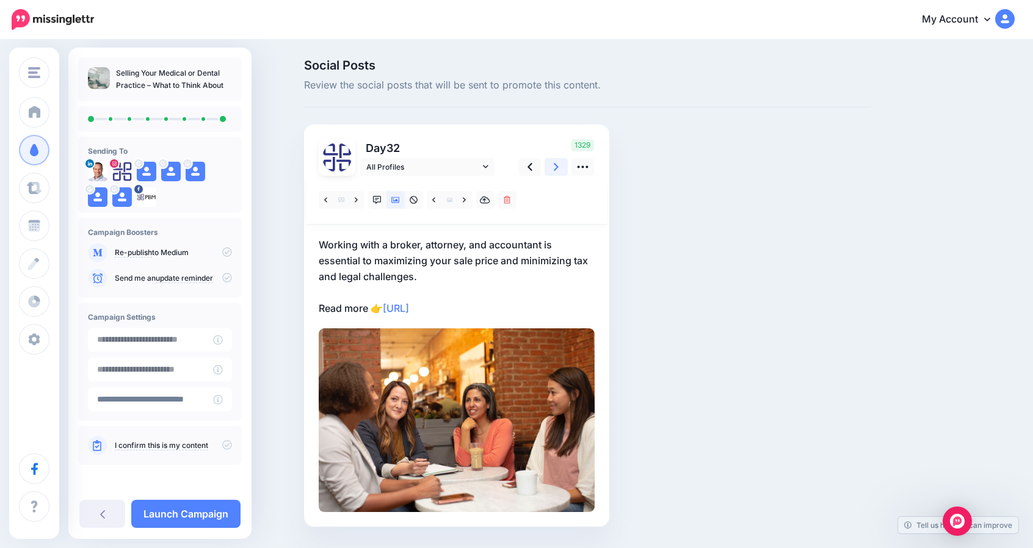
click at [557, 165] on link at bounding box center [555, 167] width 23 height 18
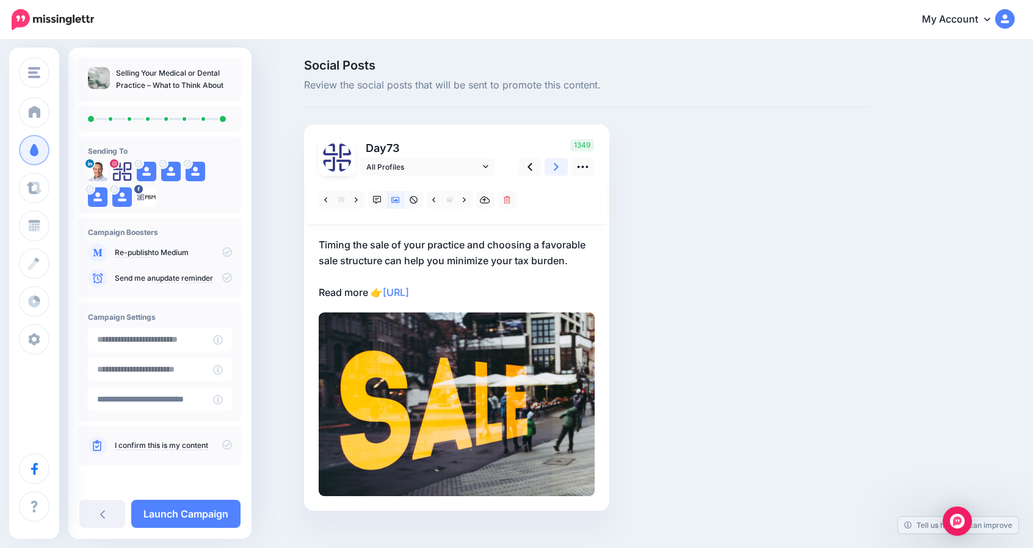
click at [557, 165] on link at bounding box center [555, 167] width 23 height 18
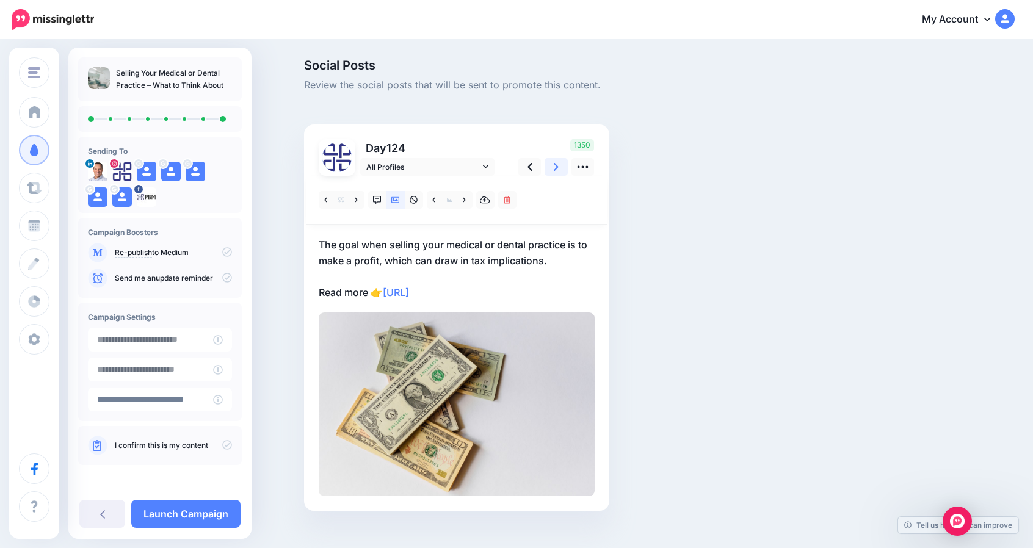
click at [557, 165] on link at bounding box center [555, 167] width 23 height 18
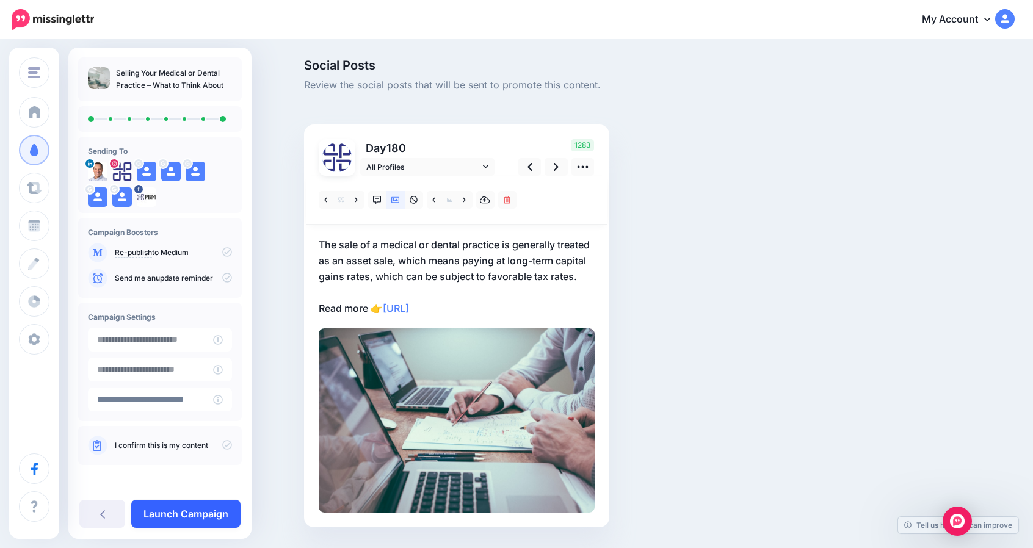
click at [215, 508] on link "Launch Campaign" at bounding box center [185, 514] width 109 height 28
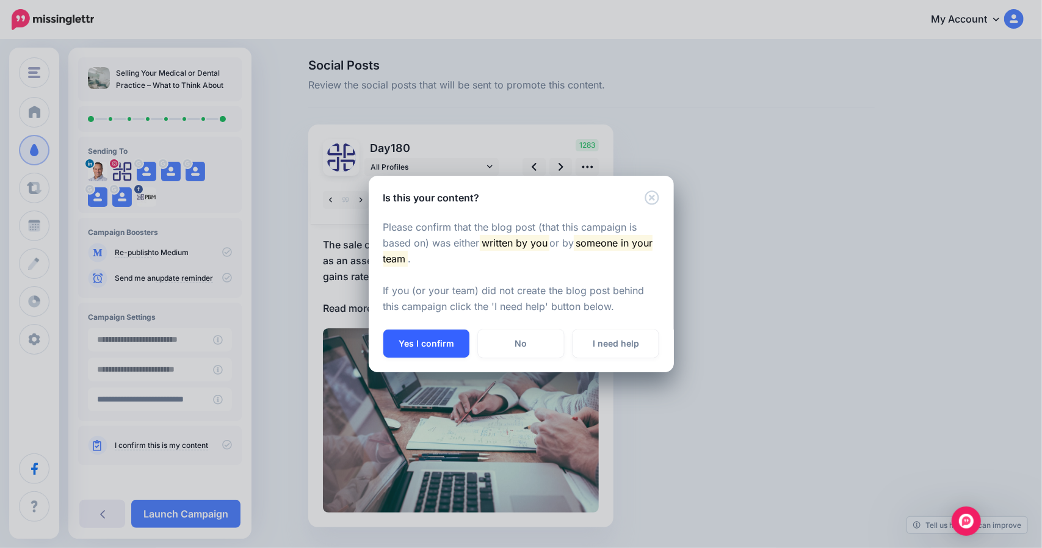
click at [419, 345] on button "Yes I confirm" at bounding box center [426, 344] width 86 height 28
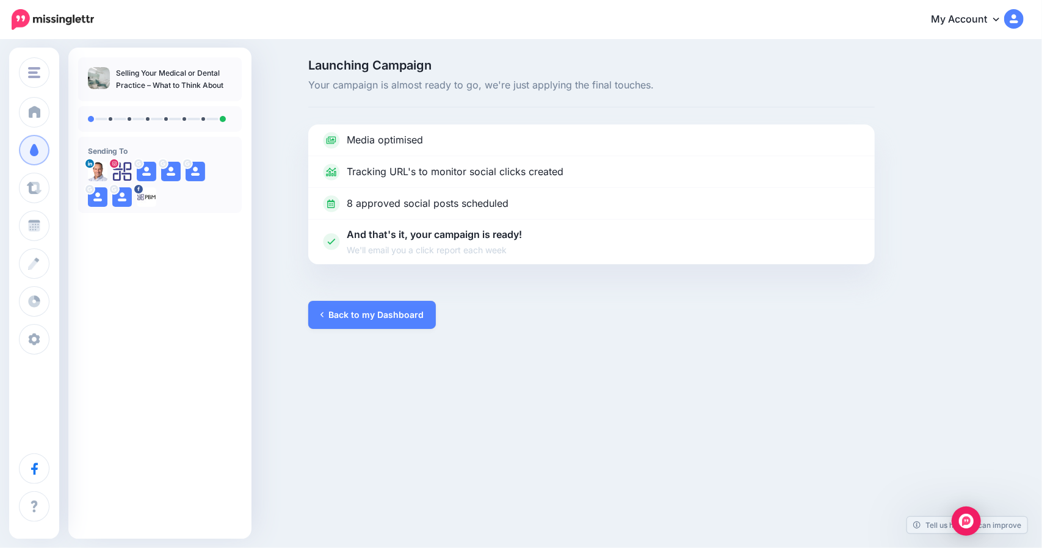
click at [972, 16] on link "My Account" at bounding box center [970, 20] width 105 height 30
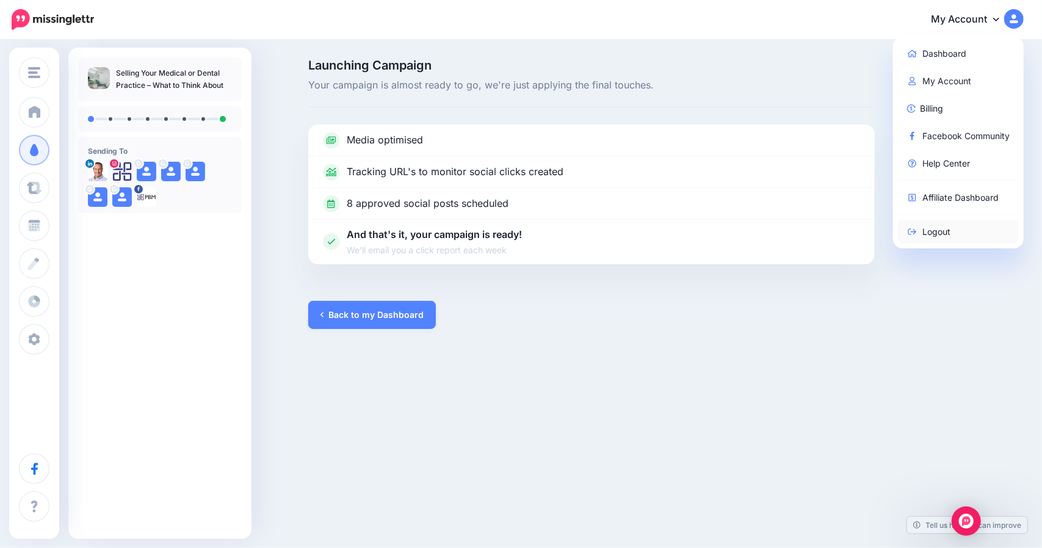
click at [941, 231] on link "Logout" at bounding box center [958, 232] width 121 height 24
